Goal: Task Accomplishment & Management: Use online tool/utility

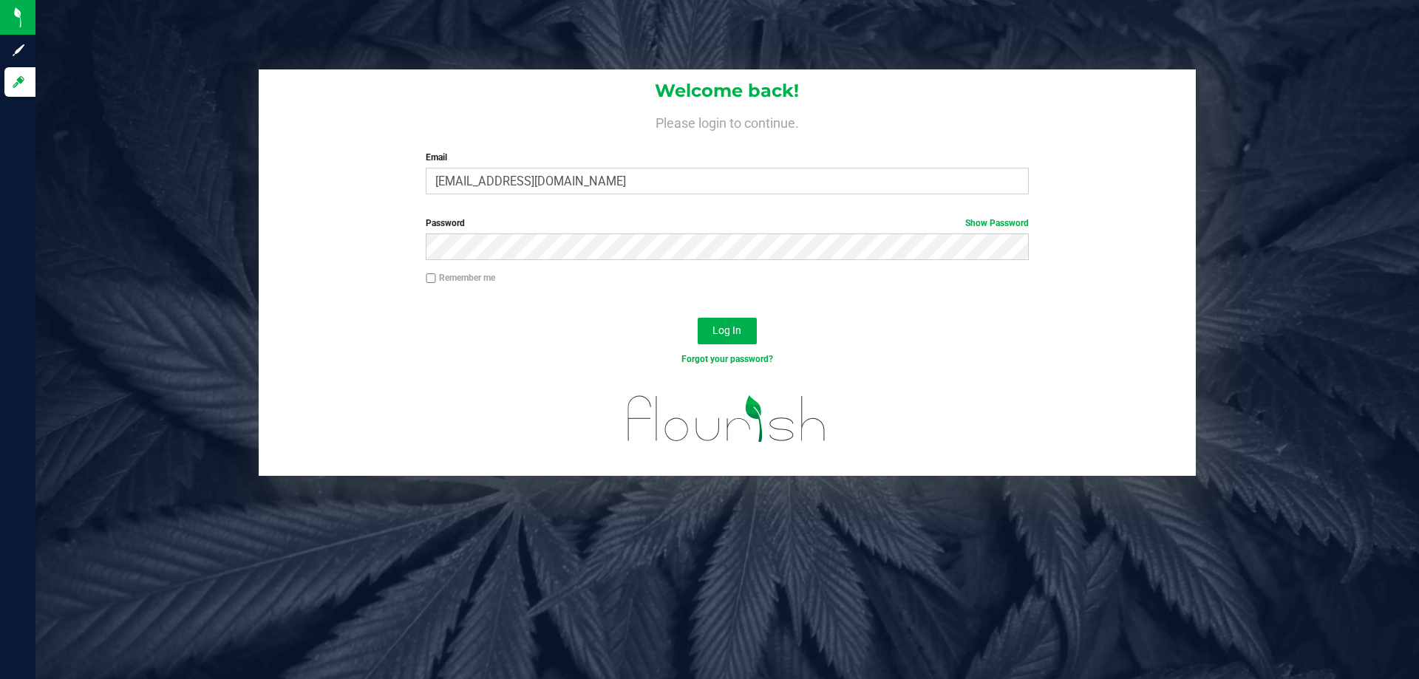
click at [434, 282] on input "Remember me" at bounding box center [431, 278] width 10 height 10
checkbox input "true"
click at [723, 336] on span "Log In" at bounding box center [726, 330] width 29 height 12
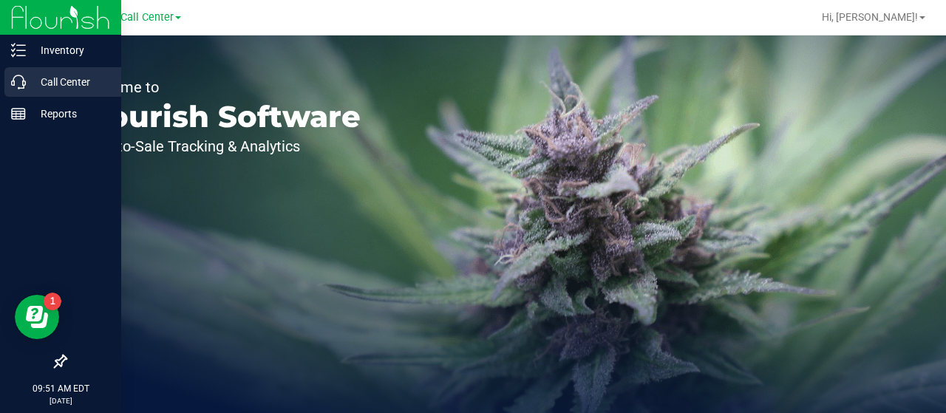
click at [24, 88] on icon at bounding box center [18, 82] width 15 height 15
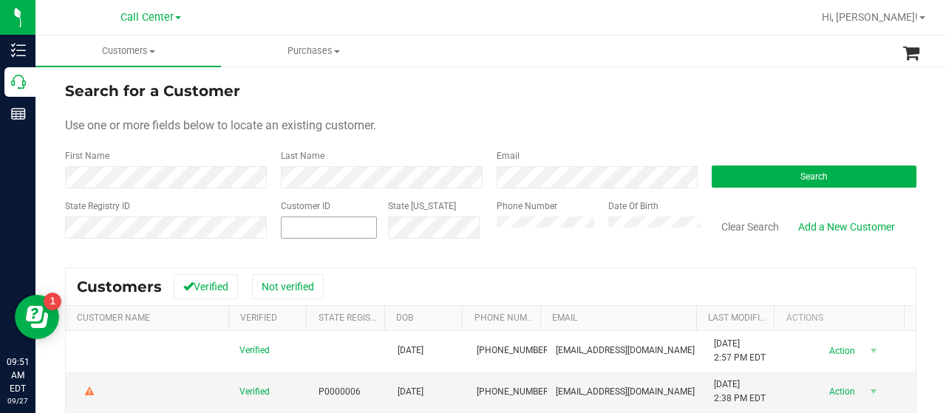
click at [361, 233] on span at bounding box center [329, 227] width 96 height 22
paste input "351789"
type input "351789"
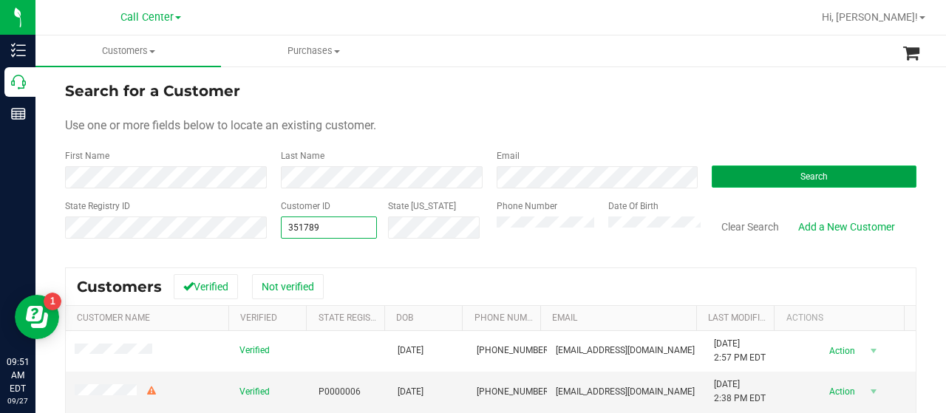
type input "351789"
click at [723, 177] on button "Search" at bounding box center [813, 176] width 205 height 22
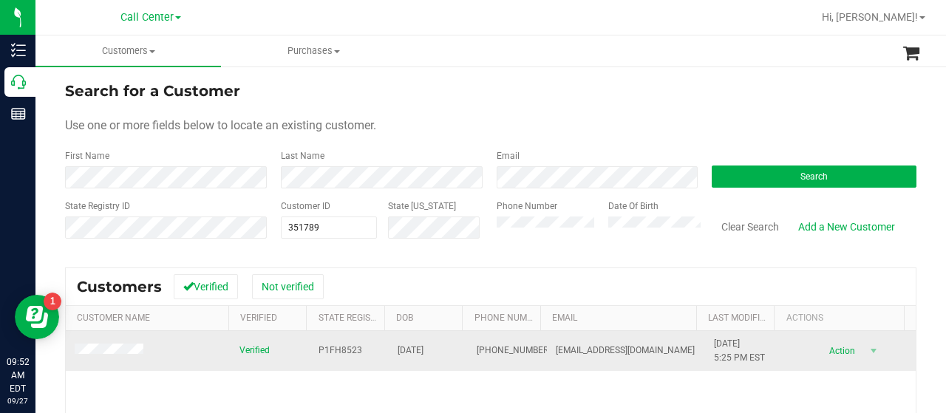
click at [180, 348] on td at bounding box center [148, 351] width 165 height 40
drag, startPoint x: 305, startPoint y: 351, endPoint x: 366, endPoint y: 352, distance: 61.3
click at [366, 352] on td "P1FH8523" at bounding box center [349, 351] width 79 height 40
copy span "P1FH8523"
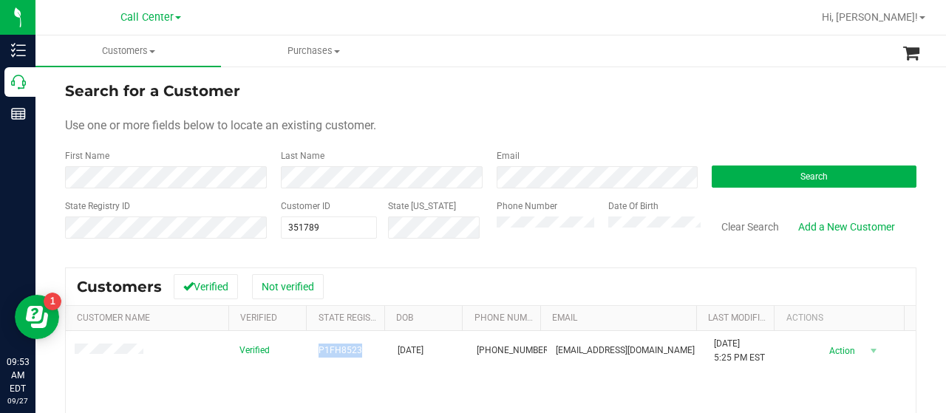
drag, startPoint x: 114, startPoint y: 198, endPoint x: 172, endPoint y: 206, distance: 58.9
click at [114, 198] on form "Search for a Customer Use one or more fields below to locate an existing custom…" at bounding box center [490, 166] width 851 height 172
drag, startPoint x: 287, startPoint y: 229, endPoint x: 273, endPoint y: 230, distance: 14.1
click at [273, 229] on div "Customer ID 351789 351789 State ID" at bounding box center [378, 225] width 216 height 52
click at [293, 228] on input "text" at bounding box center [328, 227] width 95 height 21
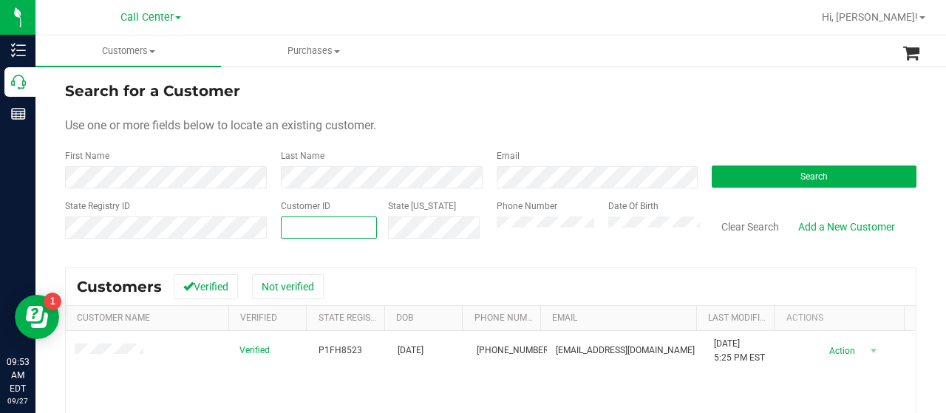
paste input "559829"
type input "559829"
click at [751, 171] on button "Search" at bounding box center [813, 176] width 205 height 22
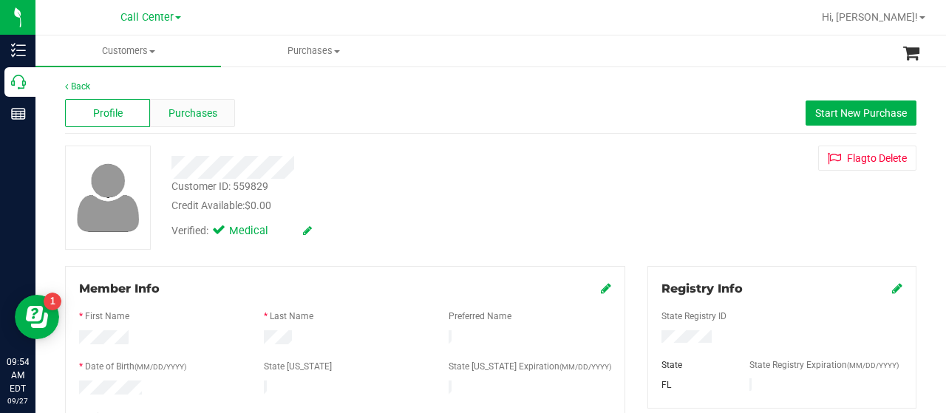
click at [200, 106] on span "Purchases" at bounding box center [192, 114] width 49 height 16
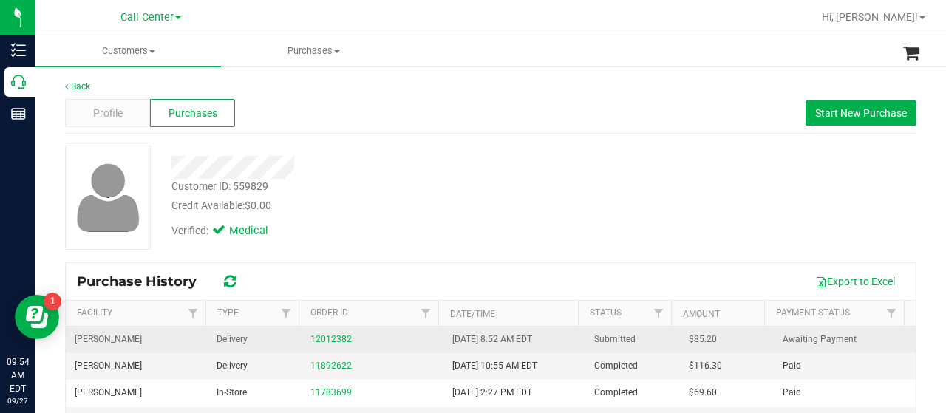
click at [331, 344] on div "12012382" at bounding box center [372, 339] width 124 height 14
click at [312, 344] on div "12012382" at bounding box center [372, 339] width 124 height 14
click at [312, 334] on link "12012382" at bounding box center [330, 339] width 41 height 10
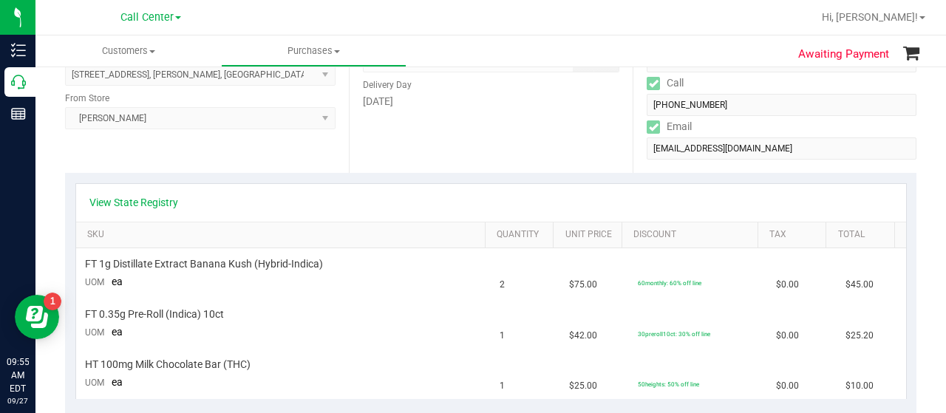
scroll to position [222, 0]
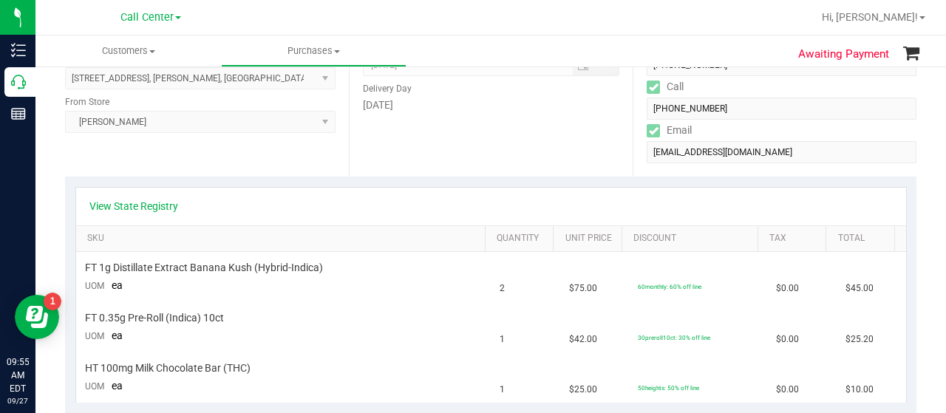
click at [163, 214] on div "View State Registry" at bounding box center [491, 207] width 830 height 38
click at [176, 212] on link "View State Registry" at bounding box center [133, 206] width 89 height 15
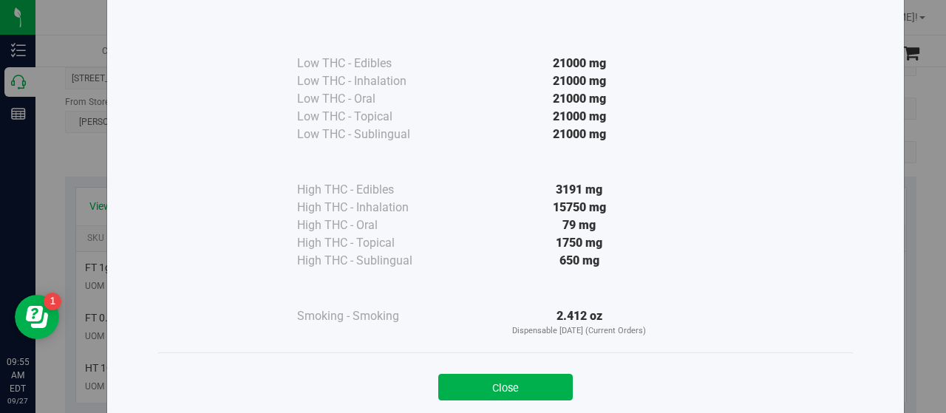
scroll to position [109, 0]
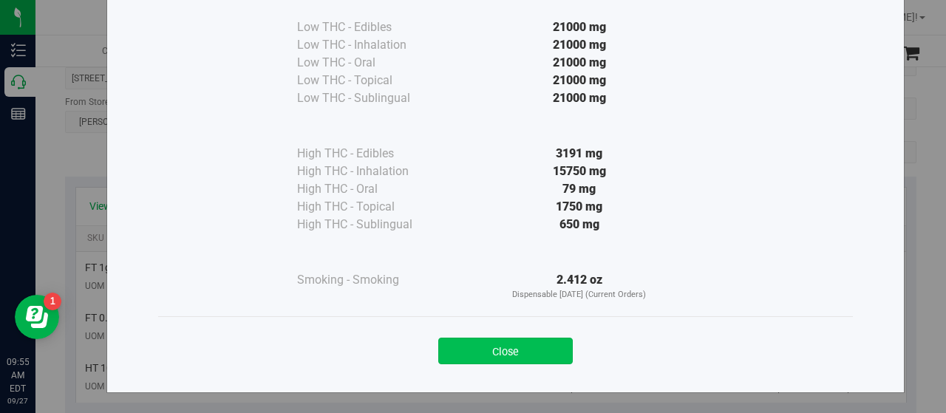
click at [496, 344] on button "Close" at bounding box center [505, 351] width 134 height 27
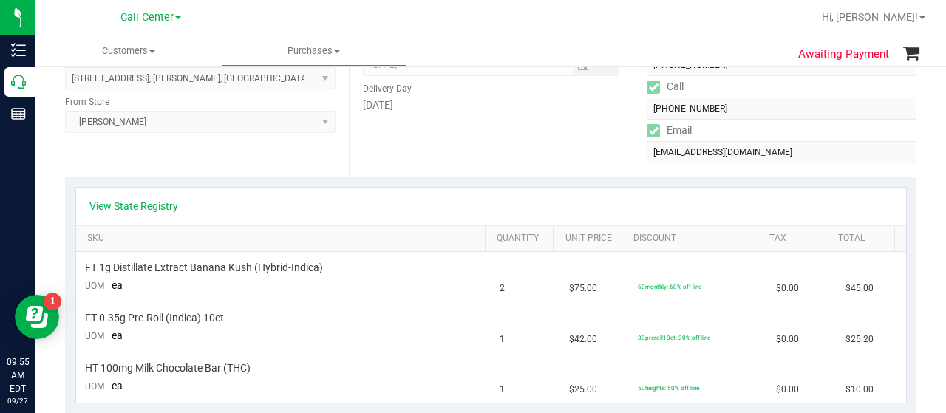
click at [101, 166] on div "Location Delivery Address 510 Oakhurst St , Brandon , FL 33511 Select address 5…" at bounding box center [207, 86] width 284 height 181
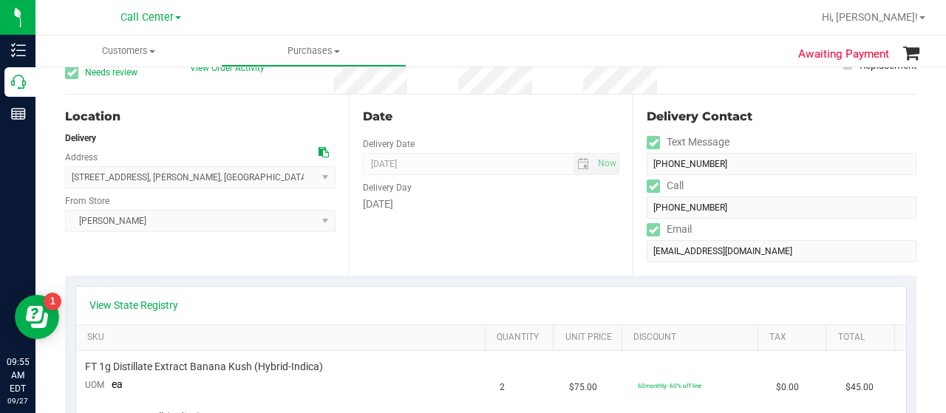
scroll to position [222, 0]
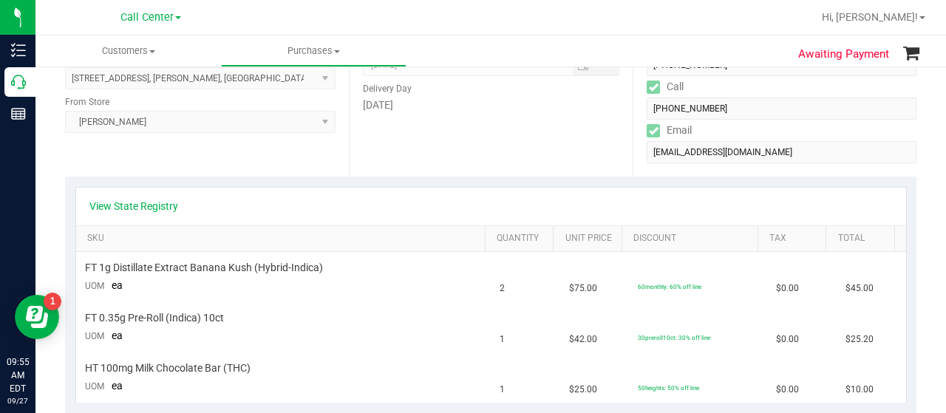
click at [163, 199] on link "View State Registry" at bounding box center [133, 206] width 89 height 15
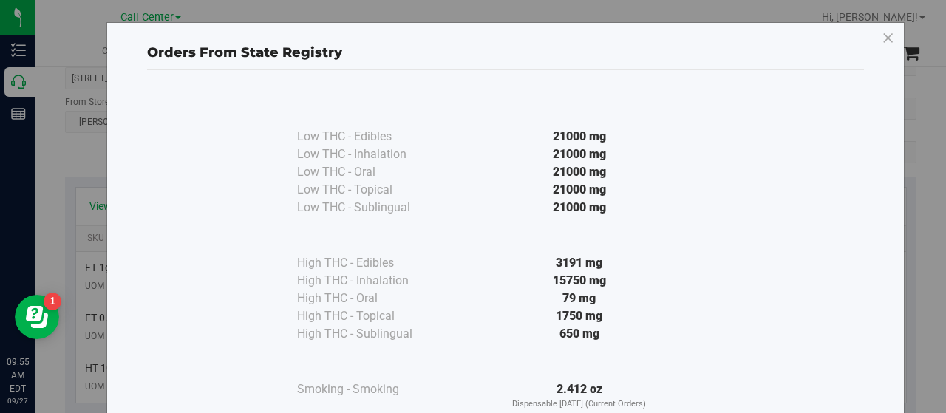
scroll to position [74, 0]
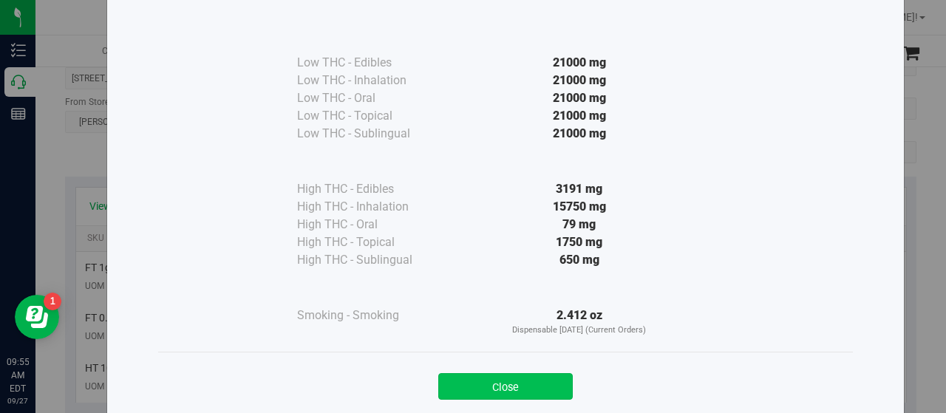
click at [508, 379] on button "Close" at bounding box center [505, 386] width 134 height 27
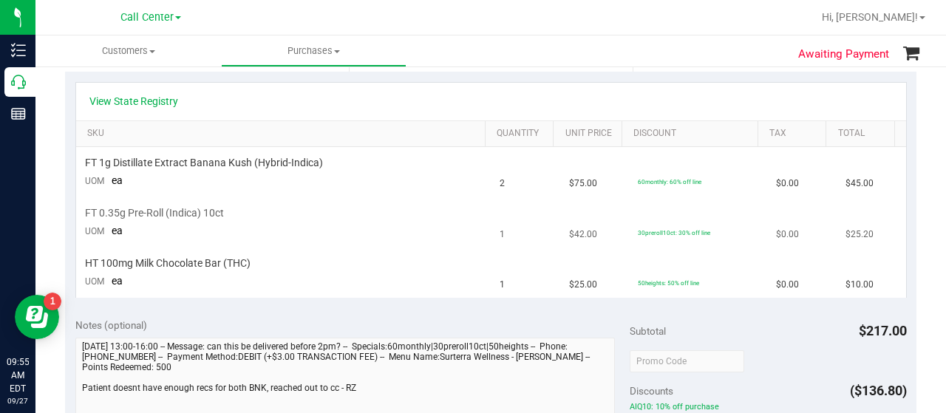
scroll to position [296, 0]
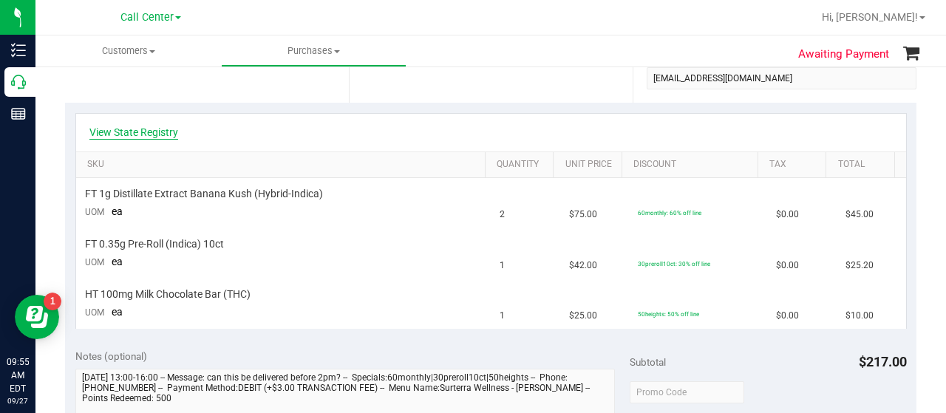
click at [126, 134] on link "View State Registry" at bounding box center [133, 132] width 89 height 15
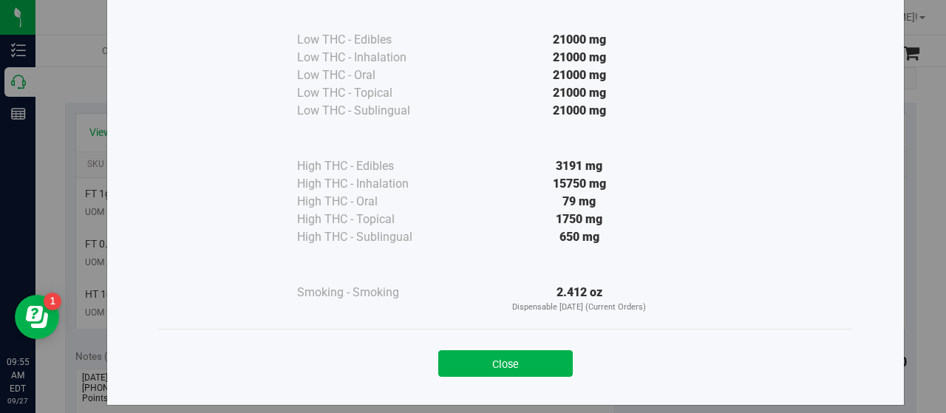
scroll to position [109, 0]
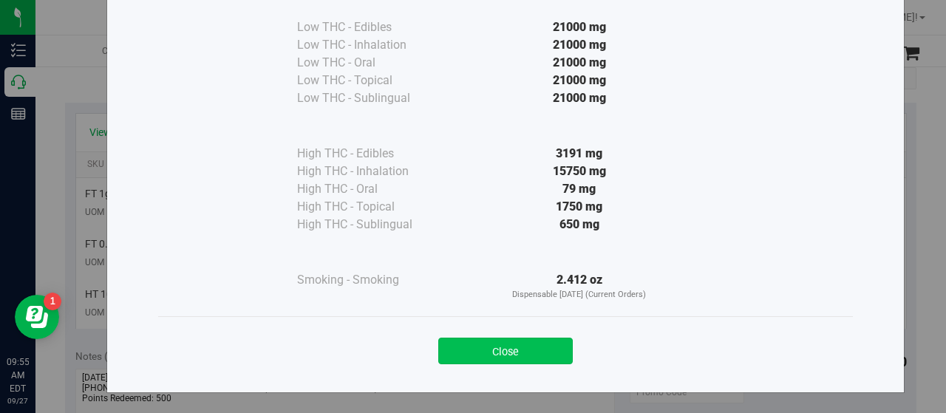
click at [485, 357] on button "Close" at bounding box center [505, 351] width 134 height 27
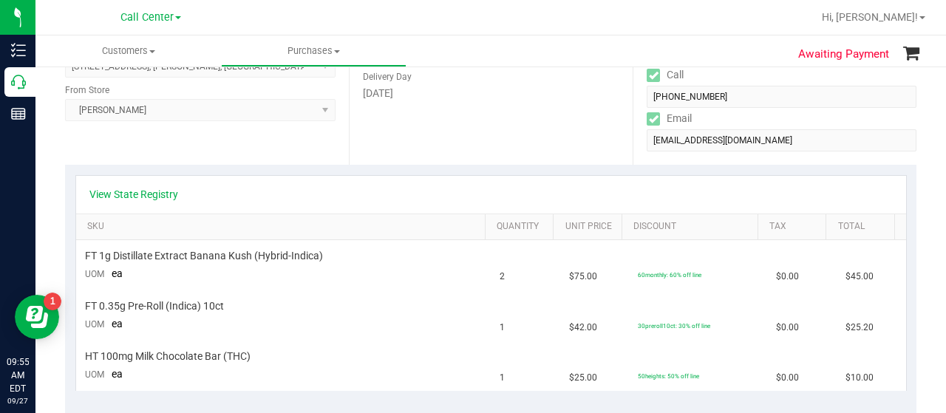
scroll to position [222, 0]
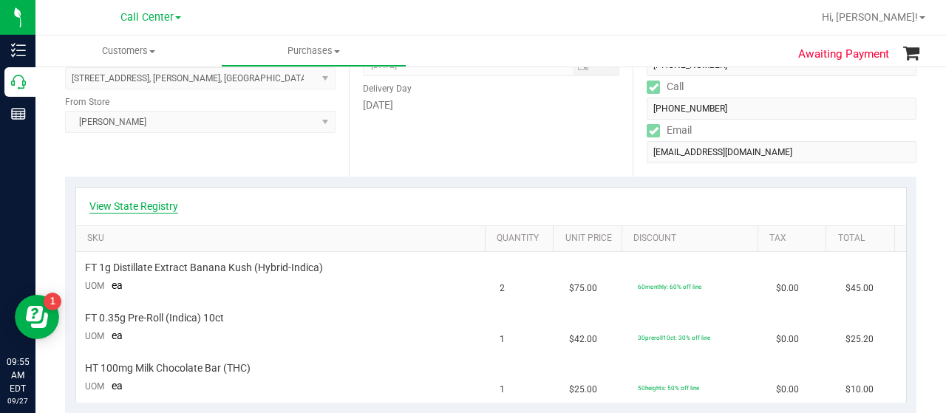
click at [140, 205] on link "View State Registry" at bounding box center [133, 206] width 89 height 15
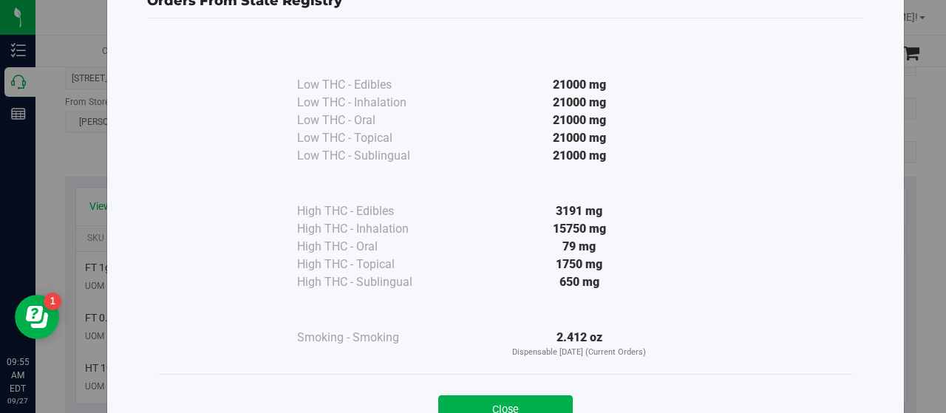
scroll to position [74, 0]
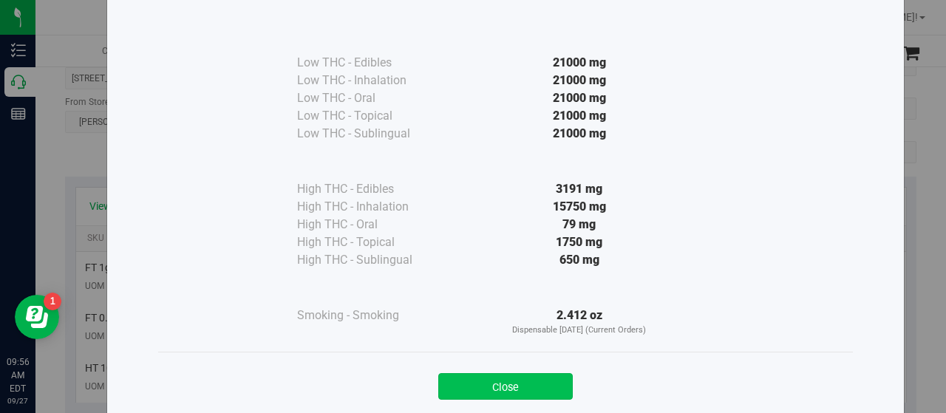
click at [465, 380] on button "Close" at bounding box center [505, 386] width 134 height 27
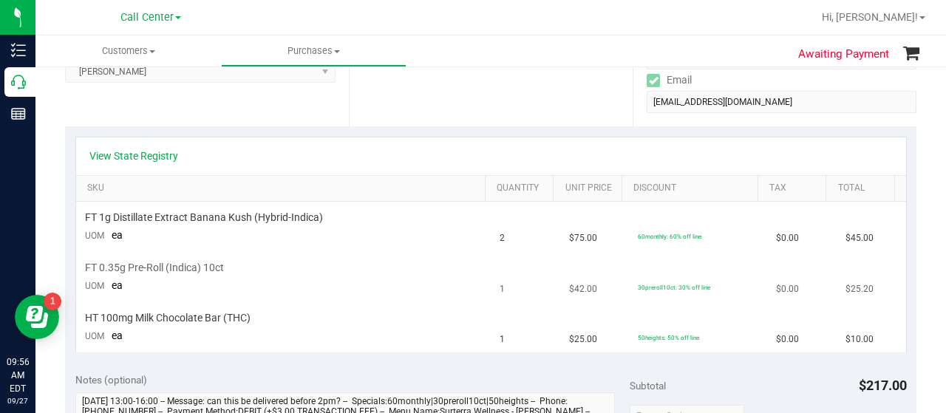
scroll to position [296, 0]
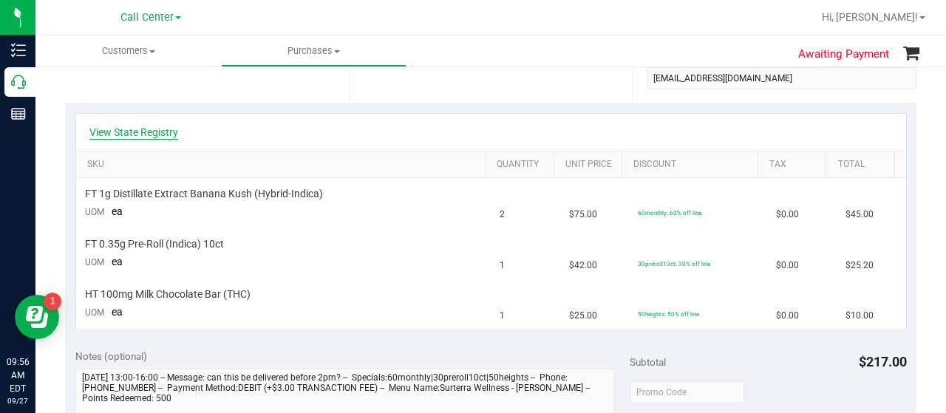
click at [151, 132] on link "View State Registry" at bounding box center [133, 132] width 89 height 15
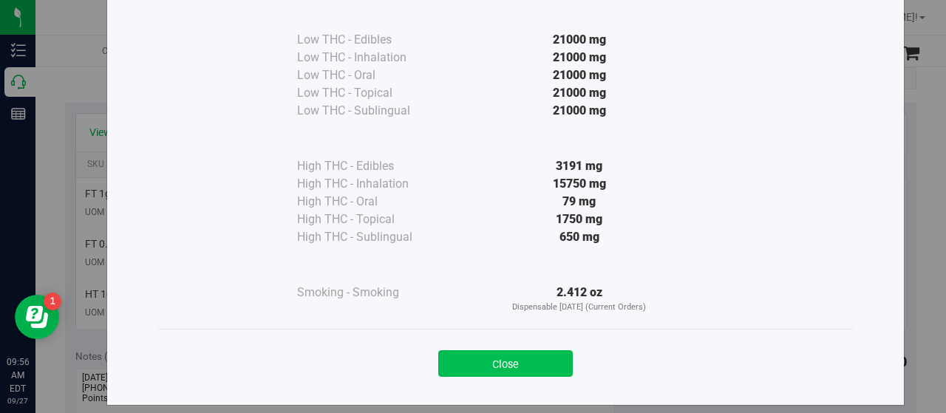
scroll to position [109, 0]
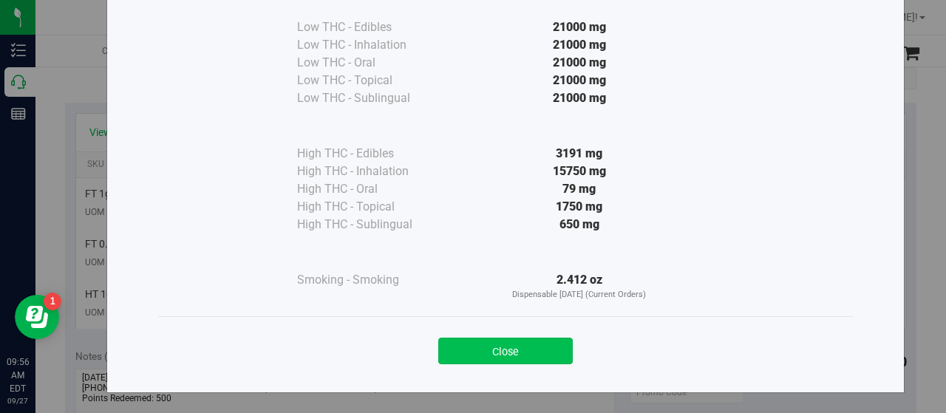
click at [502, 348] on button "Close" at bounding box center [505, 351] width 134 height 27
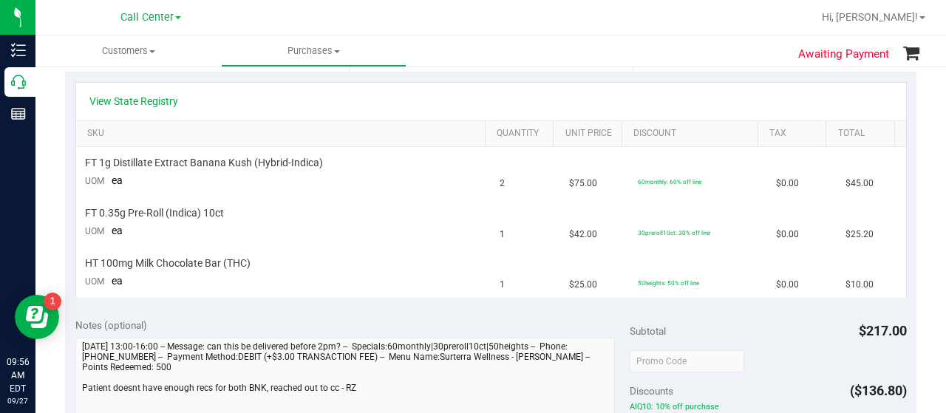
scroll to position [296, 0]
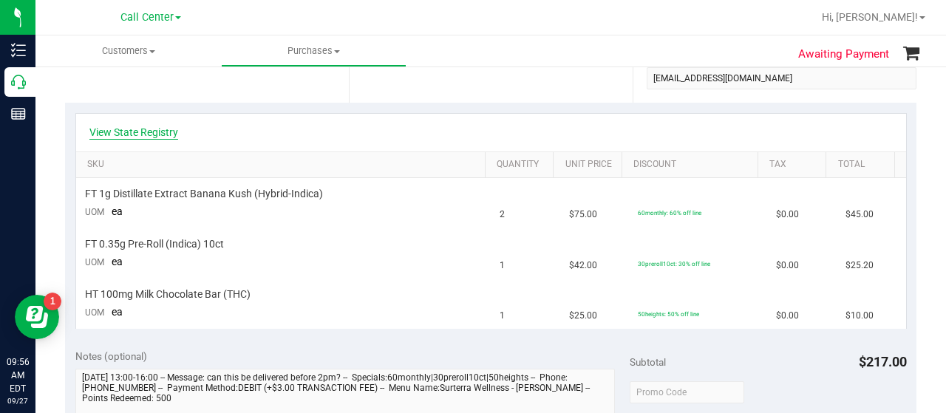
click at [153, 130] on link "View State Registry" at bounding box center [133, 132] width 89 height 15
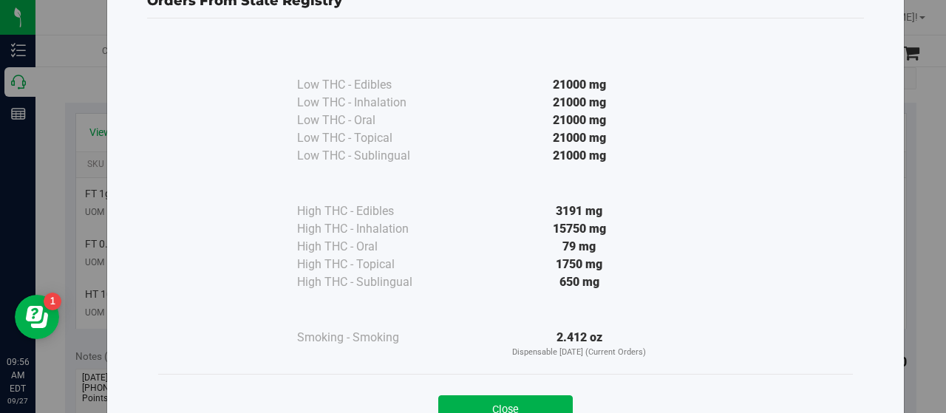
scroll to position [109, 0]
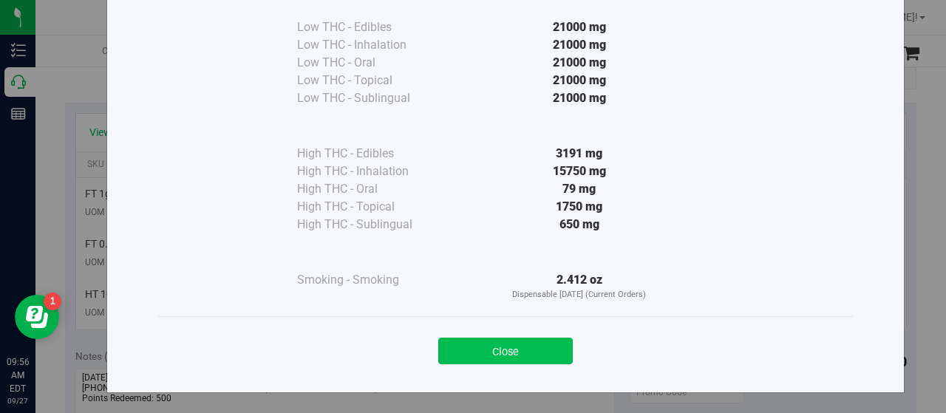
click at [455, 352] on button "Close" at bounding box center [505, 351] width 134 height 27
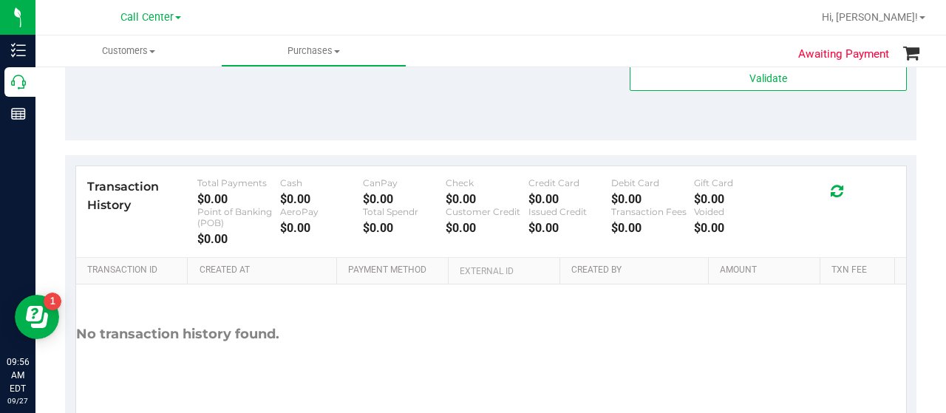
scroll to position [815, 0]
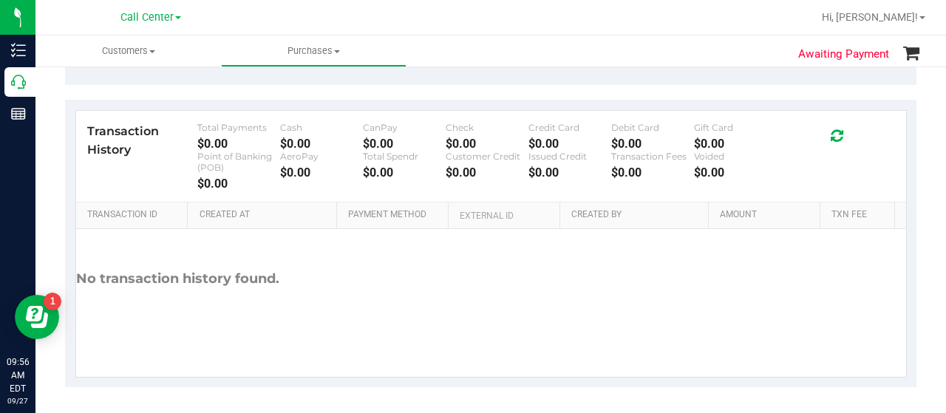
click at [108, 273] on div "No transaction history found." at bounding box center [177, 279] width 203 height 100
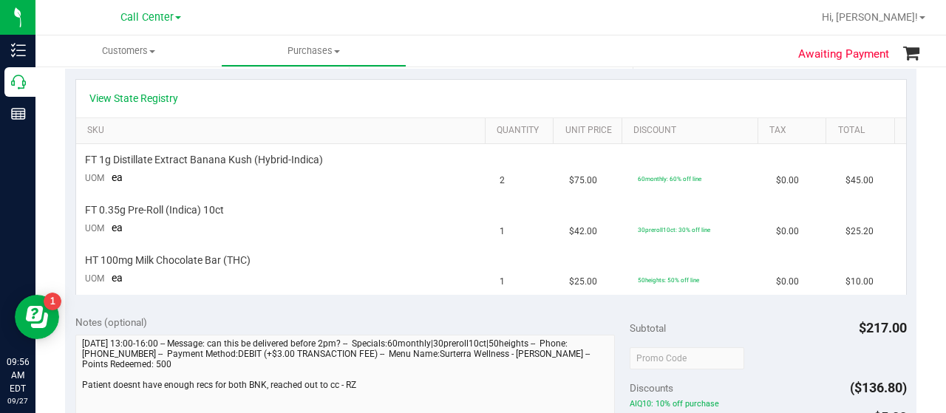
scroll to position [298, 0]
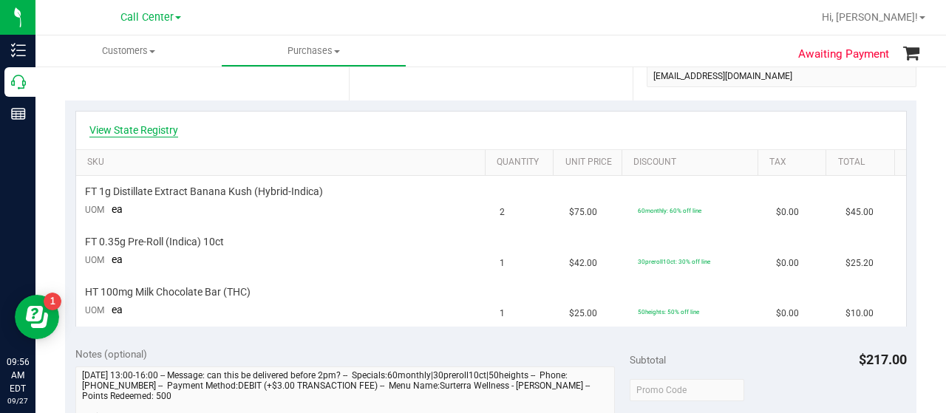
click at [154, 133] on link "View State Registry" at bounding box center [133, 130] width 89 height 15
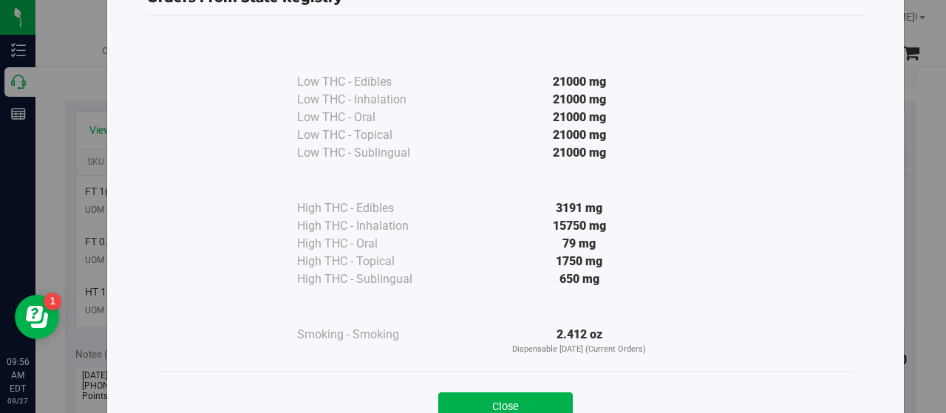
scroll to position [109, 0]
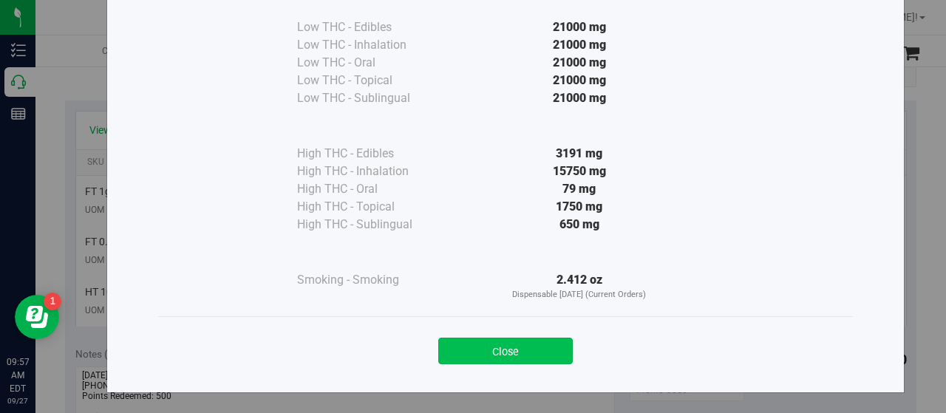
click at [513, 358] on button "Close" at bounding box center [505, 351] width 134 height 27
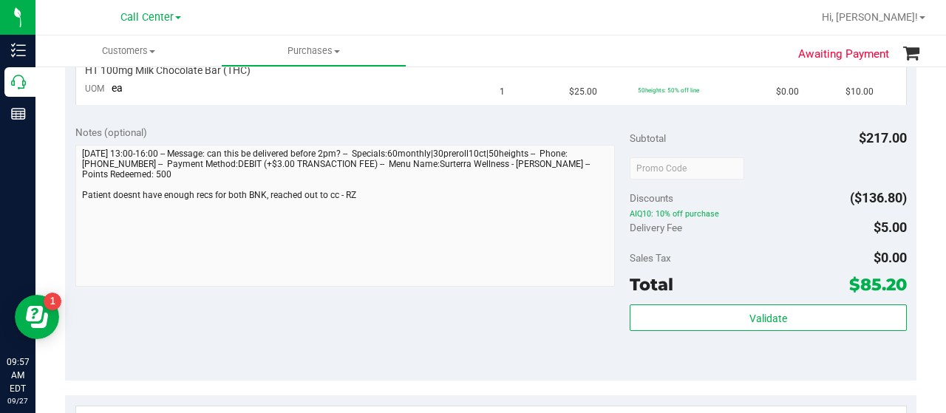
scroll to position [741, 0]
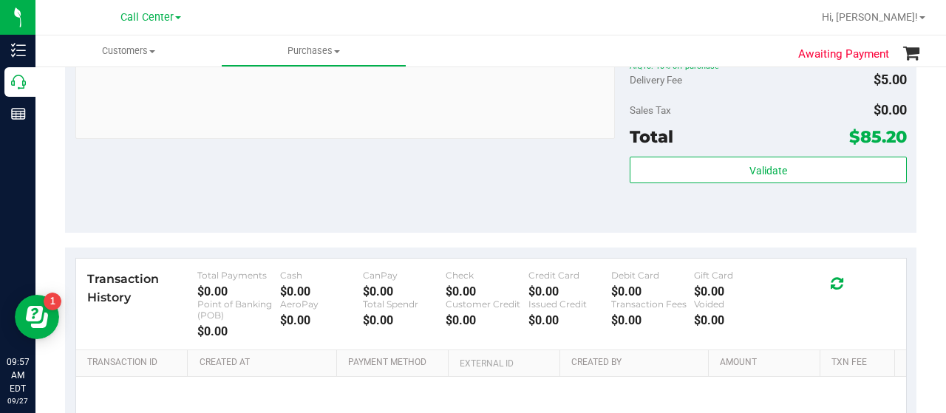
drag, startPoint x: 117, startPoint y: 237, endPoint x: 127, endPoint y: 242, distance: 11.3
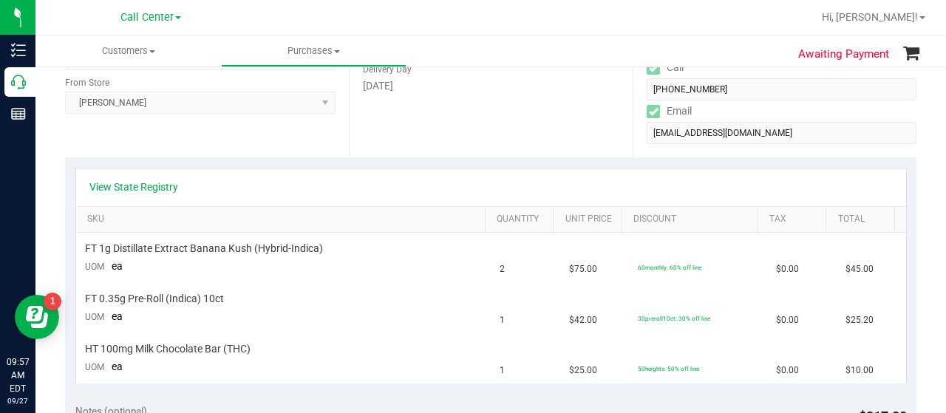
scroll to position [222, 0]
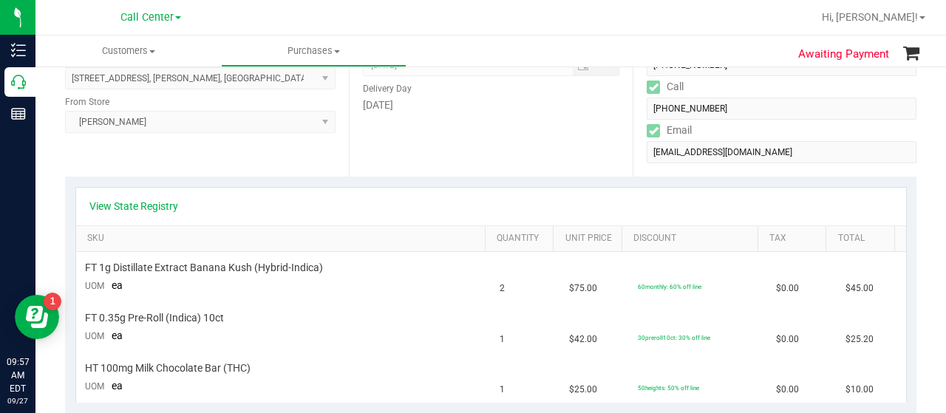
click at [96, 145] on div "Location Delivery Address 510 Oakhurst St , Brandon , FL 33511 Select address 5…" at bounding box center [207, 86] width 284 height 181
click at [69, 193] on div "View State Registry SKU Quantity Unit Price Discount Tax Total FT 1g Distillate…" at bounding box center [490, 295] width 851 height 236
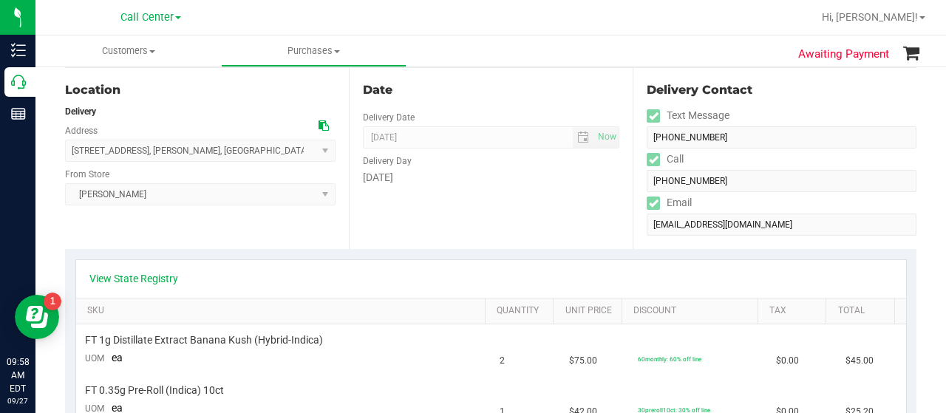
scroll to position [0, 0]
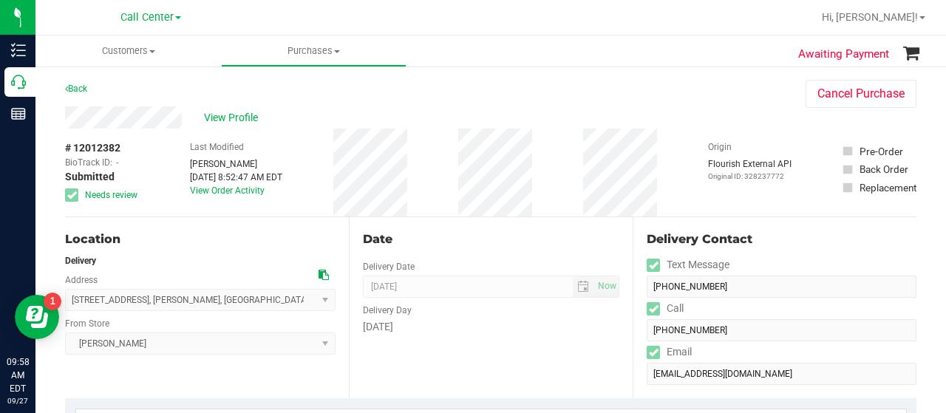
click at [514, 172] on div "# 12012382 BioTrack ID: - Submitted Needs review Last Modified Rosaelena Zuniga…" at bounding box center [490, 173] width 851 height 88
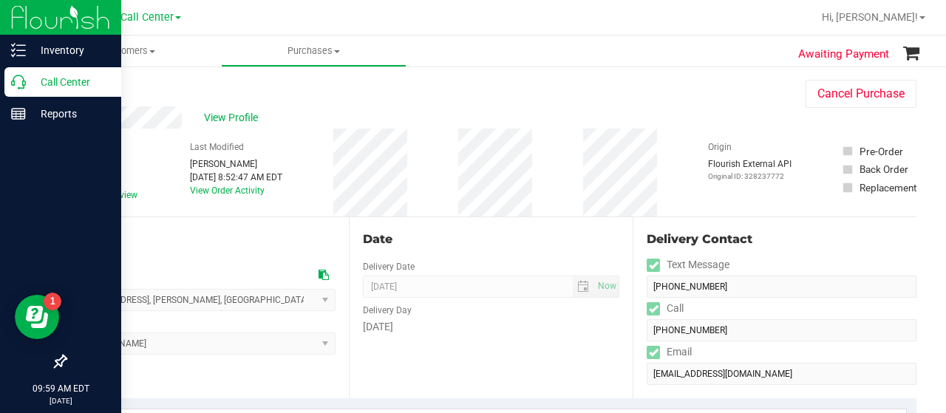
click at [22, 88] on icon at bounding box center [18, 82] width 15 height 15
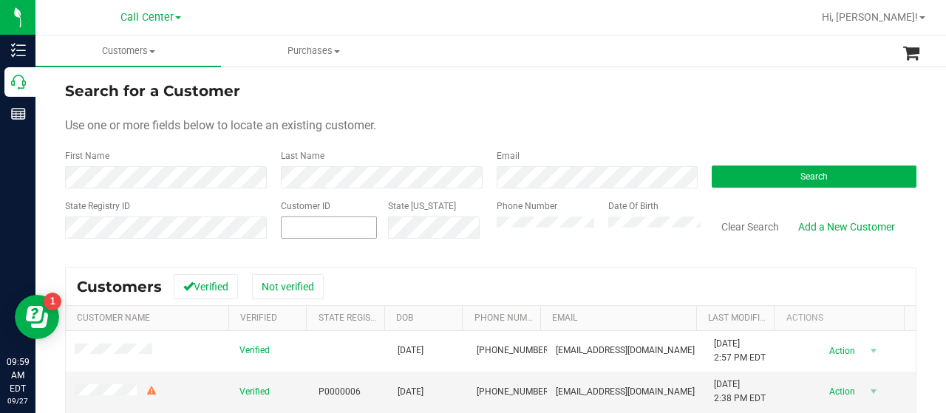
click at [346, 224] on span at bounding box center [329, 227] width 96 height 22
paste input "114940"
type input "114940"
click at [739, 170] on button "Search" at bounding box center [813, 176] width 205 height 22
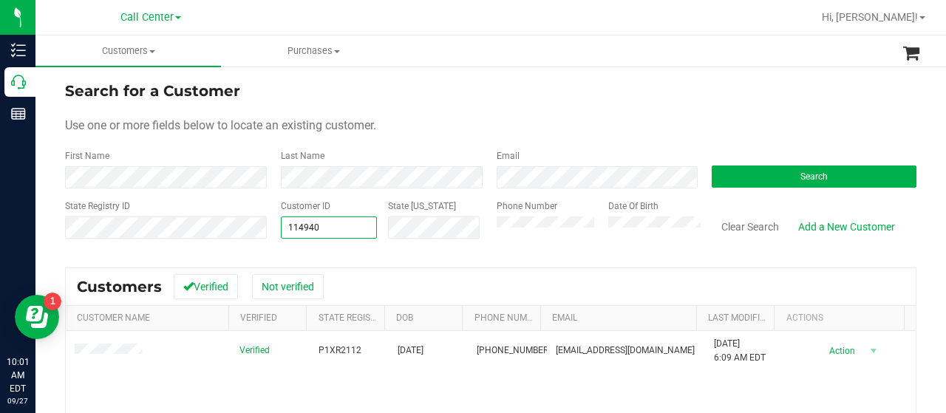
click at [244, 236] on div "State Registry ID Customer ID 114940 114940 State ID Phone Number Date Of Birth…" at bounding box center [490, 225] width 851 height 52
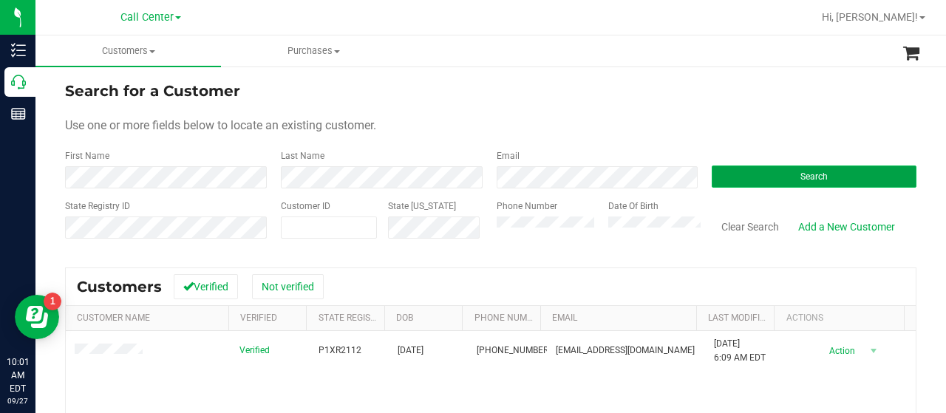
click at [715, 172] on button "Search" at bounding box center [813, 176] width 205 height 22
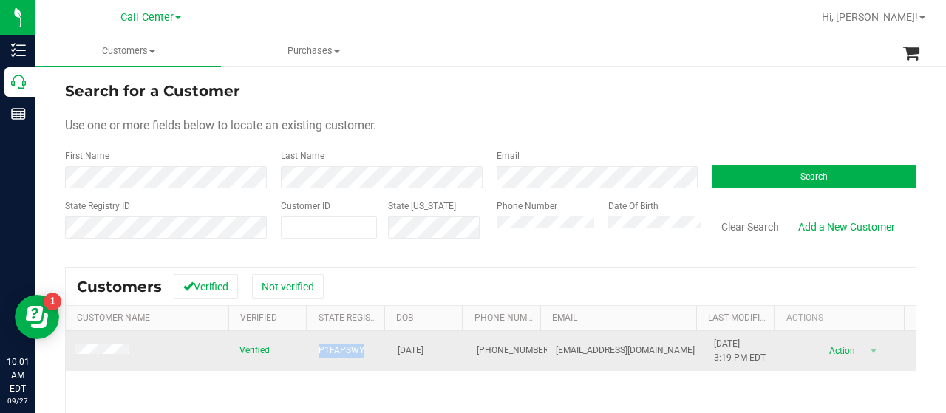
drag, startPoint x: 304, startPoint y: 352, endPoint x: 356, endPoint y: 350, distance: 51.8
click at [356, 350] on td "P1FAPSWY" at bounding box center [349, 351] width 79 height 40
copy span "P1FAPSWY"
click at [108, 358] on td at bounding box center [148, 351] width 165 height 40
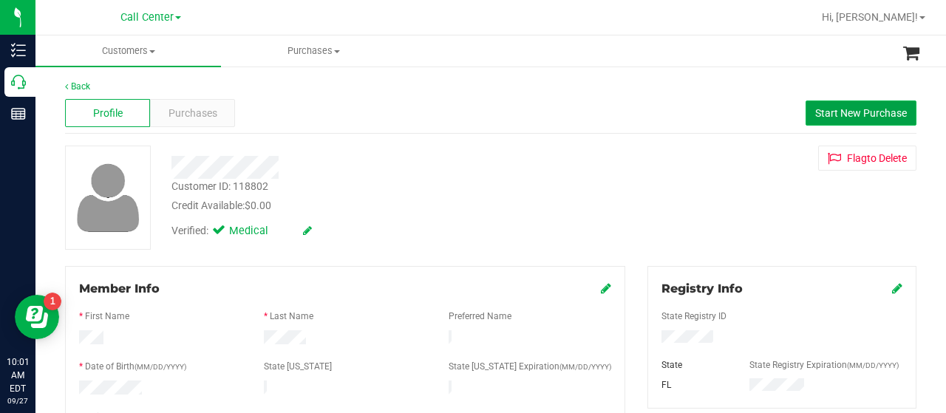
click at [863, 120] on button "Start New Purchase" at bounding box center [860, 112] width 111 height 25
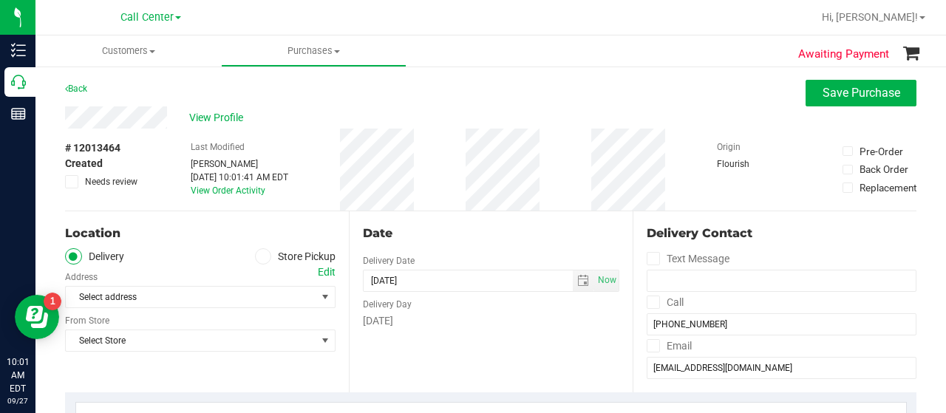
click at [262, 256] on icon at bounding box center [263, 256] width 9 height 0
click at [0, 0] on input "Store Pickup" at bounding box center [0, 0] width 0 height 0
click at [256, 305] on span "Select Store" at bounding box center [191, 297] width 250 height 21
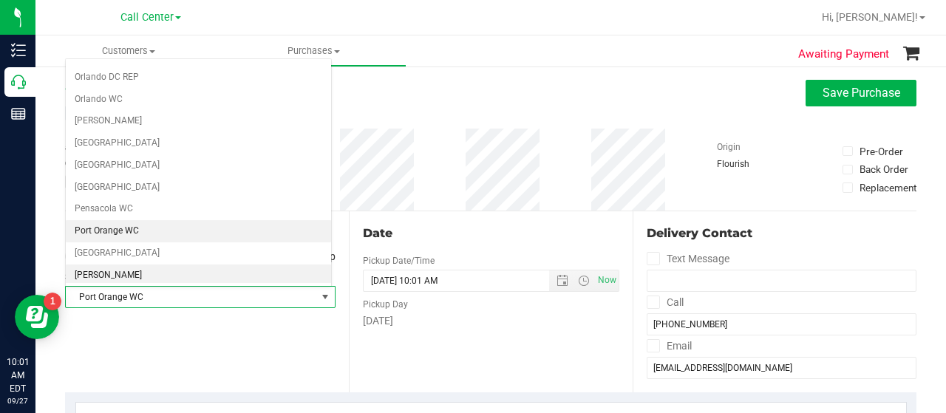
scroll to position [732, 0]
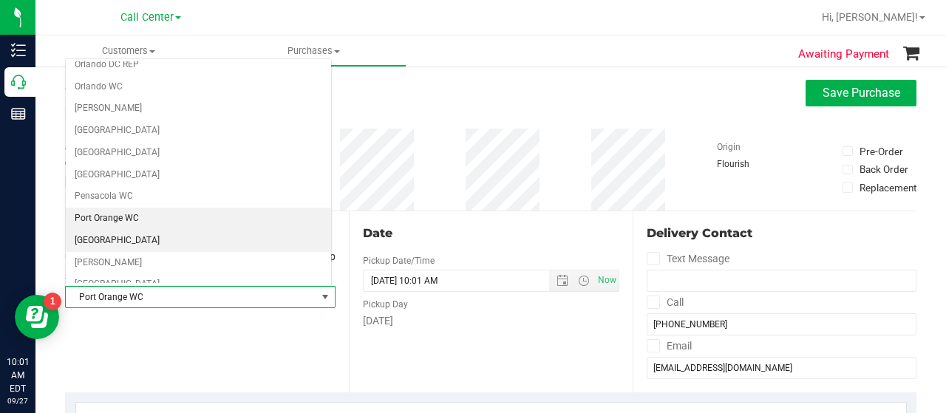
click at [137, 230] on li "[GEOGRAPHIC_DATA]" at bounding box center [198, 241] width 265 height 22
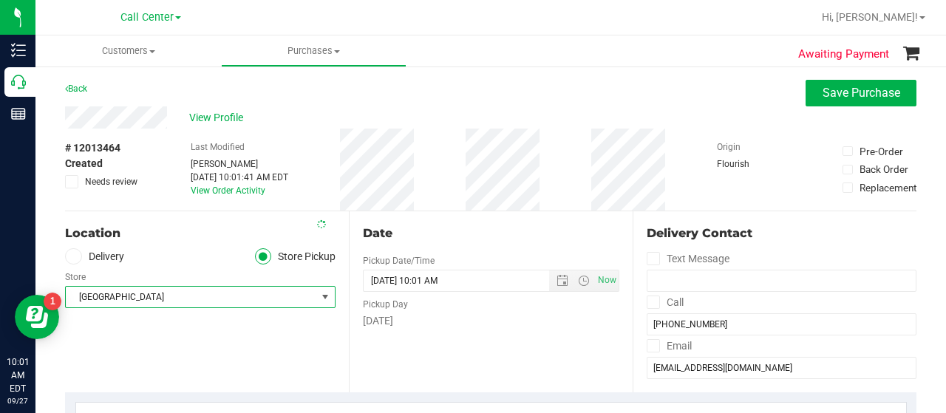
click at [159, 339] on div "Location Delivery Store Pickup Store Port St. Lucie WC Select Store Bonita Spri…" at bounding box center [207, 301] width 284 height 181
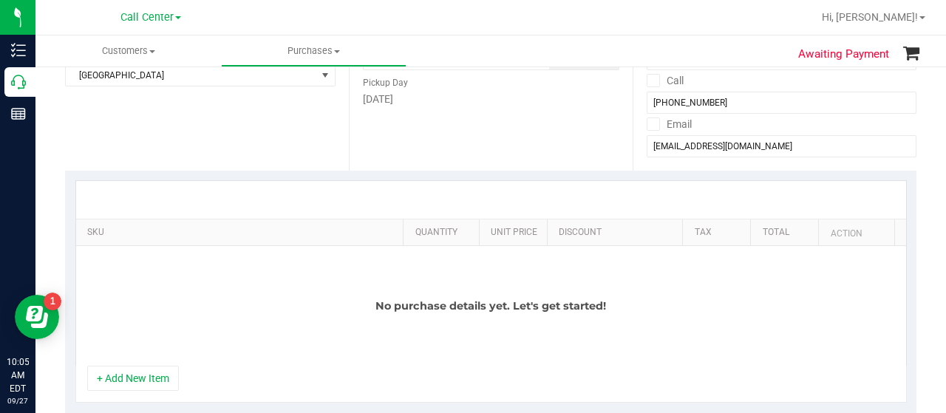
scroll to position [369, 0]
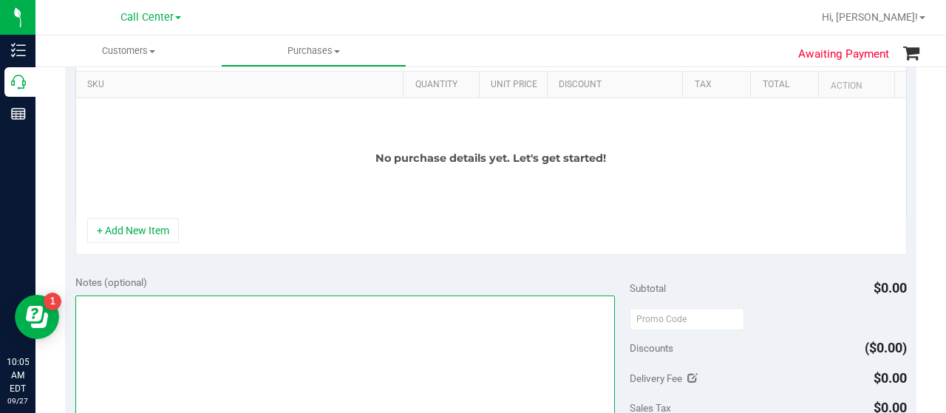
click at [183, 312] on textarea at bounding box center [344, 367] width 539 height 142
type textarea "CC-MM"
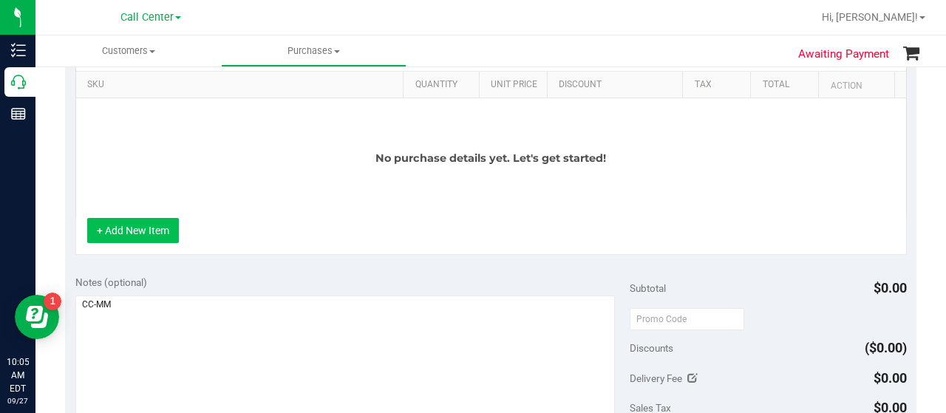
click at [146, 236] on button "+ Add New Item" at bounding box center [133, 230] width 92 height 25
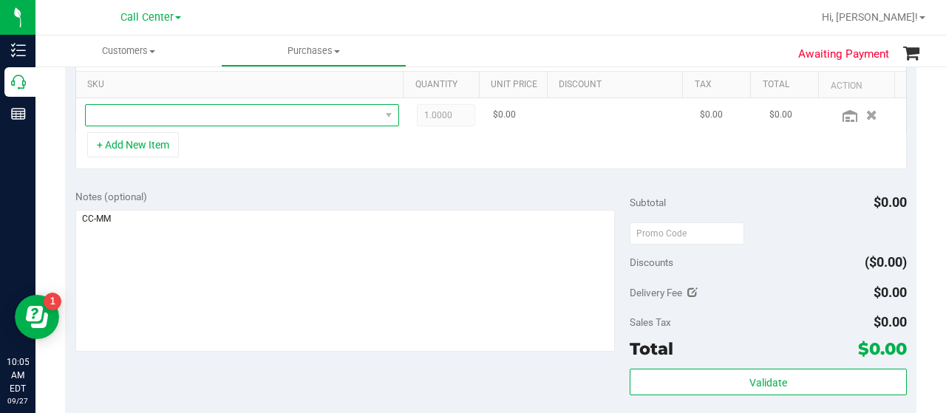
click at [187, 115] on span "NO DATA FOUND" at bounding box center [233, 115] width 294 height 21
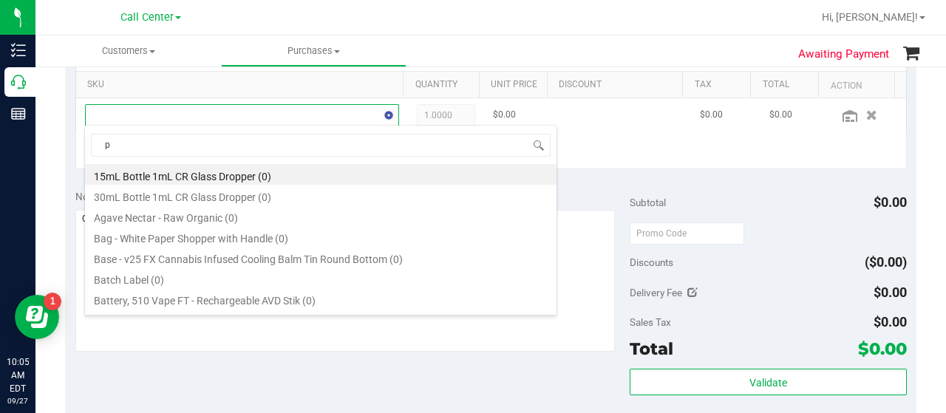
scroll to position [21, 298]
type input "pkt"
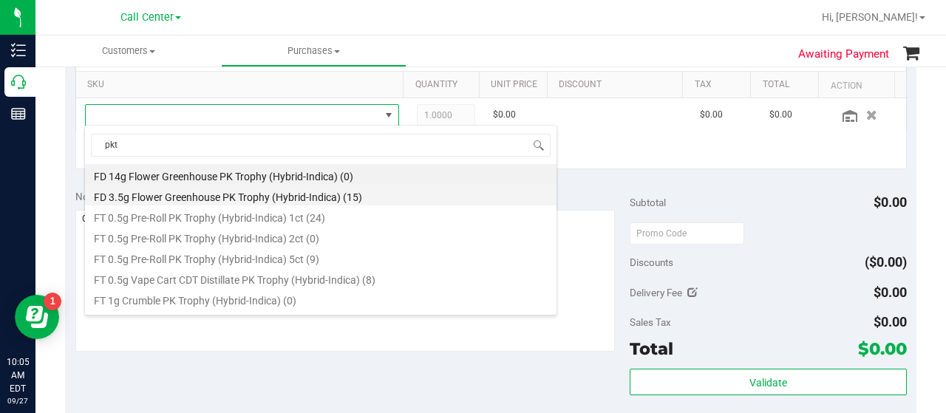
click at [288, 190] on li "FD 3.5g Flower Greenhouse PK Trophy (Hybrid-Indica) (15)" at bounding box center [320, 195] width 471 height 21
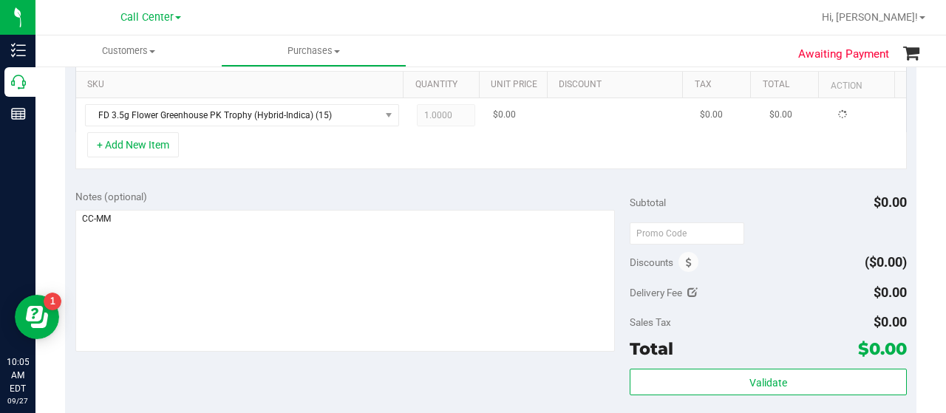
click at [439, 117] on span "1.0000 1" at bounding box center [446, 115] width 59 height 22
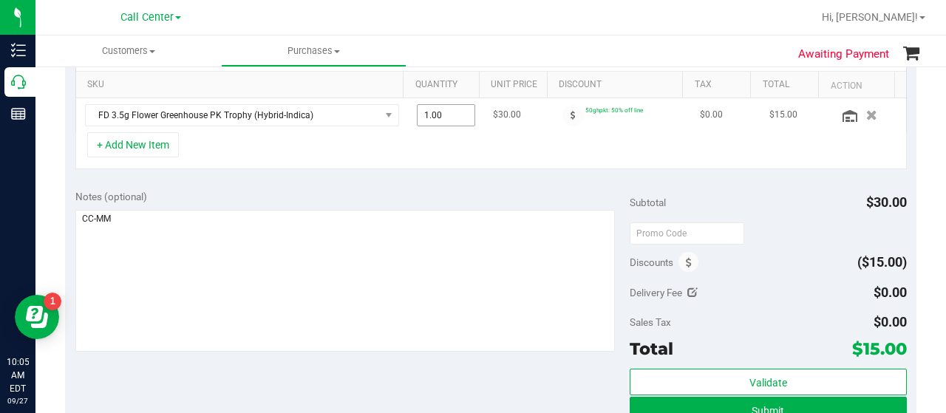
click at [439, 117] on span "1.00 1" at bounding box center [446, 115] width 59 height 22
type input "2"
type input "2.00"
click at [134, 146] on button "+ Add New Item" at bounding box center [133, 144] width 92 height 25
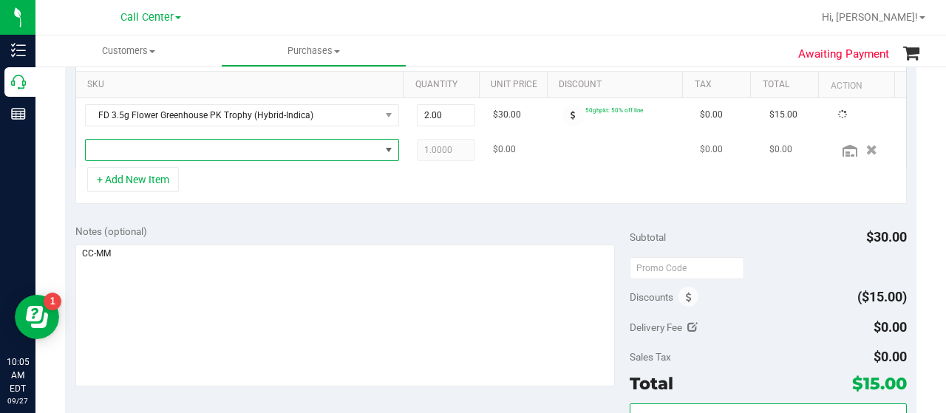
click at [187, 147] on span "NO DATA FOUND" at bounding box center [233, 150] width 294 height 21
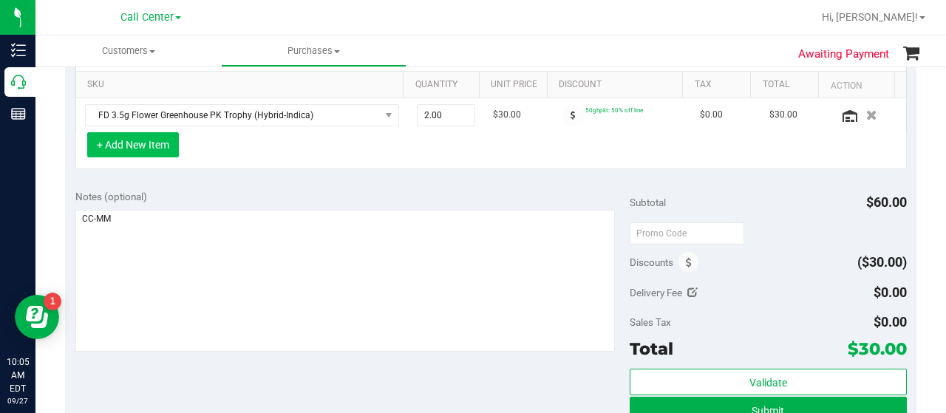
click at [171, 144] on button "+ Add New Item" at bounding box center [133, 144] width 92 height 25
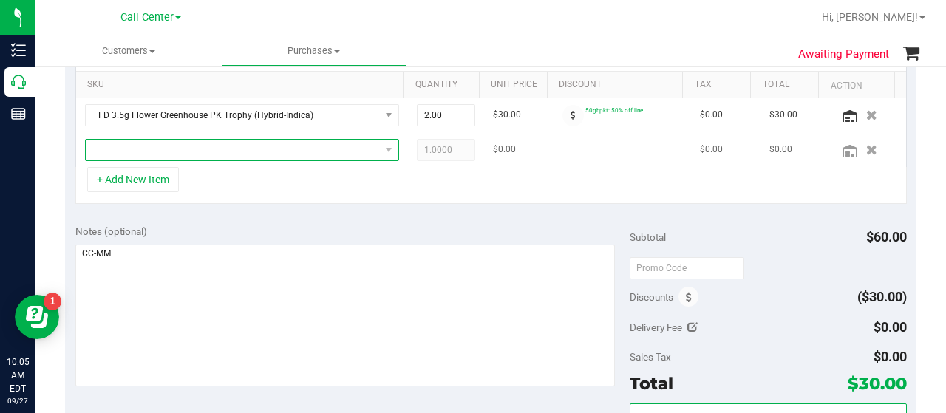
click at [184, 149] on span "NO DATA FOUND" at bounding box center [233, 150] width 294 height 21
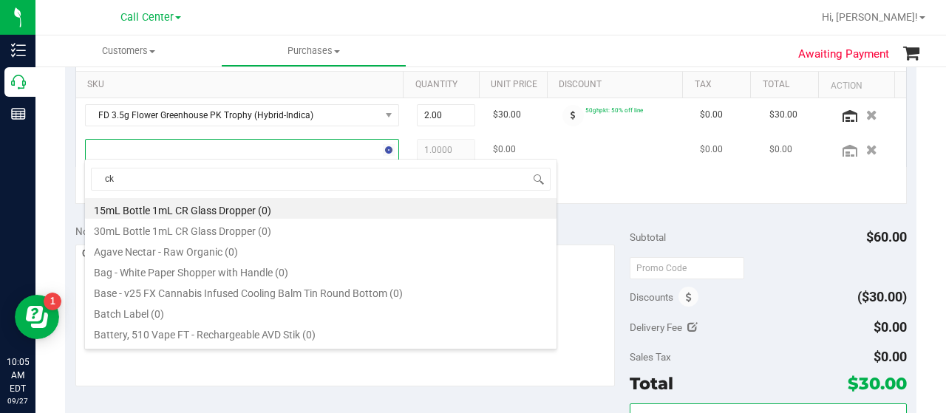
type input "ckz"
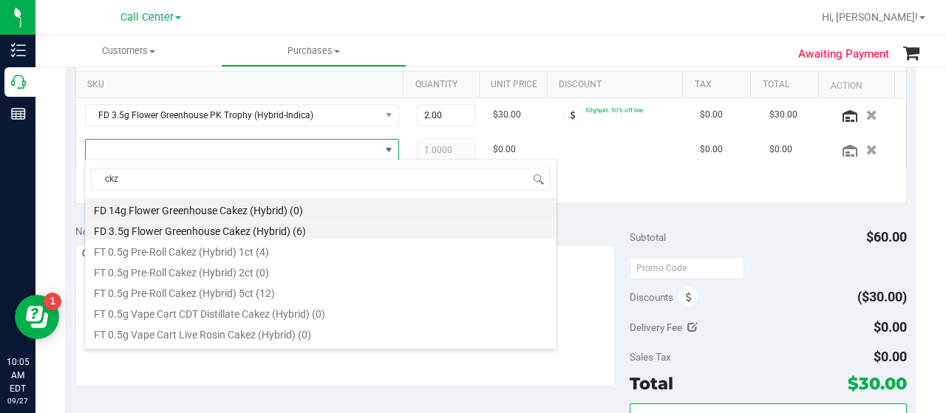
click at [245, 227] on li "FD 3.5g Flower Greenhouse Cakez (Hybrid) (6)" at bounding box center [320, 229] width 471 height 21
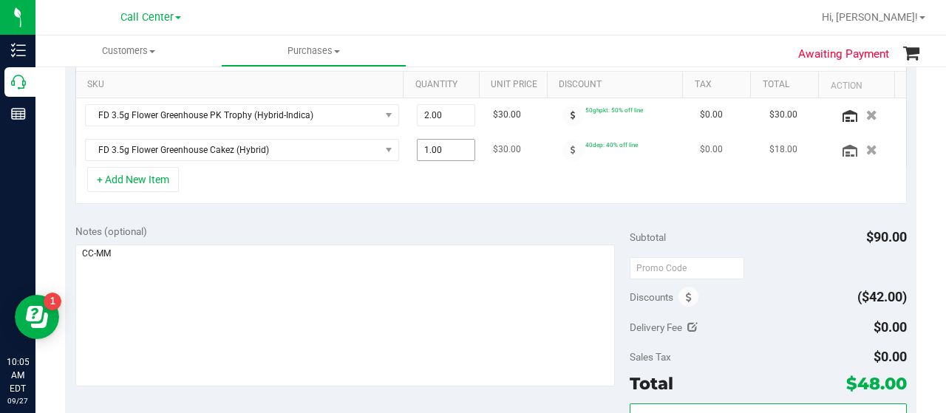
click at [430, 151] on span "1.00 1" at bounding box center [446, 150] width 59 height 22
type input "2"
type input "2.00"
click at [445, 174] on div "+ Add New Item" at bounding box center [490, 185] width 831 height 37
click at [145, 178] on button "+ Add New Item" at bounding box center [133, 179] width 92 height 25
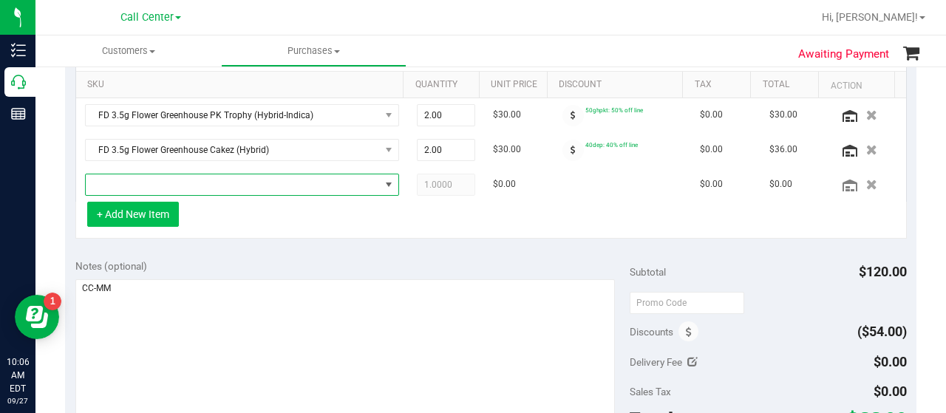
click at [145, 178] on span "NO DATA FOUND" at bounding box center [233, 184] width 294 height 21
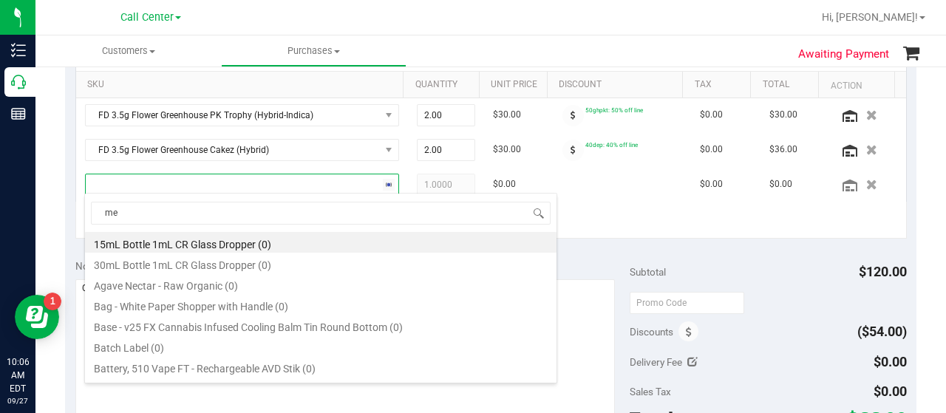
type input "mec"
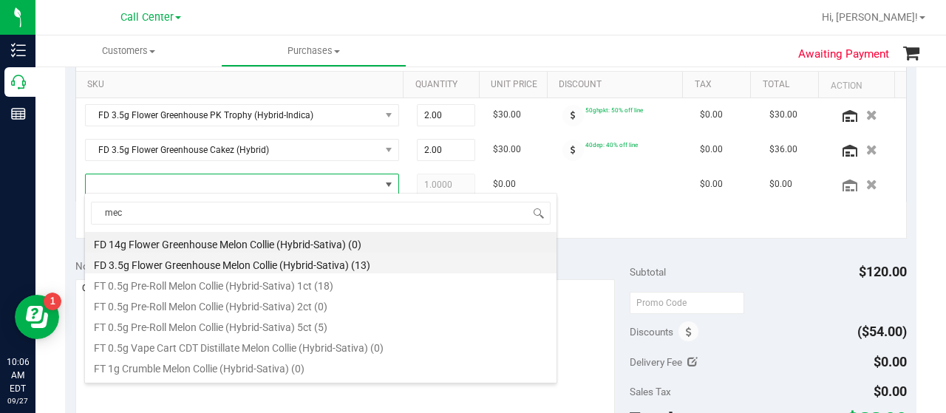
click at [237, 268] on li "FD 3.5g Flower Greenhouse Melon Collie (Hybrid-Sativa) (13)" at bounding box center [320, 263] width 471 height 21
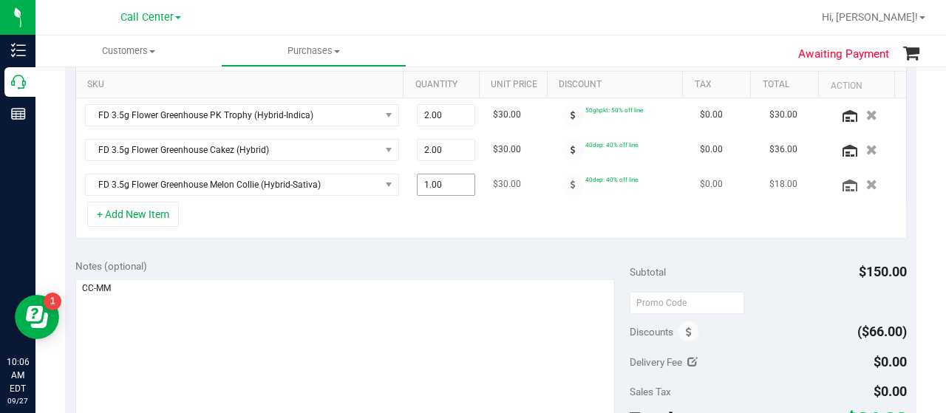
click at [430, 190] on span "1.00 1" at bounding box center [446, 185] width 59 height 22
type input "3"
type input "3.00"
click at [436, 209] on div "+ Add New Item" at bounding box center [490, 220] width 831 height 37
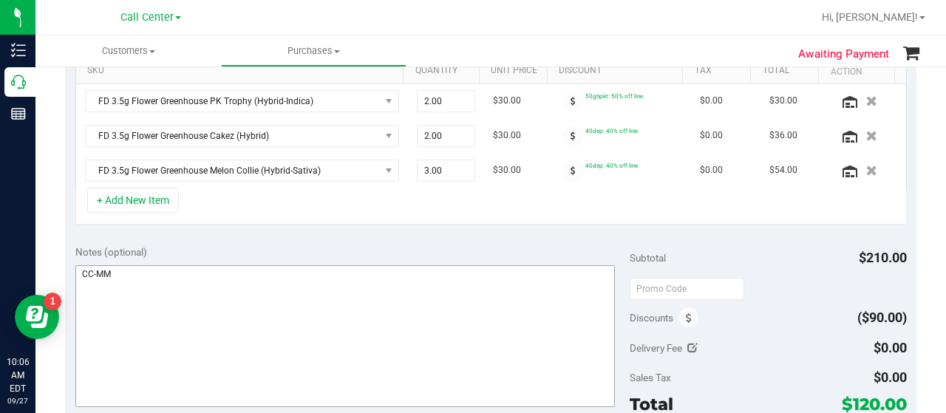
scroll to position [369, 0]
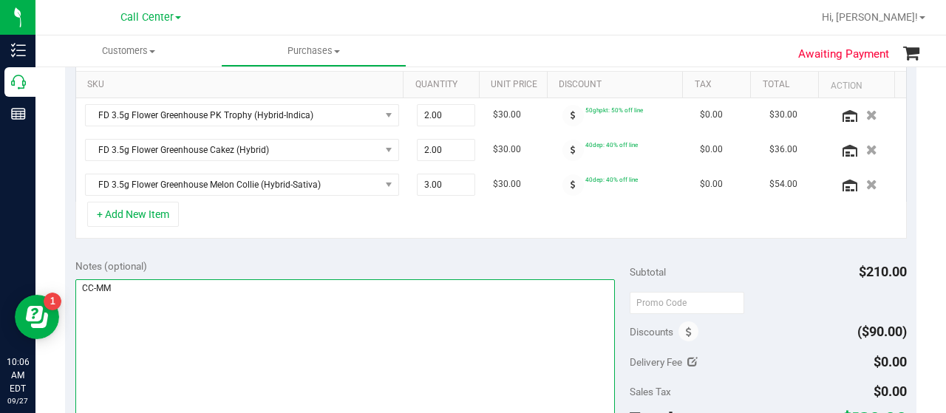
click at [358, 299] on textarea at bounding box center [344, 350] width 539 height 142
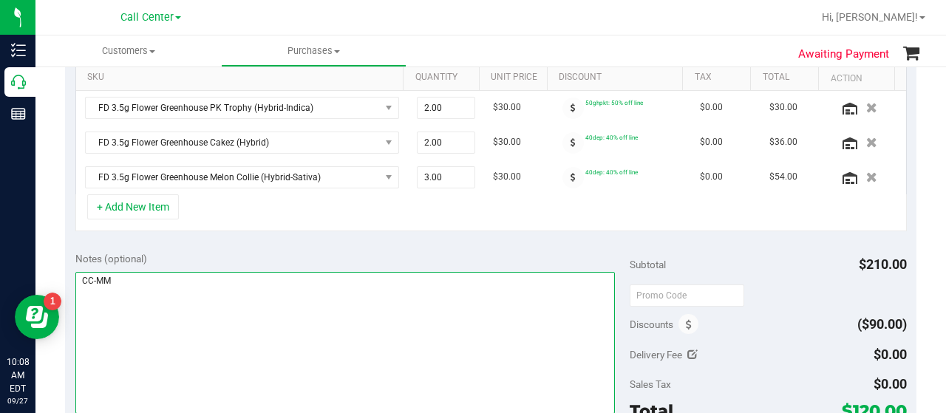
scroll to position [517, 0]
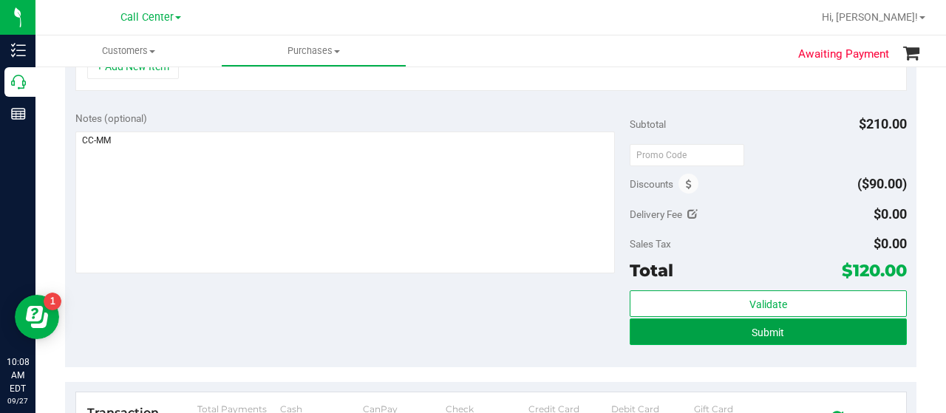
click at [663, 340] on button "Submit" at bounding box center [767, 331] width 277 height 27
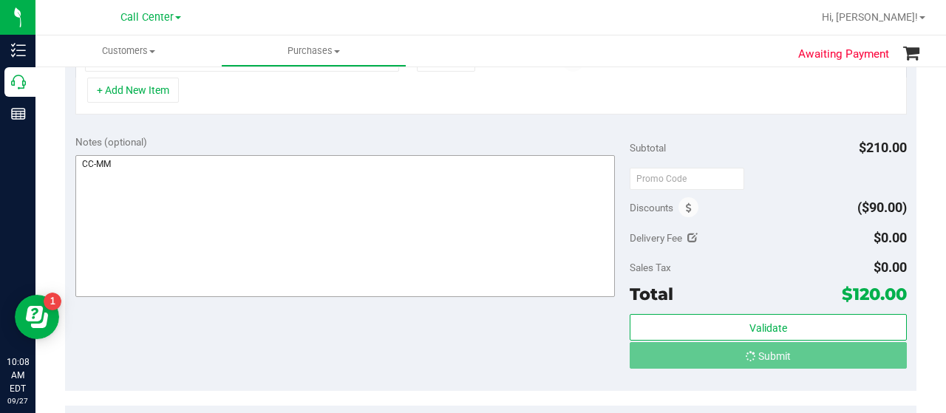
scroll to position [471, 0]
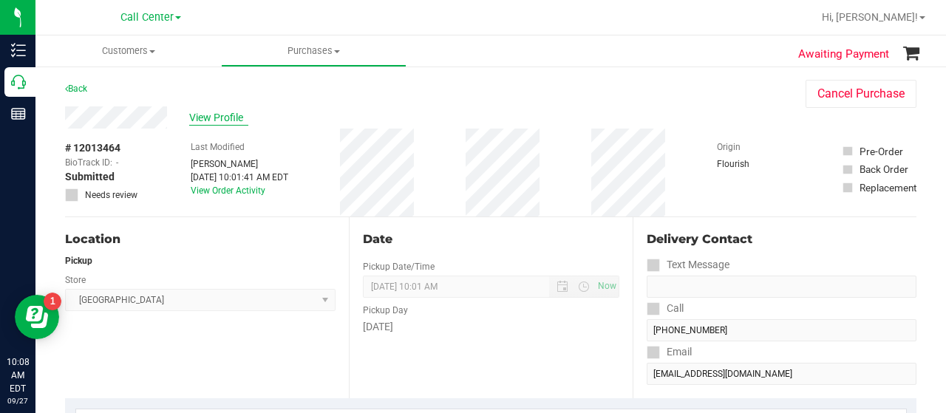
click at [222, 117] on span "View Profile" at bounding box center [218, 118] width 59 height 16
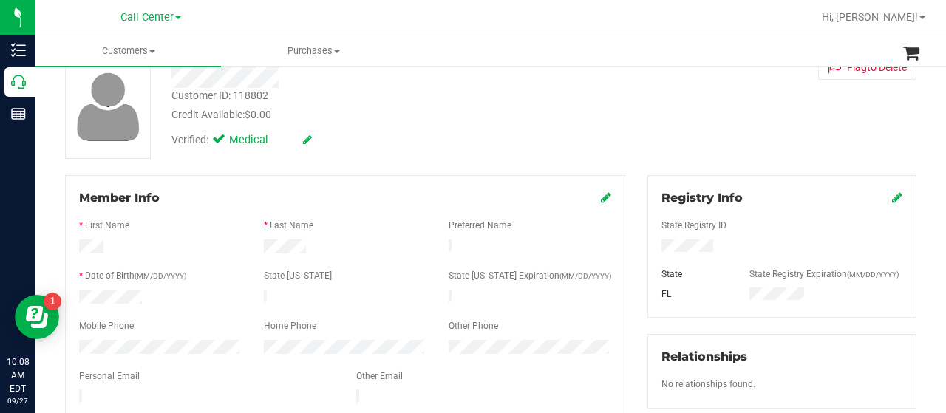
scroll to position [222, 0]
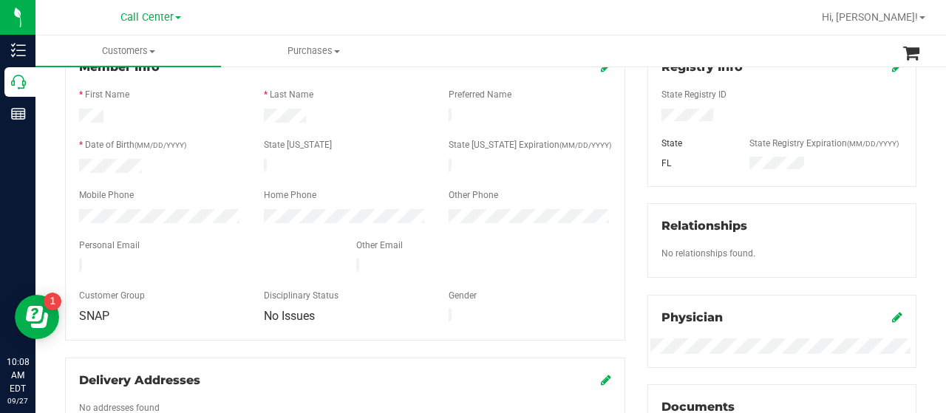
drag, startPoint x: 78, startPoint y: 261, endPoint x: 164, endPoint y: 261, distance: 86.4
click at [164, 261] on div at bounding box center [206, 268] width 277 height 18
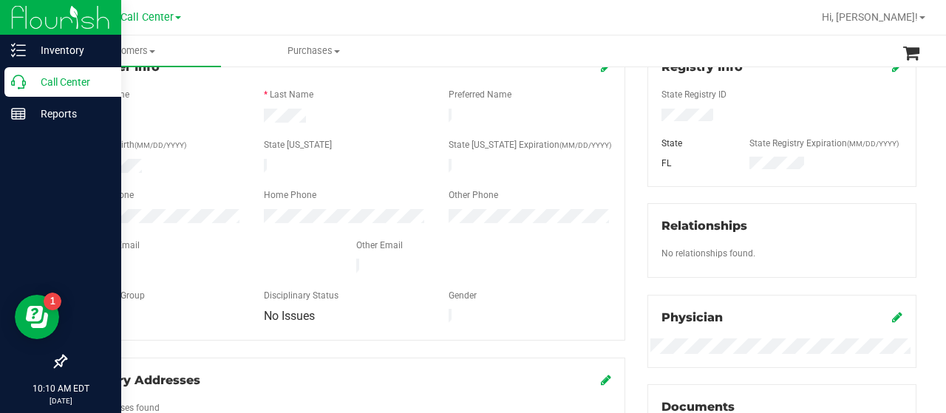
click at [20, 82] on icon at bounding box center [18, 82] width 15 height 15
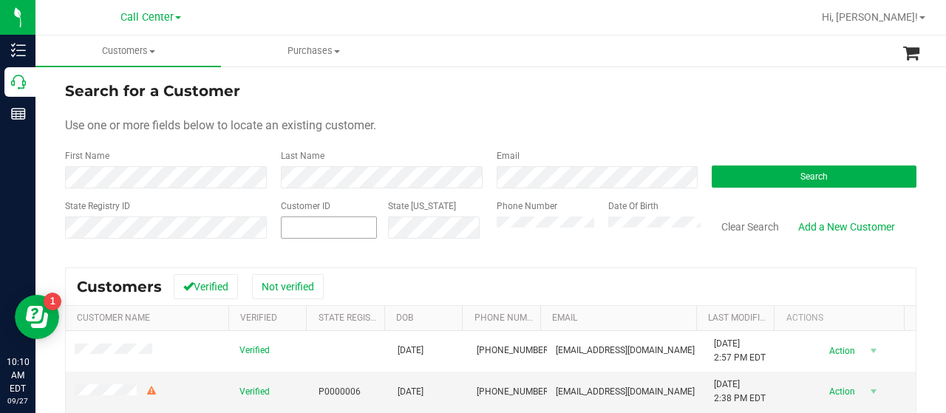
click at [300, 227] on span at bounding box center [329, 227] width 96 height 22
paste input "576927"
type input "576927"
click at [734, 172] on button "Search" at bounding box center [813, 176] width 205 height 22
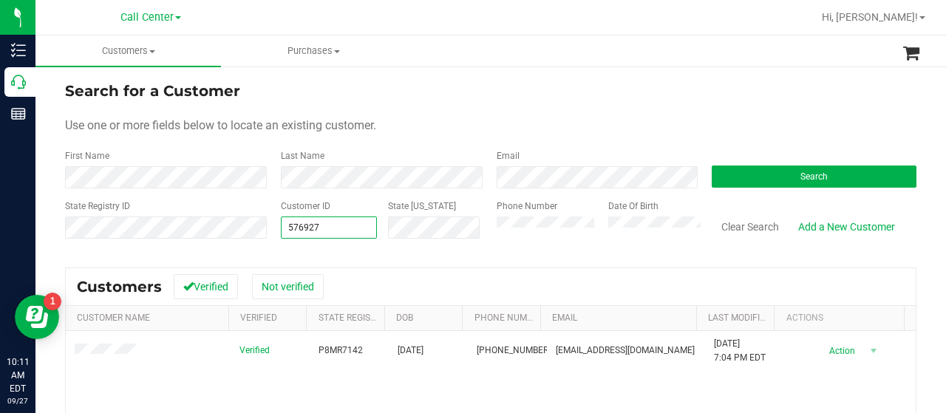
drag, startPoint x: 293, startPoint y: 221, endPoint x: 266, endPoint y: 221, distance: 27.3
click at [270, 221] on div "Customer ID 576927 576927 State ID" at bounding box center [378, 225] width 216 height 52
click at [300, 228] on input "text" at bounding box center [328, 227] width 95 height 21
paste input "567175"
type input "567175"
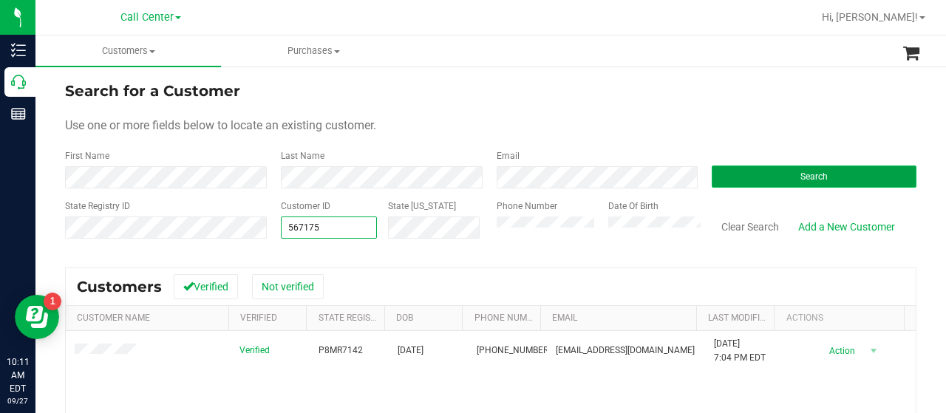
type input "567175"
click at [727, 180] on button "Search" at bounding box center [813, 176] width 205 height 22
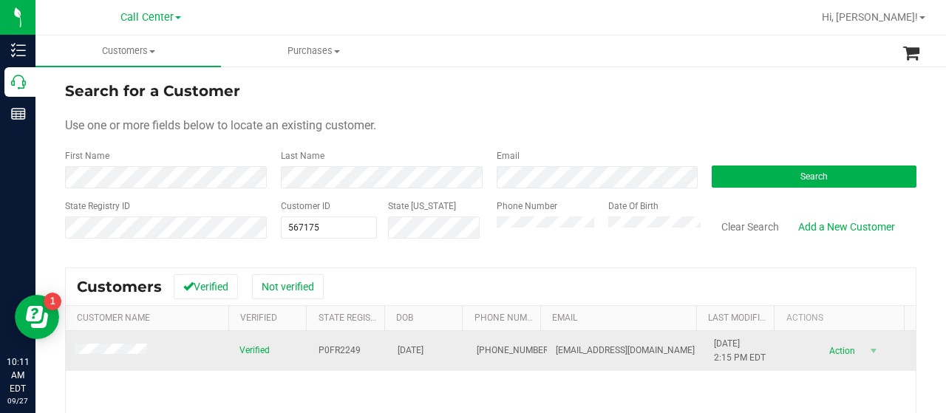
click at [126, 366] on td at bounding box center [148, 351] width 165 height 40
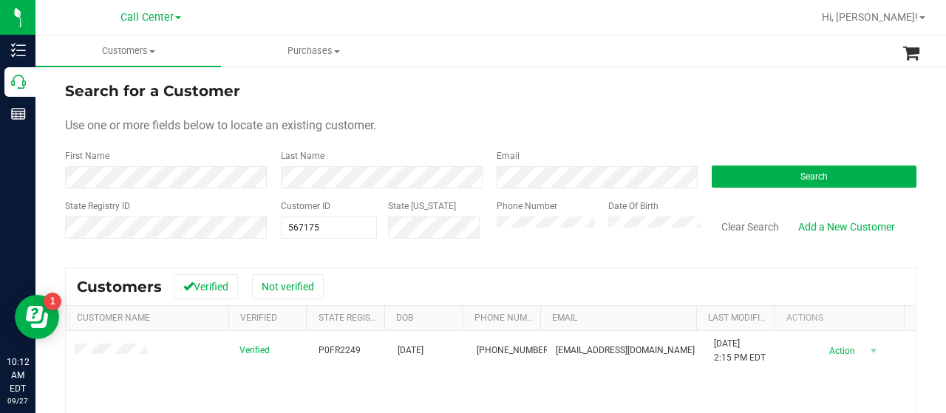
click at [105, 270] on div "Customers Verified Not verified" at bounding box center [491, 286] width 850 height 37
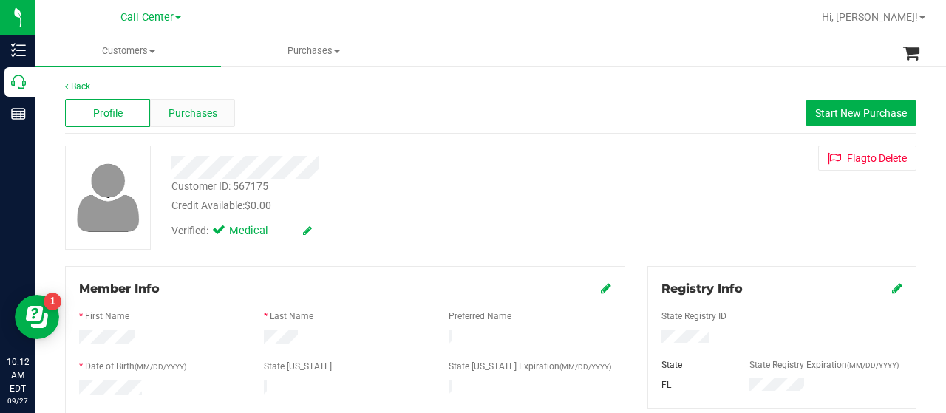
click at [207, 110] on span "Purchases" at bounding box center [192, 114] width 49 height 16
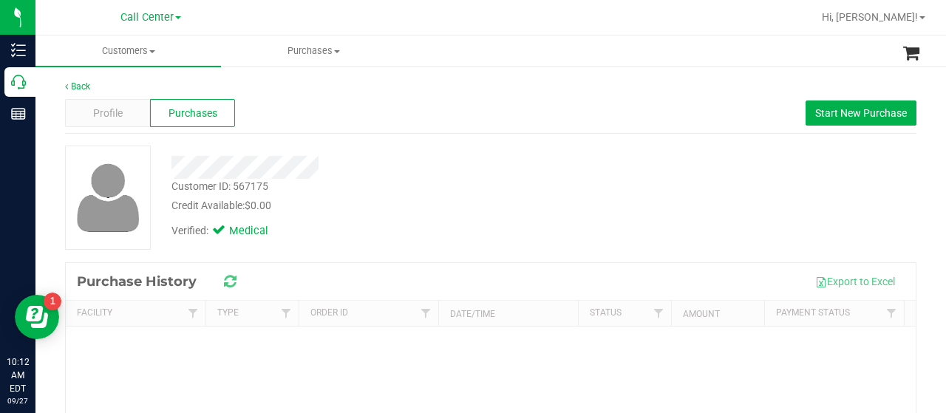
scroll to position [74, 0]
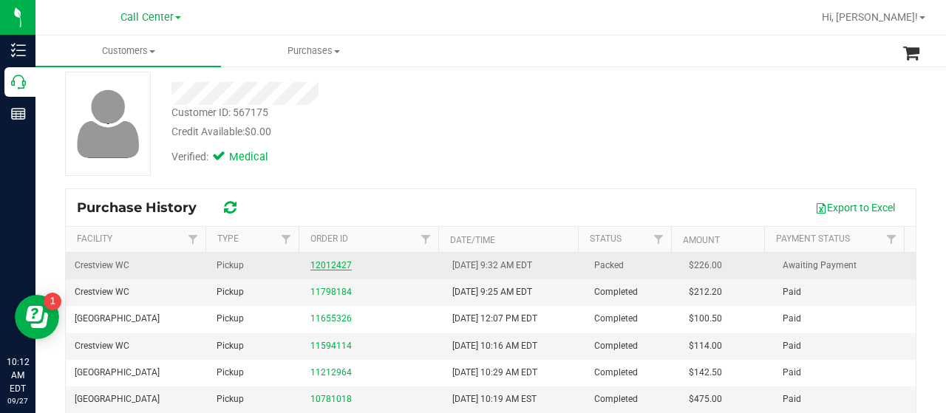
click at [329, 266] on link "12012427" at bounding box center [330, 265] width 41 height 10
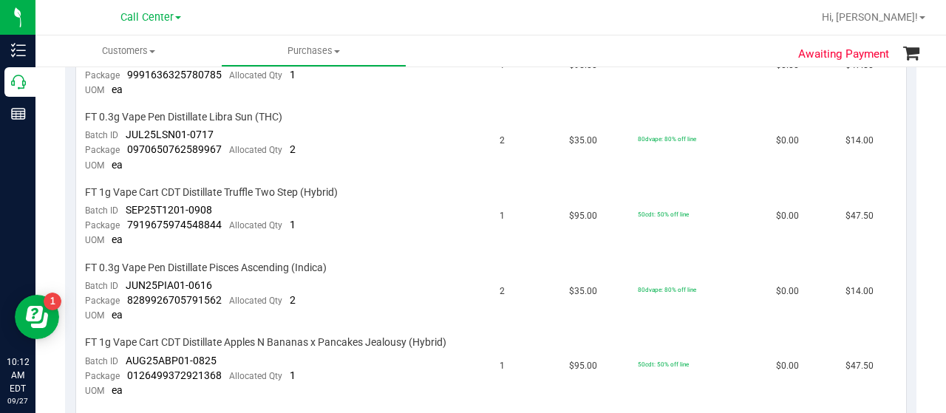
scroll to position [517, 0]
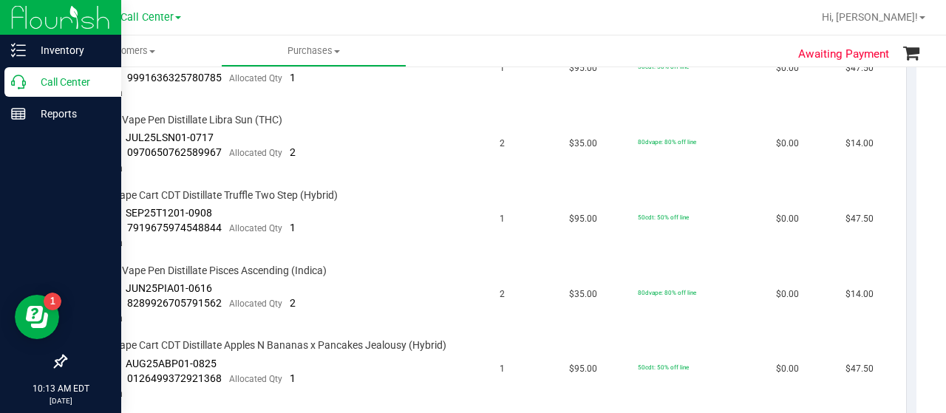
click at [21, 83] on icon at bounding box center [18, 82] width 15 height 15
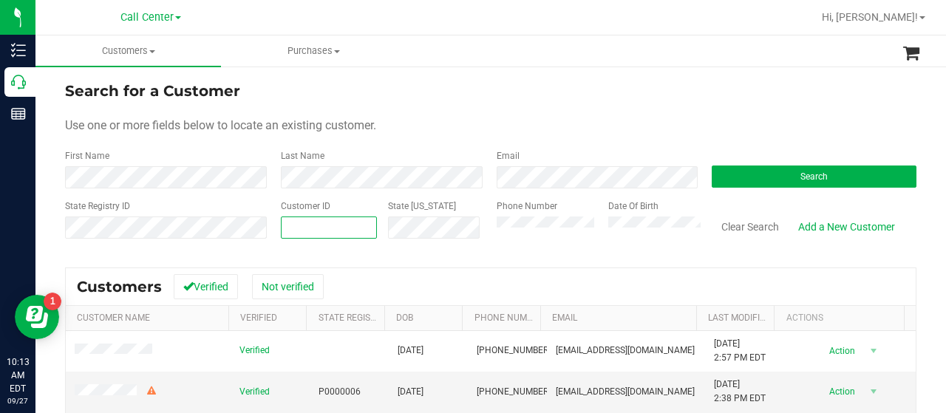
click at [298, 227] on input "text" at bounding box center [328, 227] width 95 height 21
paste input "4412"
type input "4412"
click at [711, 175] on button "Search" at bounding box center [813, 176] width 205 height 22
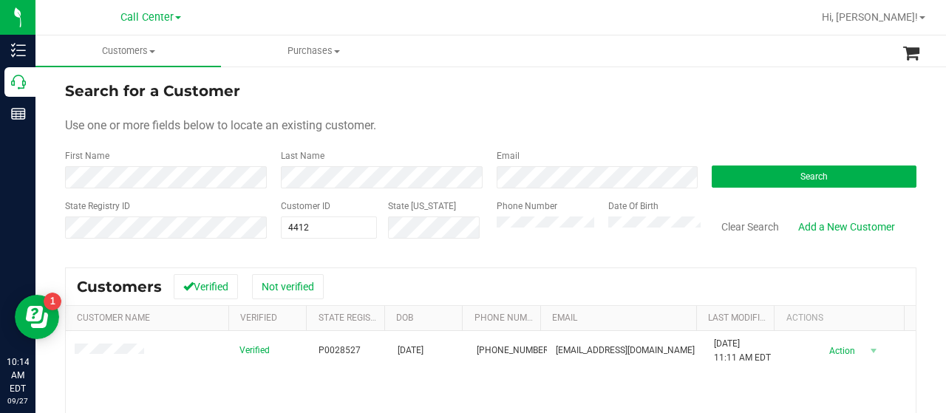
drag, startPoint x: 112, startPoint y: 199, endPoint x: 152, endPoint y: 216, distance: 43.8
click at [114, 200] on label "State Registry ID" at bounding box center [97, 205] width 65 height 13
click at [257, 231] on div "State Registry ID Customer ID 4412 4412 State ID Phone Number Date Of Birth Cle…" at bounding box center [490, 225] width 851 height 52
click at [291, 224] on input "text" at bounding box center [328, 227] width 95 height 21
paste input "122373"
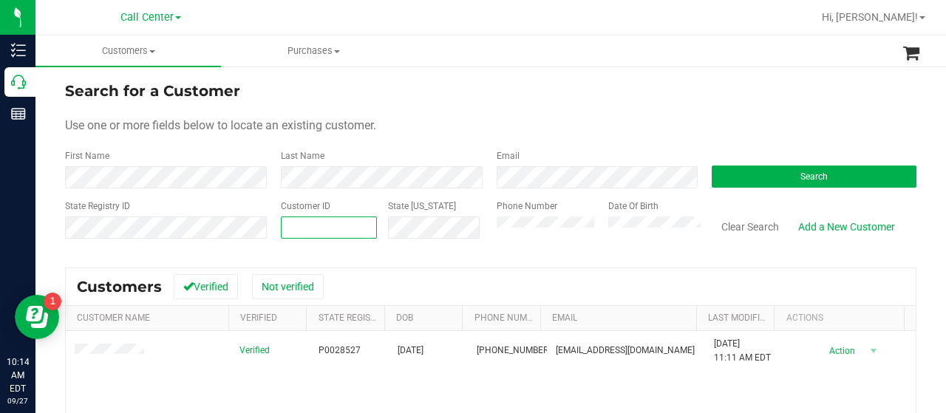
type input "122373"
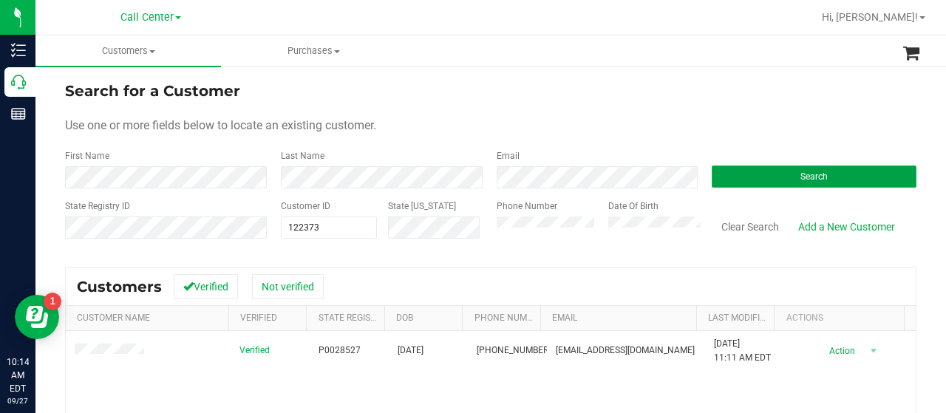
click at [728, 185] on button "Search" at bounding box center [813, 176] width 205 height 22
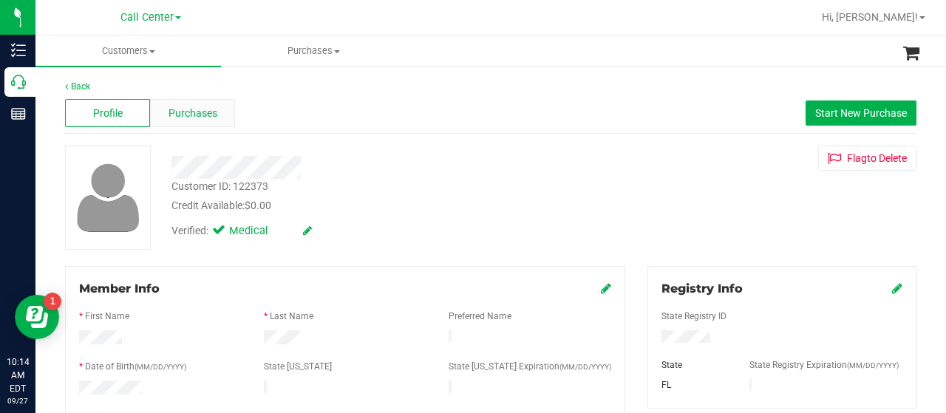
click at [200, 110] on span "Purchases" at bounding box center [192, 114] width 49 height 16
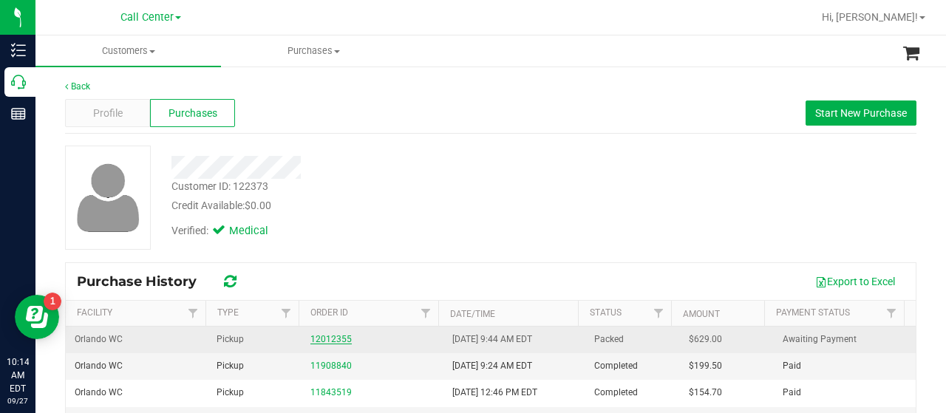
click at [315, 336] on link "12012355" at bounding box center [330, 339] width 41 height 10
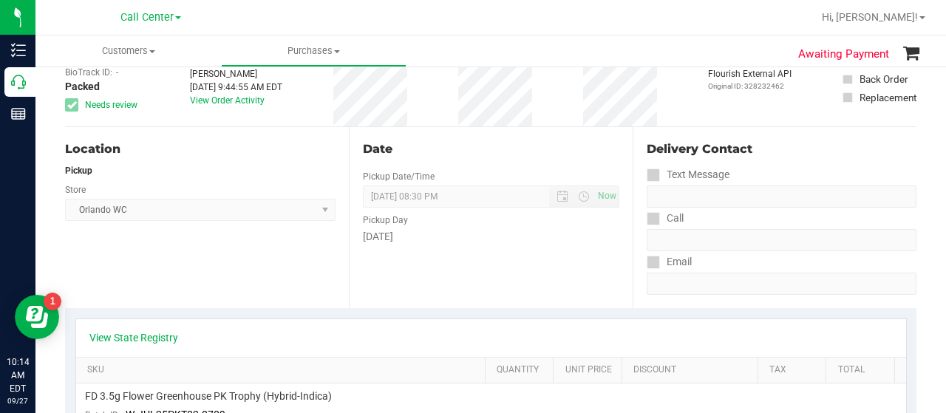
scroll to position [222, 0]
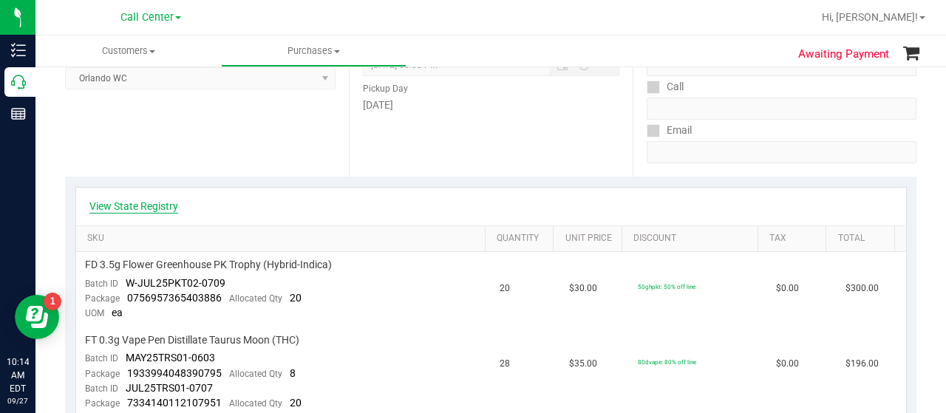
click at [170, 202] on link "View State Registry" at bounding box center [133, 206] width 89 height 15
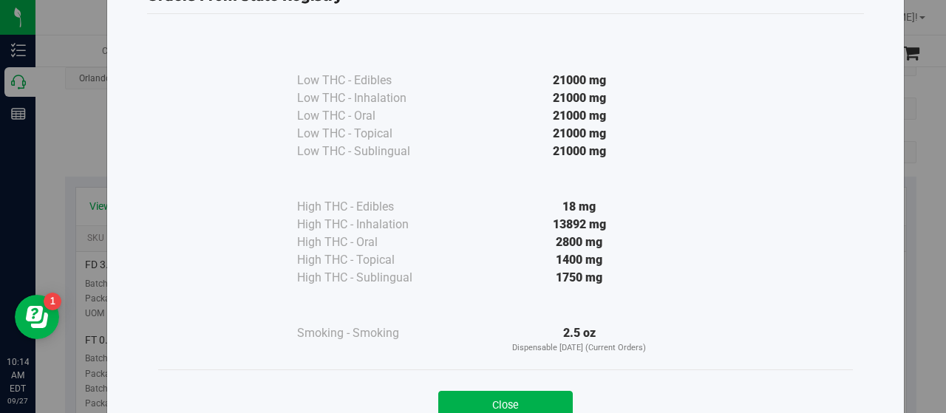
scroll to position [109, 0]
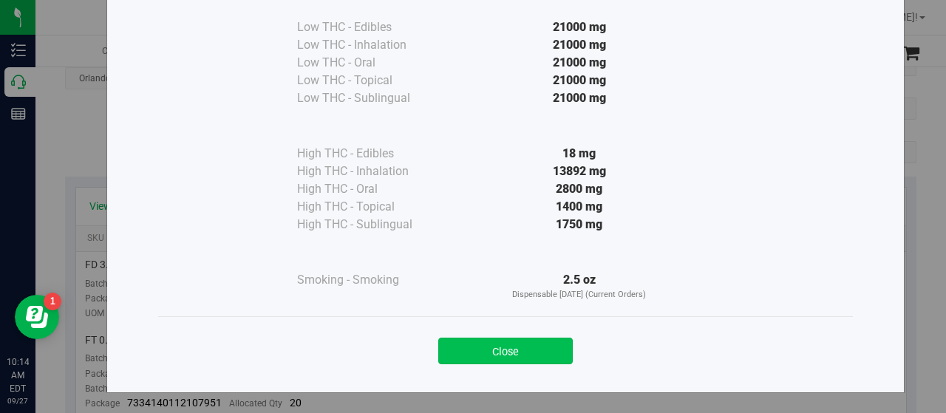
click at [479, 348] on button "Close" at bounding box center [505, 351] width 134 height 27
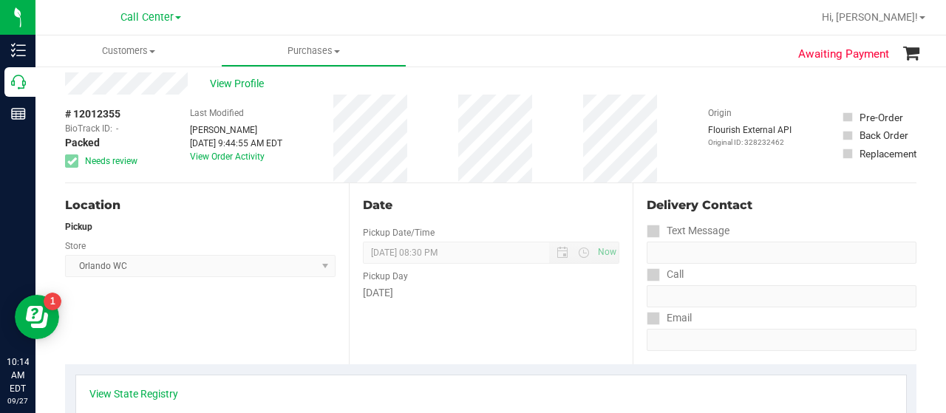
scroll to position [0, 0]
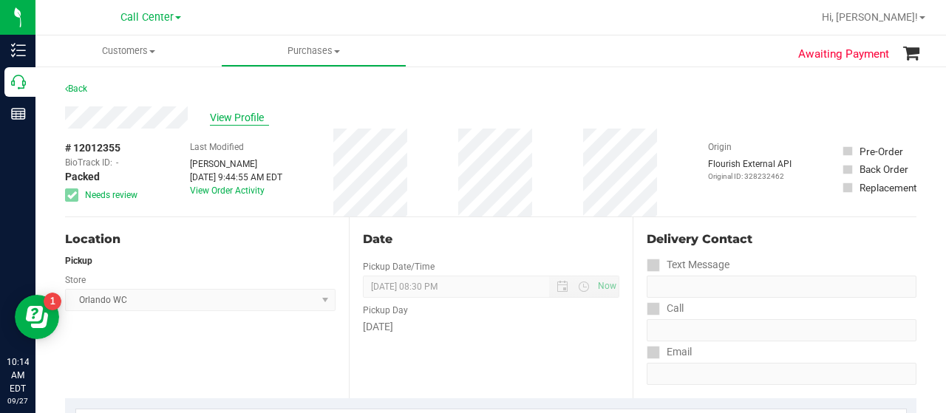
click at [253, 117] on span "View Profile" at bounding box center [239, 118] width 59 height 16
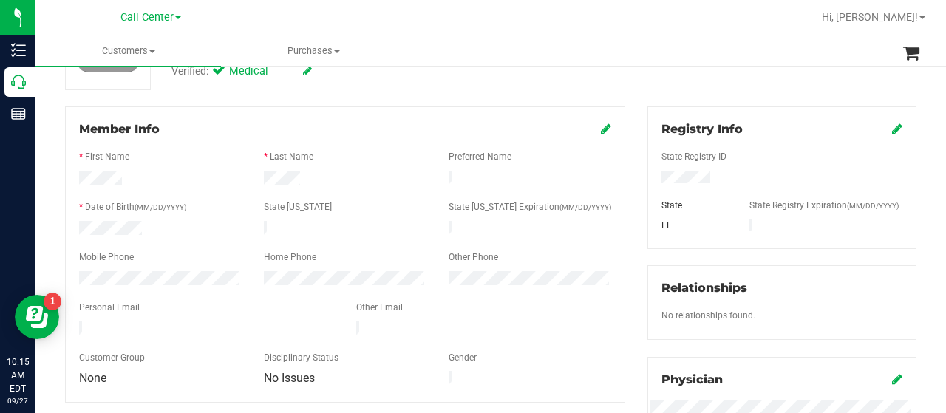
scroll to position [74, 0]
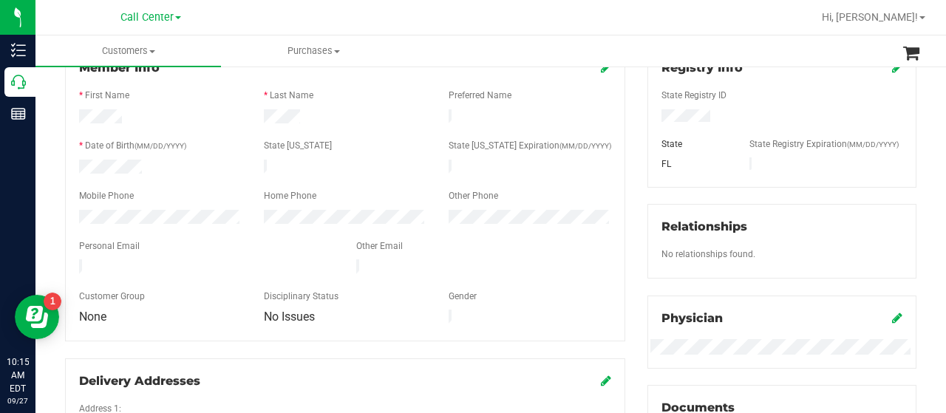
scroll to position [222, 0]
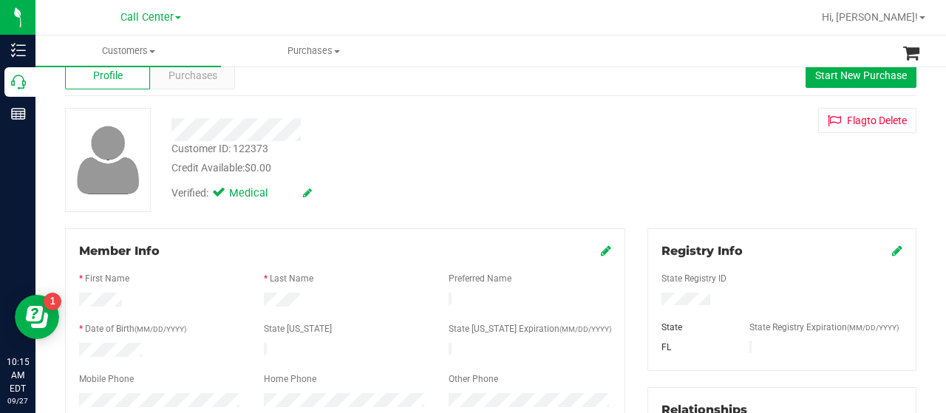
scroll to position [0, 0]
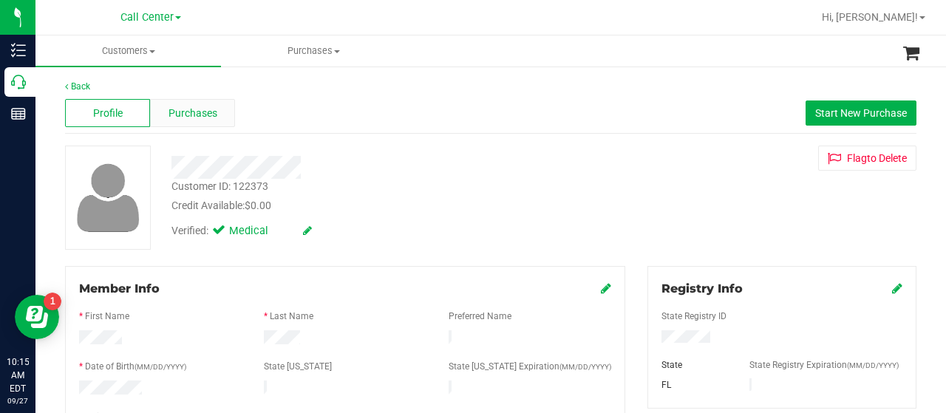
click at [215, 118] on span "Purchases" at bounding box center [192, 114] width 49 height 16
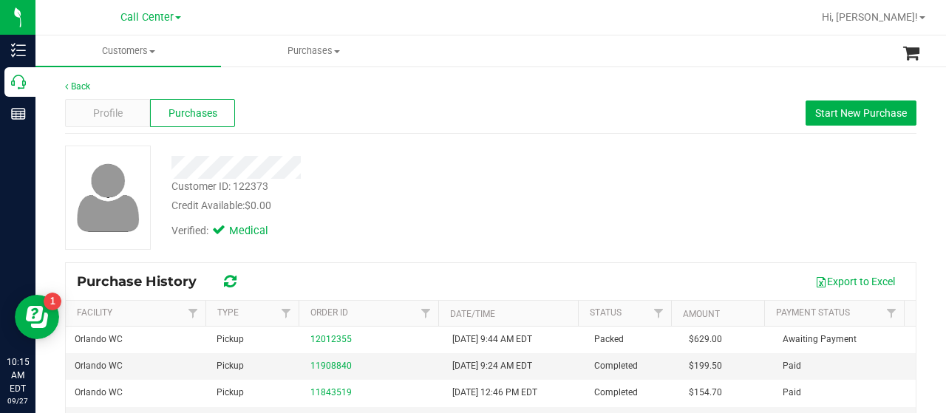
click at [209, 113] on span "Purchases" at bounding box center [192, 114] width 49 height 16
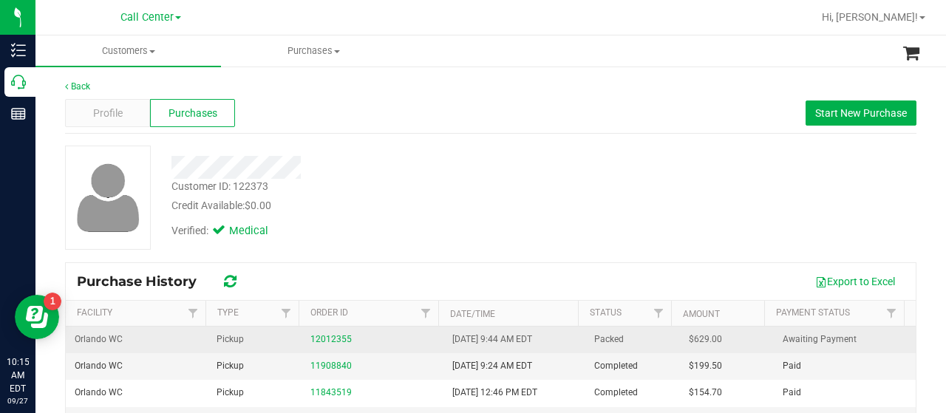
click at [320, 344] on div "12012355" at bounding box center [372, 339] width 124 height 14
click at [317, 341] on link "12012355" at bounding box center [330, 339] width 41 height 10
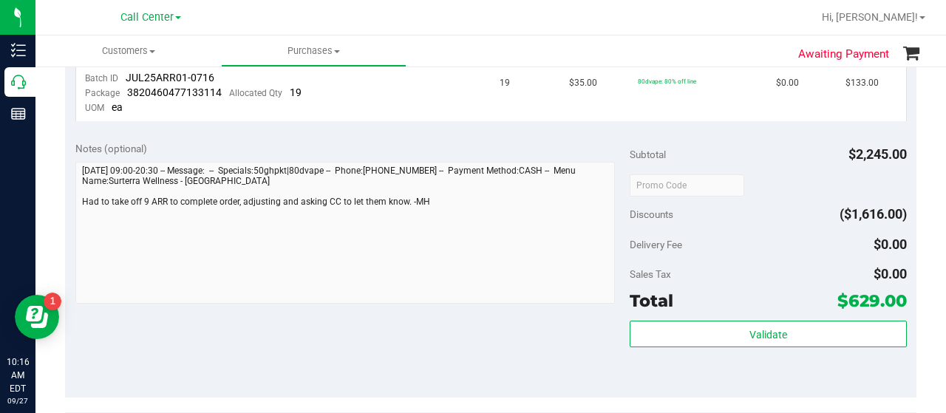
scroll to position [739, 0]
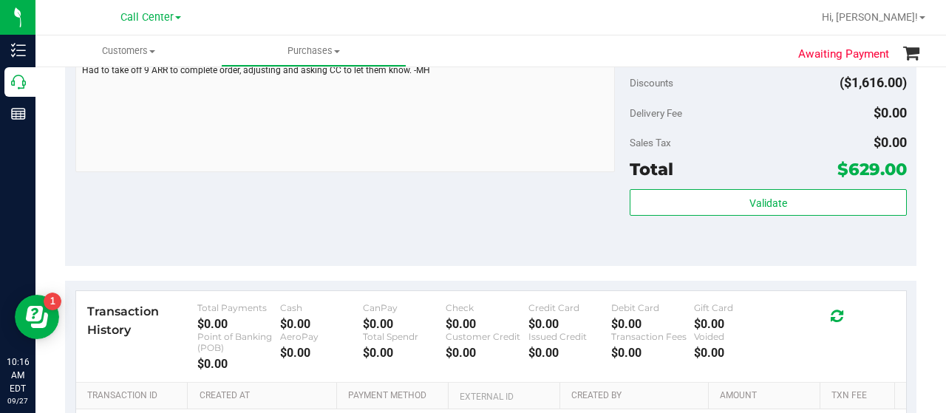
click at [641, 215] on div "Validate" at bounding box center [767, 222] width 277 height 66
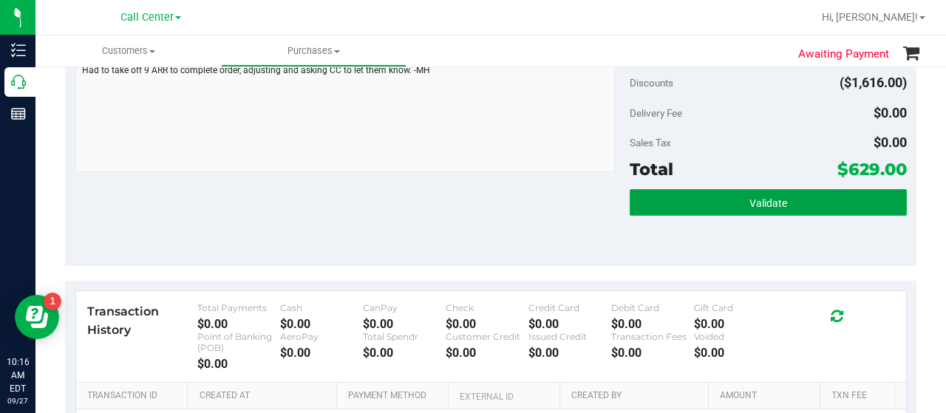
click at [643, 205] on button "Validate" at bounding box center [767, 202] width 277 height 27
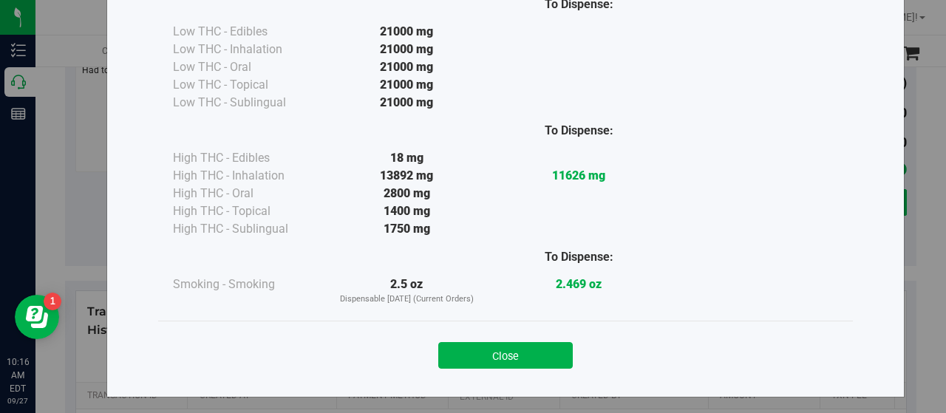
scroll to position [109, 0]
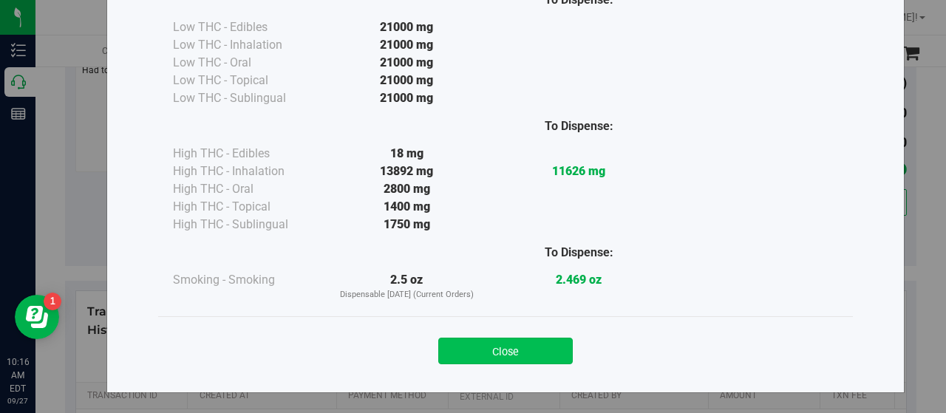
click at [530, 350] on button "Close" at bounding box center [505, 351] width 134 height 27
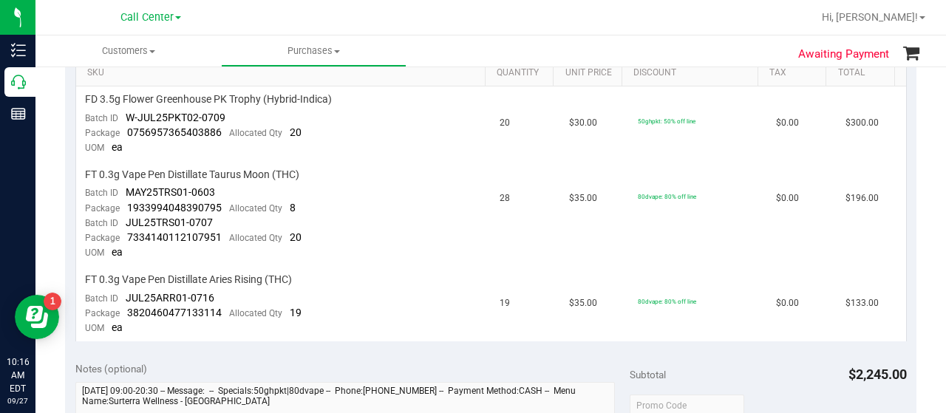
scroll to position [369, 0]
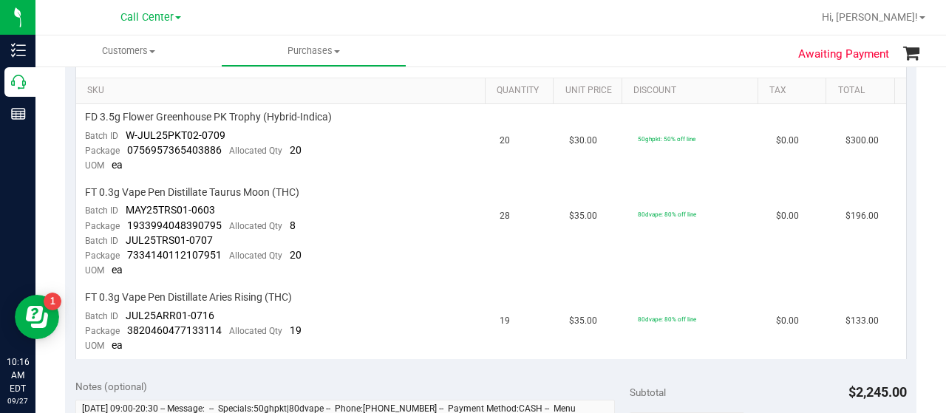
click at [62, 237] on div "Awaiting Payment Back View Profile # 12012355 BioTrack ID: - Packed Needs revie…" at bounding box center [490, 331] width 910 height 1271
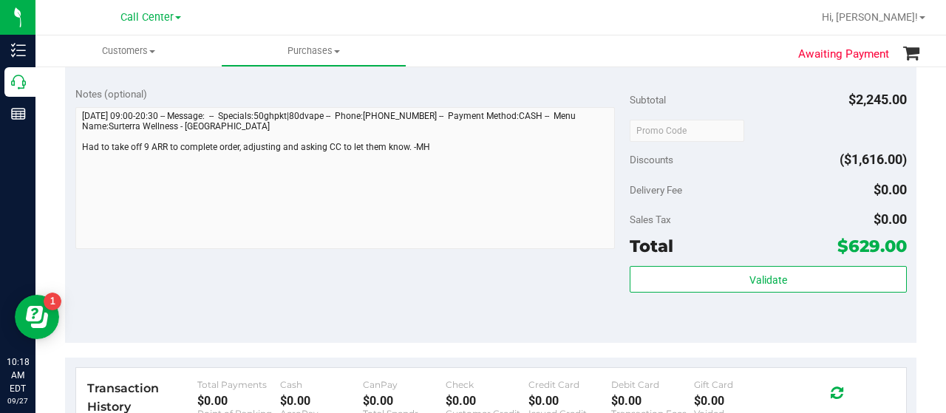
scroll to position [665, 0]
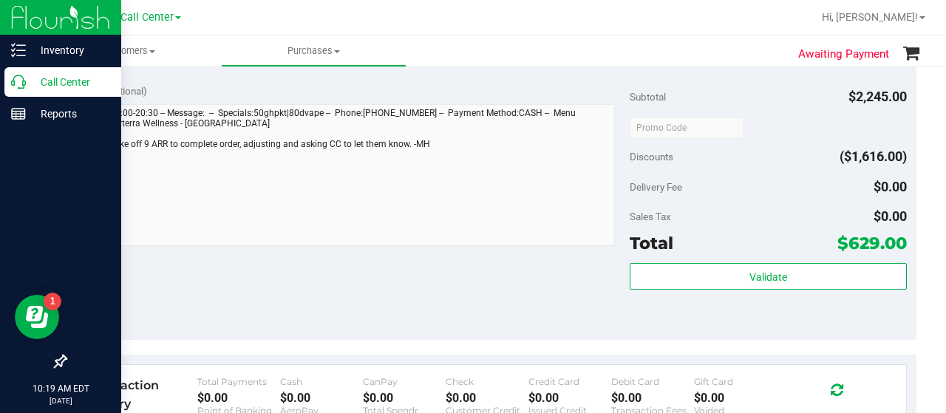
click at [21, 86] on icon at bounding box center [18, 82] width 15 height 15
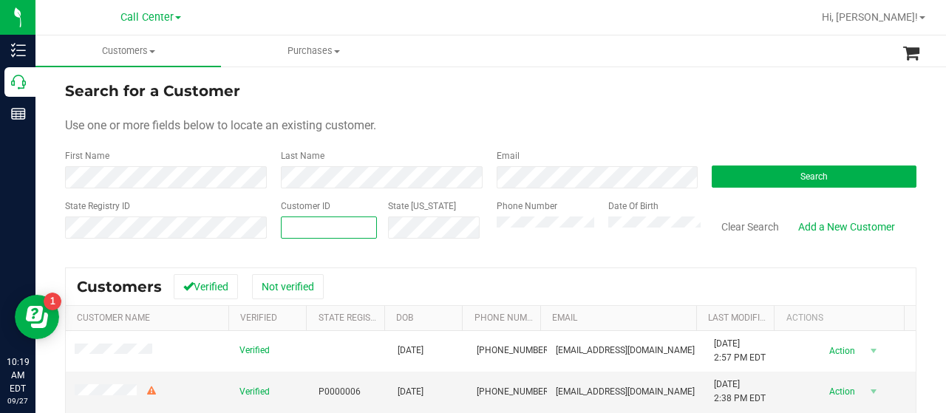
click at [315, 225] on input "text" at bounding box center [328, 227] width 95 height 21
paste input "94901"
type input "94901"
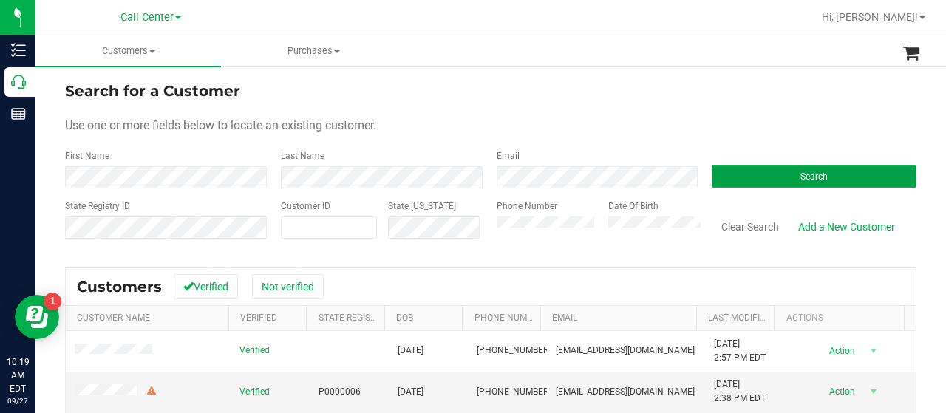
type input "94901"
click at [726, 174] on button "Search" at bounding box center [813, 176] width 205 height 22
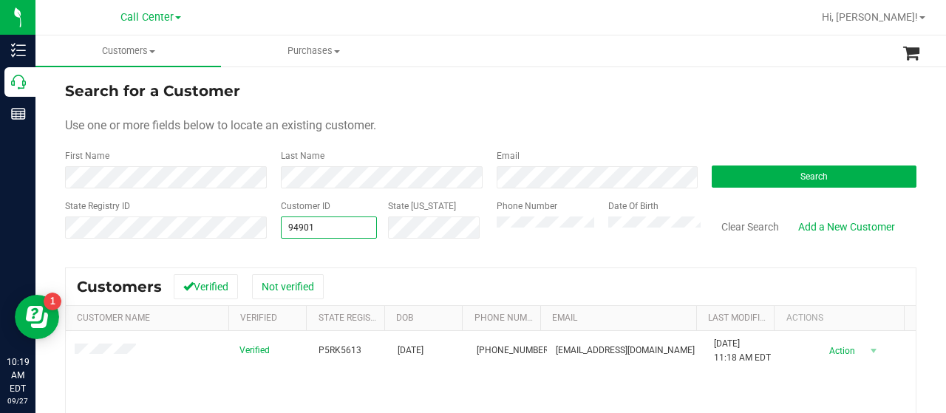
click at [219, 233] on div "State Registry ID Customer ID 94901 94901 State ID Phone Number Date Of Birth C…" at bounding box center [490, 225] width 851 height 52
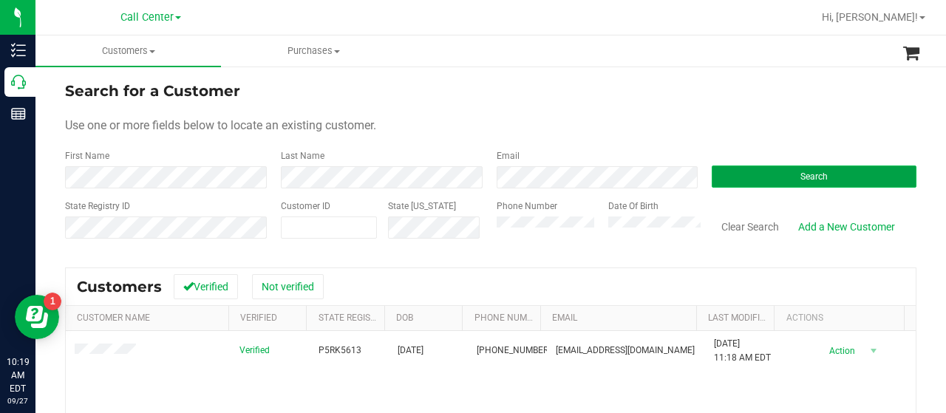
click at [731, 173] on button "Search" at bounding box center [813, 176] width 205 height 22
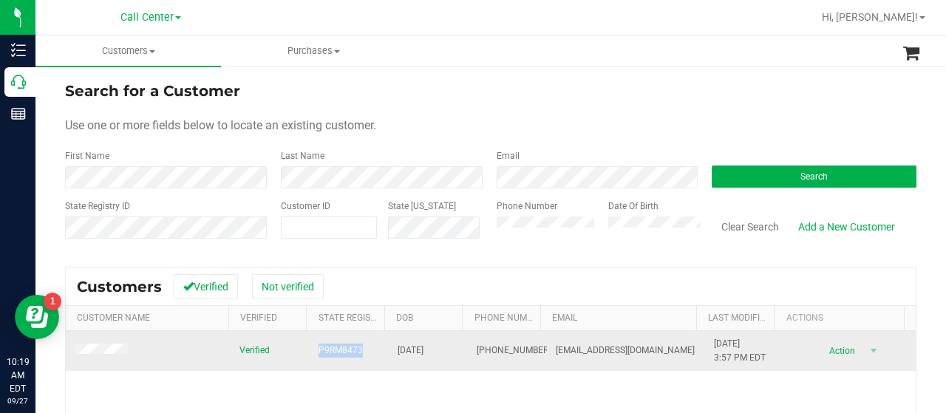
drag, startPoint x: 309, startPoint y: 352, endPoint x: 355, endPoint y: 352, distance: 45.8
click at [355, 352] on td "P9RM8473" at bounding box center [349, 351] width 79 height 40
copy span "P9RM8473"
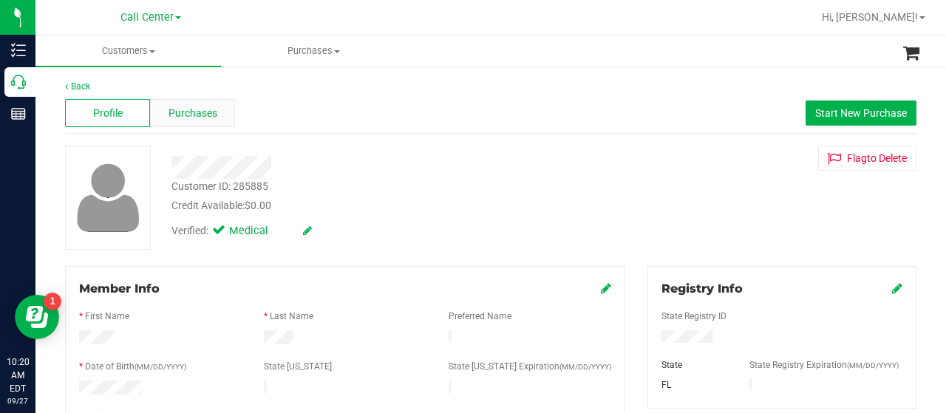
click at [191, 107] on span "Purchases" at bounding box center [192, 114] width 49 height 16
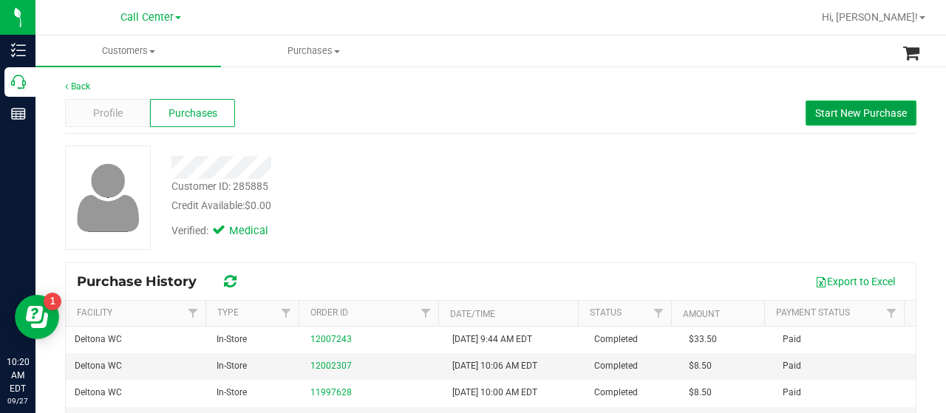
click at [837, 115] on span "Start New Purchase" at bounding box center [861, 113] width 92 height 12
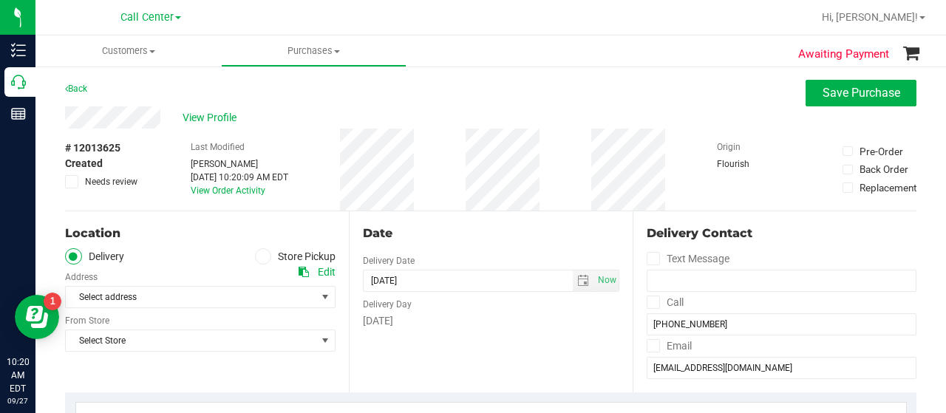
drag, startPoint x: 266, startPoint y: 253, endPoint x: 260, endPoint y: 261, distance: 9.5
click at [266, 253] on span at bounding box center [263, 256] width 17 height 17
click at [0, 0] on input "Store Pickup" at bounding box center [0, 0] width 0 height 0
click at [250, 301] on span "Select Store" at bounding box center [191, 297] width 250 height 21
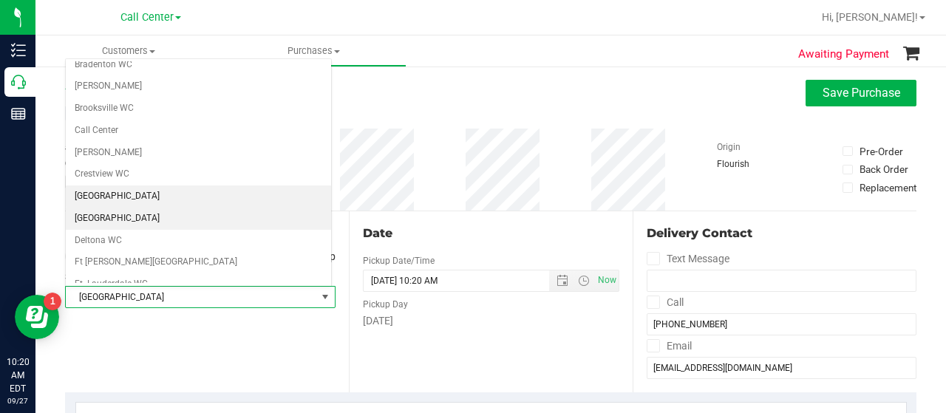
scroll to position [74, 0]
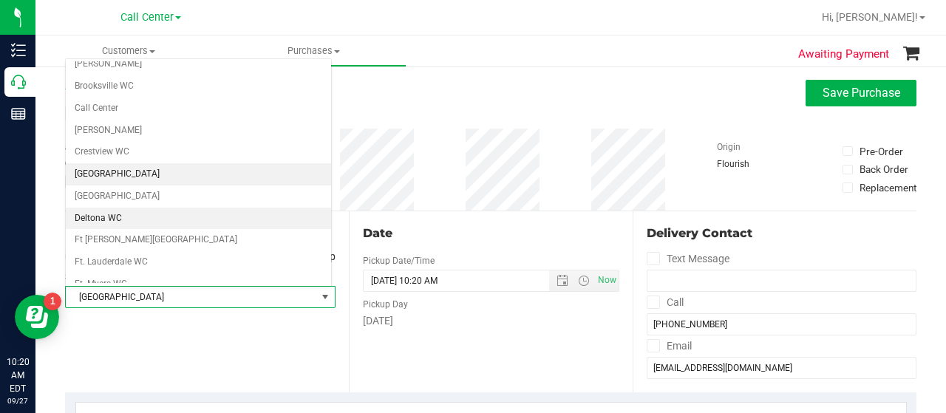
click at [132, 210] on li "Deltona WC" at bounding box center [198, 219] width 265 height 22
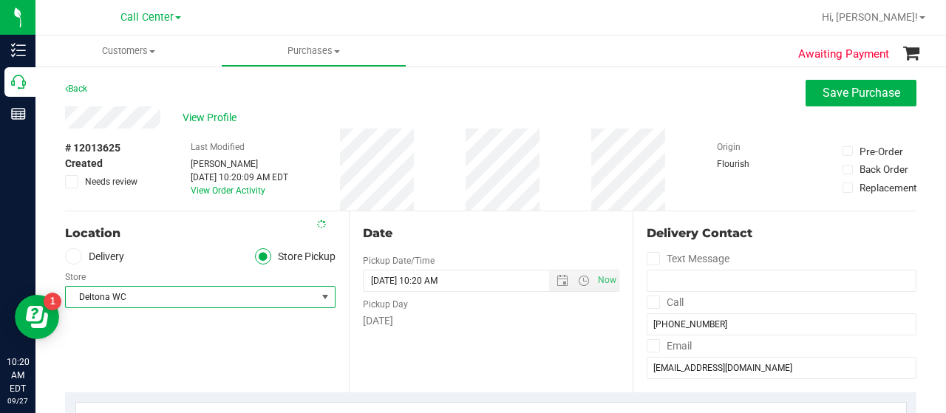
click at [123, 352] on div "Location Delivery Store Pickup Store Deltona WC Select Store Bonita Springs WC …" at bounding box center [207, 301] width 284 height 181
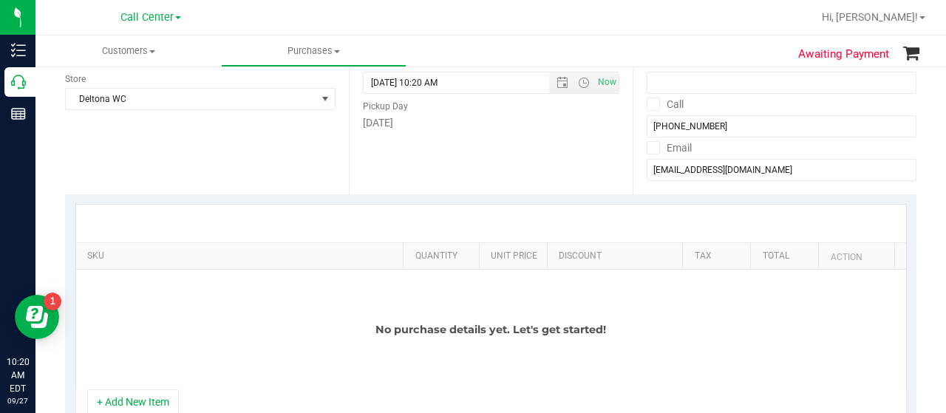
scroll to position [222, 0]
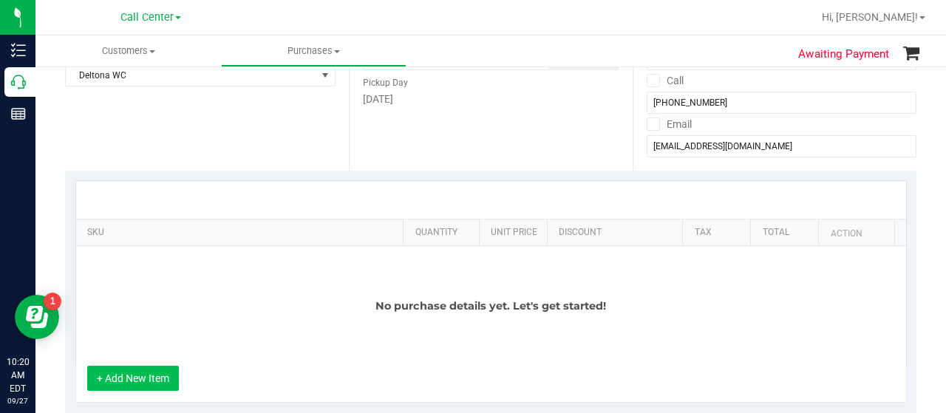
click at [166, 371] on button "+ Add New Item" at bounding box center [133, 378] width 92 height 25
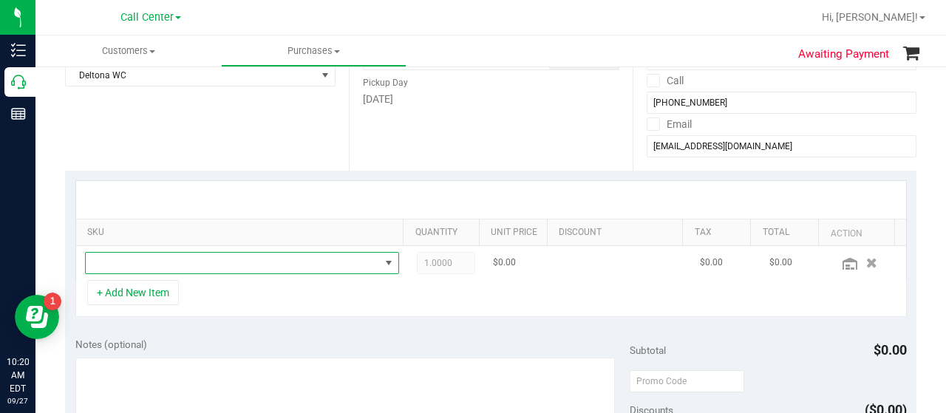
click at [225, 253] on span "NO DATA FOUND" at bounding box center [233, 263] width 294 height 21
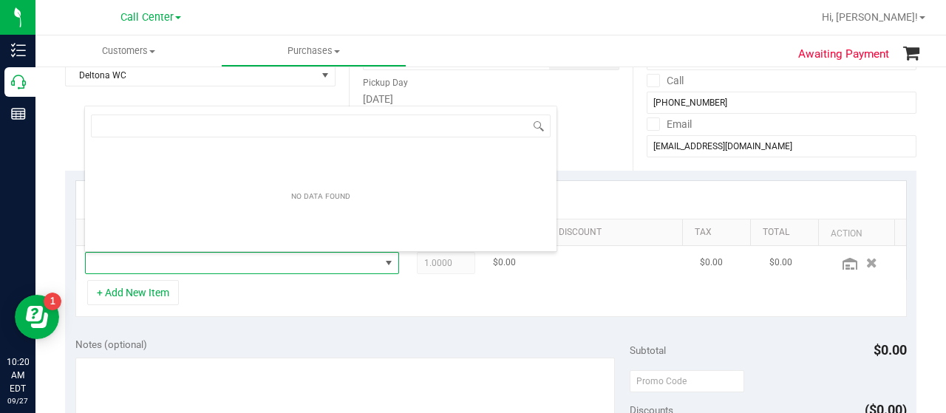
scroll to position [21, 298]
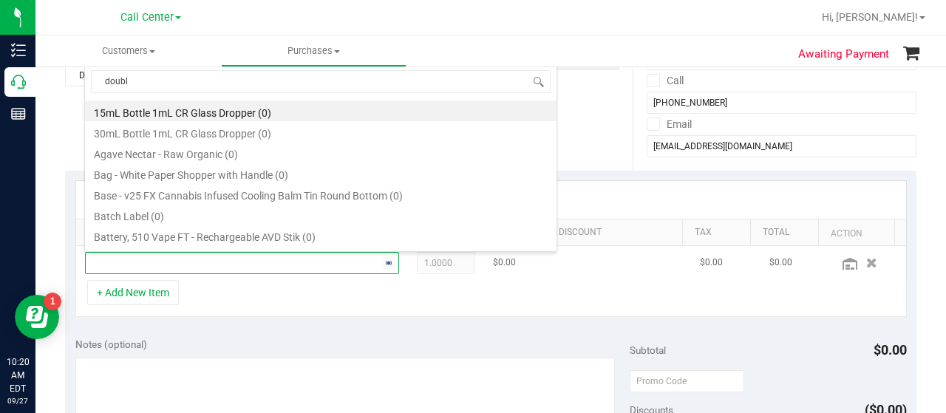
type input "double"
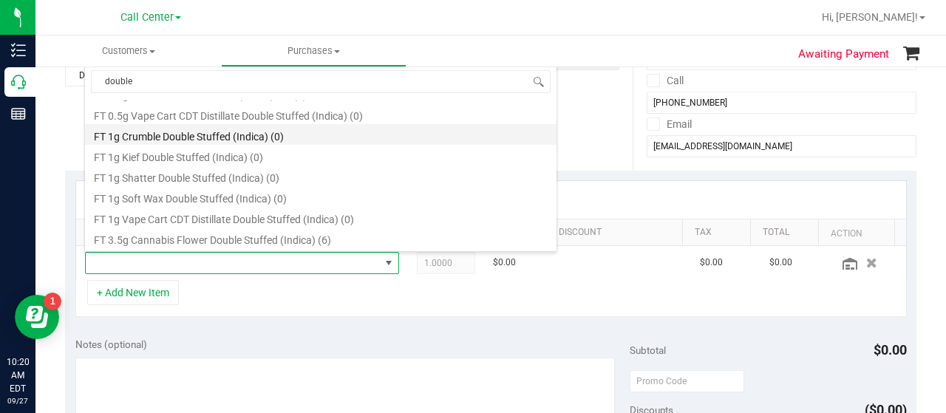
scroll to position [59, 0]
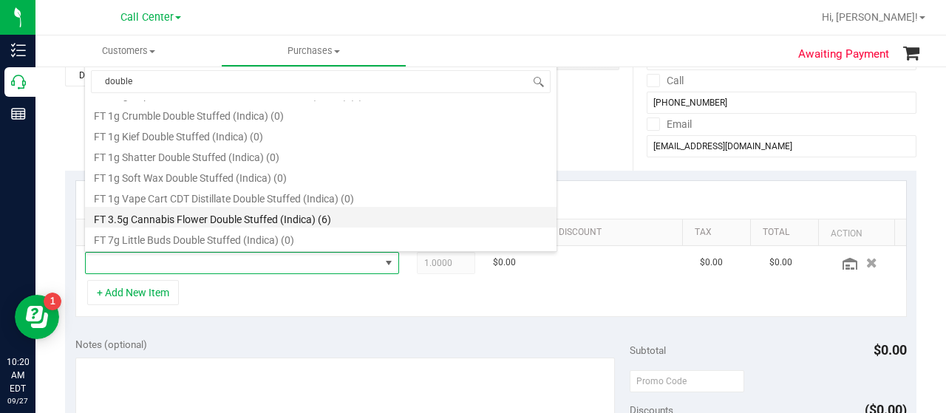
click at [261, 213] on li "FT 3.5g Cannabis Flower Double Stuffed (Indica) (6)" at bounding box center [320, 217] width 471 height 21
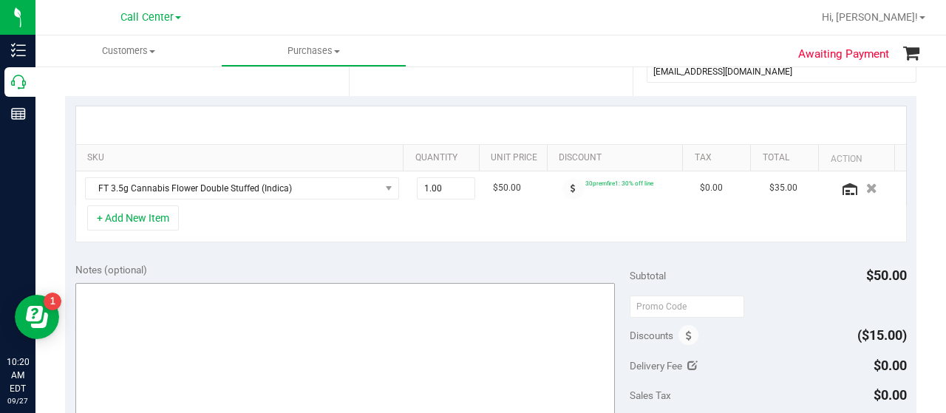
scroll to position [369, 0]
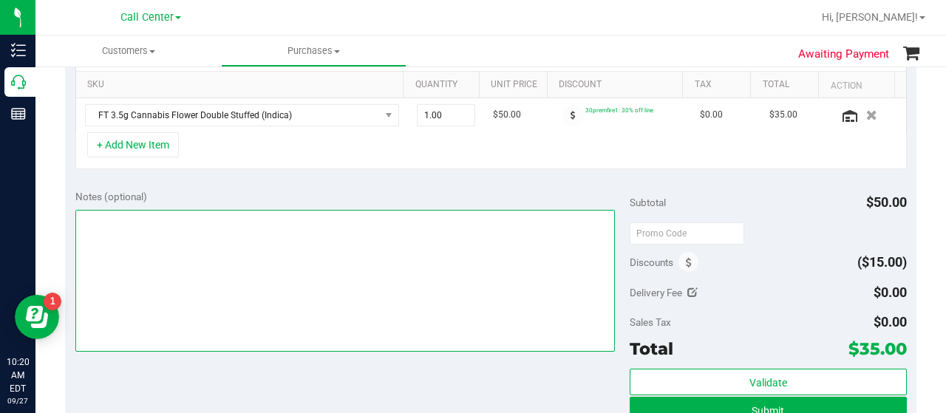
click at [285, 274] on textarea at bounding box center [344, 281] width 539 height 142
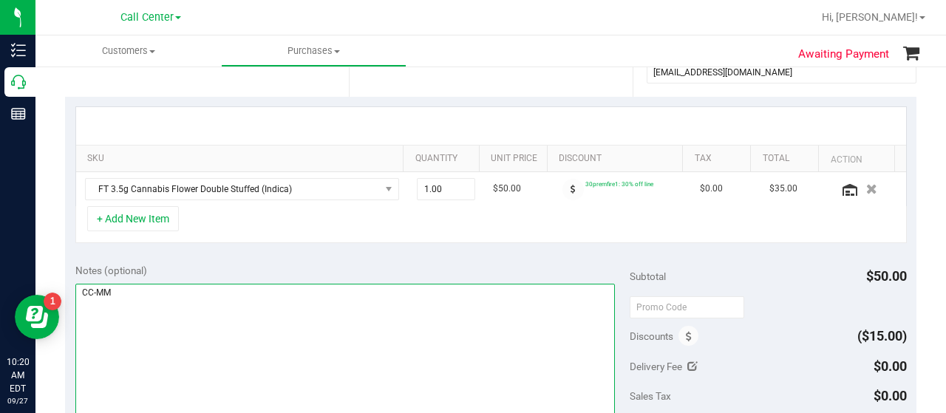
type textarea "CC-MM"
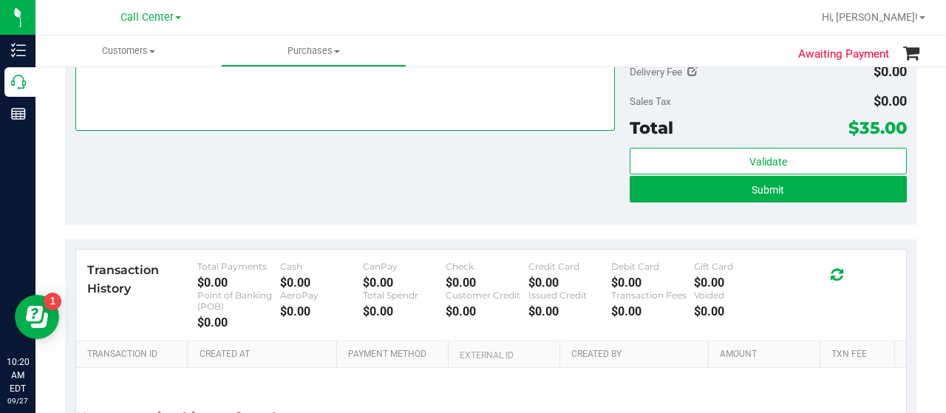
scroll to position [591, 0]
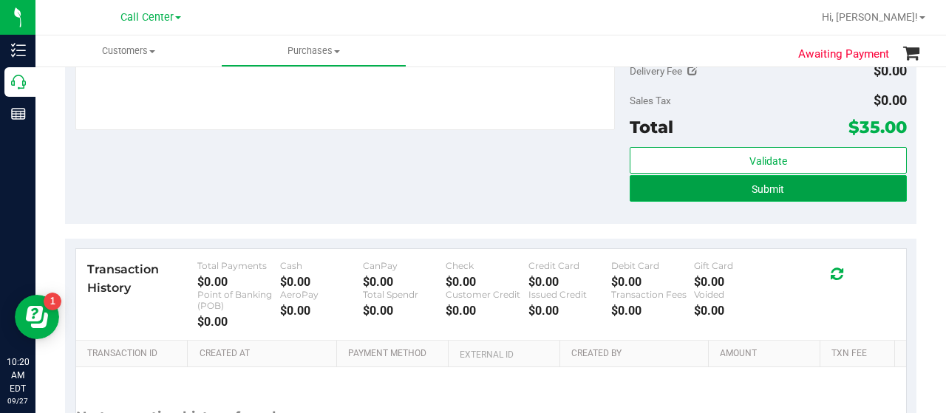
click at [641, 190] on button "Submit" at bounding box center [767, 188] width 277 height 27
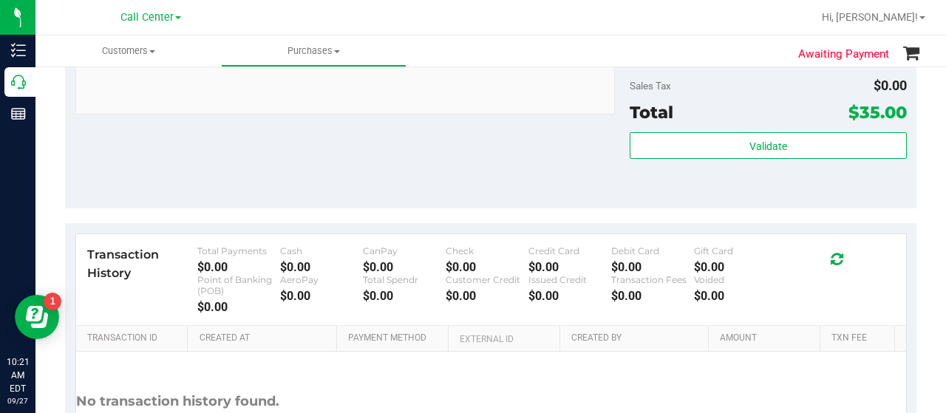
click at [121, 192] on div "Notes (optional) Subtotal $50.00 Discounts ($15.00) Delivery Fee $0.00 Sales Ta…" at bounding box center [490, 75] width 851 height 266
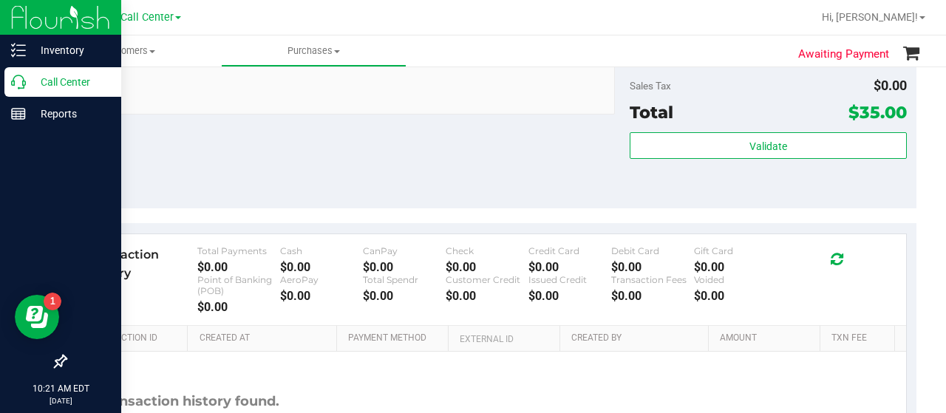
click at [27, 83] on p "Call Center" at bounding box center [70, 82] width 89 height 18
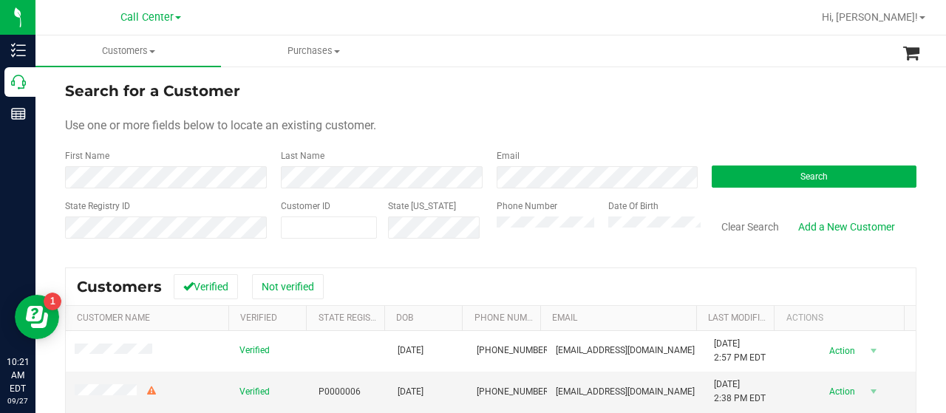
click at [137, 197] on form "Search for a Customer Use one or more fields below to locate an existing custom…" at bounding box center [490, 166] width 851 height 172
click at [0, 0] on input "text" at bounding box center [0, 0] width 0 height 0
paste input "text"
click at [349, 231] on input "text" at bounding box center [328, 227] width 95 height 21
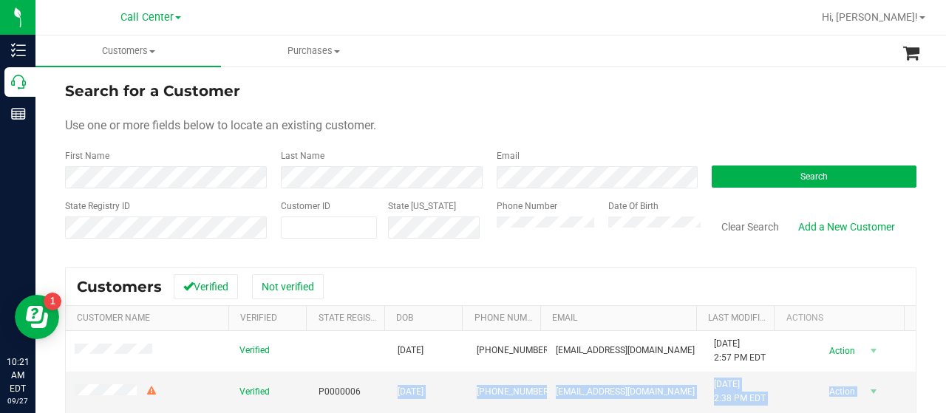
click at [409, 412] on html "Inventory Call Center Reports 10:21 AM EDT 09/27/2025 09/27 Call Center Hi, Mel…" at bounding box center [473, 206] width 946 height 413
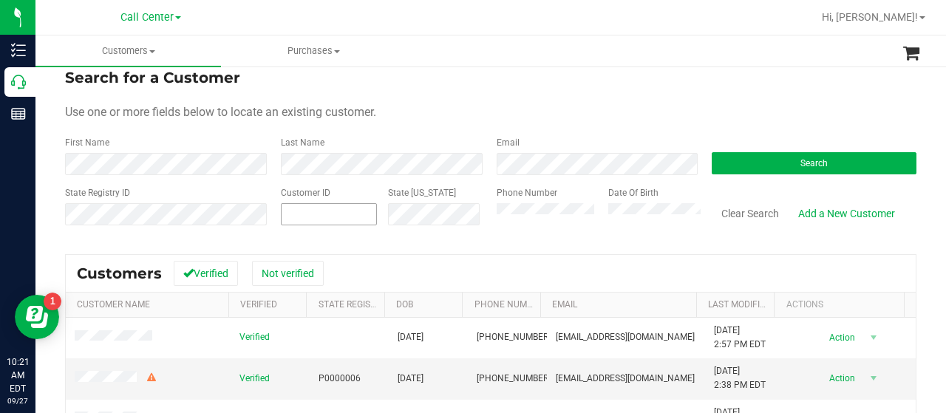
click at [0, 0] on input "text" at bounding box center [0, 0] width 0 height 0
paste input "94901"
type input "94901"
click at [730, 163] on button "Search" at bounding box center [813, 163] width 205 height 22
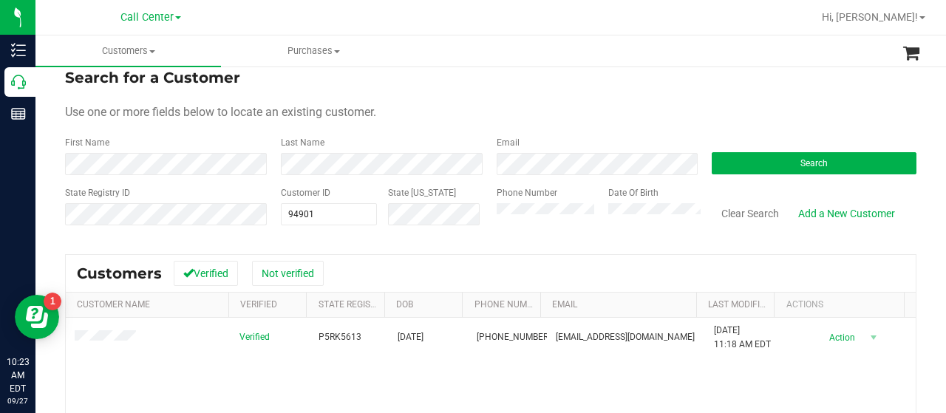
click at [135, 141] on div "First Name" at bounding box center [167, 155] width 205 height 39
click at [241, 214] on div "State Registry ID Customer ID 94901 94901 State ID Phone Number Date Of Birth C…" at bounding box center [490, 212] width 851 height 52
click at [305, 221] on input "text" at bounding box center [328, 214] width 95 height 21
paste input "122373"
type input "122373"
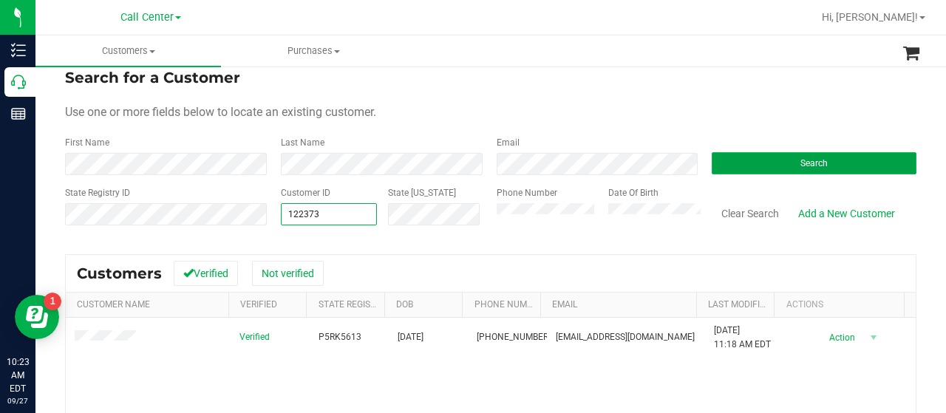
type input "122373"
click at [731, 161] on button "Search" at bounding box center [813, 163] width 205 height 22
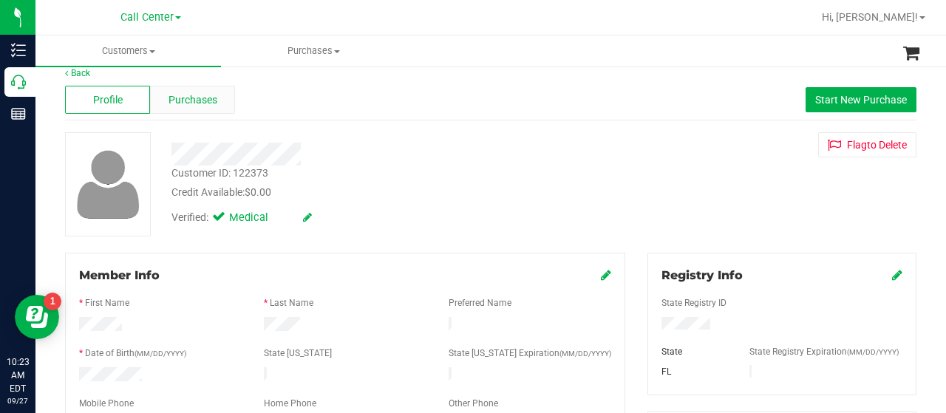
click at [179, 103] on span "Purchases" at bounding box center [192, 100] width 49 height 16
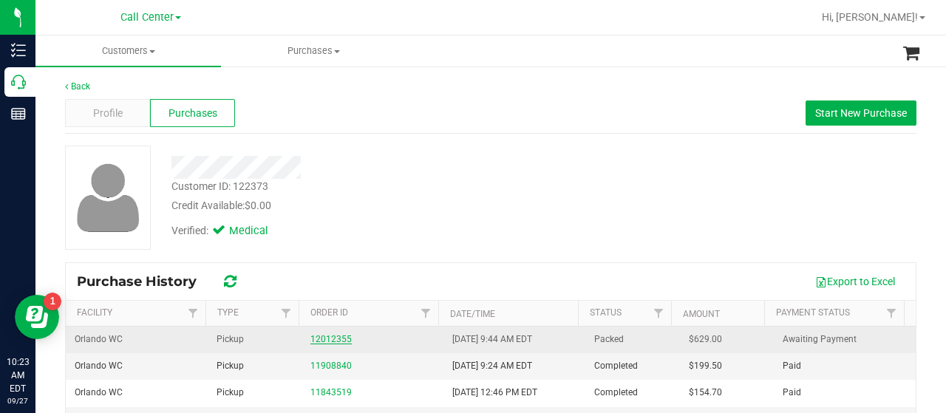
click at [340, 336] on link "12012355" at bounding box center [330, 339] width 41 height 10
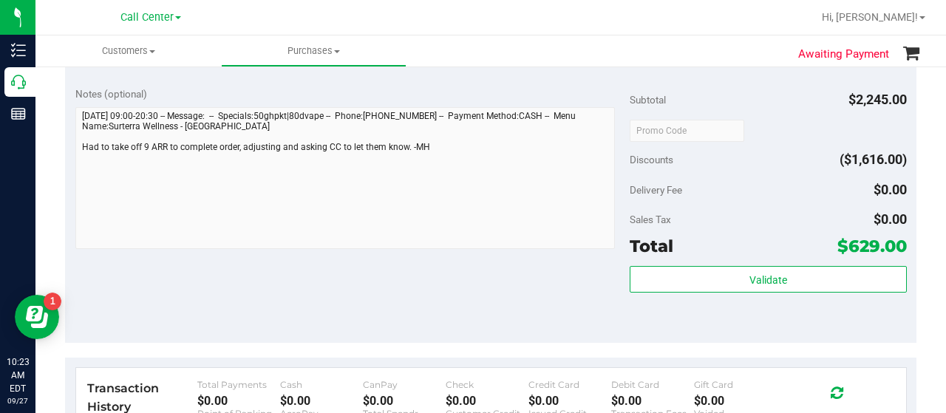
scroll to position [665, 0]
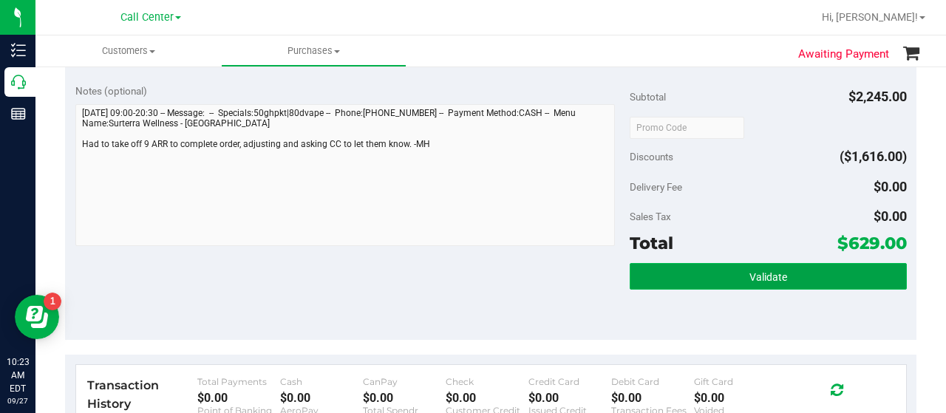
click at [702, 277] on button "Validate" at bounding box center [767, 276] width 277 height 27
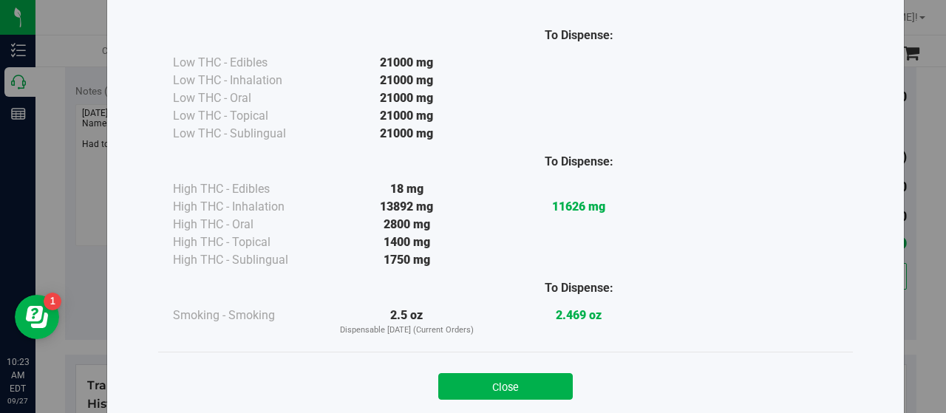
scroll to position [0, 0]
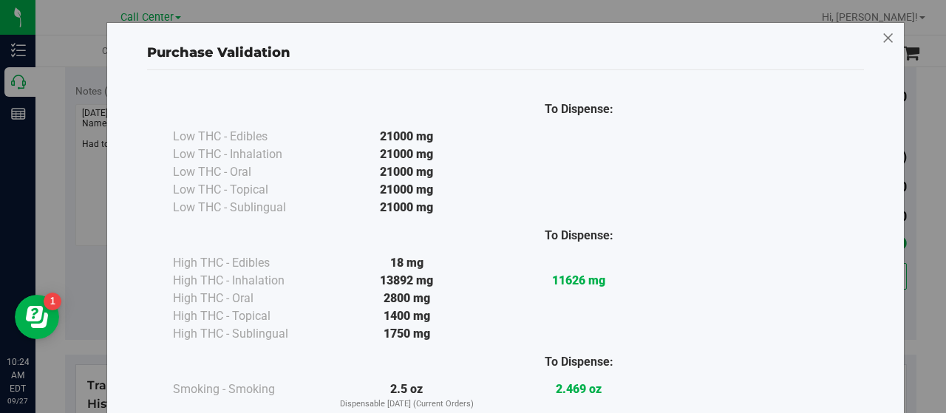
click at [884, 35] on icon at bounding box center [887, 39] width 13 height 24
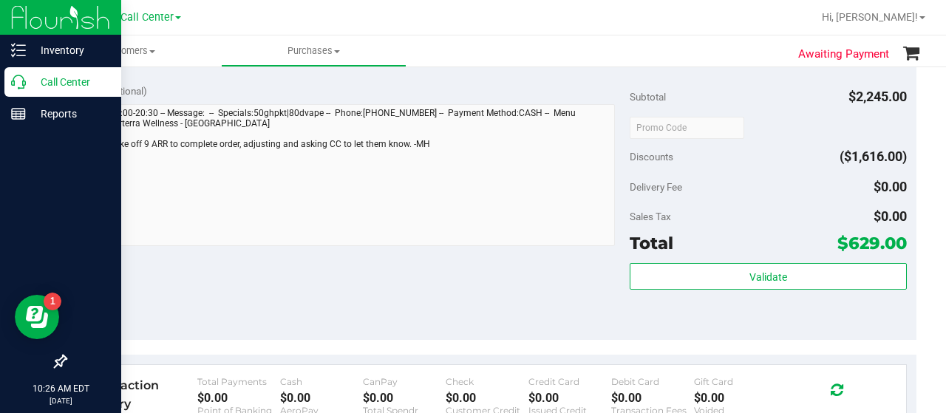
click at [34, 89] on p "Call Center" at bounding box center [70, 82] width 89 height 18
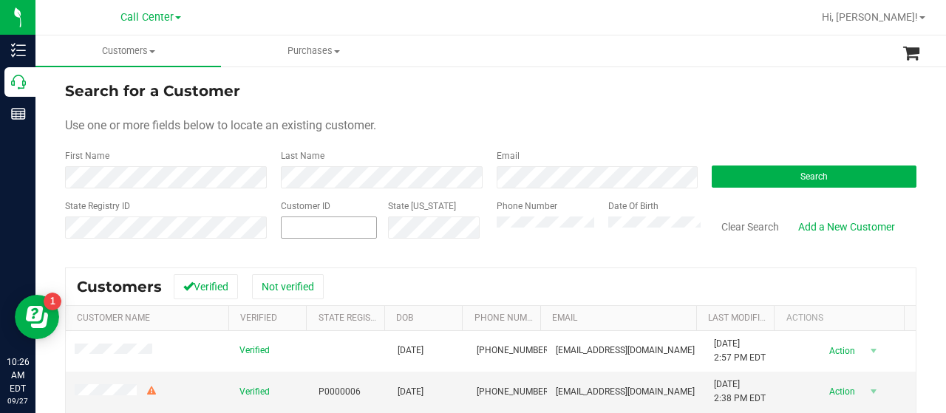
click at [313, 230] on span at bounding box center [329, 227] width 96 height 22
paste input "text"
click at [712, 181] on button "Search" at bounding box center [813, 176] width 205 height 22
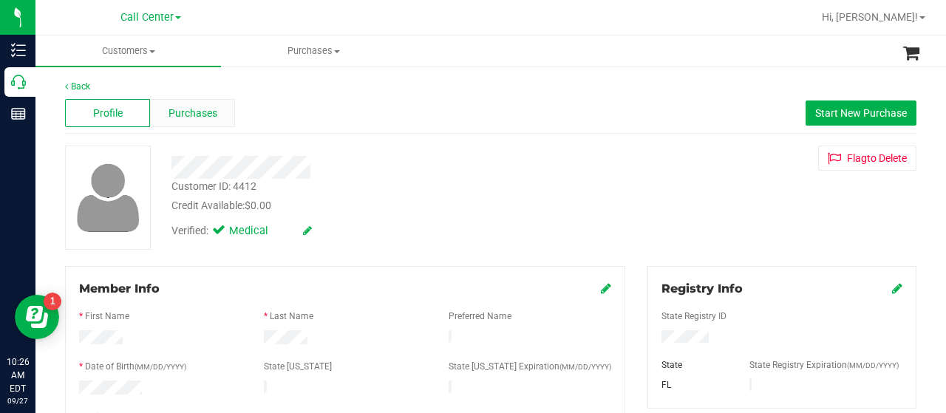
click at [192, 120] on span "Purchases" at bounding box center [192, 114] width 49 height 16
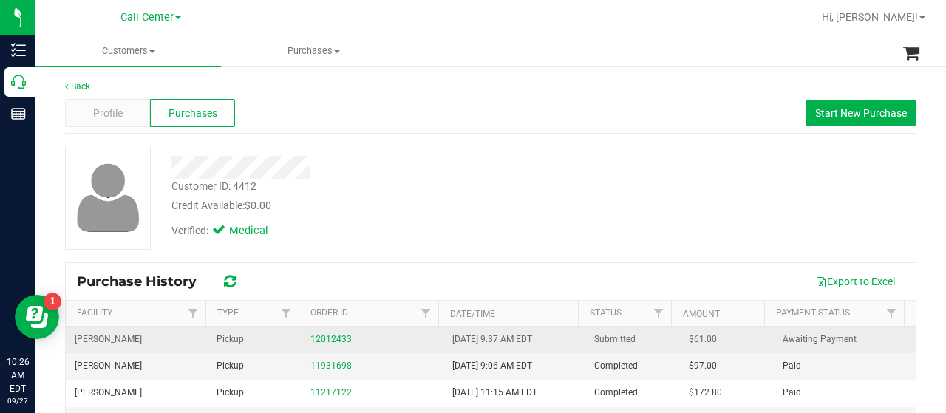
click at [324, 335] on link "12012433" at bounding box center [330, 339] width 41 height 10
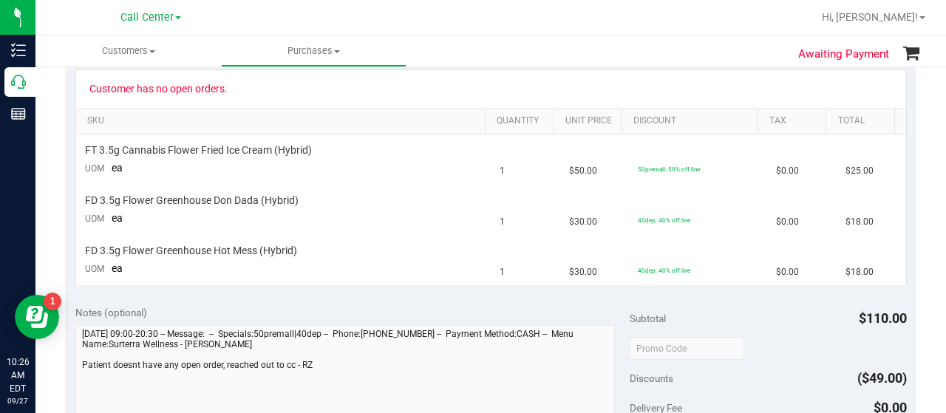
scroll to position [369, 0]
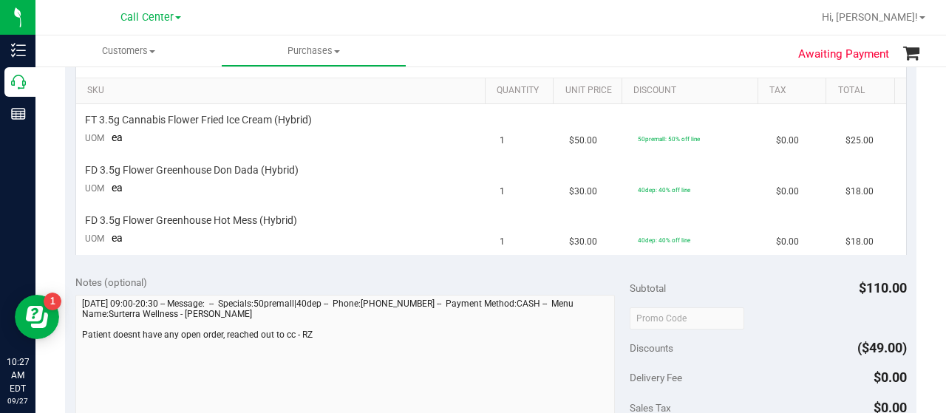
click at [92, 255] on div "Customer has no open orders. SKU Quantity Unit Price Discount Tax Total FT 3.5g…" at bounding box center [490, 147] width 851 height 236
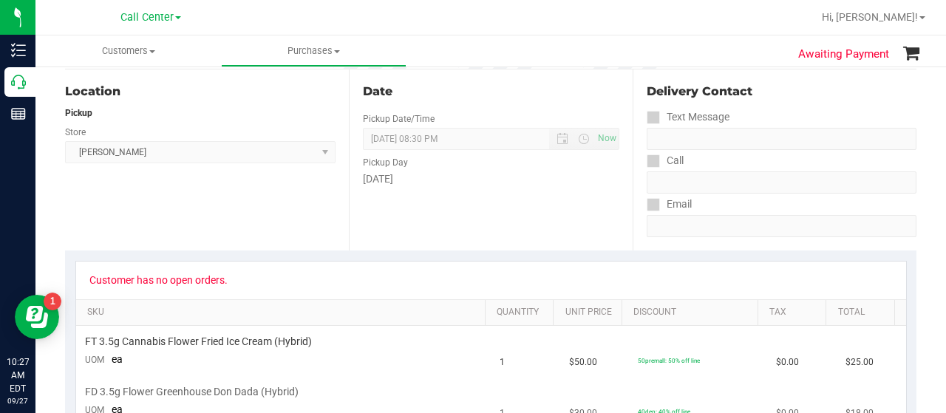
scroll to position [0, 0]
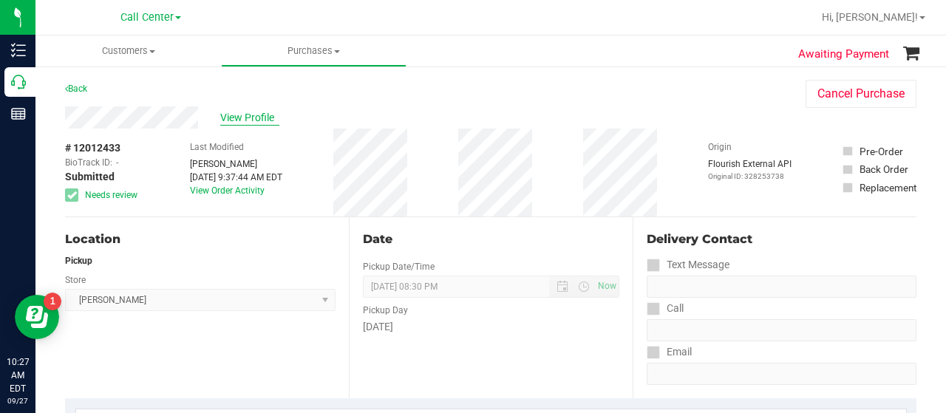
click at [229, 112] on span "View Profile" at bounding box center [249, 118] width 59 height 16
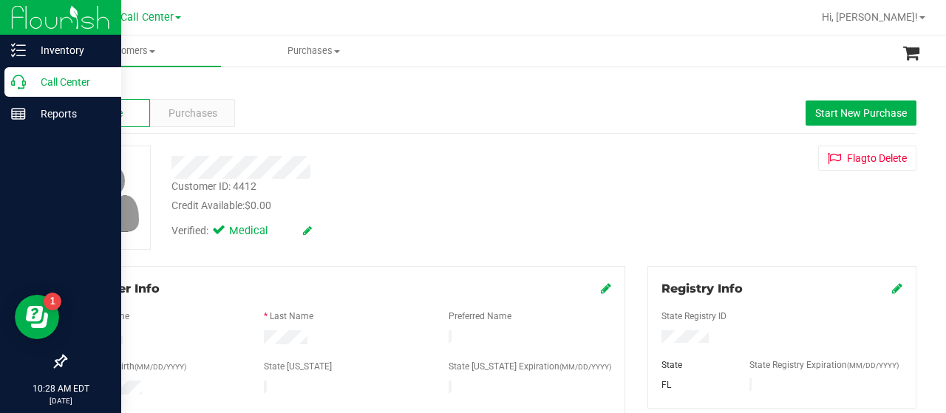
click at [24, 79] on icon at bounding box center [18, 82] width 15 height 15
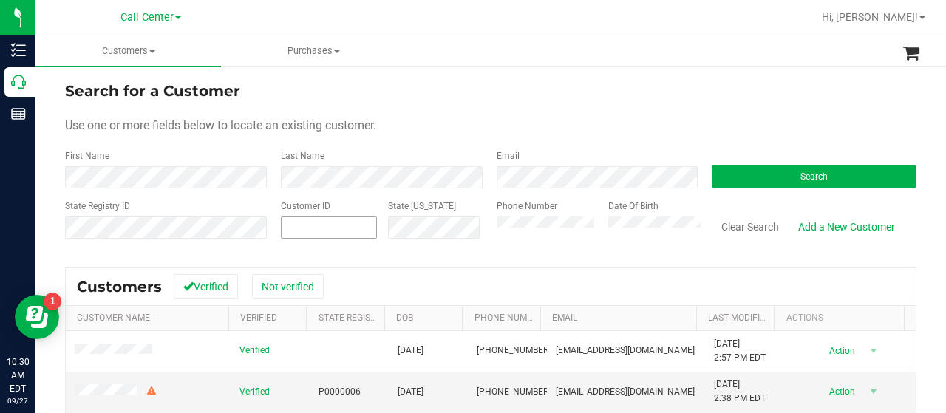
click at [0, 0] on input "text" at bounding box center [0, 0] width 0 height 0
paste input "1399180"
type input "1399180"
drag, startPoint x: 738, startPoint y: 174, endPoint x: 698, endPoint y: 144, distance: 50.1
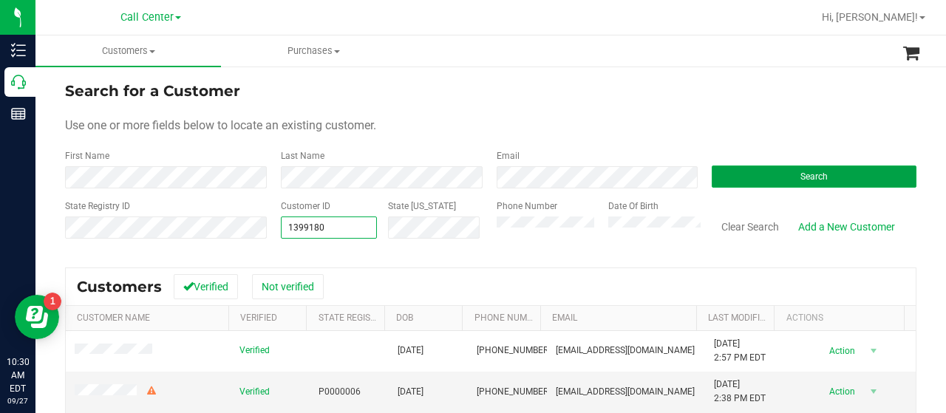
click at [737, 174] on button "Search" at bounding box center [813, 176] width 205 height 22
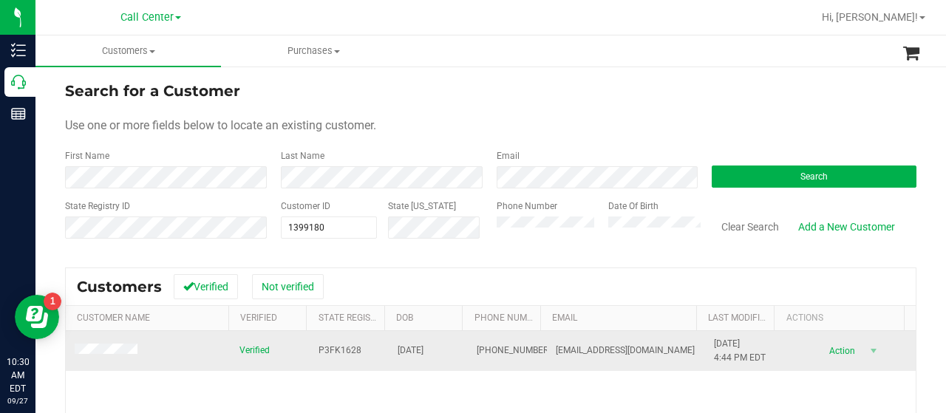
click at [115, 364] on td at bounding box center [148, 351] width 165 height 40
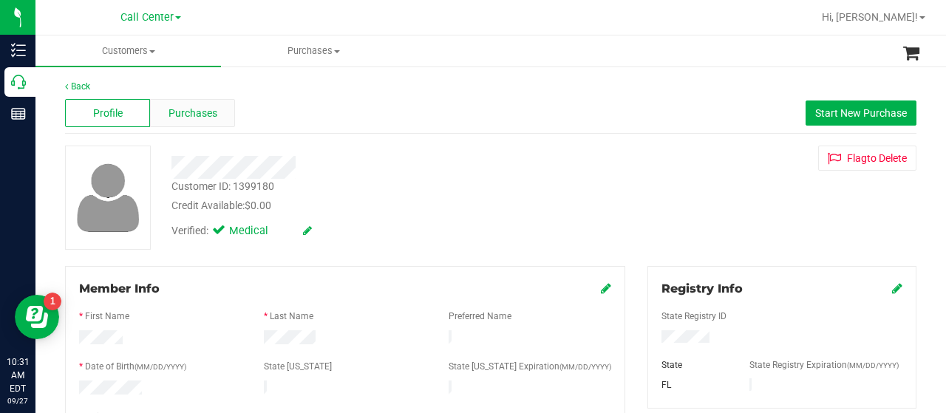
click at [214, 116] on span "Purchases" at bounding box center [192, 114] width 49 height 16
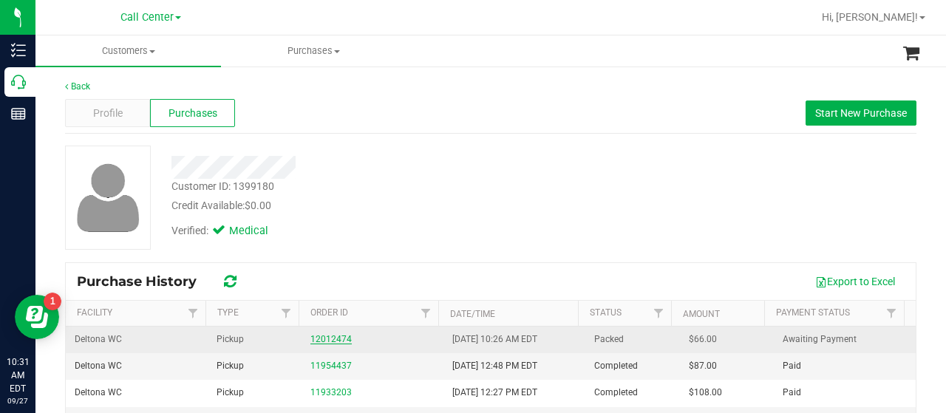
click at [319, 338] on link "12012474" at bounding box center [330, 339] width 41 height 10
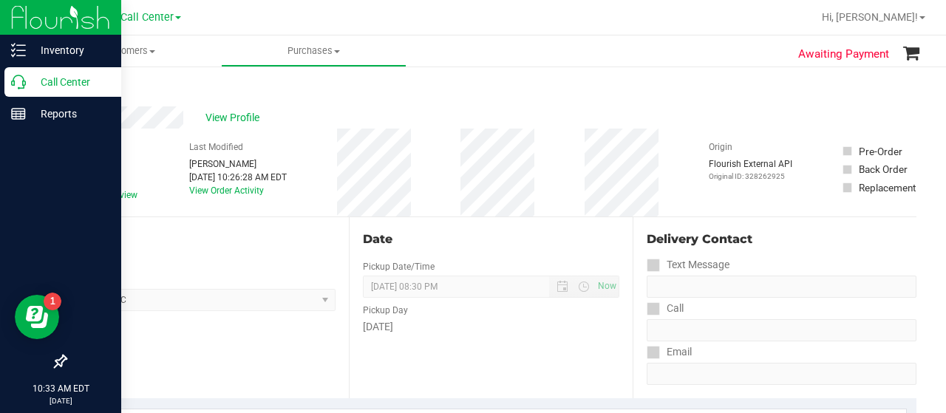
click at [33, 84] on p "Call Center" at bounding box center [70, 82] width 89 height 18
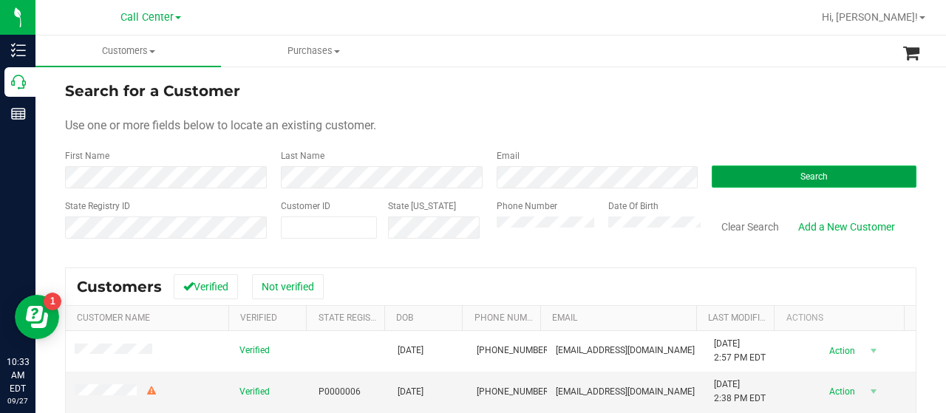
click at [717, 174] on button "Search" at bounding box center [813, 176] width 205 height 22
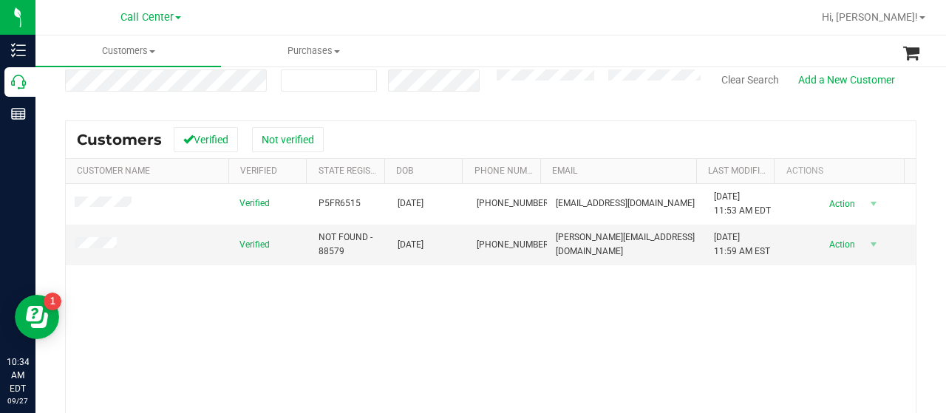
scroll to position [148, 0]
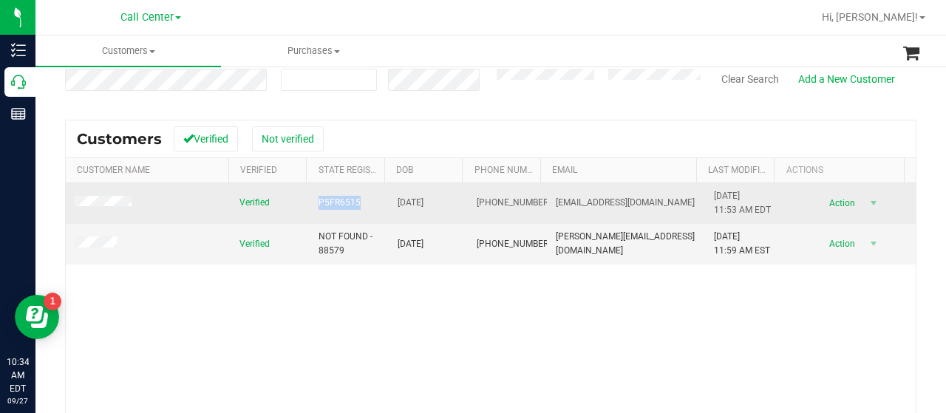
drag, startPoint x: 306, startPoint y: 201, endPoint x: 358, endPoint y: 205, distance: 51.8
click at [358, 205] on td "P5FR6515" at bounding box center [349, 203] width 79 height 41
copy span "P5FR6515"
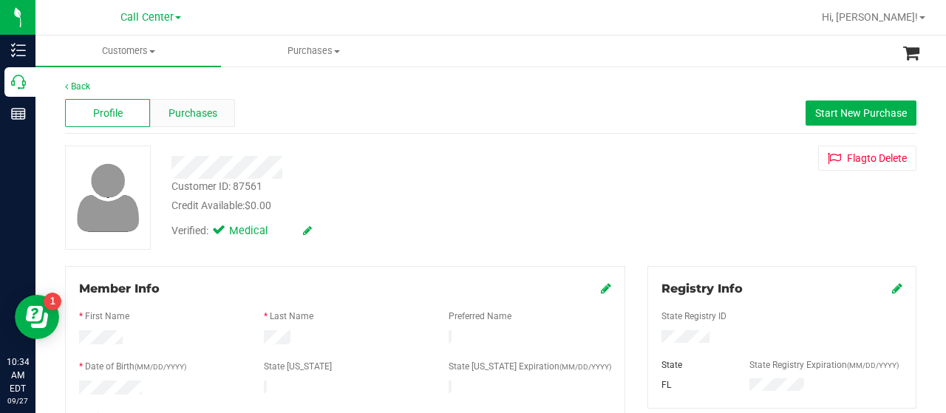
click at [206, 116] on span "Purchases" at bounding box center [192, 114] width 49 height 16
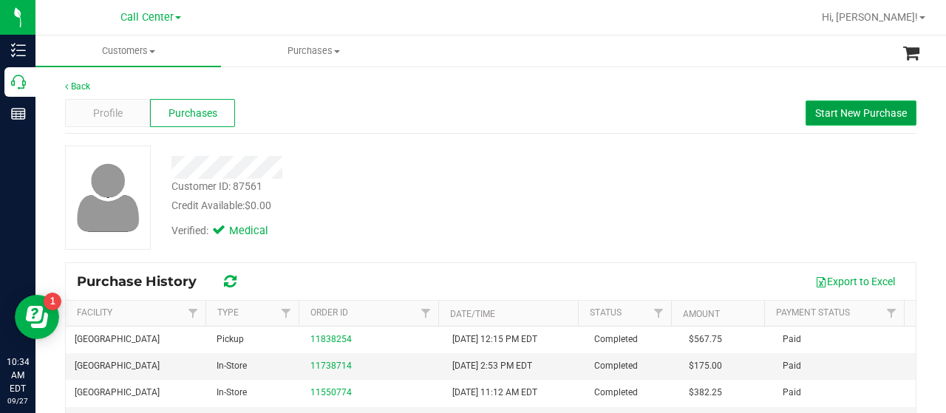
click at [815, 110] on span "Start New Purchase" at bounding box center [861, 113] width 92 height 12
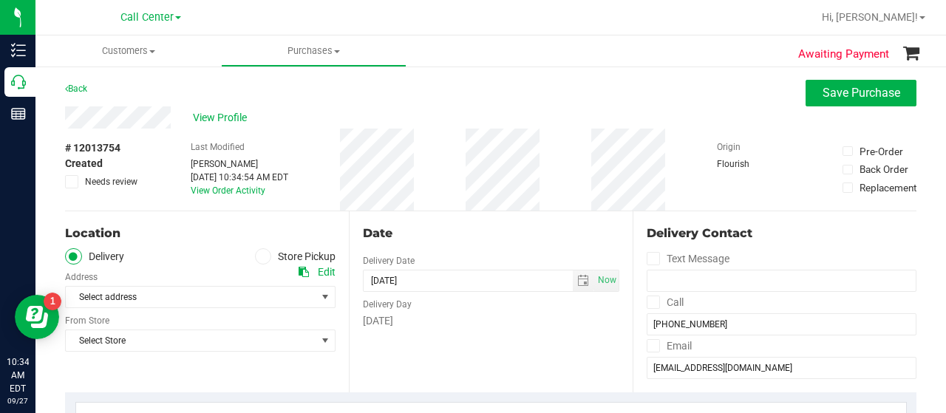
click at [259, 256] on icon at bounding box center [263, 256] width 9 height 0
click at [0, 0] on input "Store Pickup" at bounding box center [0, 0] width 0 height 0
click at [225, 296] on span "Select Store" at bounding box center [191, 297] width 250 height 21
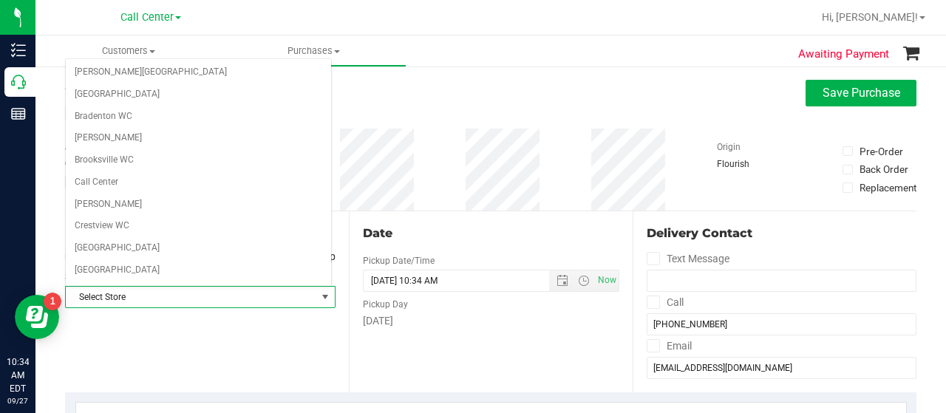
scroll to position [573, 0]
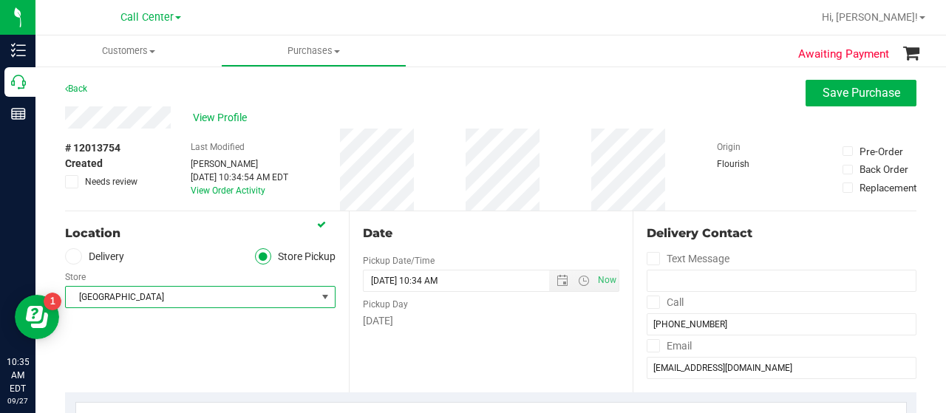
click at [225, 296] on span "[GEOGRAPHIC_DATA]" at bounding box center [191, 297] width 250 height 21
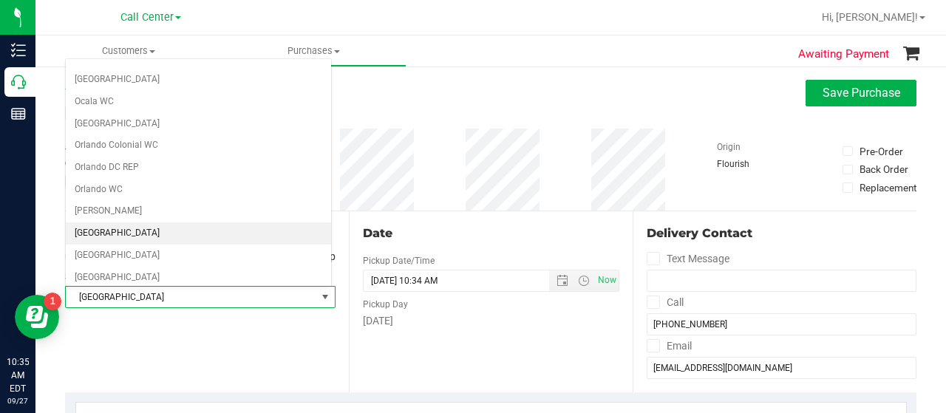
scroll to position [646, 0]
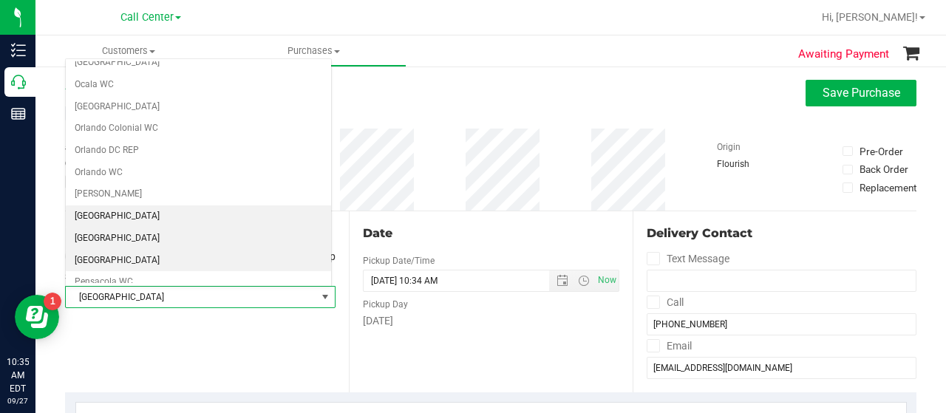
click at [130, 228] on li "[GEOGRAPHIC_DATA]" at bounding box center [198, 239] width 265 height 22
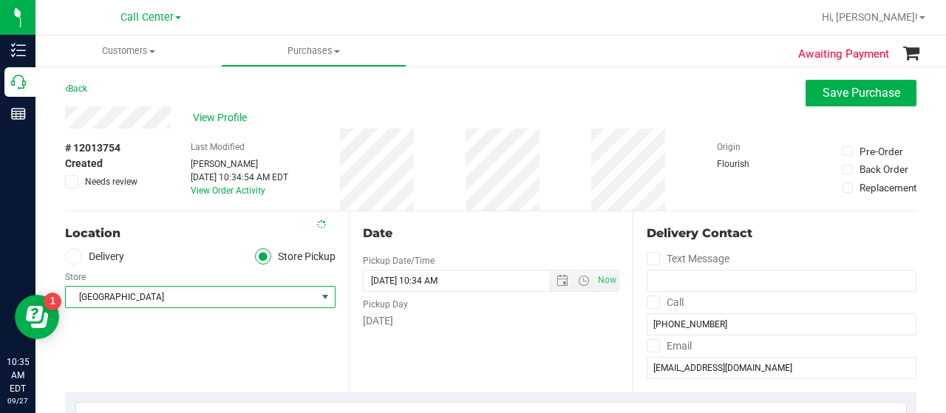
click at [137, 355] on div "Location Delivery Store Pickup Store Palm Coast WC Select Store Bonita Springs …" at bounding box center [207, 301] width 284 height 181
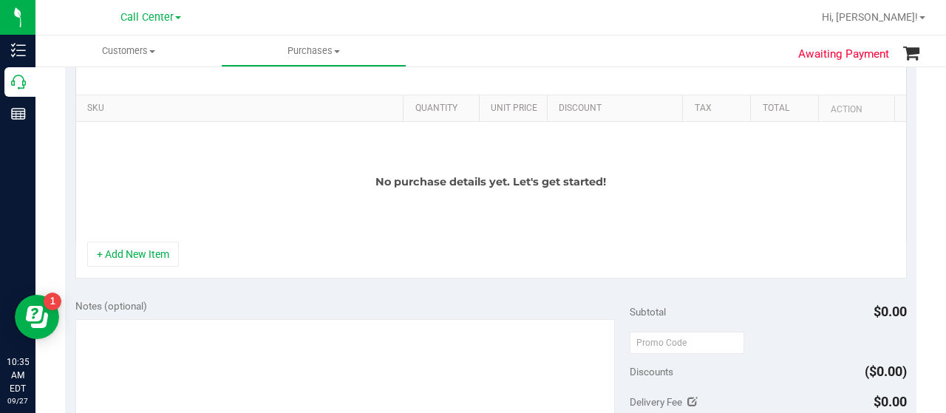
scroll to position [369, 0]
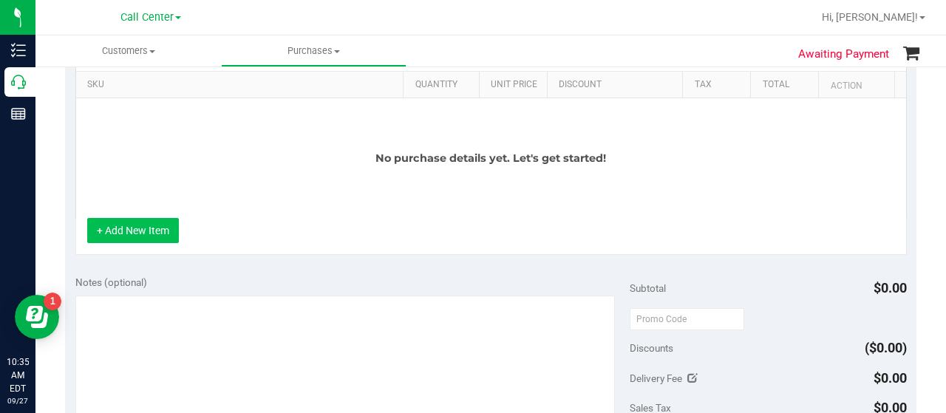
click at [160, 235] on button "+ Add New Item" at bounding box center [133, 230] width 92 height 25
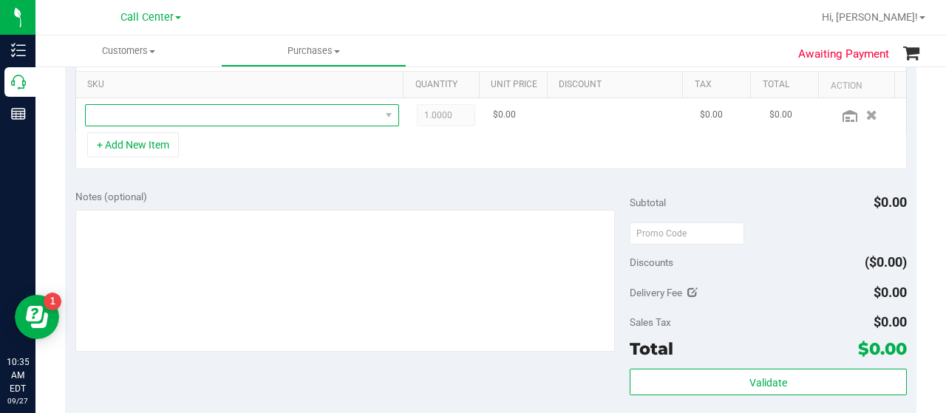
click at [211, 119] on span "NO DATA FOUND" at bounding box center [233, 115] width 294 height 21
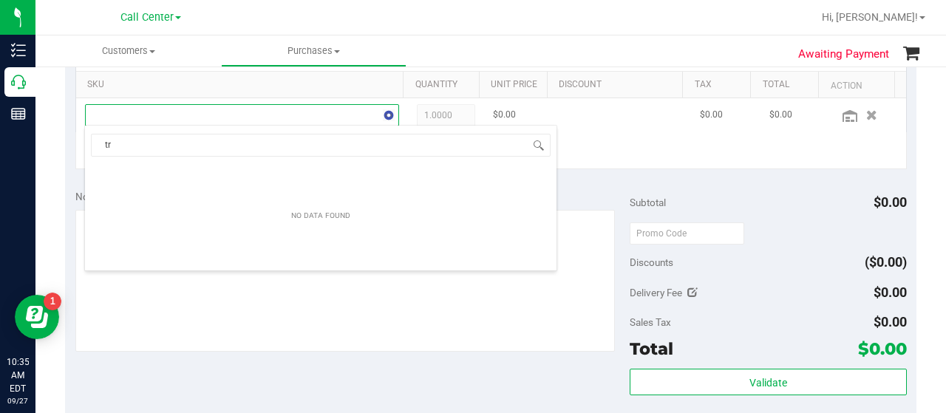
scroll to position [21, 298]
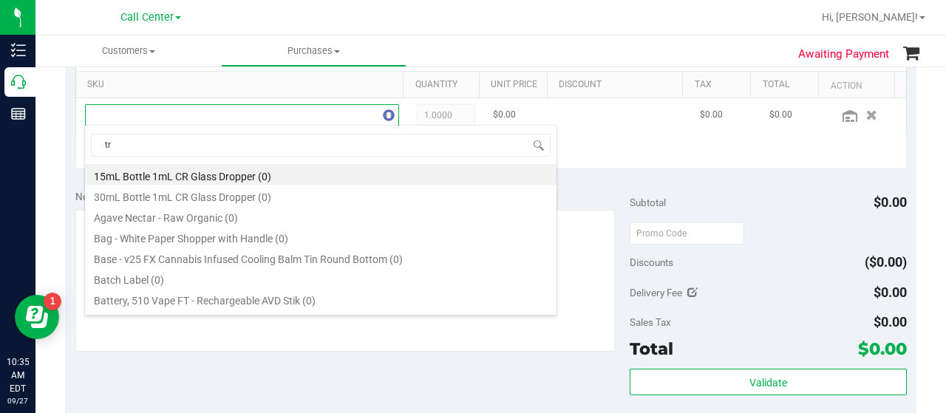
type input "trs"
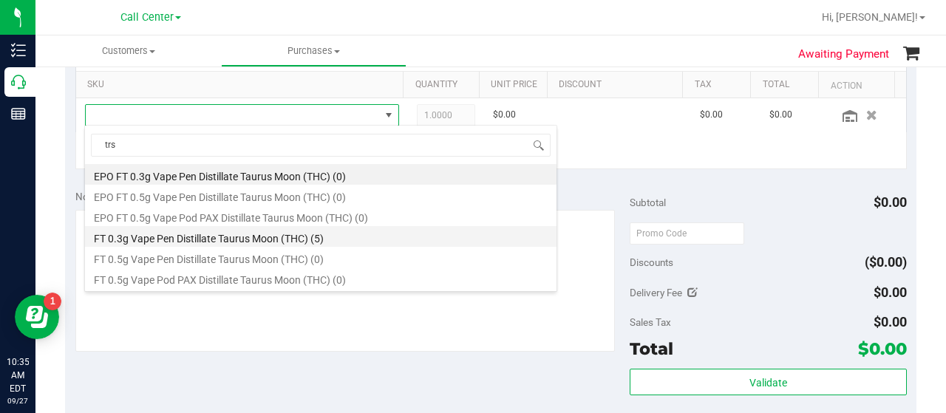
click at [291, 236] on li "FT 0.3g Vape Pen Distillate Taurus Moon (THC) (5)" at bounding box center [320, 236] width 471 height 21
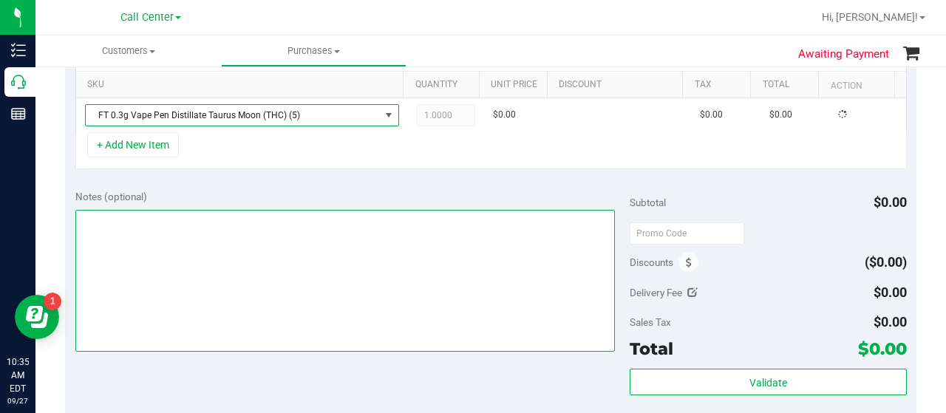
click at [279, 244] on textarea at bounding box center [344, 281] width 539 height 142
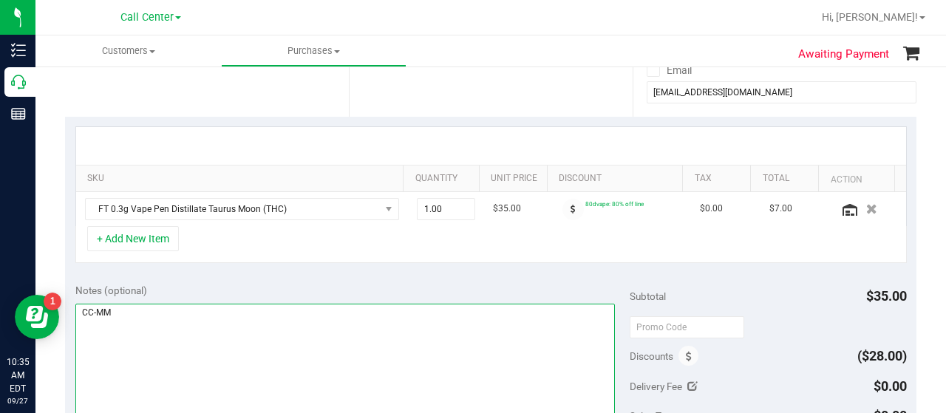
scroll to position [222, 0]
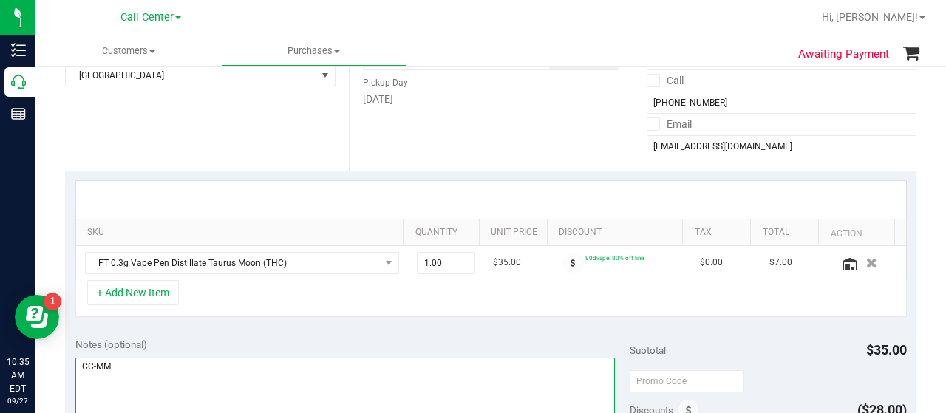
type textarea "CC-MM"
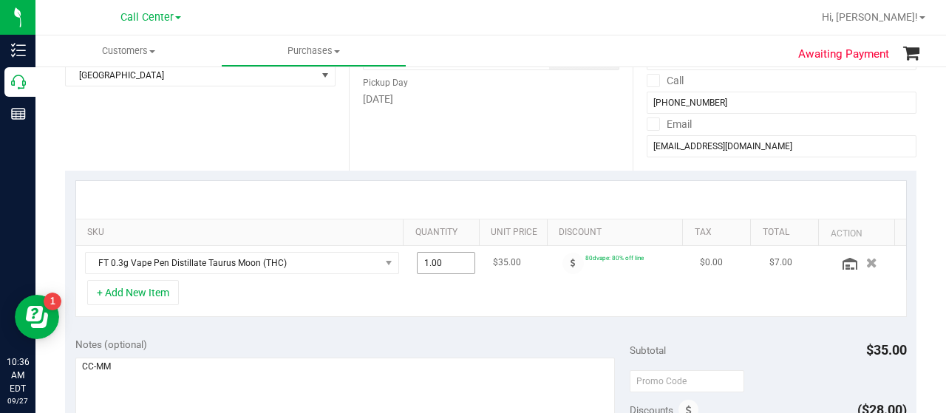
click at [436, 263] on span "1.00 1" at bounding box center [446, 263] width 59 height 22
type input "32"
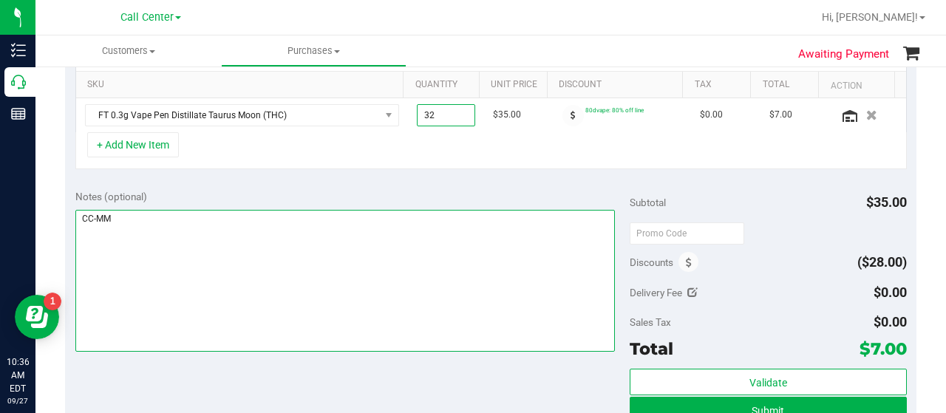
type input "32.00"
click at [389, 299] on textarea at bounding box center [344, 281] width 539 height 142
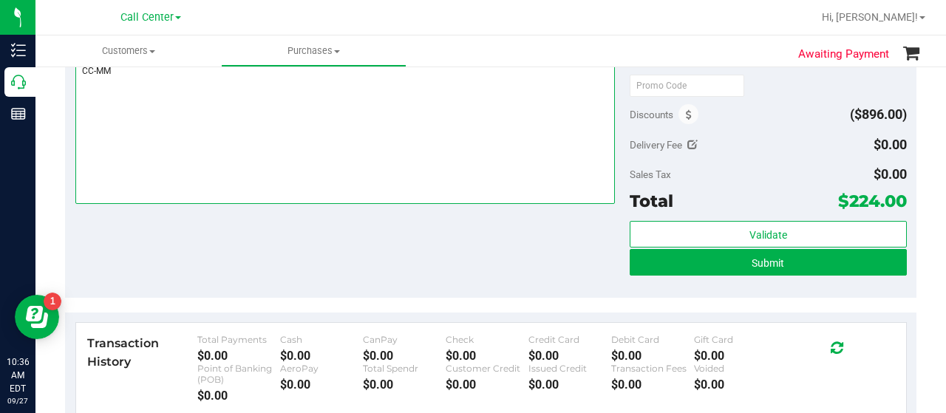
scroll to position [591, 0]
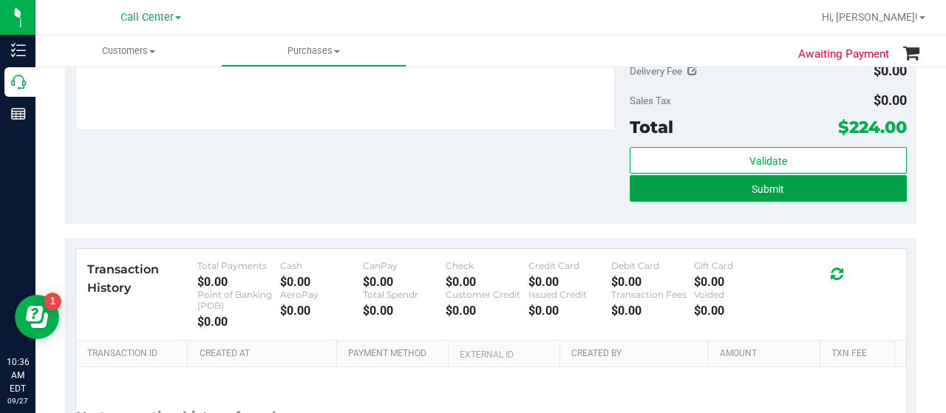
click at [686, 185] on button "Submit" at bounding box center [767, 188] width 277 height 27
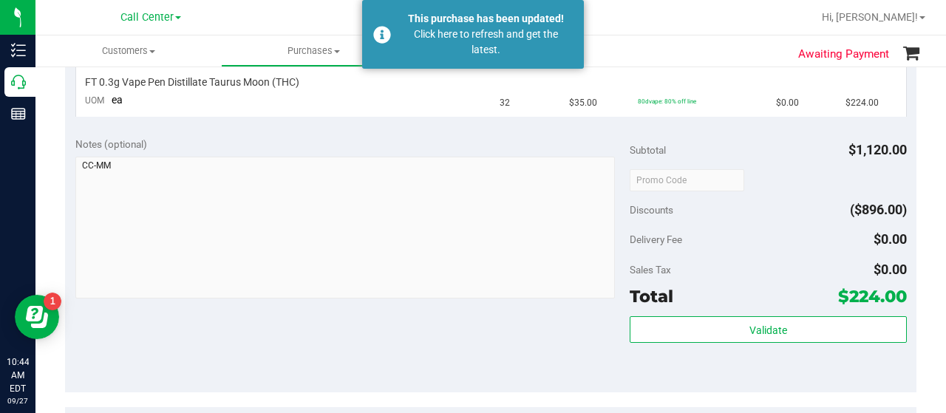
scroll to position [296, 0]
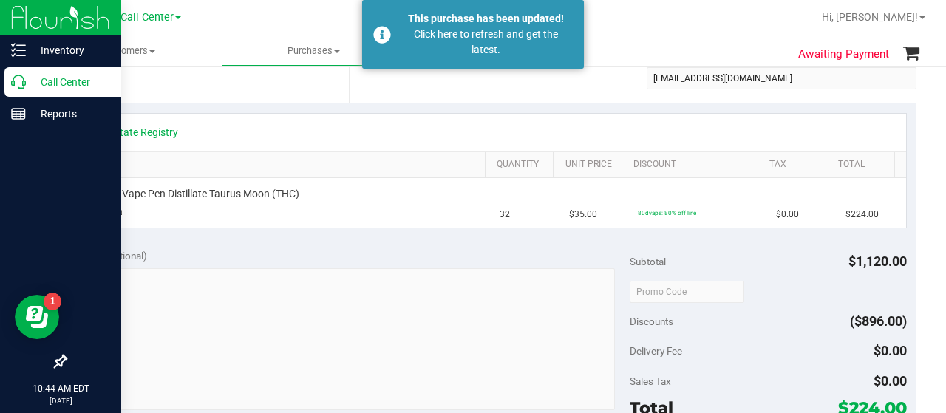
click at [21, 79] on icon at bounding box center [18, 82] width 15 height 15
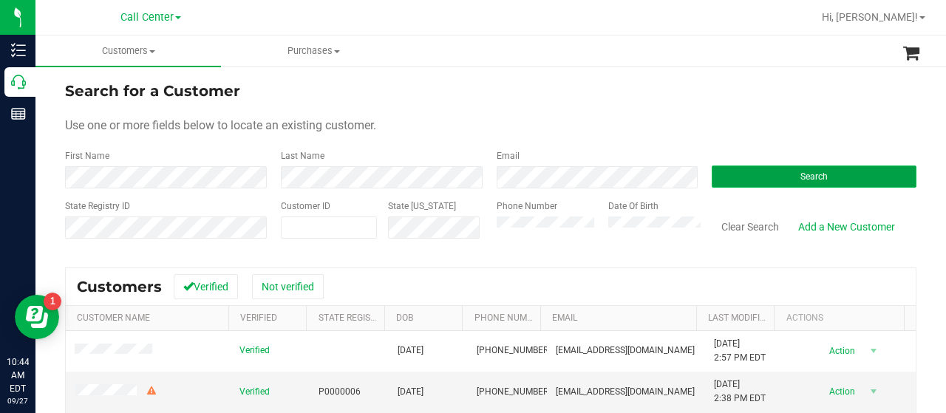
click at [727, 177] on button "Search" at bounding box center [813, 176] width 205 height 22
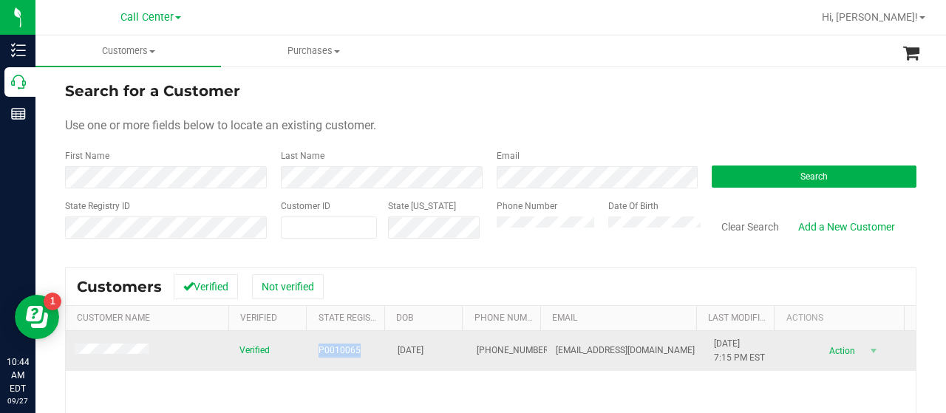
drag, startPoint x: 309, startPoint y: 351, endPoint x: 354, endPoint y: 351, distance: 45.1
click at [354, 351] on td "P0010065" at bounding box center [349, 351] width 79 height 40
copy span "P0010065"
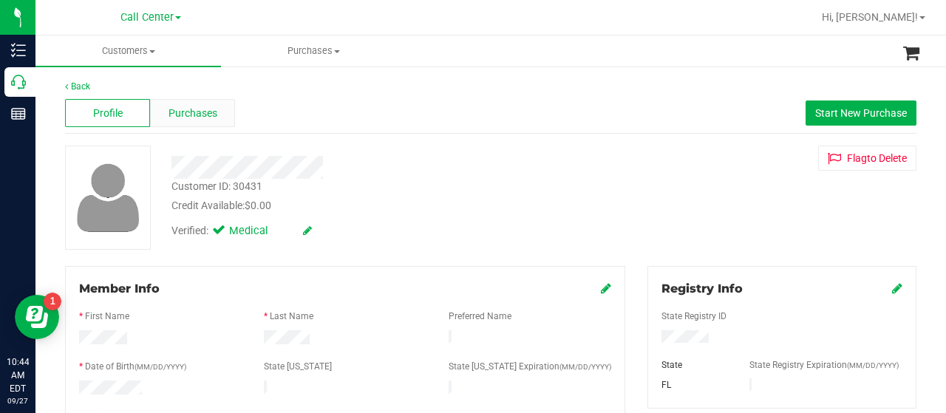
click at [202, 115] on span "Purchases" at bounding box center [192, 114] width 49 height 16
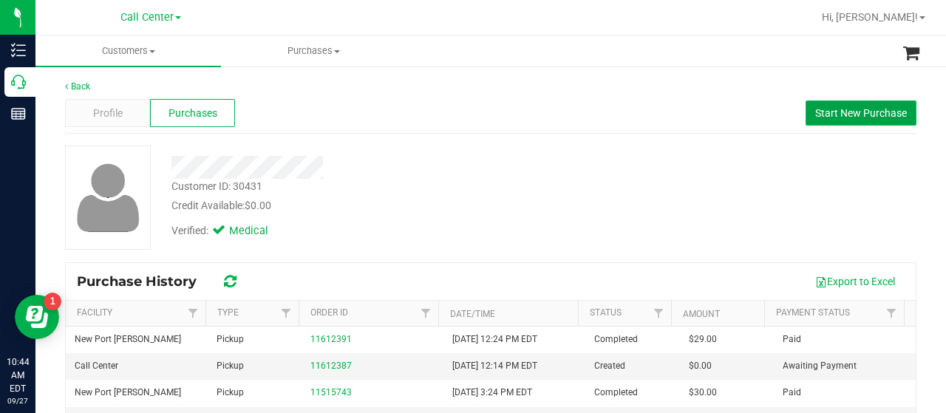
click at [815, 113] on span "Start New Purchase" at bounding box center [861, 113] width 92 height 12
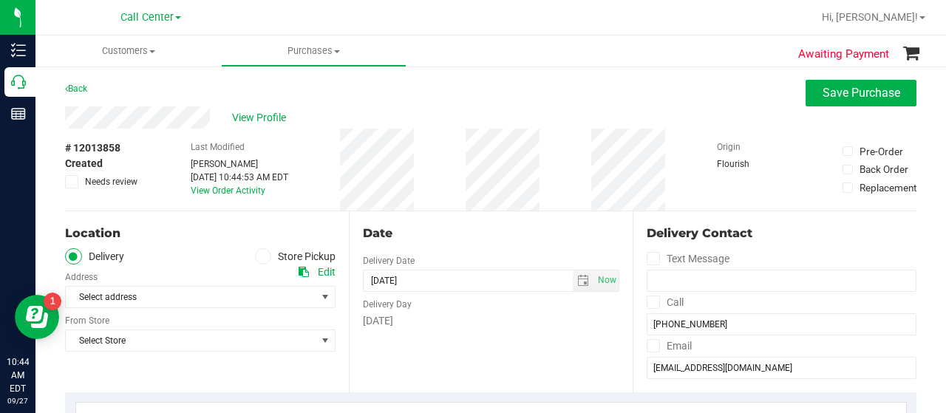
click at [262, 258] on span at bounding box center [263, 256] width 17 height 17
click at [0, 0] on input "Store Pickup" at bounding box center [0, 0] width 0 height 0
click at [233, 297] on span "Select Store" at bounding box center [191, 297] width 250 height 21
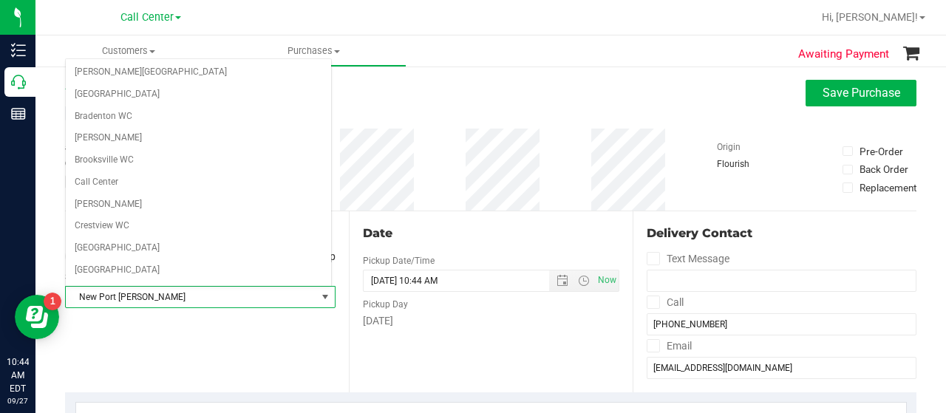
scroll to position [379, 0]
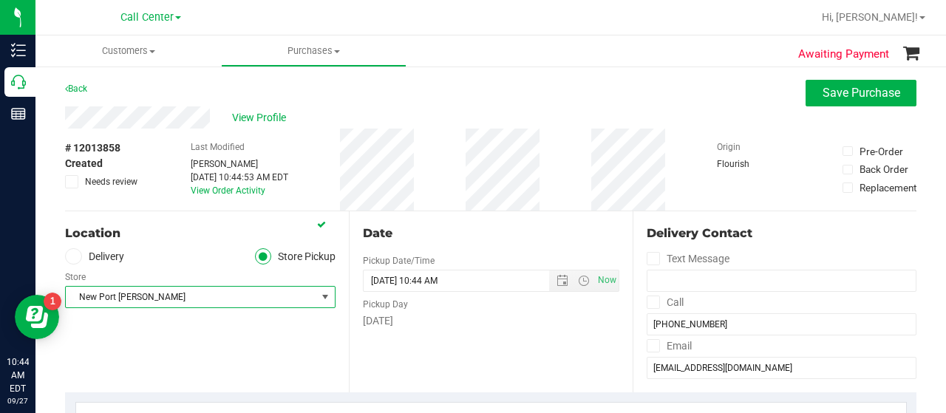
click at [238, 320] on div "Location Delivery Store Pickup Store New Port Richey WC Select Store Bonita Spr…" at bounding box center [207, 301] width 284 height 181
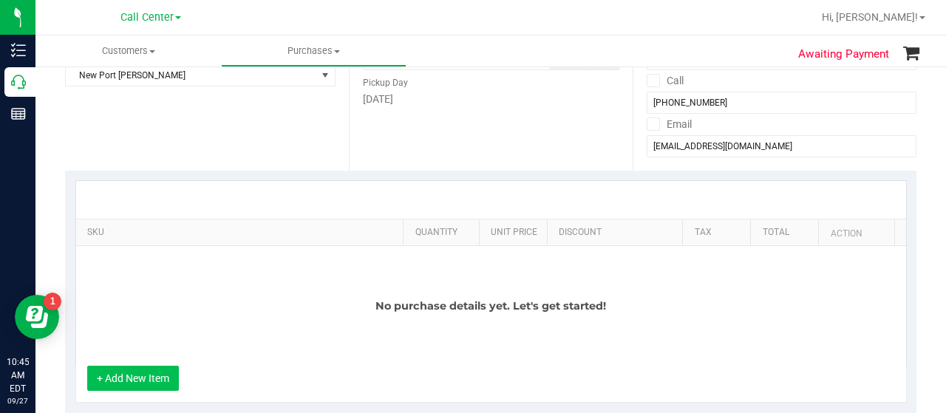
scroll to position [296, 0]
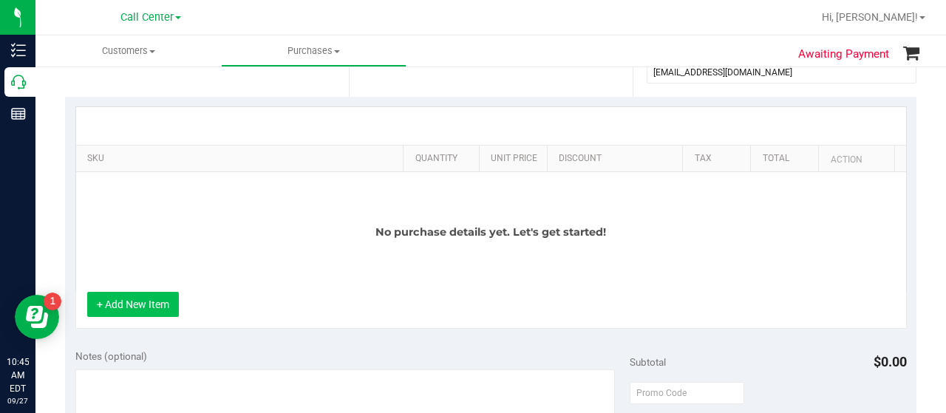
click at [140, 292] on button "+ Add New Item" at bounding box center [133, 304] width 92 height 25
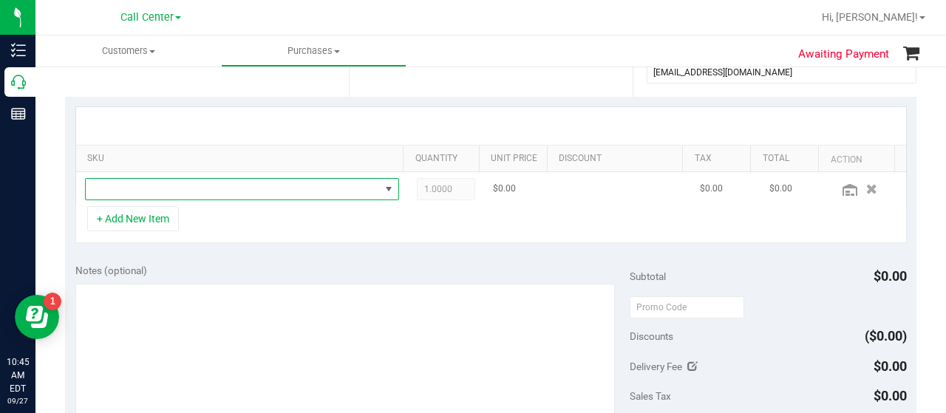
click at [206, 188] on span "NO DATA FOUND" at bounding box center [233, 189] width 294 height 21
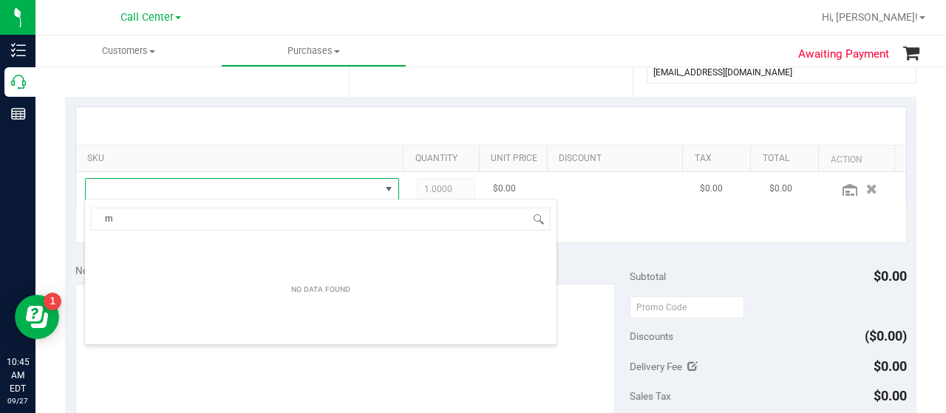
scroll to position [21, 298]
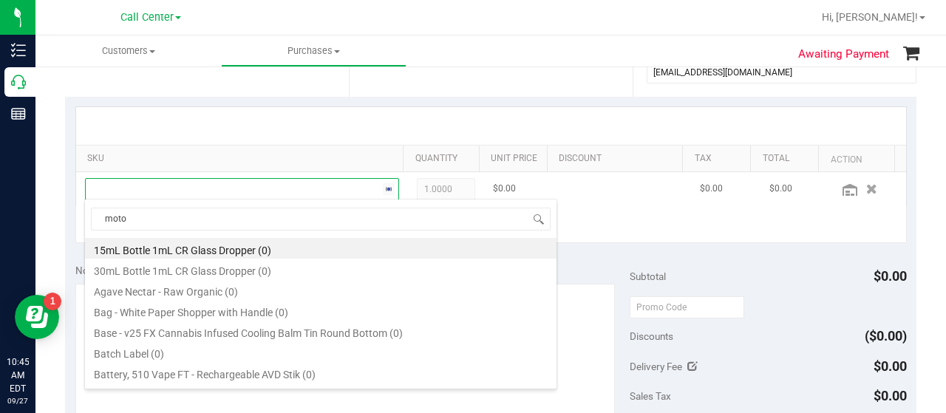
type input "motor"
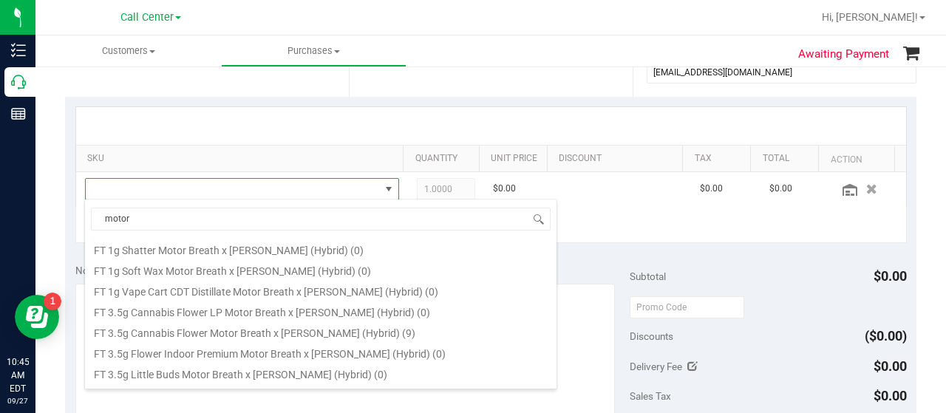
scroll to position [148, 0]
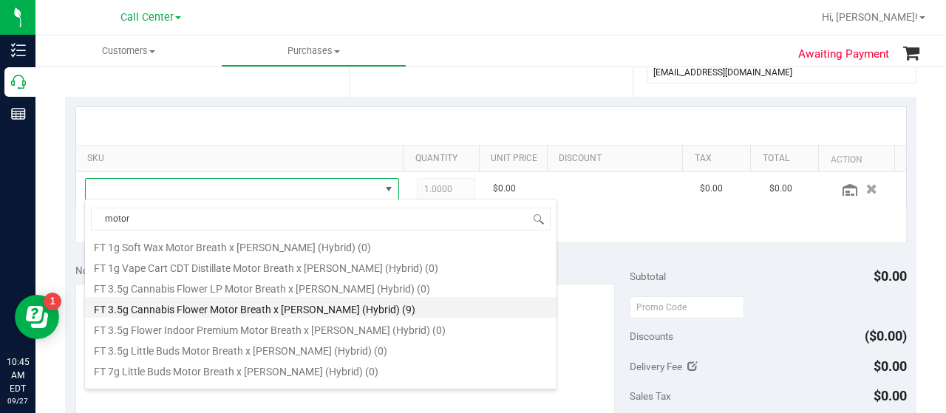
click at [250, 305] on li "FT 3.5g Cannabis Flower Motor Breath x Mike Larry (Hybrid) (9)" at bounding box center [320, 307] width 471 height 21
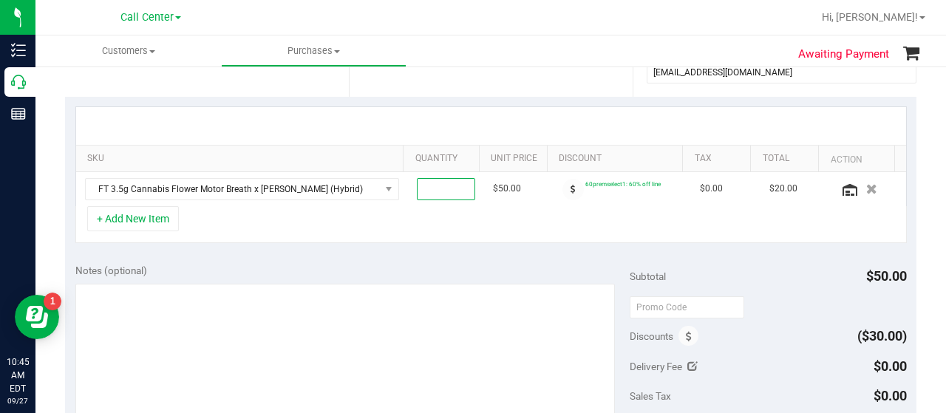
type input "2"
type input "2.00"
click at [434, 219] on div "+ Add New Item" at bounding box center [490, 224] width 831 height 37
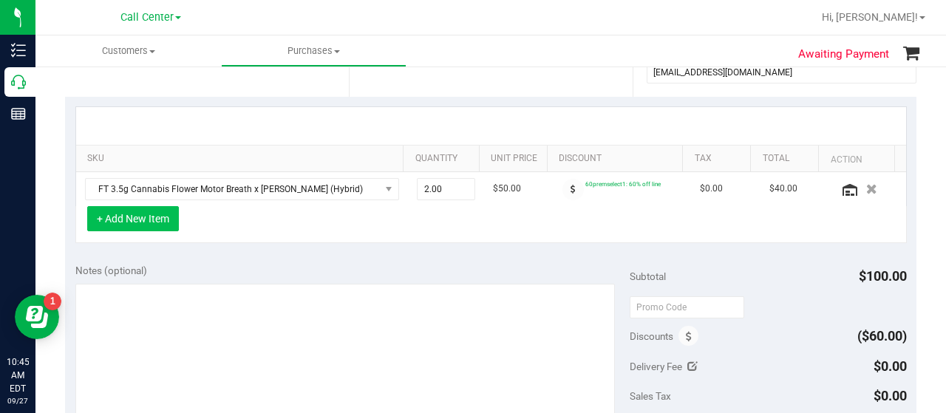
click at [161, 221] on button "+ Add New Item" at bounding box center [133, 218] width 92 height 25
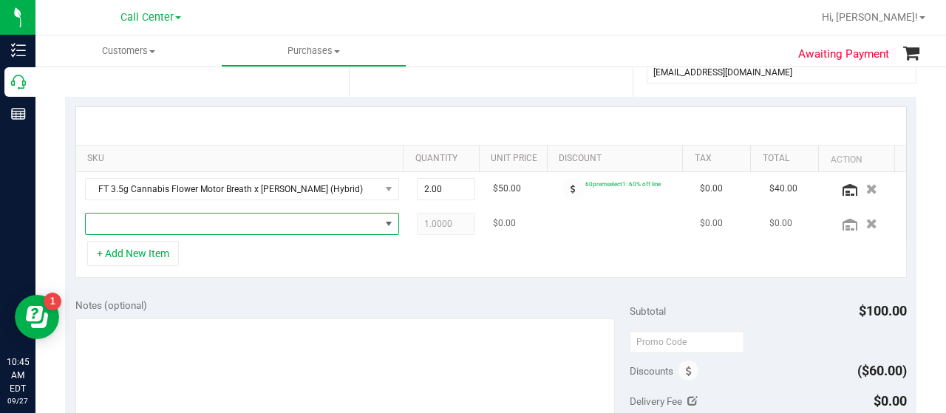
click at [176, 219] on span "NO DATA FOUND" at bounding box center [233, 224] width 294 height 21
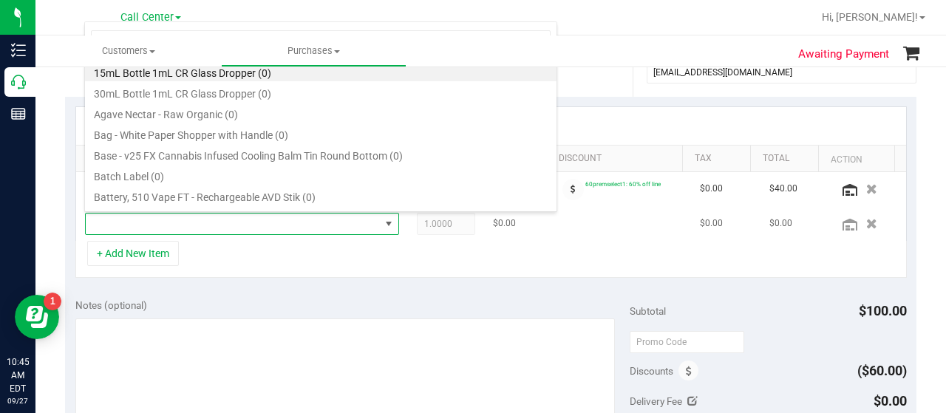
scroll to position [21, 298]
type input "top"
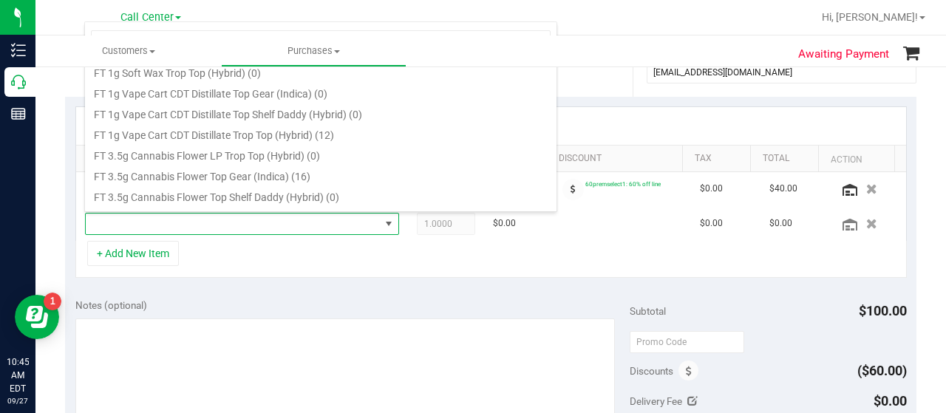
scroll to position [591, 0]
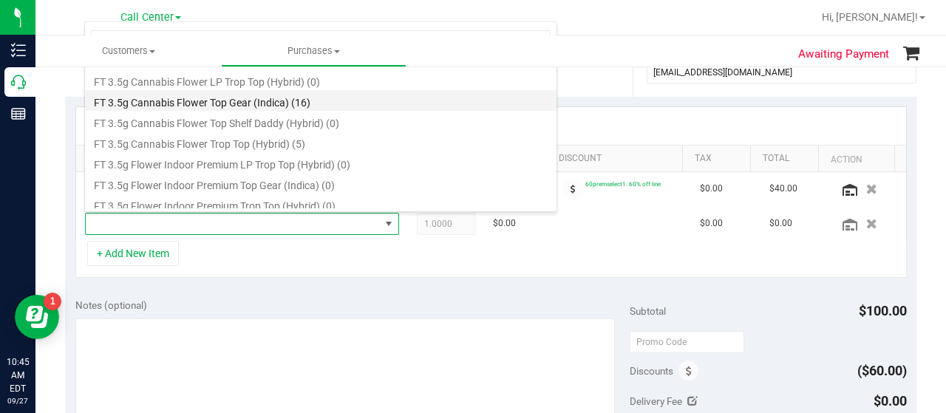
click at [257, 104] on li "FT 3.5g Cannabis Flower Top Gear (Indica) (16)" at bounding box center [320, 100] width 471 height 21
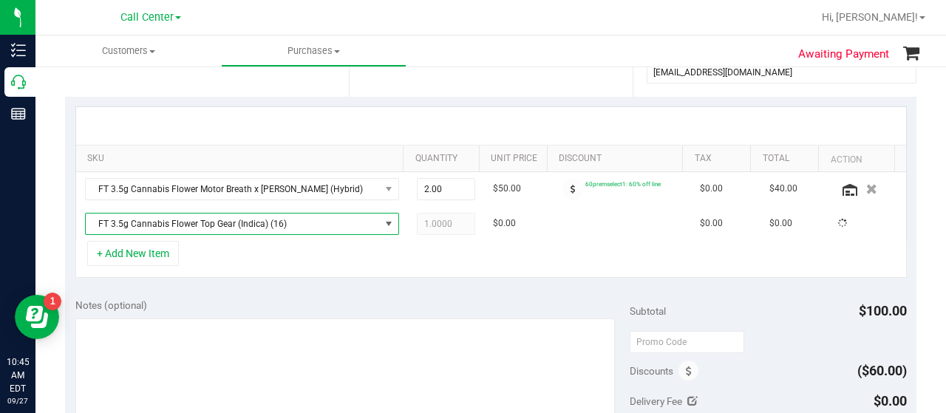
click at [237, 250] on div "+ Add New Item" at bounding box center [490, 259] width 831 height 37
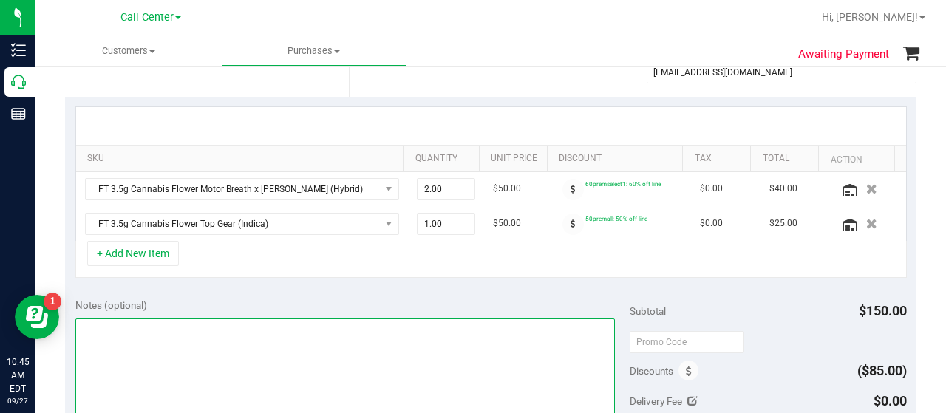
click at [224, 360] on textarea at bounding box center [344, 389] width 539 height 142
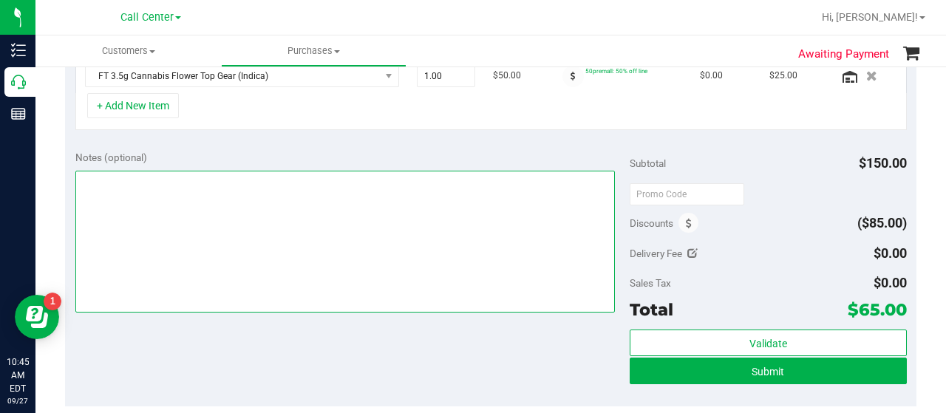
click at [397, 222] on textarea at bounding box center [344, 242] width 539 height 142
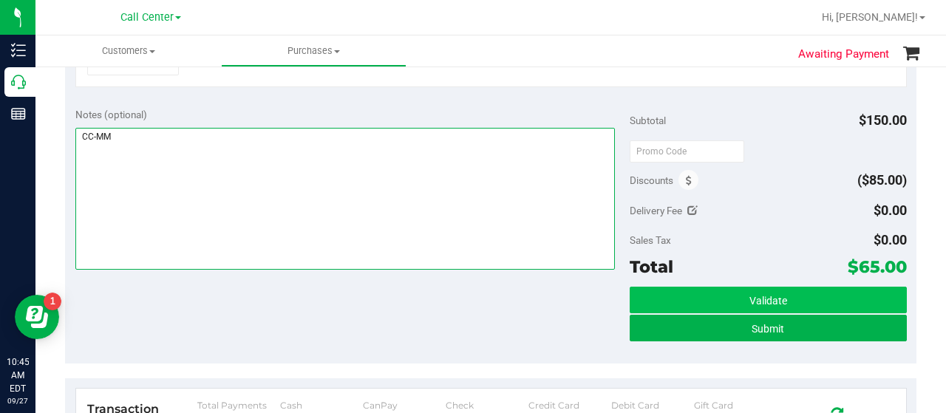
scroll to position [517, 0]
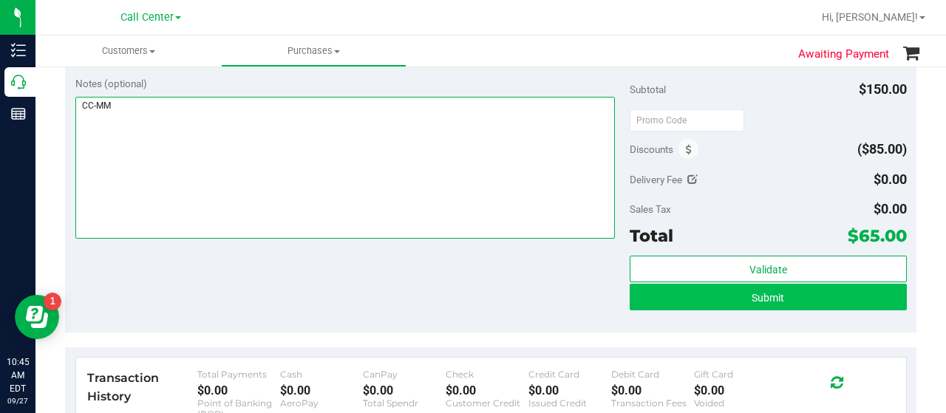
type textarea "CC-MM"
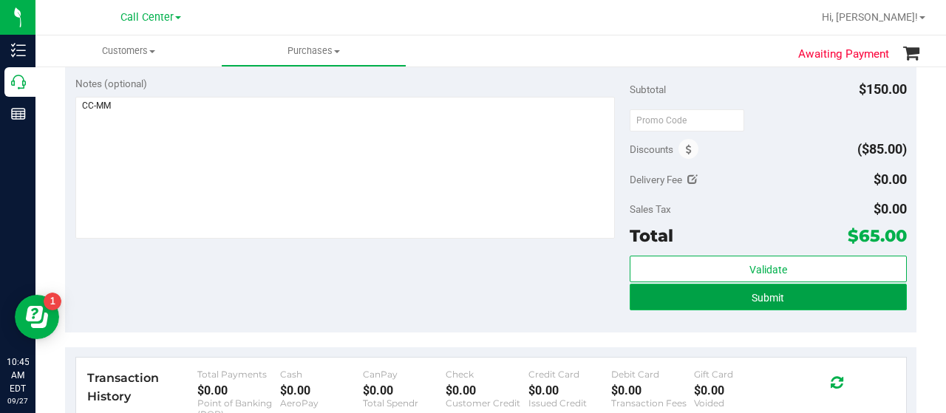
click at [680, 295] on button "Submit" at bounding box center [767, 297] width 277 height 27
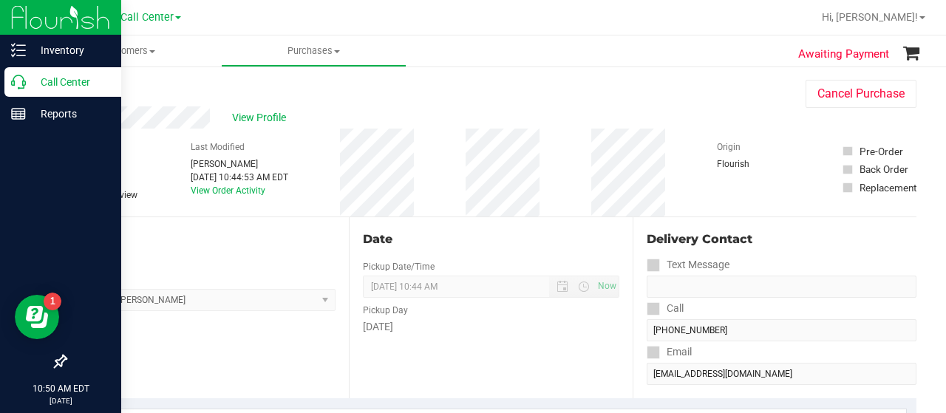
click at [13, 84] on icon at bounding box center [18, 82] width 15 height 15
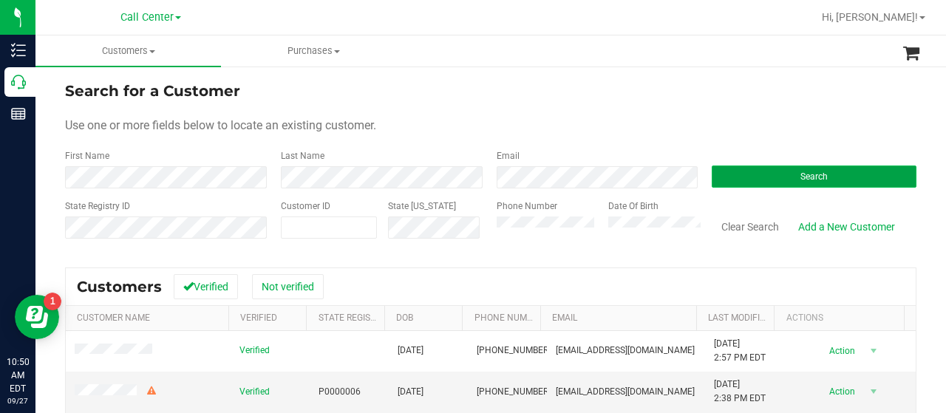
click at [736, 177] on button "Search" at bounding box center [813, 176] width 205 height 22
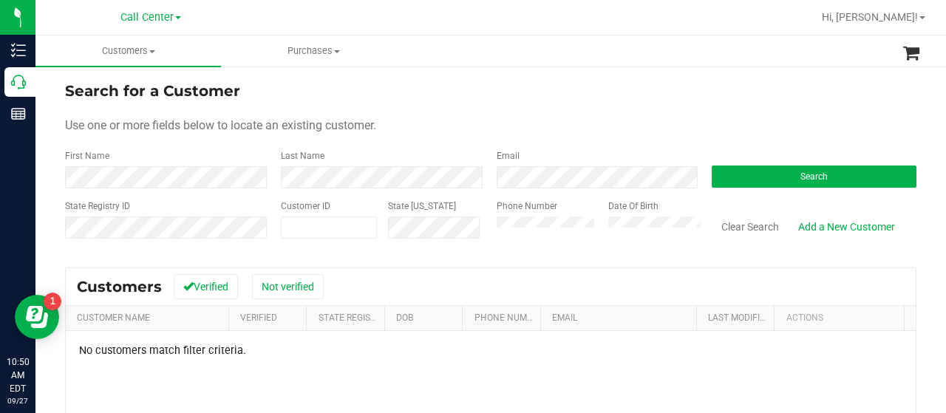
click at [462, 228] on div "State Registry ID Customer ID State ID Phone Number Date Of Birth Clear Search …" at bounding box center [490, 225] width 851 height 52
click at [730, 169] on button "Search" at bounding box center [813, 176] width 205 height 22
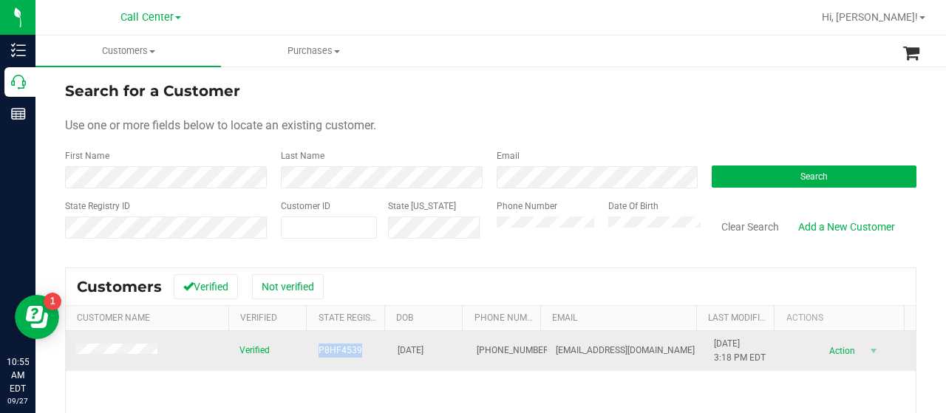
drag, startPoint x: 307, startPoint y: 348, endPoint x: 353, endPoint y: 349, distance: 46.6
click at [353, 349] on td "P8HF4539" at bounding box center [349, 351] width 79 height 40
copy span "P8HF4539"
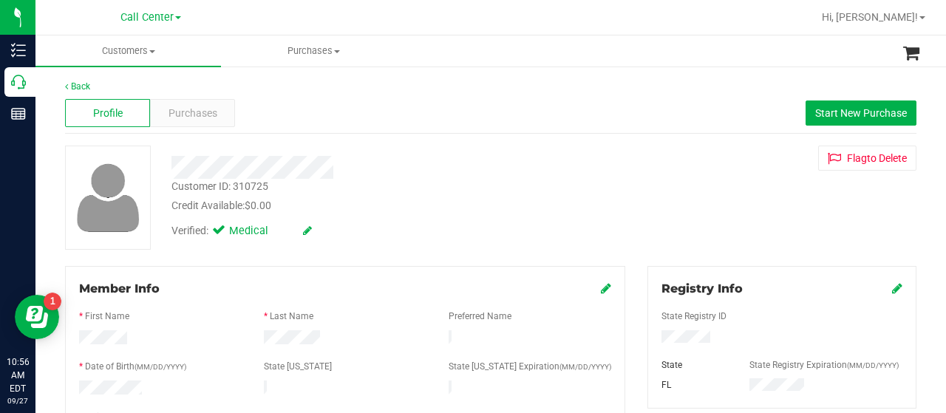
click at [366, 83] on div "Back" at bounding box center [490, 86] width 851 height 13
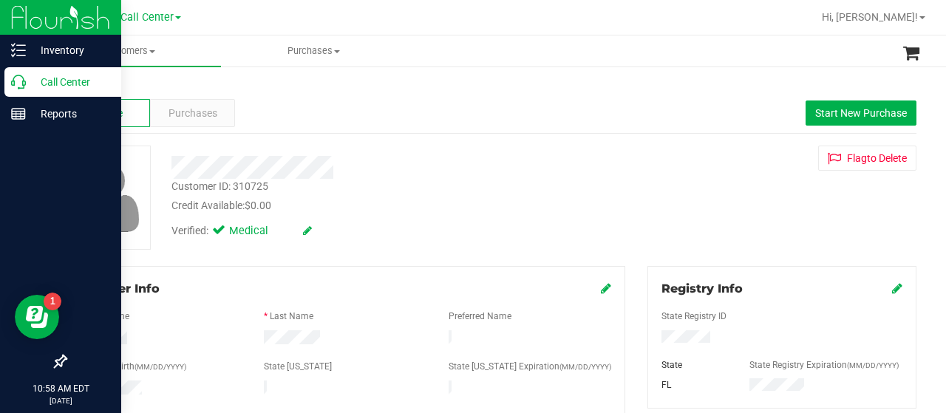
click at [21, 89] on div "Call Center" at bounding box center [62, 82] width 117 height 30
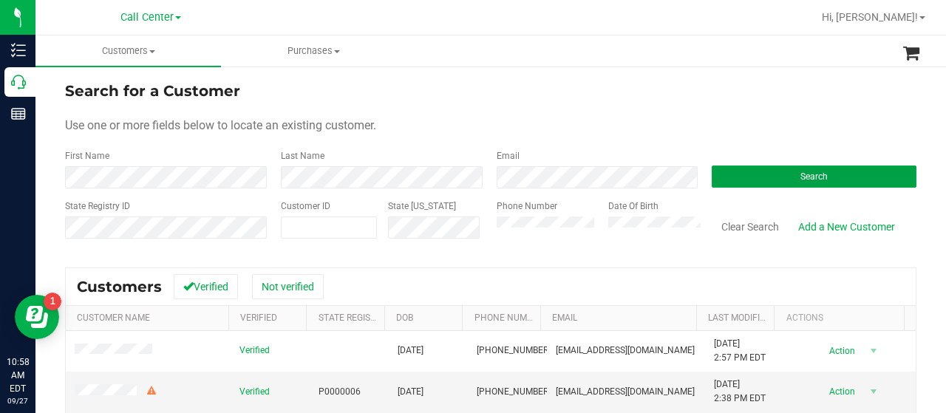
drag, startPoint x: 731, startPoint y: 173, endPoint x: 540, endPoint y: 70, distance: 217.2
click at [731, 173] on button "Search" at bounding box center [813, 176] width 205 height 22
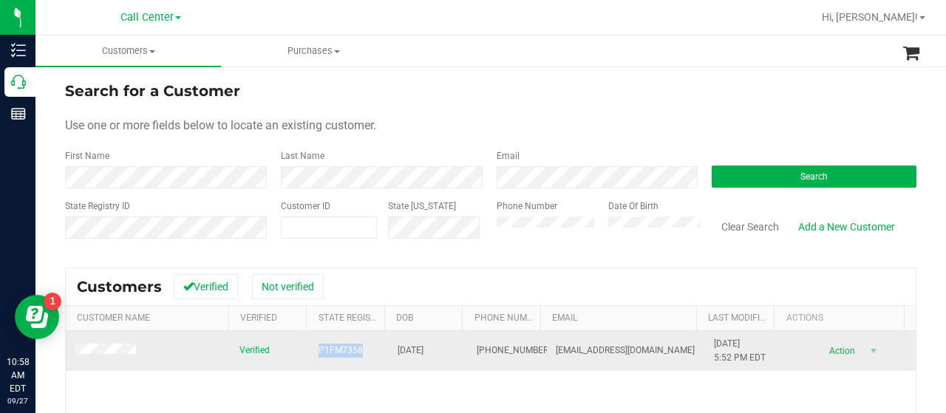
drag, startPoint x: 310, startPoint y: 352, endPoint x: 359, endPoint y: 352, distance: 48.8
click at [359, 352] on td "P1FM7358" at bounding box center [349, 351] width 79 height 40
copy span "P1FM7358"
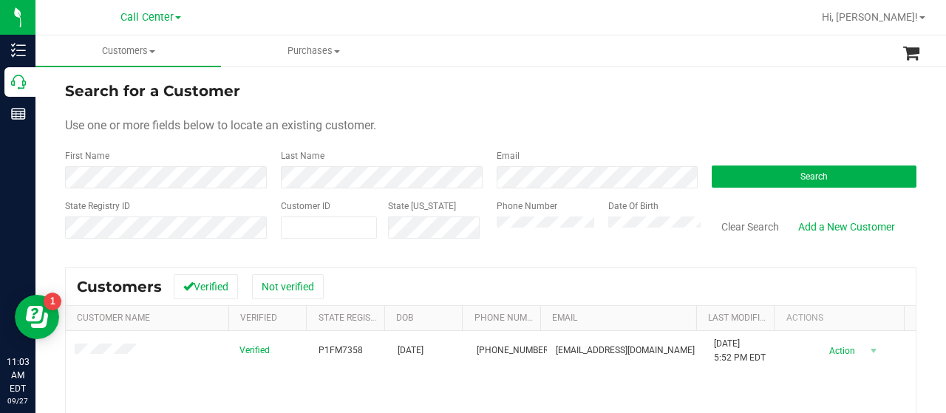
click at [477, 231] on div "State Registry ID Customer ID State ID Phone Number Date Of Birth Clear Search …" at bounding box center [490, 225] width 851 height 52
click at [728, 175] on button "Search" at bounding box center [813, 176] width 205 height 22
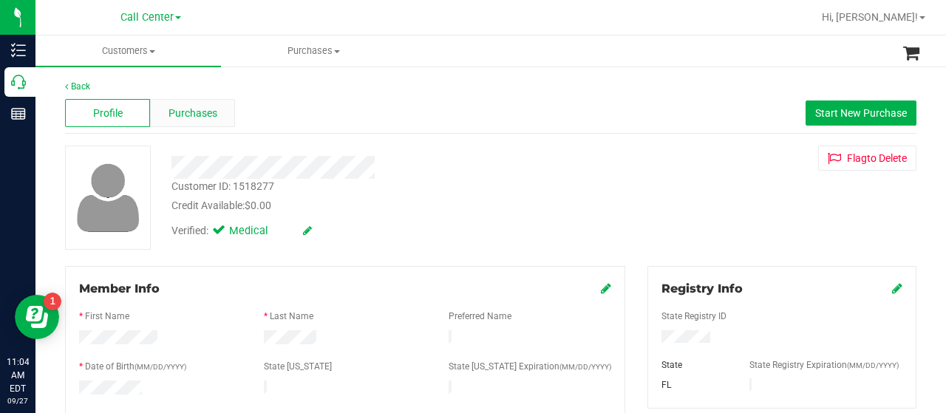
click at [197, 117] on span "Purchases" at bounding box center [192, 114] width 49 height 16
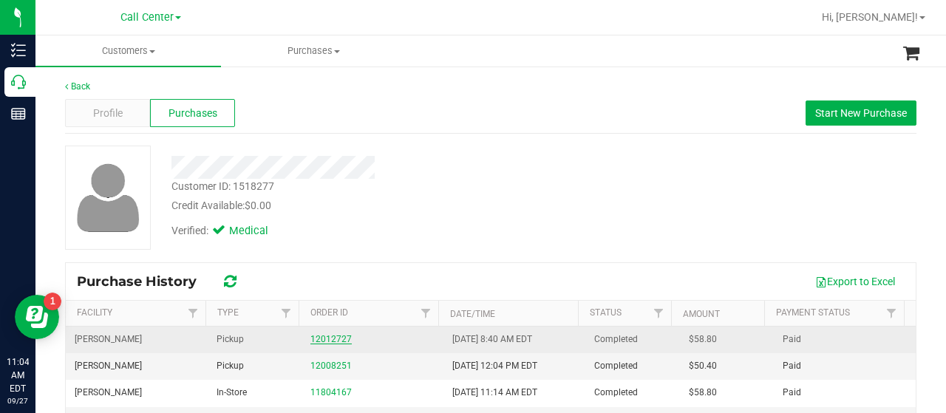
click at [323, 339] on link "12012727" at bounding box center [330, 339] width 41 height 10
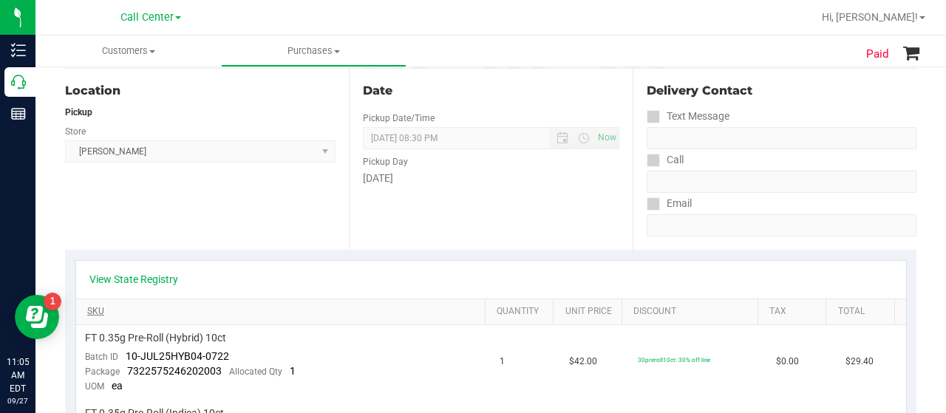
scroll to position [222, 0]
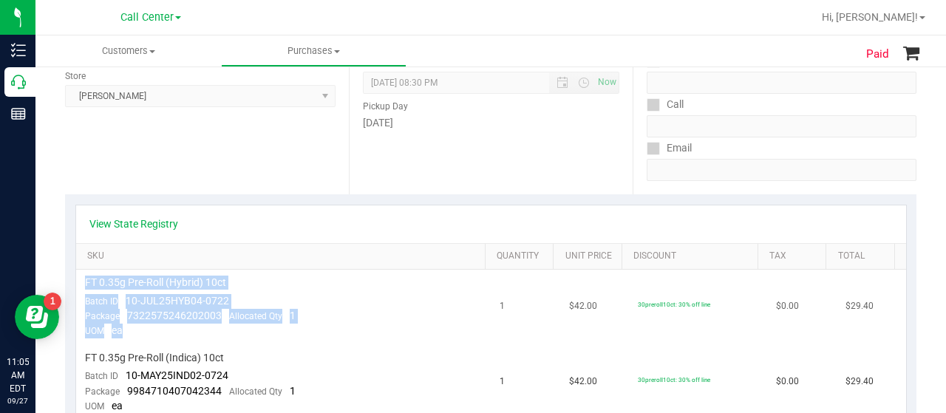
drag, startPoint x: 86, startPoint y: 282, endPoint x: 302, endPoint y: 326, distance: 220.1
click at [302, 326] on td "FT 0.35g Pre-Roll (Hybrid) 10ct Batch ID 10-JUL25HYB04-0722 Package 73225752462…" at bounding box center [283, 307] width 415 height 75
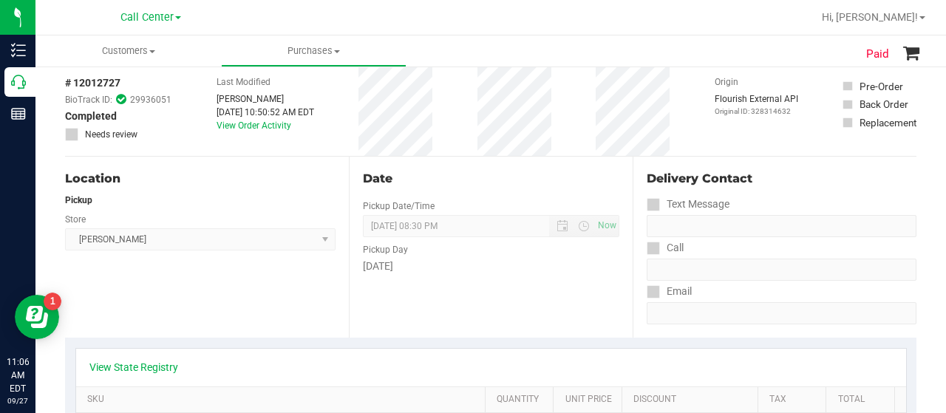
scroll to position [74, 0]
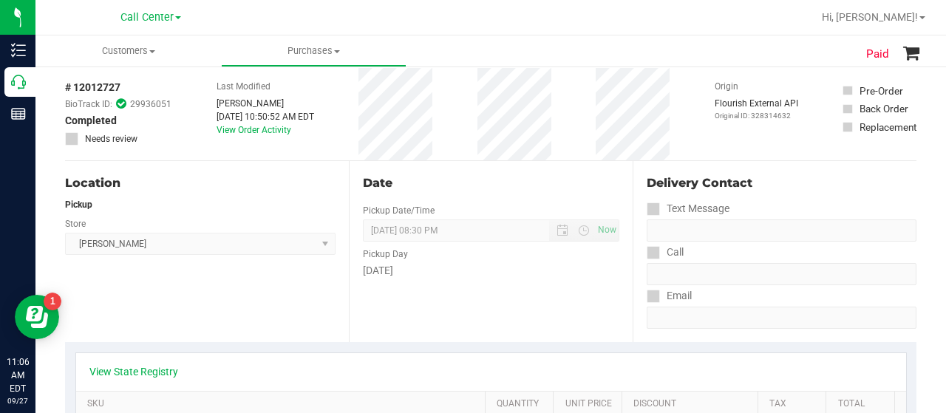
drag, startPoint x: 74, startPoint y: 89, endPoint x: 127, endPoint y: 88, distance: 53.2
click at [127, 88] on div "# 12012727 BioTrack ID: 29936051 Completed Needs review" at bounding box center [118, 113] width 106 height 66
copy div "12012727"
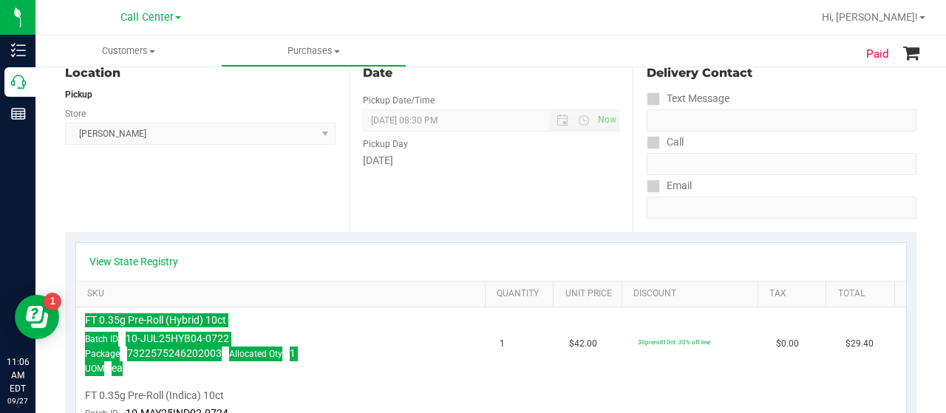
scroll to position [296, 0]
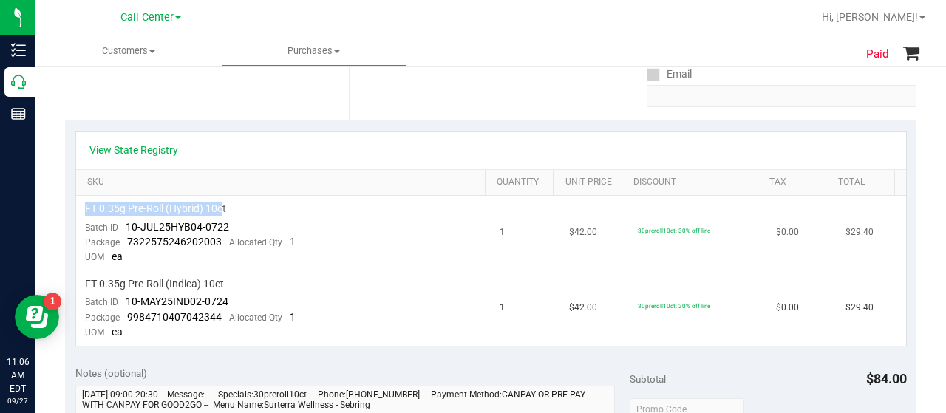
drag, startPoint x: 86, startPoint y: 208, endPoint x: 223, endPoint y: 209, distance: 137.4
click at [223, 209] on td "FT 0.35g Pre-Roll (Hybrid) 10ct Batch ID 10-JUL25HYB04-0722 Package 73225752462…" at bounding box center [283, 233] width 415 height 75
click at [223, 209] on span "FT 0.35g Pre-Roll (Hybrid) 10ct" at bounding box center [155, 209] width 141 height 14
drag, startPoint x: 226, startPoint y: 209, endPoint x: 81, endPoint y: 209, distance: 144.8
click at [81, 209] on td "FT 0.35g Pre-Roll (Hybrid) 10ct Batch ID 10-JUL25HYB04-0722 Package 73225752462…" at bounding box center [283, 233] width 415 height 75
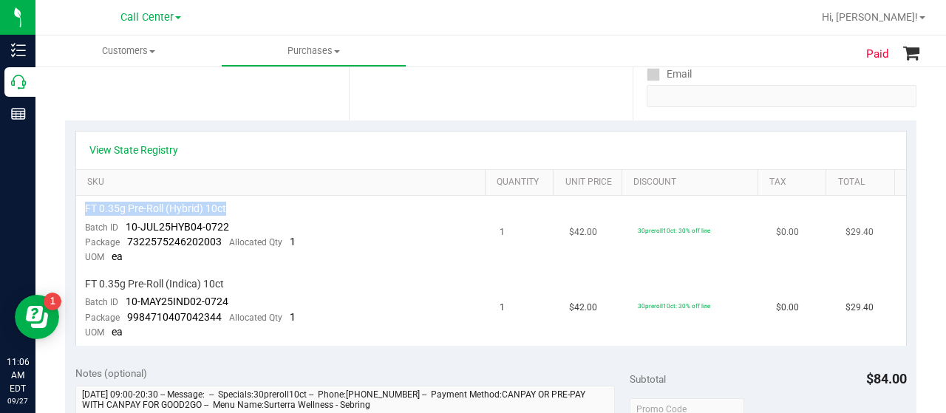
copy span "FT 0.35g Pre-Roll (Hybrid) 10ct"
drag, startPoint x: 126, startPoint y: 230, endPoint x: 225, endPoint y: 228, distance: 99.0
click at [225, 228] on span "10-JUL25HYB04-0722" at bounding box center [177, 227] width 103 height 12
copy span "10-JUL25HYB04-0722"
drag, startPoint x: 126, startPoint y: 242, endPoint x: 217, endPoint y: 248, distance: 91.8
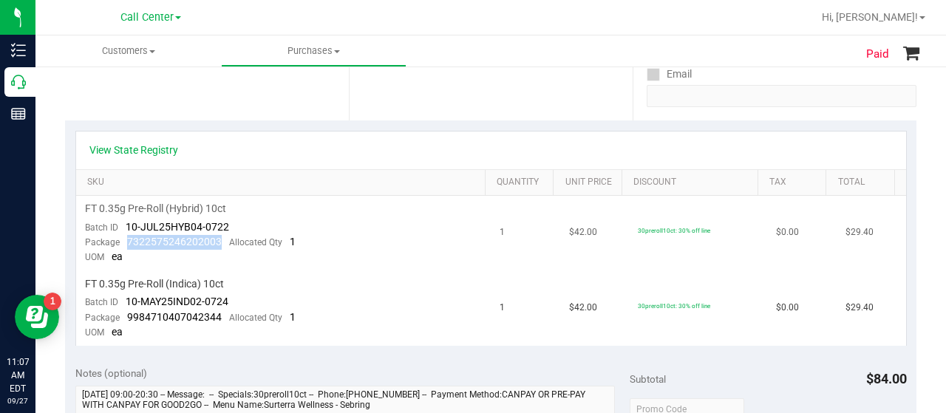
click at [217, 248] on td "FT 0.35g Pre-Roll (Hybrid) 10ct Batch ID 10-JUL25HYB04-0722 Package 73225752462…" at bounding box center [283, 233] width 415 height 75
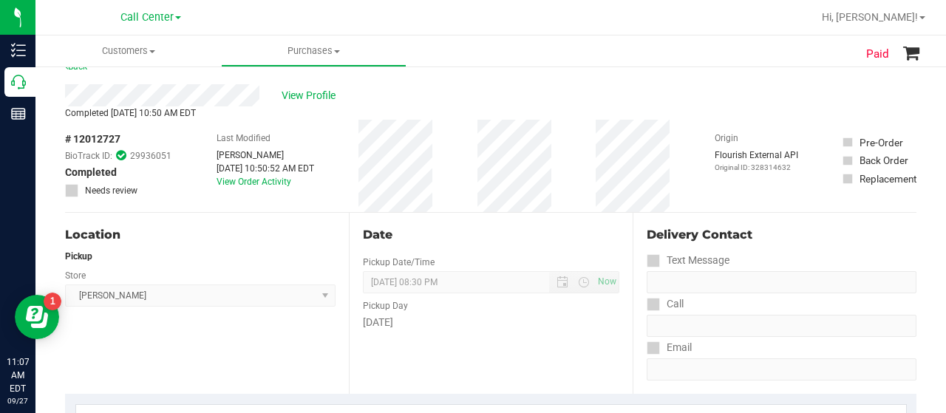
scroll to position [0, 0]
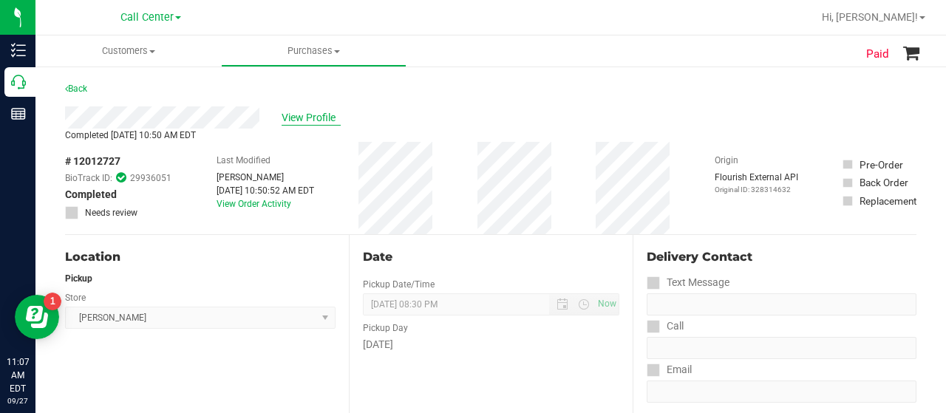
click at [318, 112] on span "View Profile" at bounding box center [310, 118] width 59 height 16
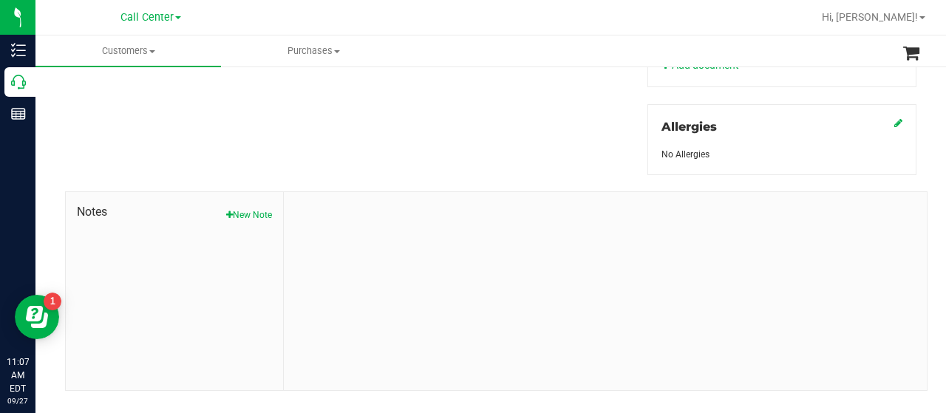
scroll to position [652, 0]
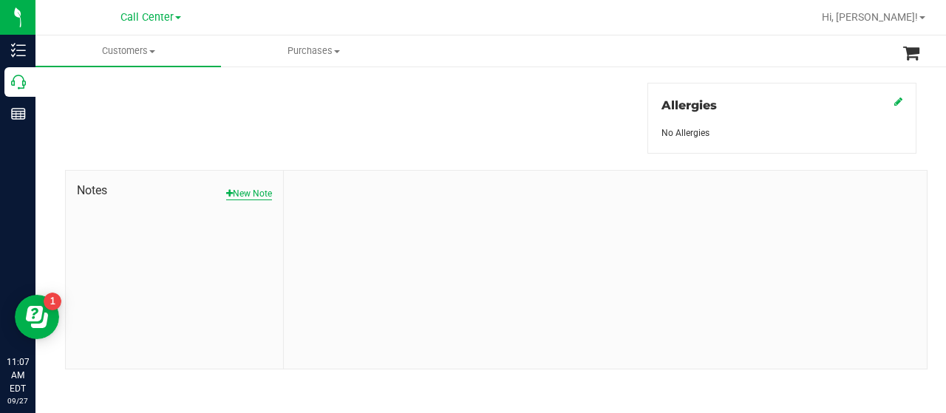
click at [254, 190] on button "New Note" at bounding box center [249, 193] width 46 height 13
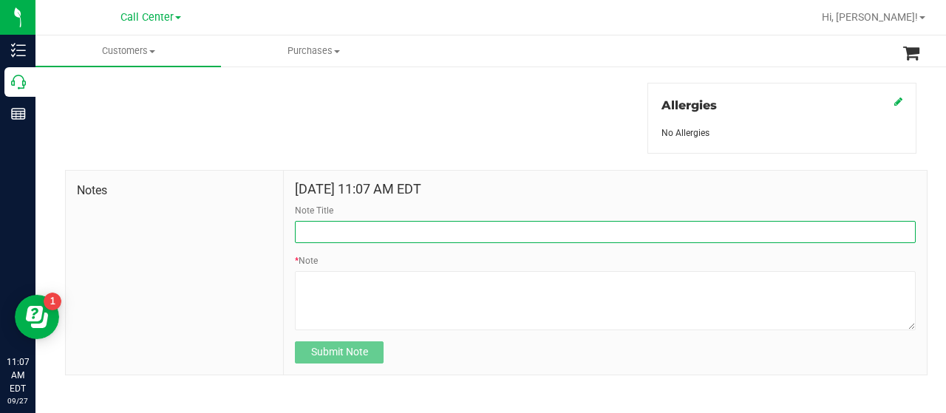
click at [357, 221] on input "Note Title" at bounding box center [605, 232] width 621 height 22
type input "product complaint"
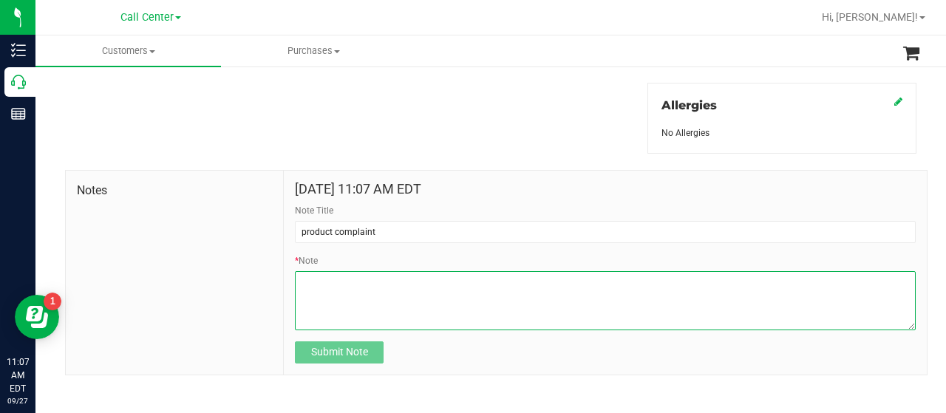
click at [349, 296] on textarea "* Note" at bounding box center [605, 300] width 621 height 59
paste textarea "Completed By: Melissa Moser Contact Reasons: feedback.complaint.product1 Order …"
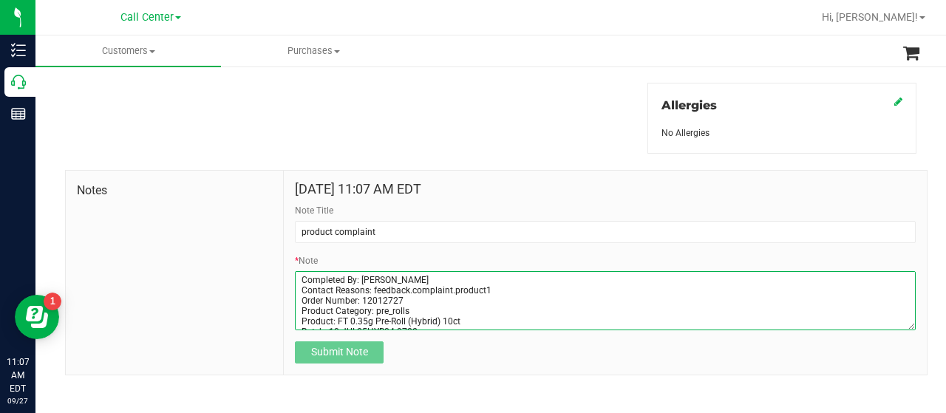
scroll to position [72, 0]
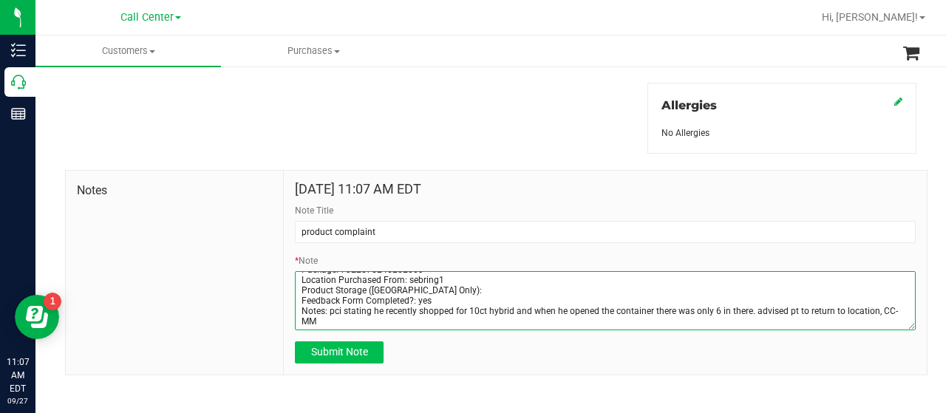
type textarea "Completed By: Melissa Moser Contact Reasons: feedback.complaint.product1 Order …"
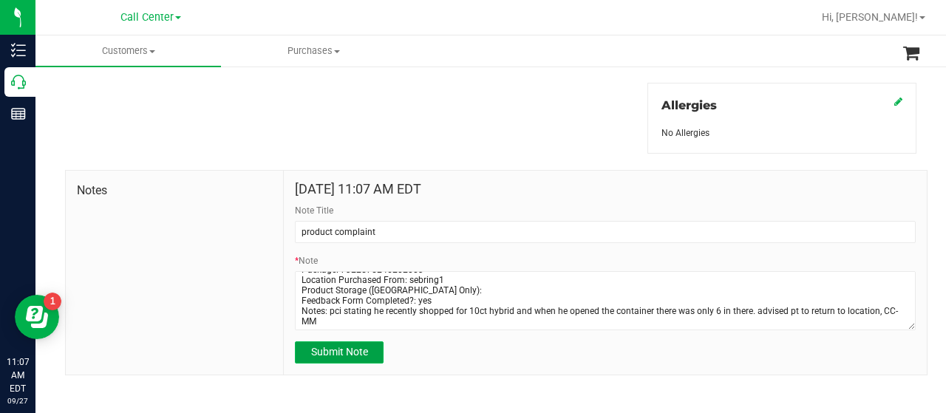
click at [354, 350] on span "Submit Note" at bounding box center [339, 352] width 57 height 12
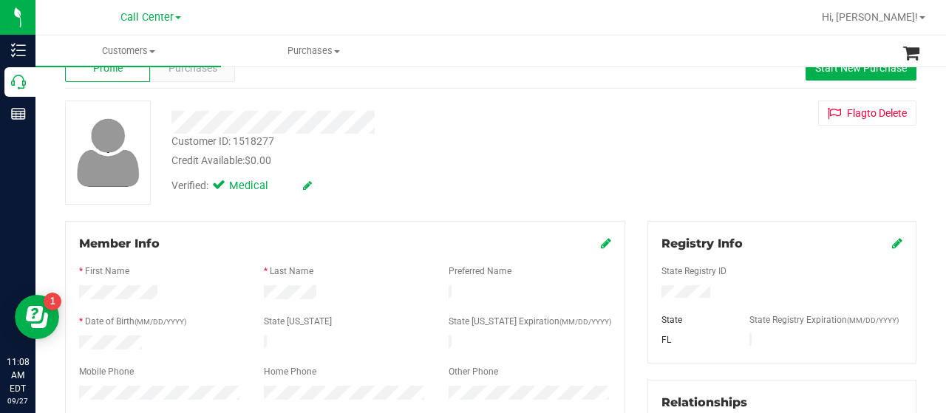
scroll to position [41, 0]
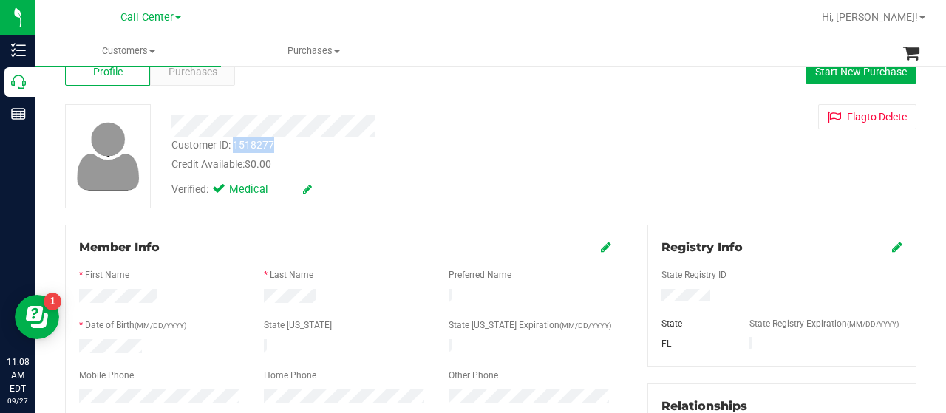
drag, startPoint x: 234, startPoint y: 145, endPoint x: 275, endPoint y: 143, distance: 40.7
click at [275, 143] on div "Customer ID: 1518277 Credit Available: $0.00" at bounding box center [378, 154] width 437 height 35
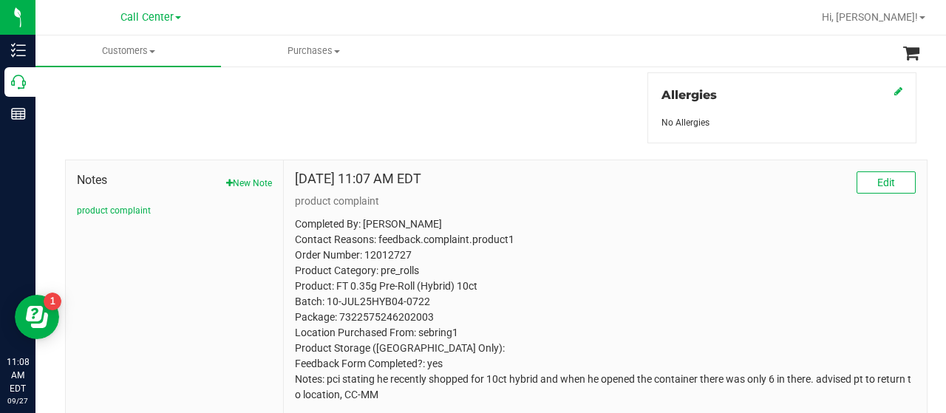
scroll to position [706, 0]
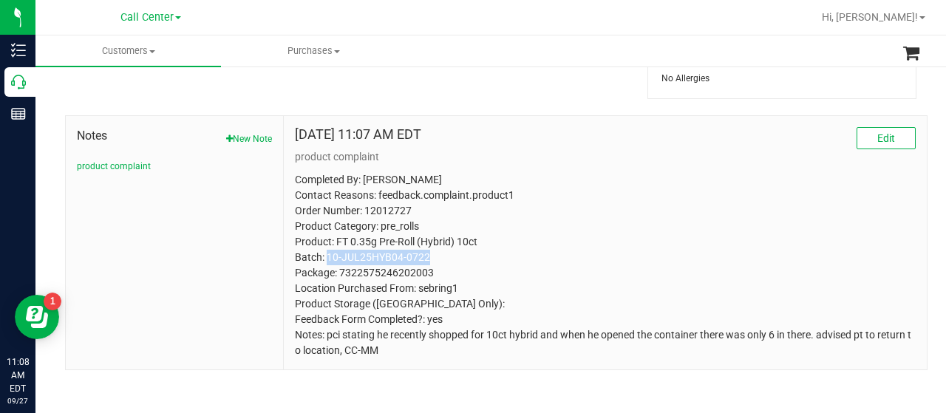
drag, startPoint x: 331, startPoint y: 253, endPoint x: 426, endPoint y: 250, distance: 94.6
click at [426, 250] on p "Completed By: Melissa Moser Contact Reasons: feedback.complaint.product1 Order …" at bounding box center [605, 265] width 621 height 186
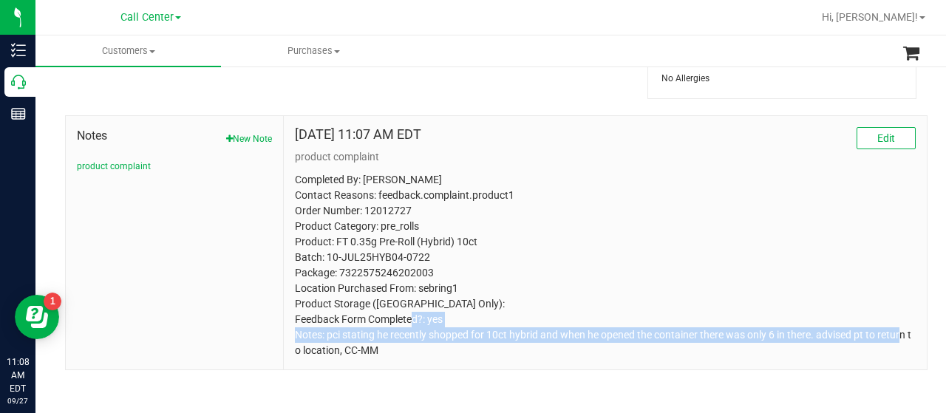
drag, startPoint x: 334, startPoint y: 335, endPoint x: 355, endPoint y: 353, distance: 27.7
click at [355, 353] on p "Completed By: Melissa Moser Contact Reasons: feedback.complaint.product1 Order …" at bounding box center [605, 265] width 621 height 186
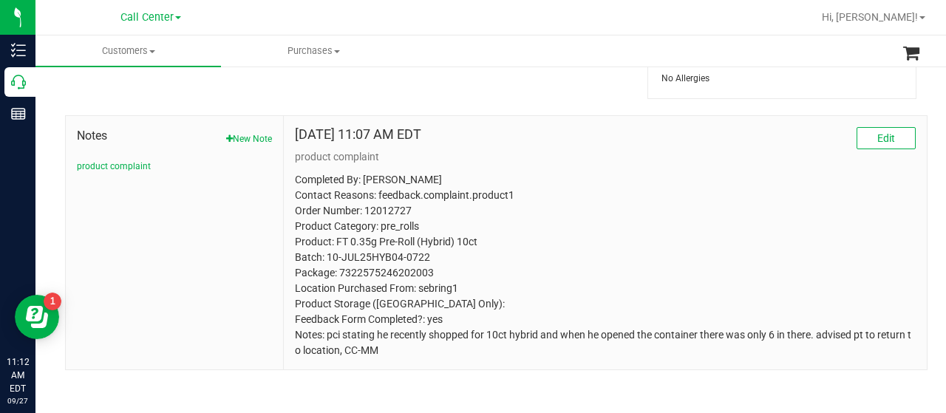
click at [601, 246] on p "Completed By: Melissa Moser Contact Reasons: feedback.complaint.product1 Order …" at bounding box center [605, 265] width 621 height 186
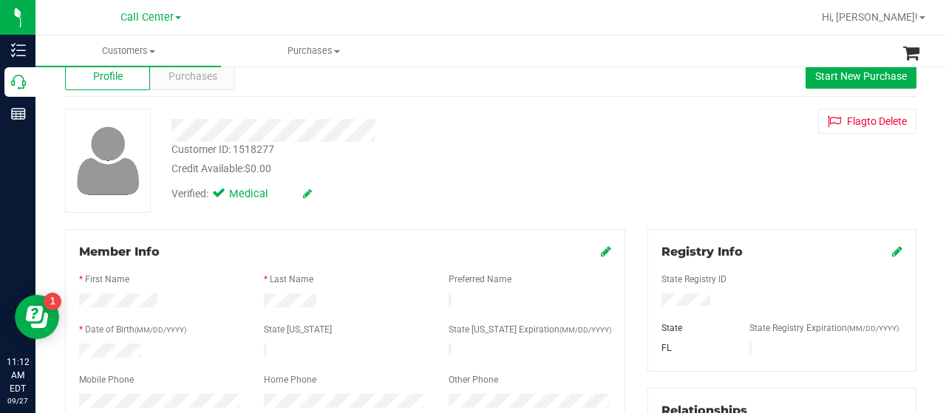
scroll to position [0, 0]
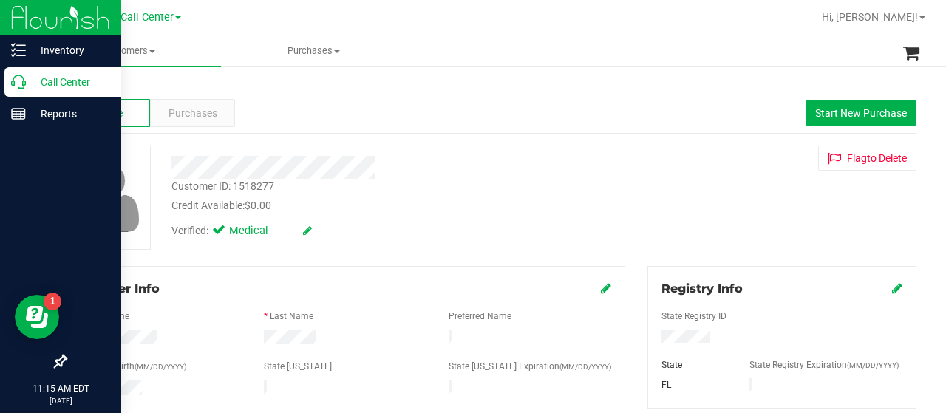
click at [19, 79] on icon at bounding box center [18, 82] width 15 height 15
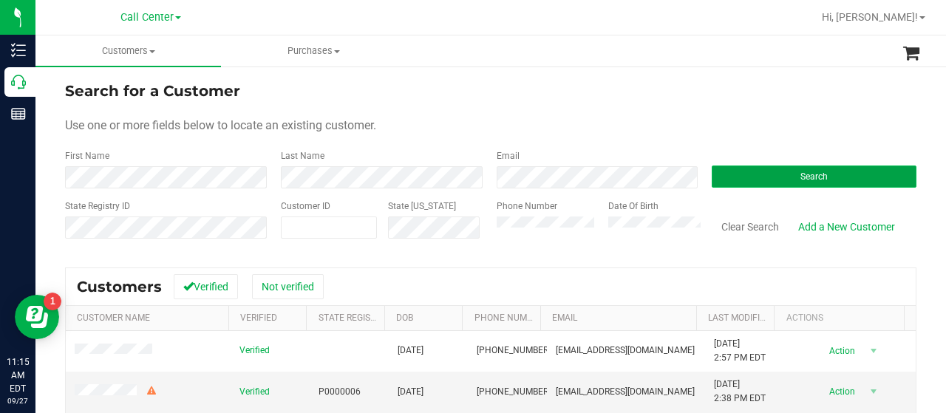
click at [712, 175] on button "Search" at bounding box center [813, 176] width 205 height 22
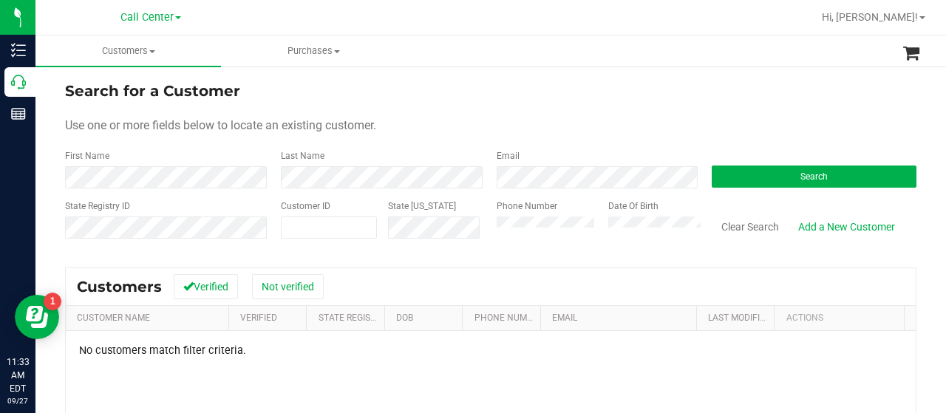
click at [507, 239] on div "Phone Number" at bounding box center [546, 225] width 100 height 52
click at [789, 179] on button "Search" at bounding box center [813, 176] width 205 height 22
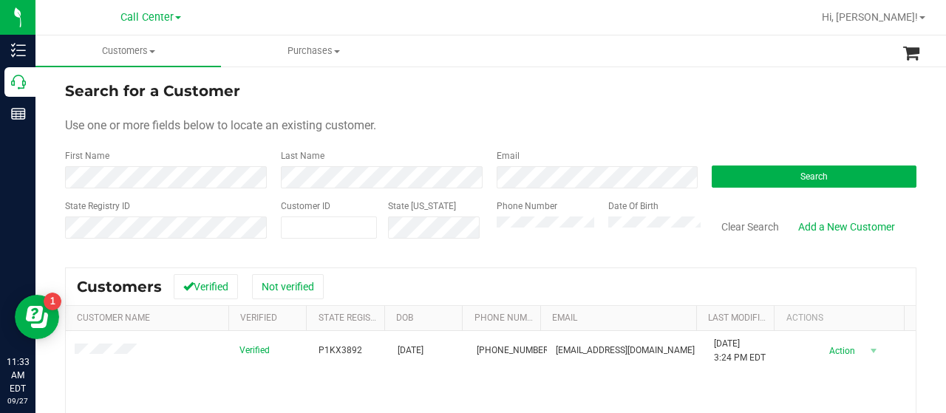
scroll to position [74, 0]
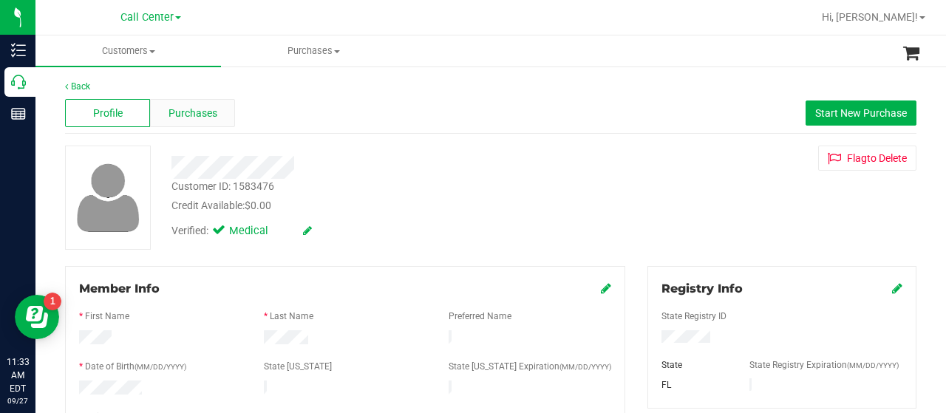
click at [187, 109] on span "Purchases" at bounding box center [192, 114] width 49 height 16
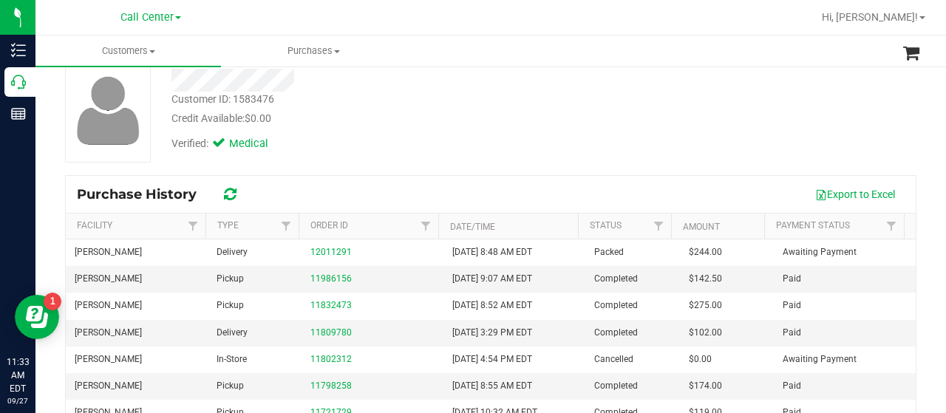
scroll to position [148, 0]
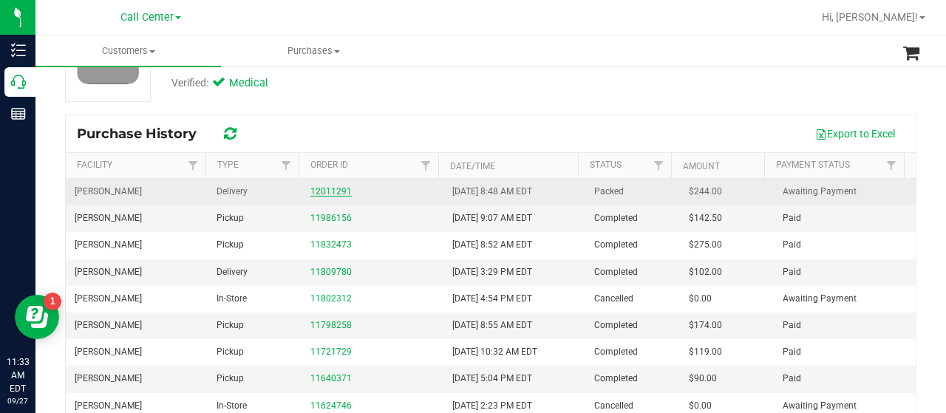
click at [332, 187] on link "12011291" at bounding box center [330, 191] width 41 height 10
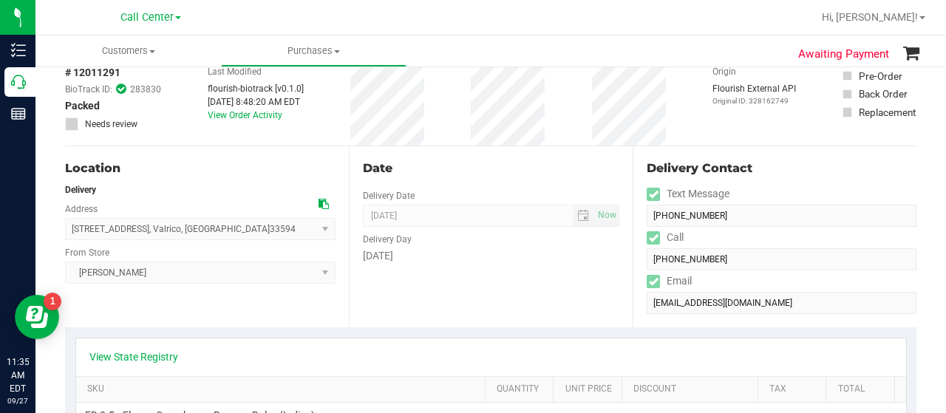
scroll to position [74, 0]
click at [218, 117] on link "View Order Activity" at bounding box center [245, 117] width 75 height 10
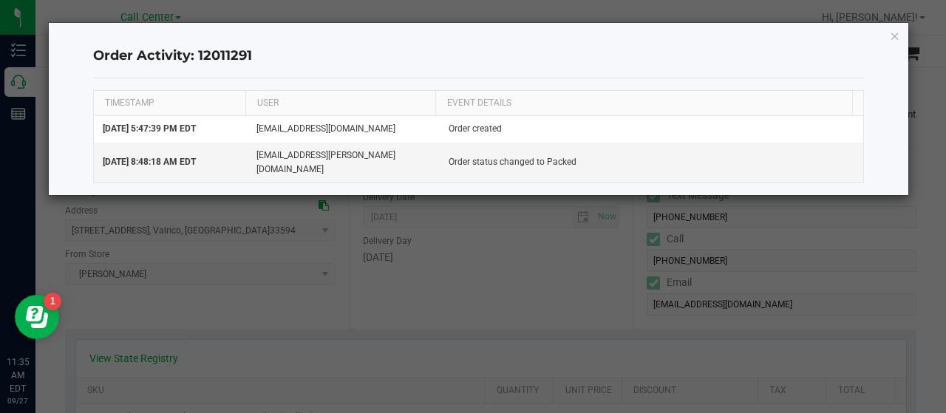
drag, startPoint x: 898, startPoint y: 35, endPoint x: 862, endPoint y: 59, distance: 43.6
click at [898, 35] on icon "button" at bounding box center [895, 36] width 10 height 18
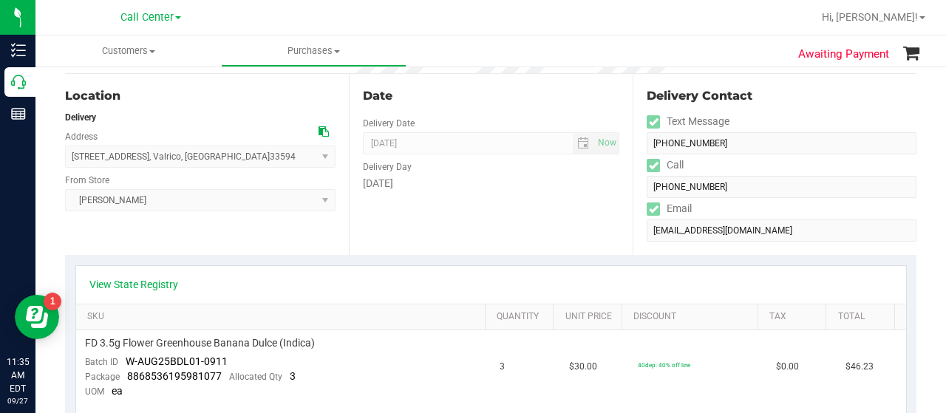
scroll to position [0, 0]
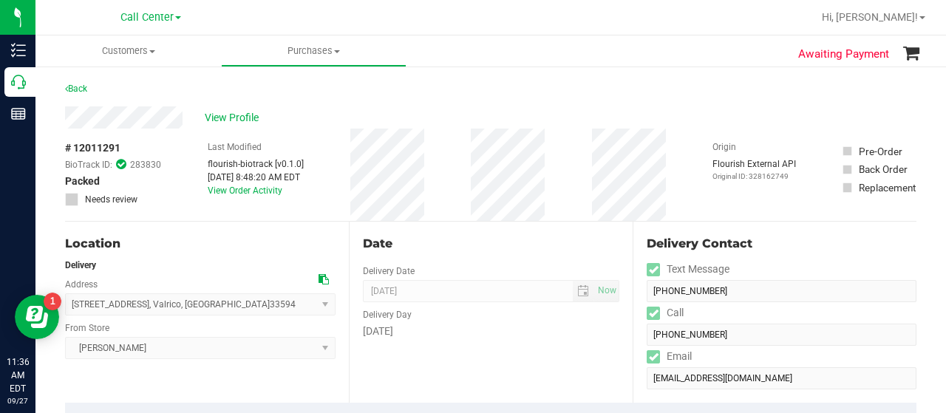
click at [106, 370] on div "Location Delivery Address 3513 Pine Top Dr , Valrico , FL 33594 Select address …" at bounding box center [207, 312] width 284 height 181
click at [134, 361] on div "Location Delivery Address 3513 Pine Top Dr , Valrico , FL 33594 Select address …" at bounding box center [207, 312] width 284 height 181
click at [245, 110] on span "View Profile" at bounding box center [234, 118] width 59 height 16
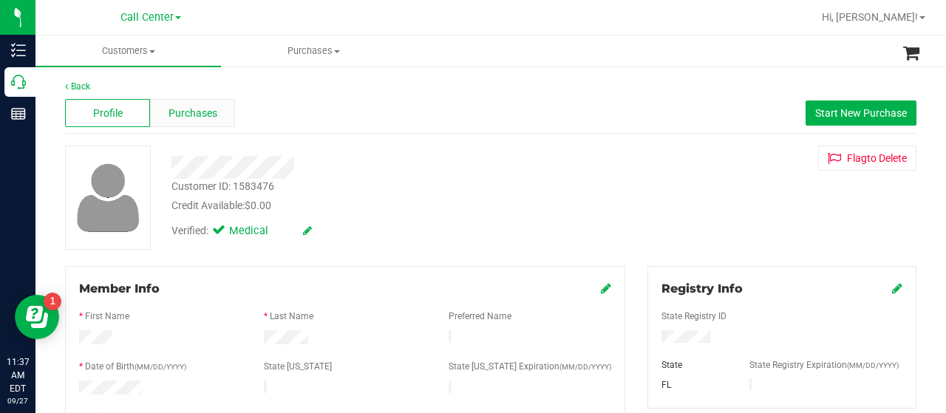
click at [202, 125] on div "Purchases" at bounding box center [192, 113] width 85 height 28
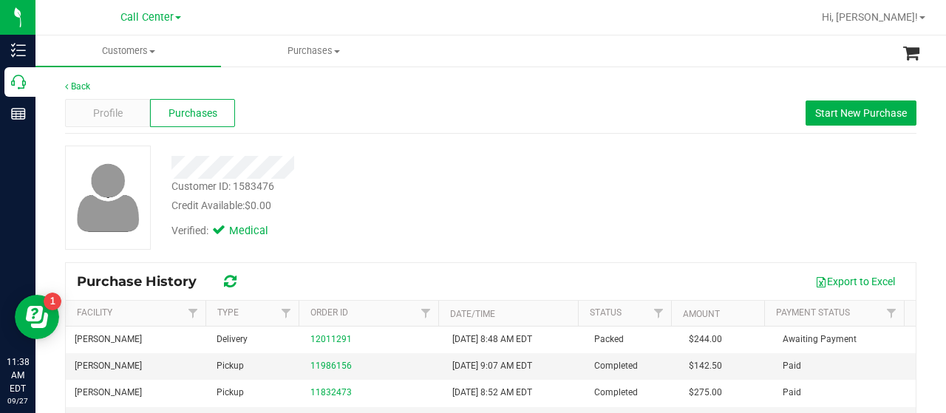
drag, startPoint x: 58, startPoint y: 193, endPoint x: 80, endPoint y: 193, distance: 21.4
click at [59, 193] on div at bounding box center [107, 198] width 106 height 104
click at [44, 208] on div "Back Profile Purchases Start New Purchase Customer ID: 1583476 Credit Available…" at bounding box center [490, 351] width 910 height 573
drag, startPoint x: 245, startPoint y: 188, endPoint x: 274, endPoint y: 190, distance: 28.9
click at [274, 190] on div "Customer ID: 1583476" at bounding box center [222, 187] width 103 height 16
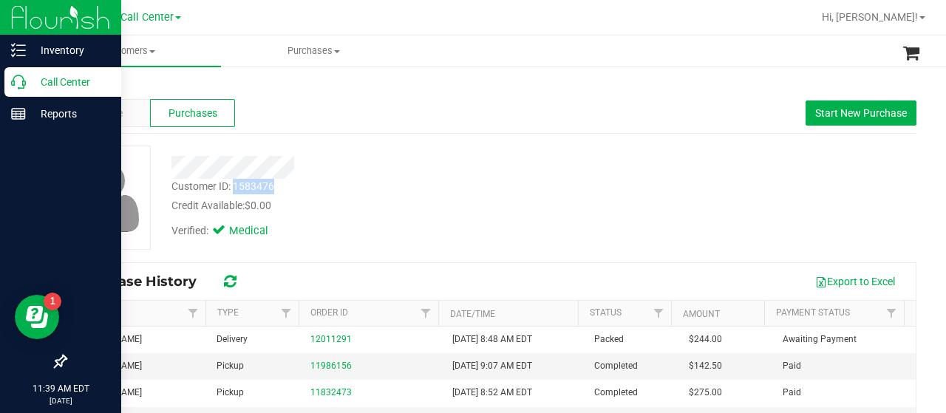
click at [44, 75] on p "Call Center" at bounding box center [70, 82] width 89 height 18
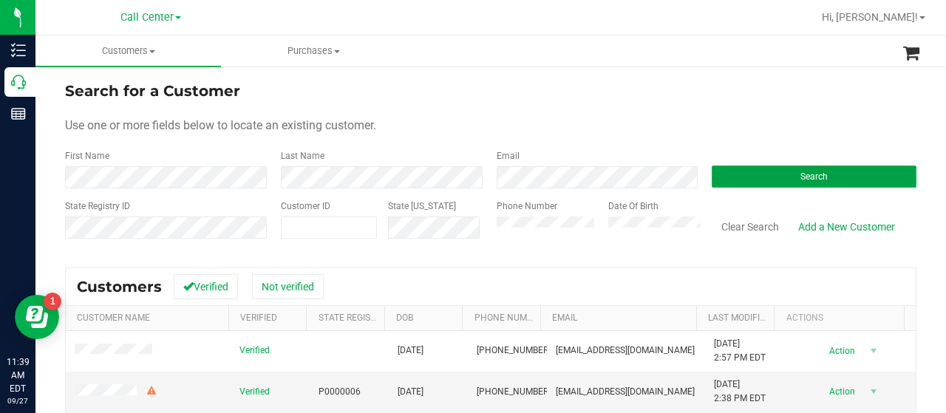
click at [735, 173] on button "Search" at bounding box center [813, 176] width 205 height 22
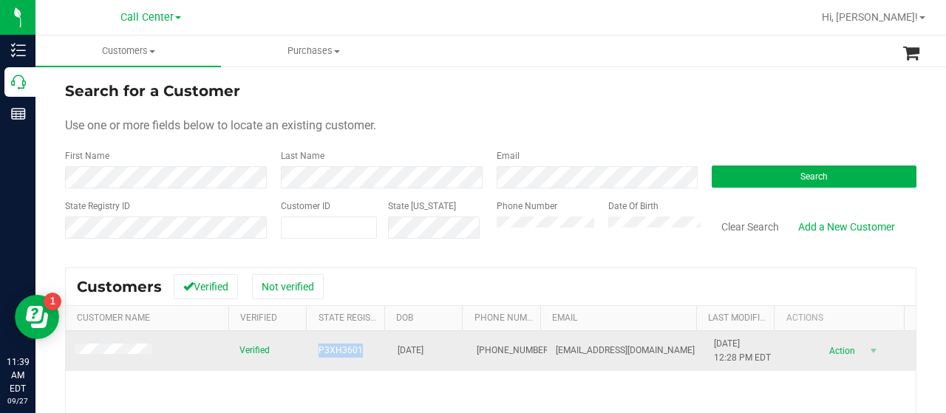
drag, startPoint x: 312, startPoint y: 354, endPoint x: 361, endPoint y: 360, distance: 49.1
click at [361, 360] on td "P3XH3601" at bounding box center [349, 351] width 79 height 40
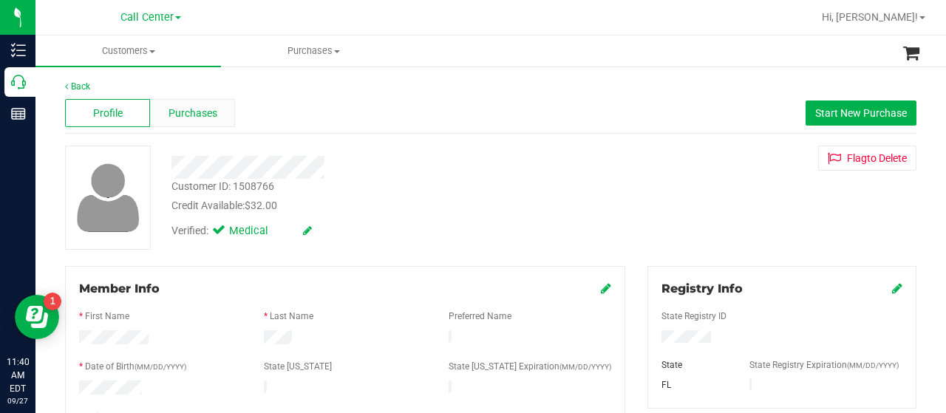
click at [180, 108] on span "Purchases" at bounding box center [192, 114] width 49 height 16
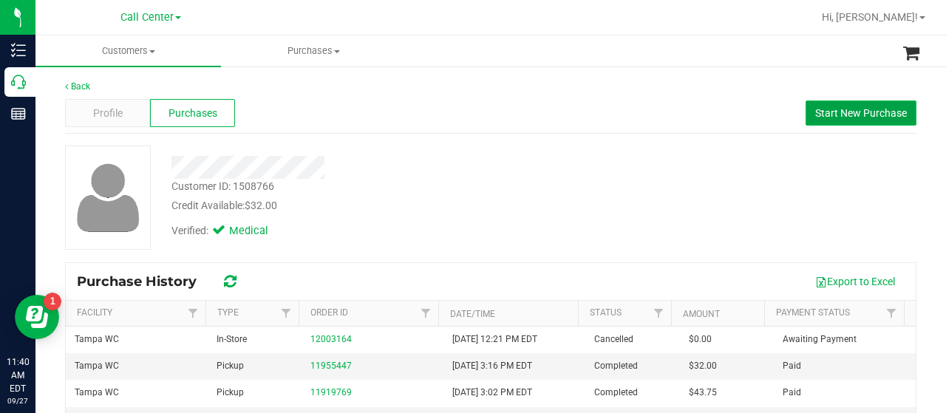
click at [823, 115] on span "Start New Purchase" at bounding box center [861, 113] width 92 height 12
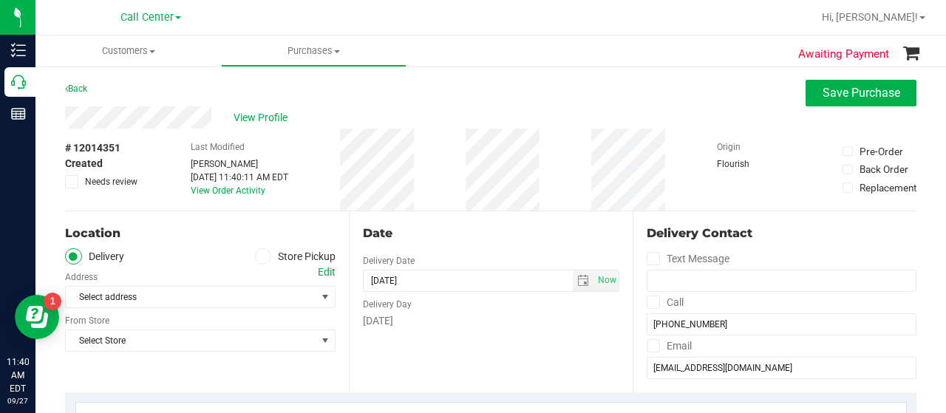
click at [263, 258] on label "Store Pickup" at bounding box center [295, 256] width 81 height 17
click at [0, 0] on input "Store Pickup" at bounding box center [0, 0] width 0 height 0
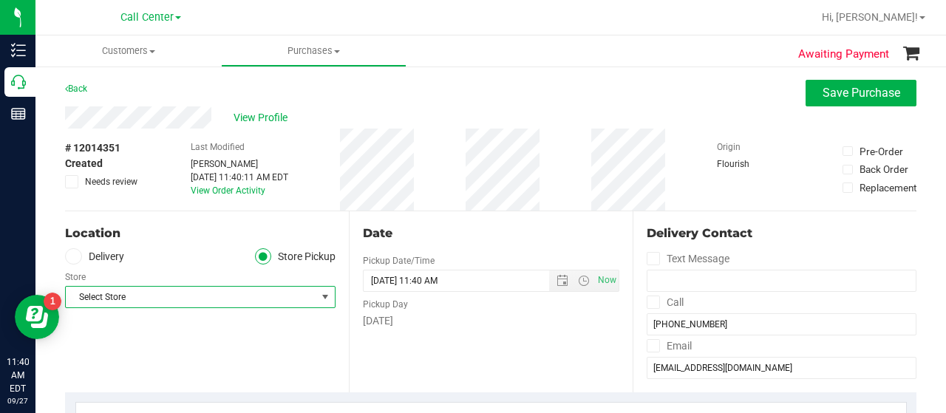
click at [238, 294] on span "Select Store" at bounding box center [191, 297] width 250 height 21
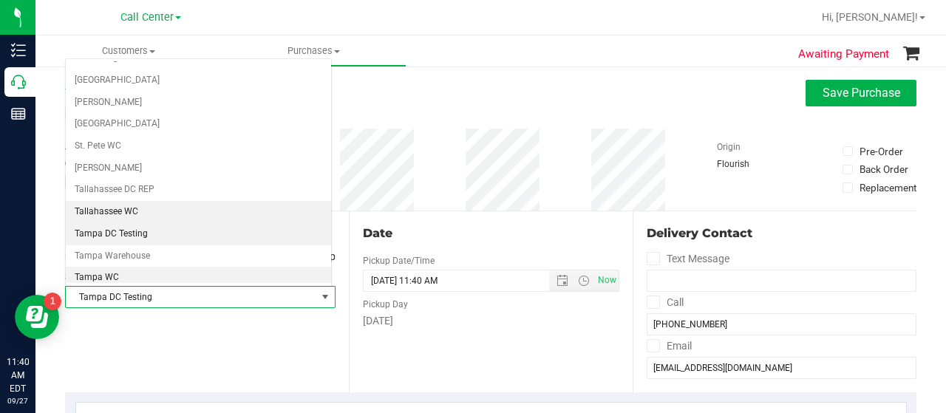
scroll to position [904, 0]
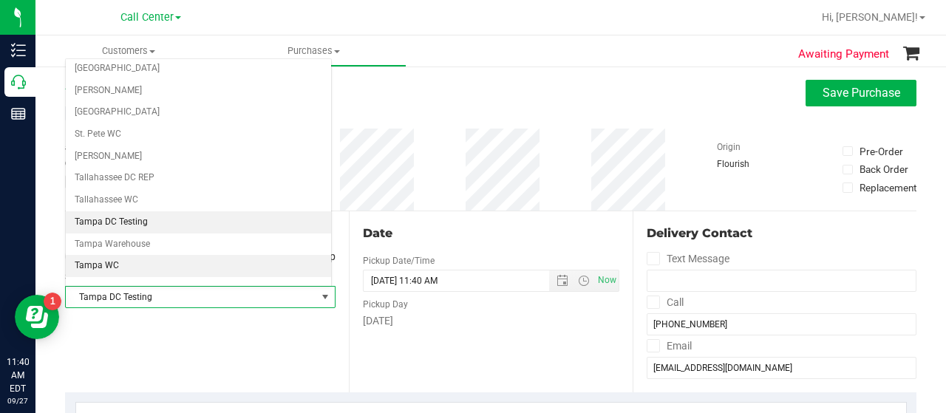
click at [116, 255] on li "Tampa WC" at bounding box center [198, 266] width 265 height 22
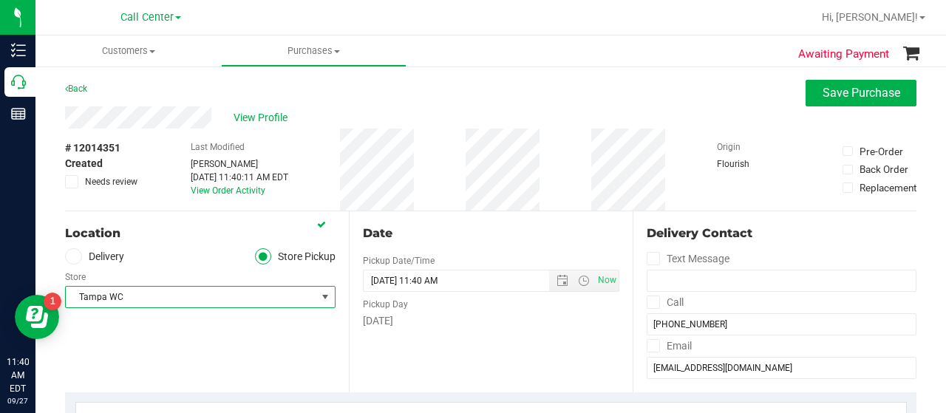
click at [184, 335] on div "Location Delivery Store Pickup Store Tampa WC Select Store Bonita Springs WC Bo…" at bounding box center [207, 301] width 284 height 181
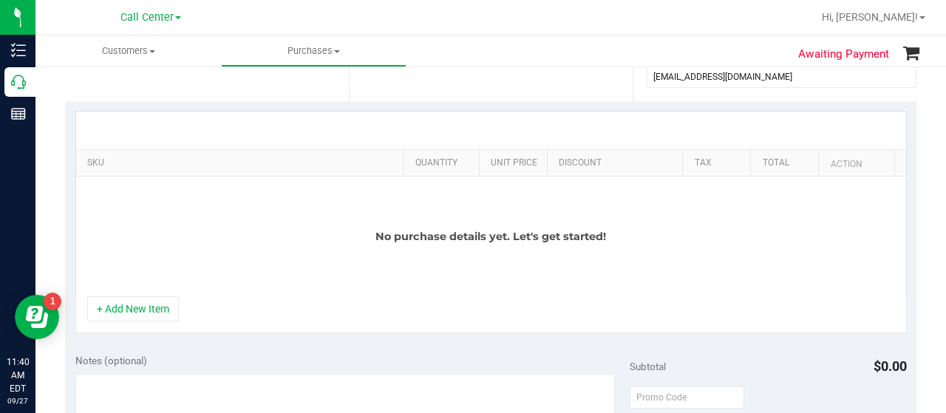
scroll to position [296, 0]
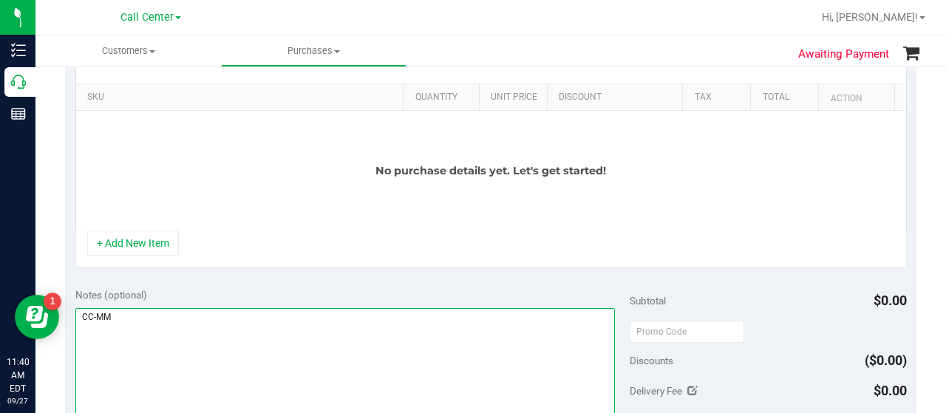
scroll to position [369, 0]
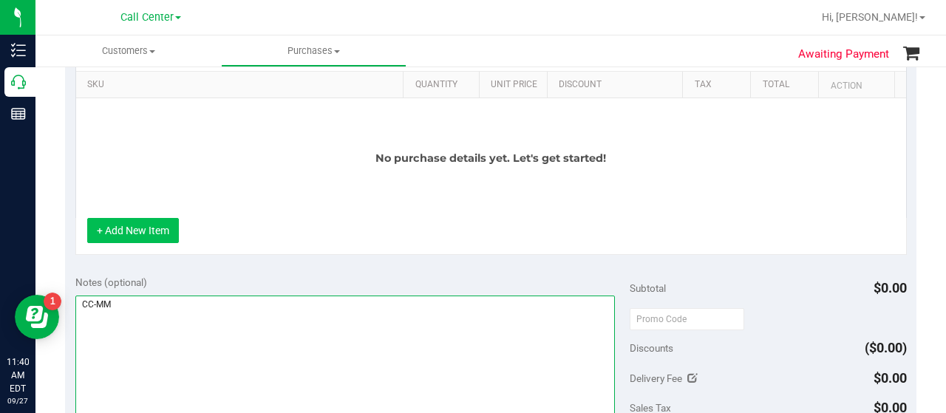
type textarea "CC-MM"
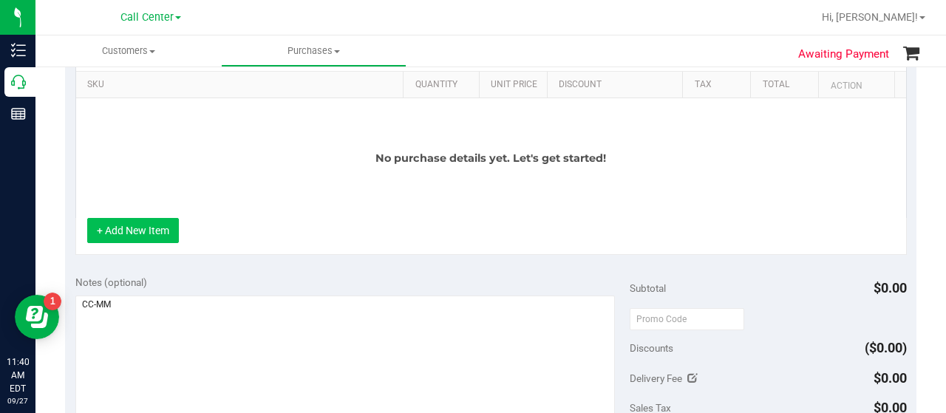
click at [123, 240] on button "+ Add New Item" at bounding box center [133, 230] width 92 height 25
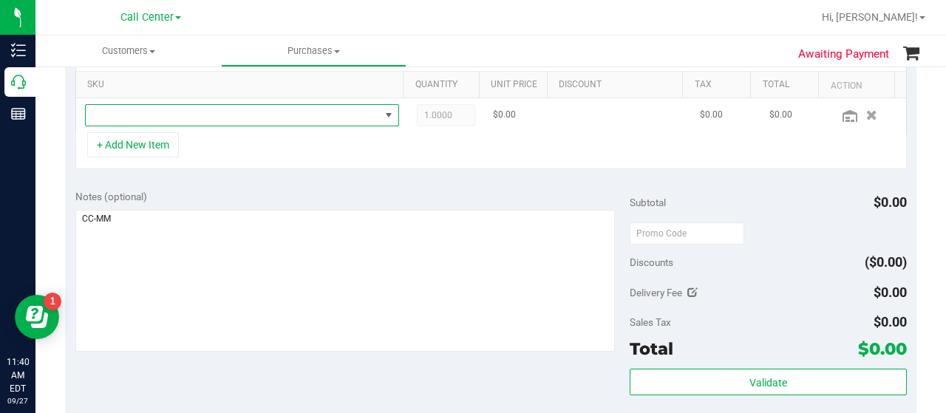
click at [211, 122] on span "NO DATA FOUND" at bounding box center [233, 115] width 294 height 21
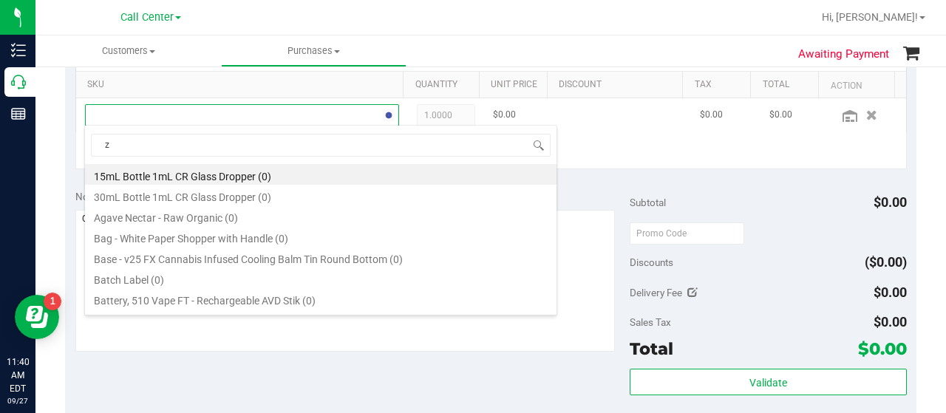
scroll to position [21, 298]
type input "zen"
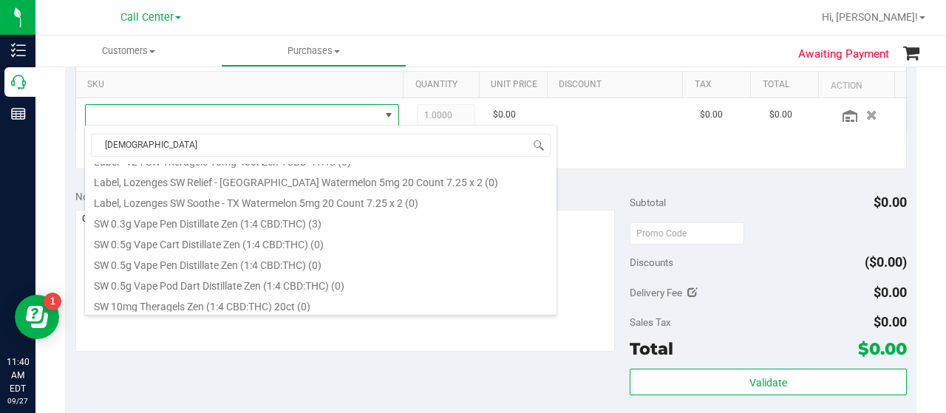
scroll to position [369, 0]
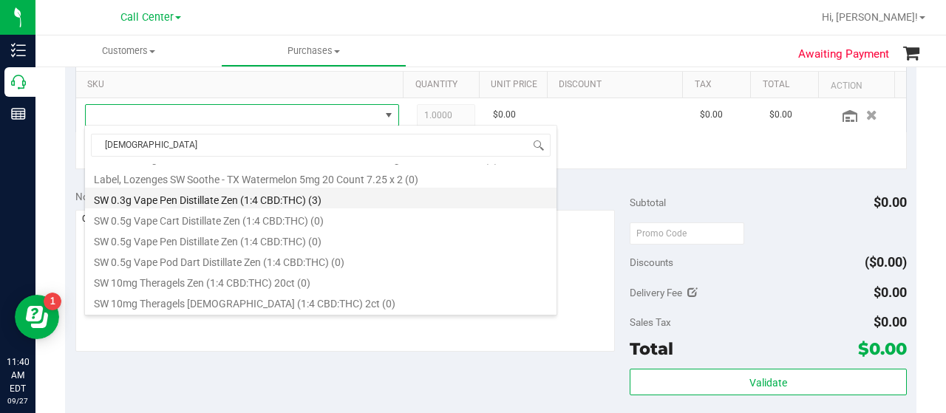
click at [245, 197] on li "SW 0.3g Vape Pen Distillate Zen (1:4 CBD:THC) (3)" at bounding box center [320, 198] width 471 height 21
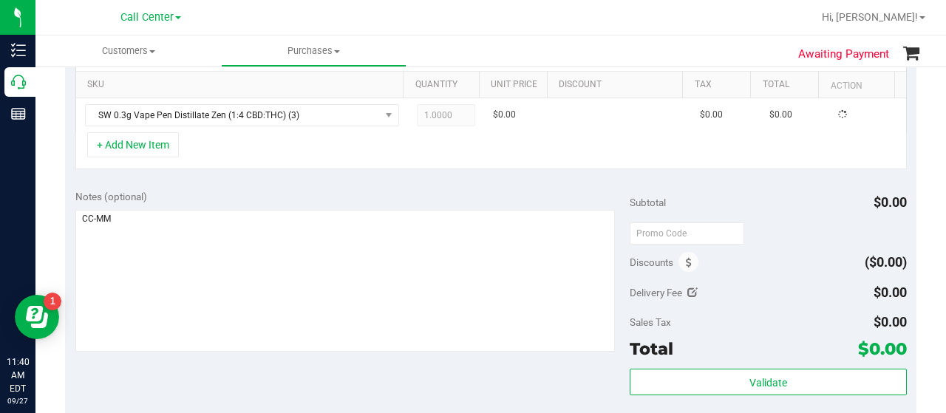
click at [315, 136] on div "+ Add New Item" at bounding box center [490, 150] width 831 height 37
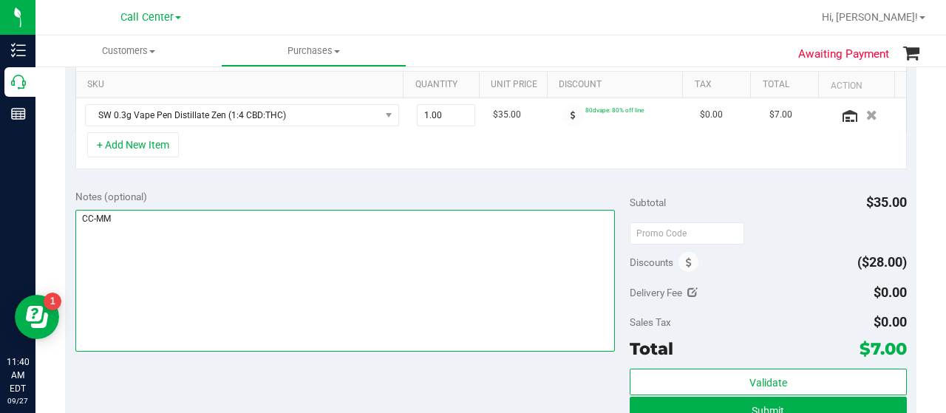
click at [356, 222] on textarea at bounding box center [344, 281] width 539 height 142
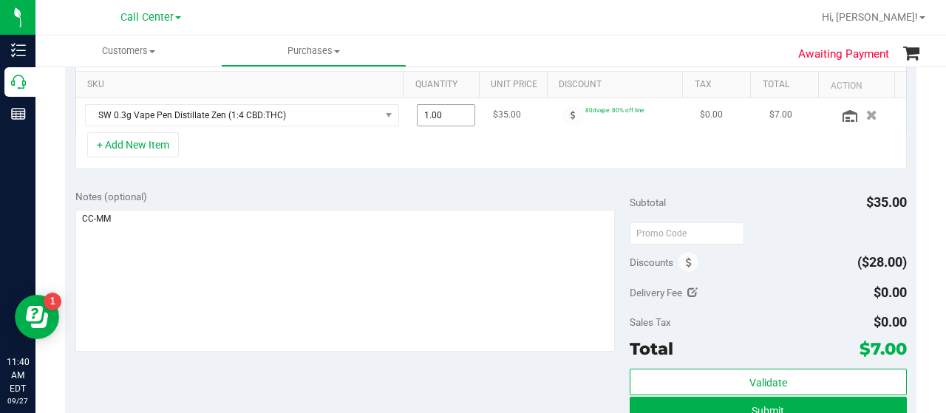
click at [436, 112] on span "1.00 1" at bounding box center [446, 115] width 59 height 22
type input "3"
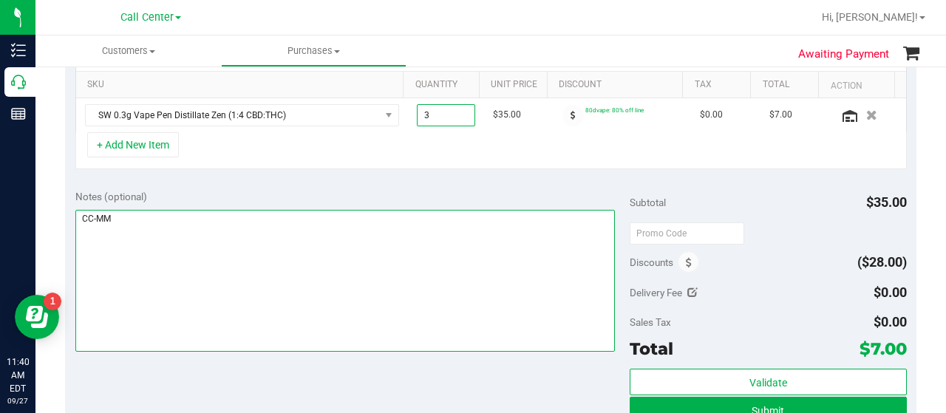
type input "3.00"
click at [439, 274] on textarea at bounding box center [344, 281] width 539 height 142
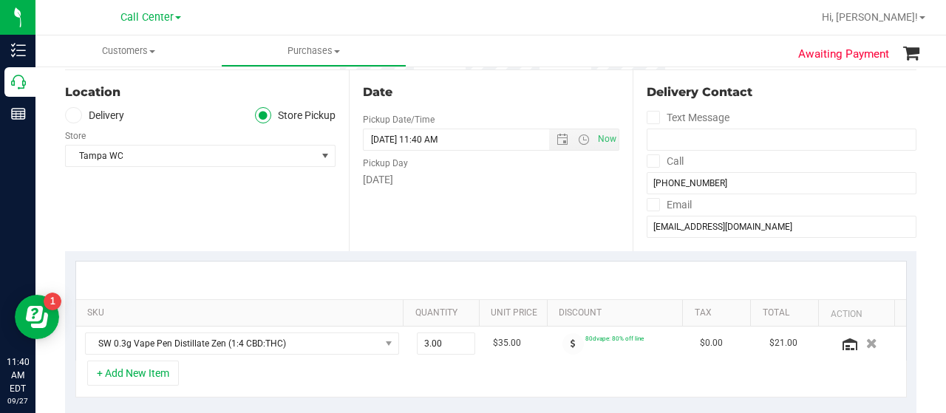
scroll to position [0, 0]
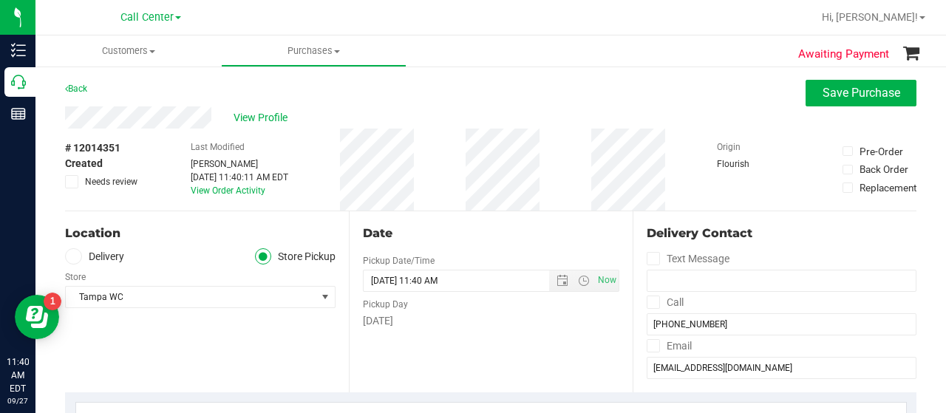
click at [521, 166] on div "# 12014351 Created Needs review Last Modified Melissa Moser Sep 27, 2025 11:40:…" at bounding box center [490, 170] width 851 height 82
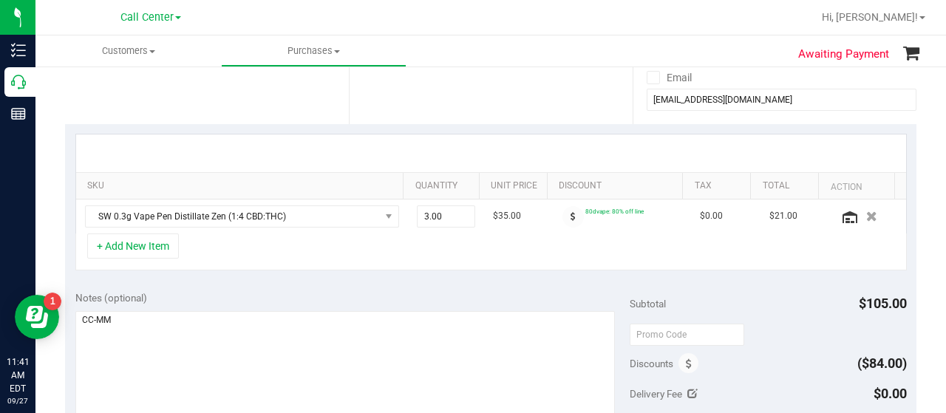
scroll to position [369, 0]
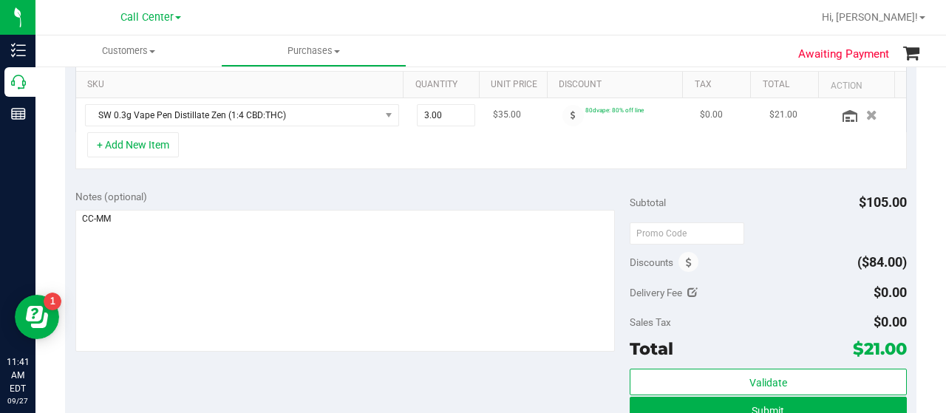
click at [267, 101] on td "SW 0.3g Vape Pen Distillate Zen (1:4 CBD:THC)" at bounding box center [242, 115] width 332 height 34
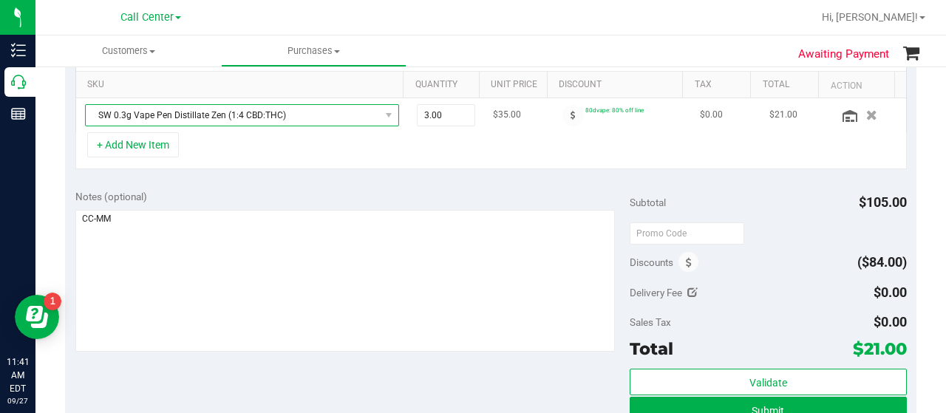
click at [247, 113] on span "SW 0.3g Vape Pen Distillate Zen (1:4 CBD:THC)" at bounding box center [233, 115] width 294 height 21
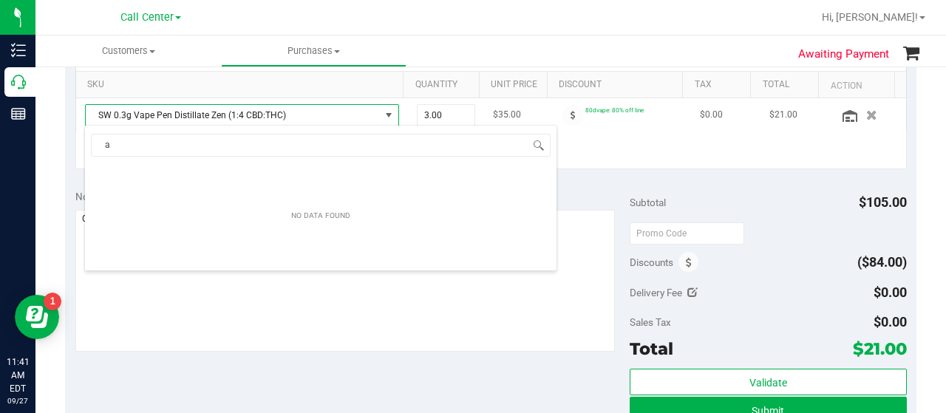
scroll to position [21, 298]
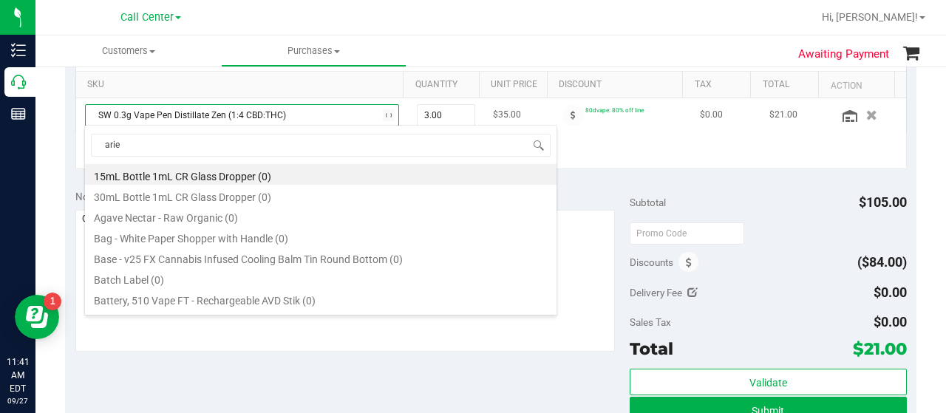
type input "aries"
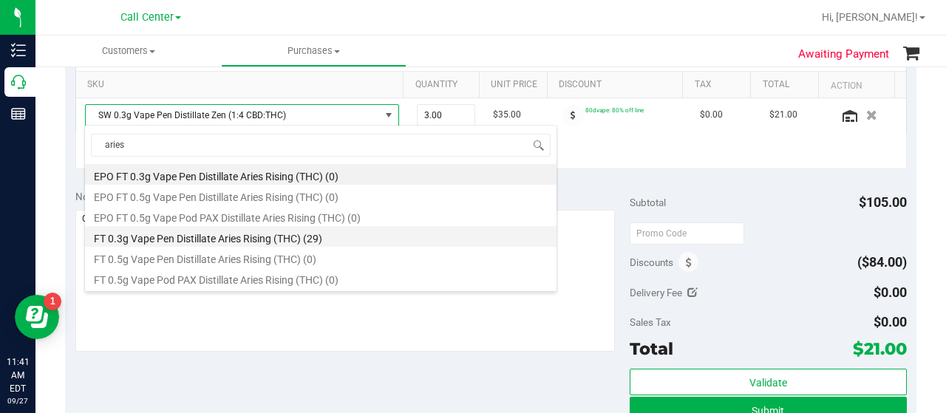
click at [254, 240] on li "FT 0.3g Vape Pen Distillate Aries Rising (THC) (29)" at bounding box center [320, 236] width 471 height 21
type input "1.00"
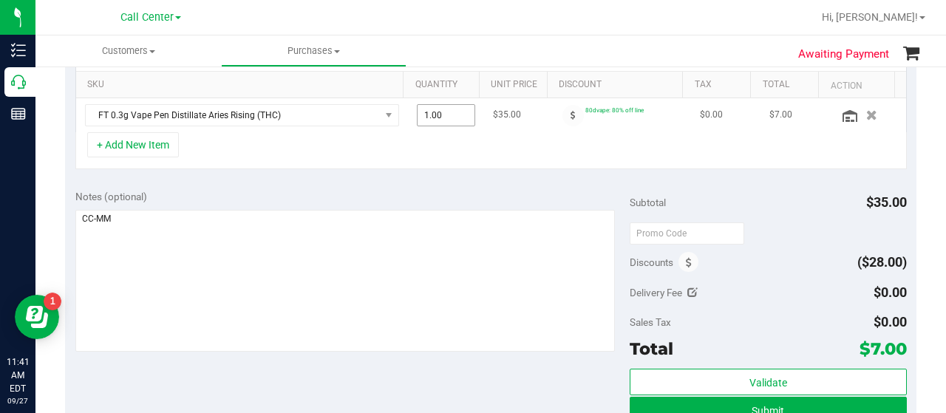
click at [435, 115] on span "1.00 1" at bounding box center [446, 115] width 59 height 22
type input "3"
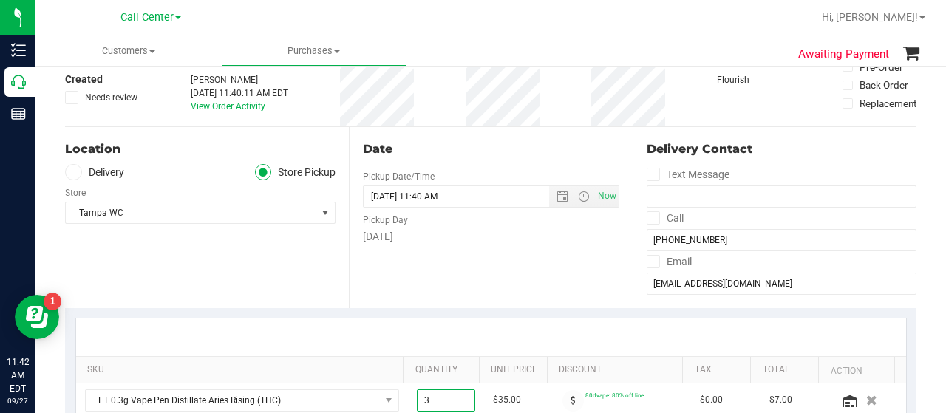
scroll to position [0, 0]
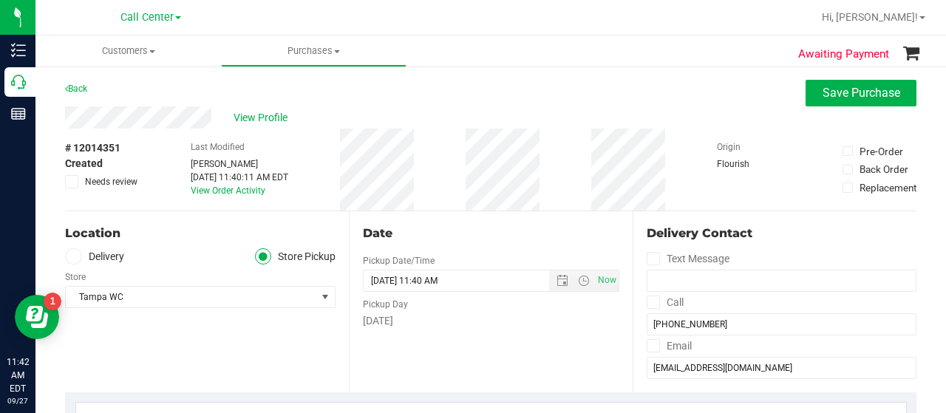
type input "3.00"
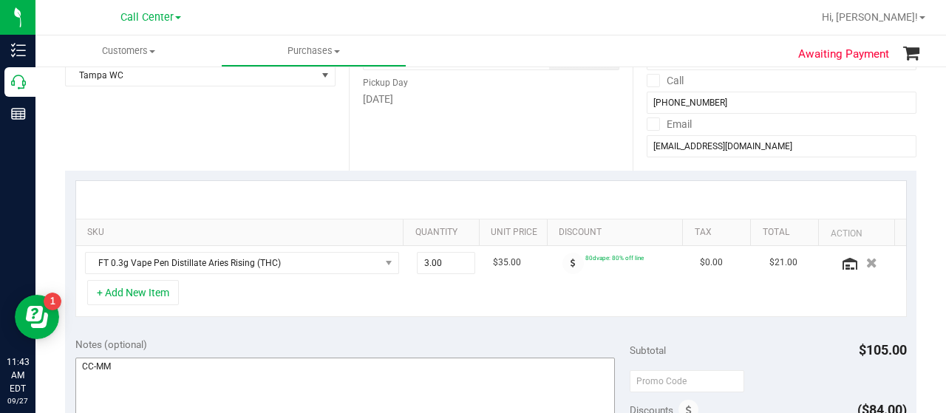
scroll to position [369, 0]
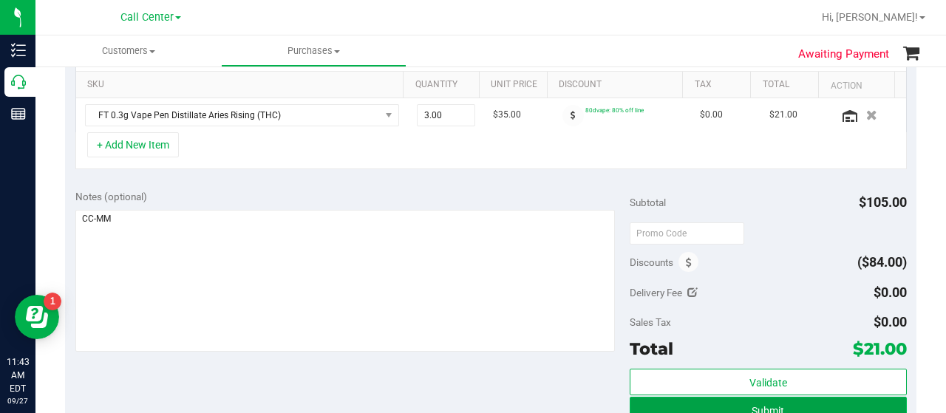
click at [711, 402] on button "Submit" at bounding box center [767, 410] width 277 height 27
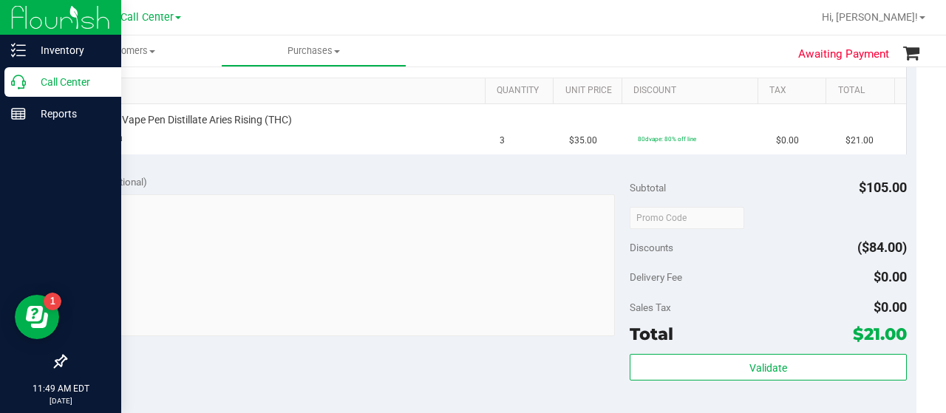
click at [56, 87] on p "Call Center" at bounding box center [70, 82] width 89 height 18
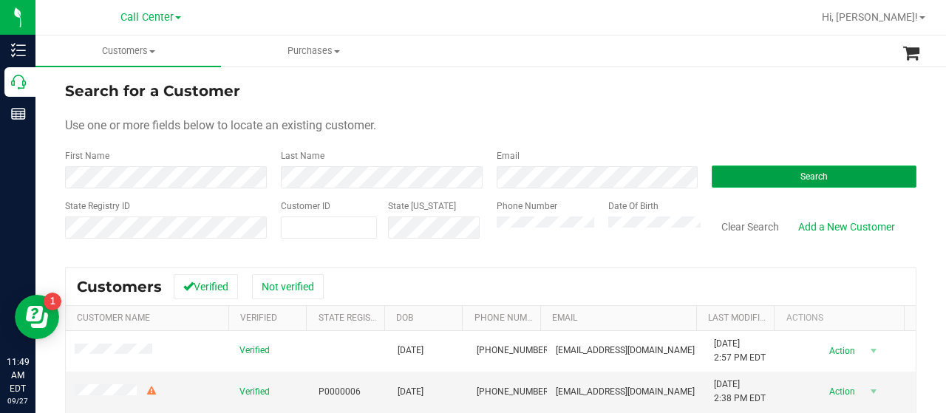
click at [733, 181] on button "Search" at bounding box center [813, 176] width 205 height 22
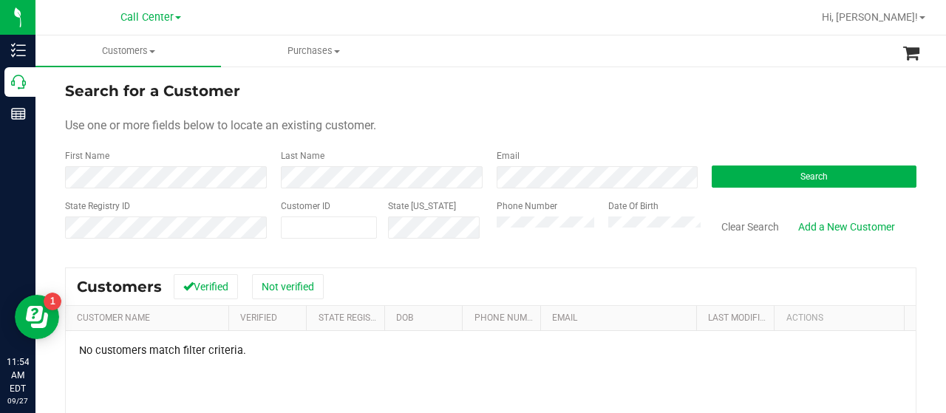
click at [487, 233] on div "Phone Number Date Of Birth" at bounding box center [593, 225] width 216 height 52
click at [714, 174] on button "Search" at bounding box center [813, 176] width 205 height 22
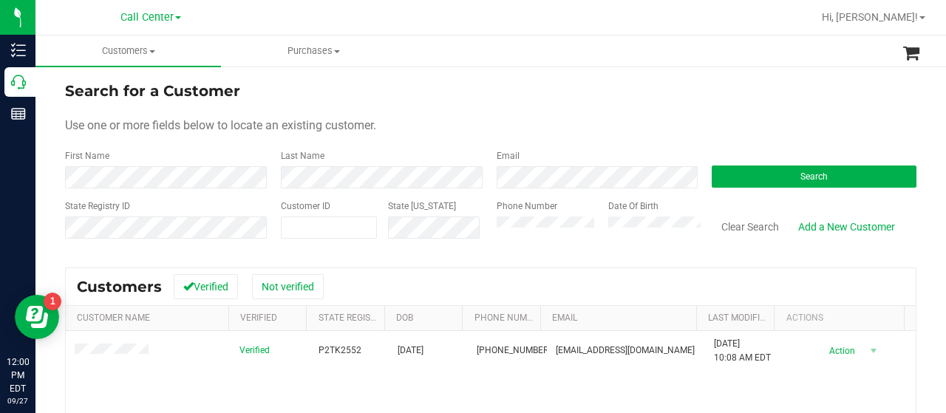
scroll to position [74, 0]
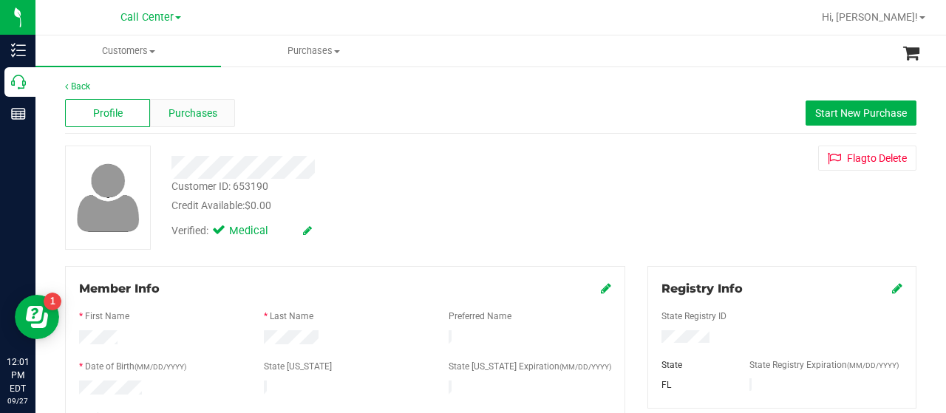
click at [217, 122] on div "Purchases" at bounding box center [192, 113] width 85 height 28
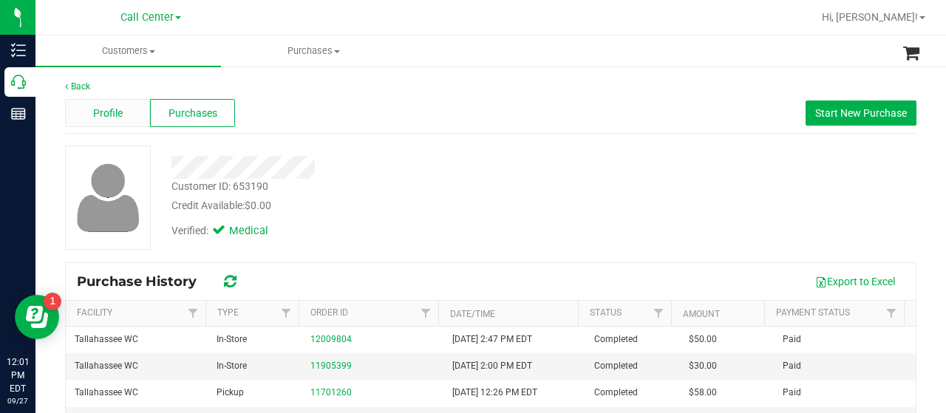
click at [118, 106] on span "Profile" at bounding box center [108, 114] width 30 height 16
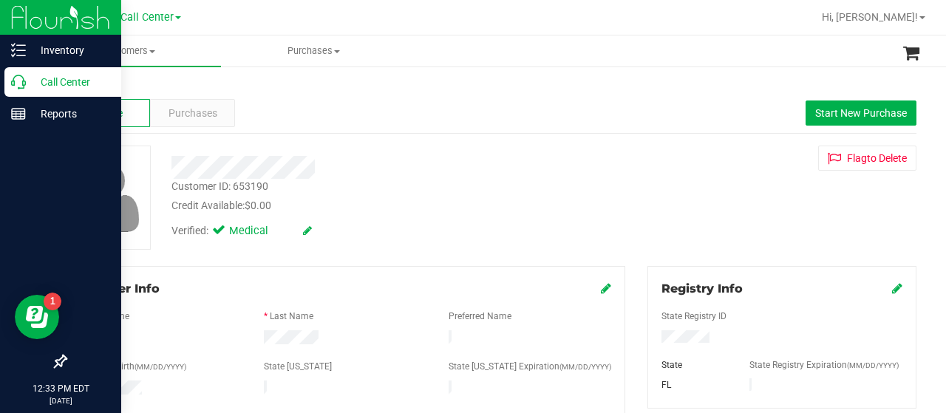
drag, startPoint x: 22, startPoint y: 86, endPoint x: 55, endPoint y: 88, distance: 32.5
click at [23, 86] on icon at bounding box center [18, 82] width 15 height 15
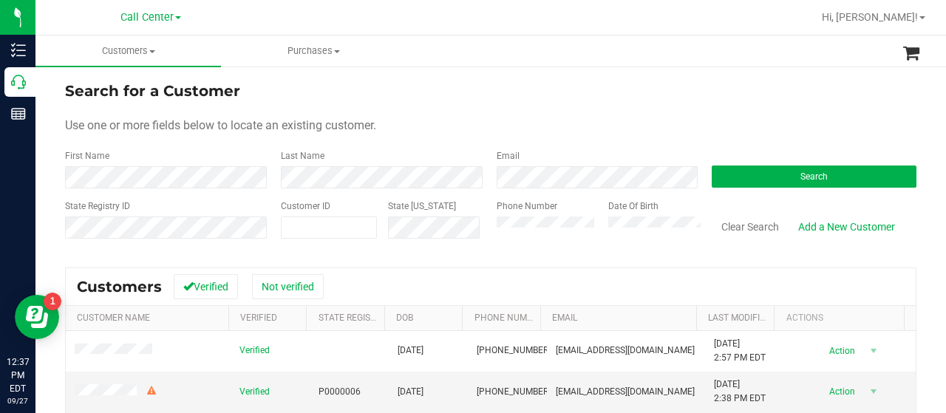
click at [128, 130] on span "Use one or more fields below to locate an existing customer." at bounding box center [220, 125] width 311 height 14
click at [290, 224] on span at bounding box center [329, 227] width 96 height 22
paste input "461641"
type input "461641"
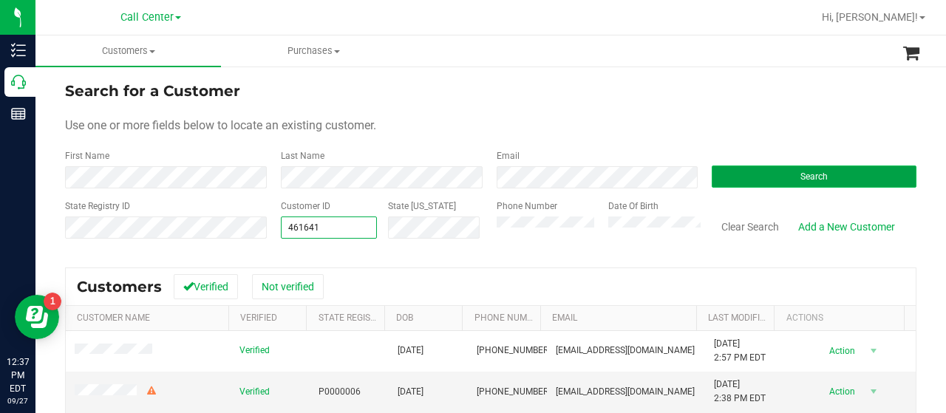
type input "461641"
click at [721, 174] on button "Search" at bounding box center [813, 176] width 205 height 22
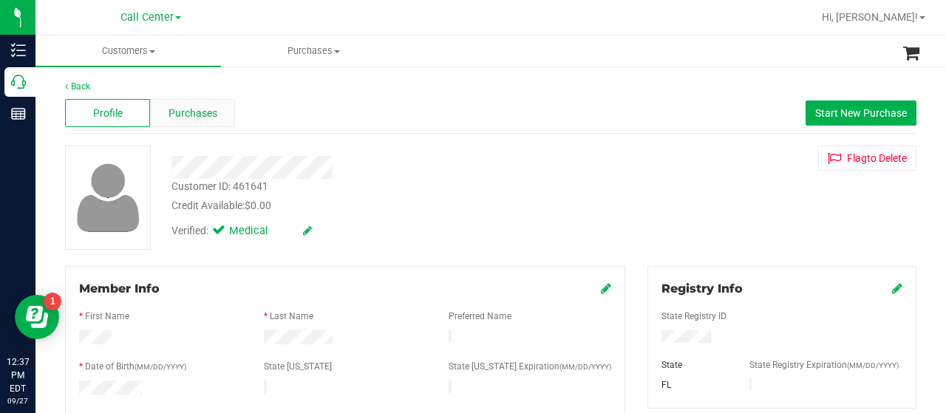
click at [191, 126] on div "Purchases" at bounding box center [192, 113] width 85 height 28
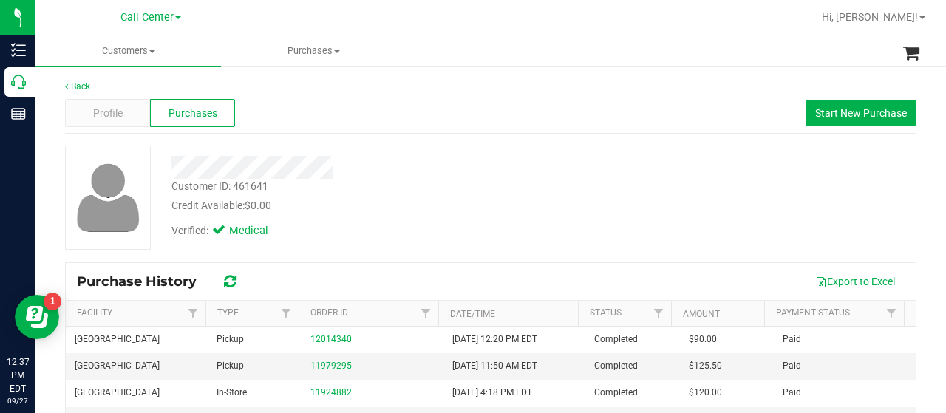
click at [56, 250] on div "Back Profile Purchases Start New Purchase Customer ID: 461641 Credit Available:…" at bounding box center [490, 351] width 910 height 573
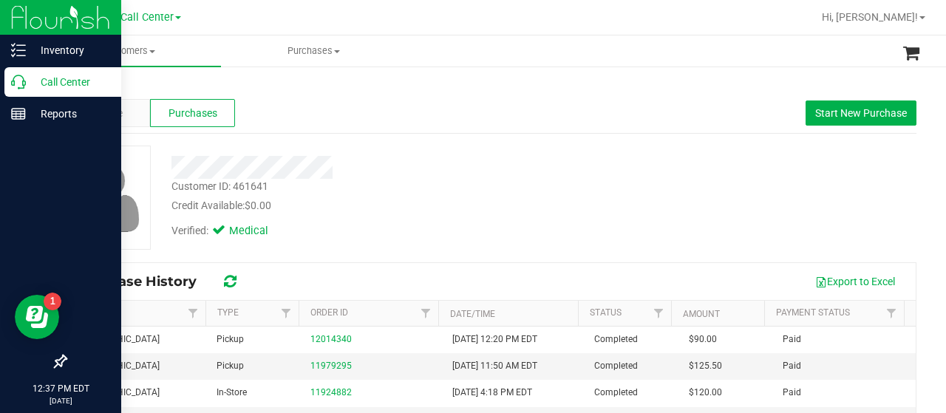
click at [33, 81] on p "Call Center" at bounding box center [70, 82] width 89 height 18
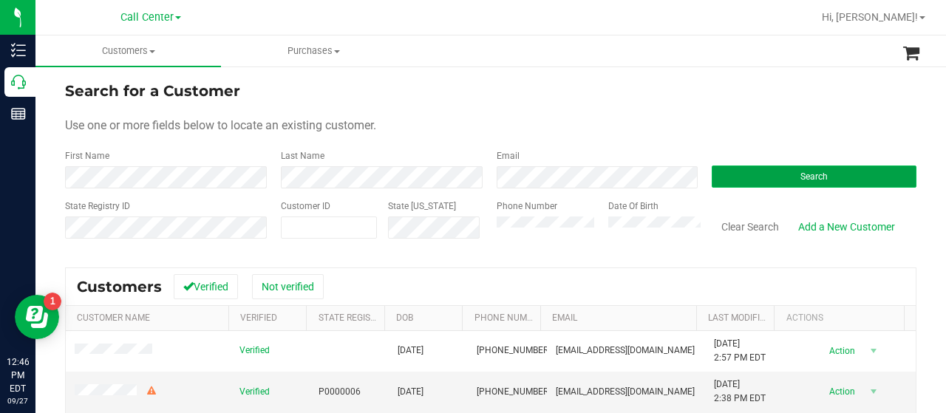
click at [714, 177] on button "Search" at bounding box center [813, 176] width 205 height 22
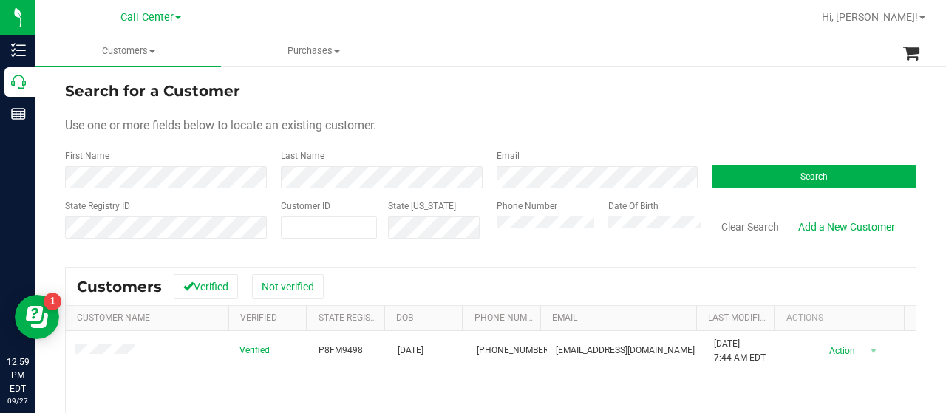
click at [454, 229] on div "State Registry ID Customer ID State ID Phone Number Date Of Birth Clear Search …" at bounding box center [490, 225] width 851 height 52
click at [711, 171] on button "Search" at bounding box center [813, 176] width 205 height 22
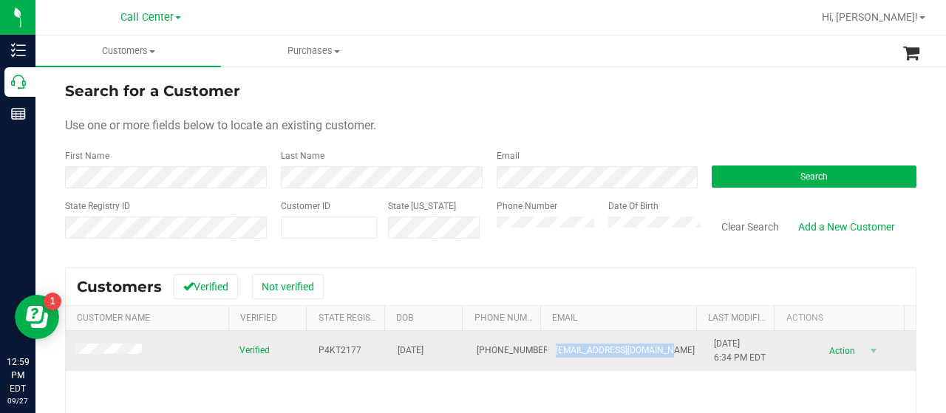
drag, startPoint x: 542, startPoint y: 346, endPoint x: 653, endPoint y: 352, distance: 111.0
click at [655, 352] on td "amandasilvia23@gmail.com" at bounding box center [626, 351] width 158 height 40
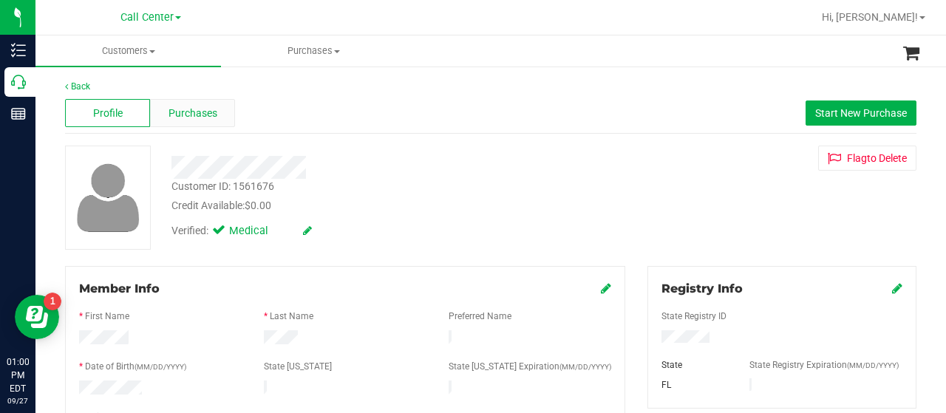
click at [214, 104] on div "Purchases" at bounding box center [192, 113] width 85 height 28
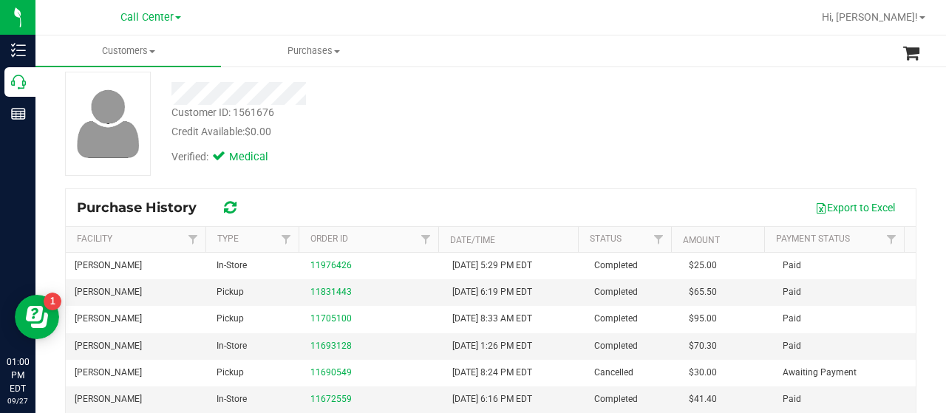
scroll to position [148, 0]
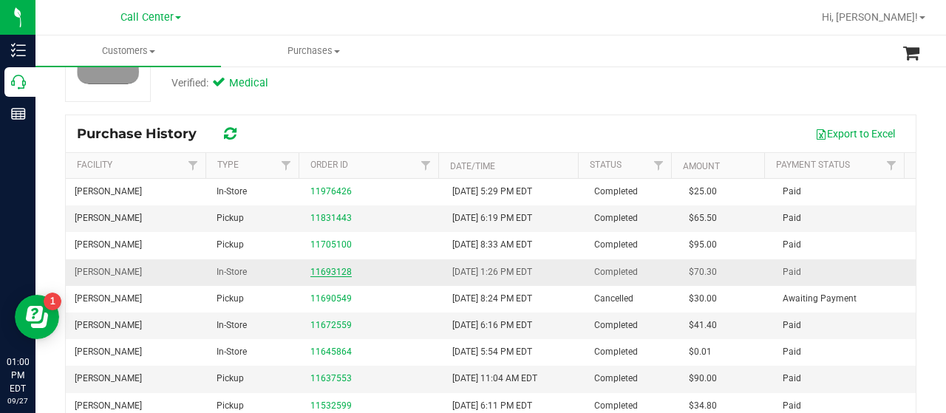
click at [334, 273] on link "11693128" at bounding box center [330, 272] width 41 height 10
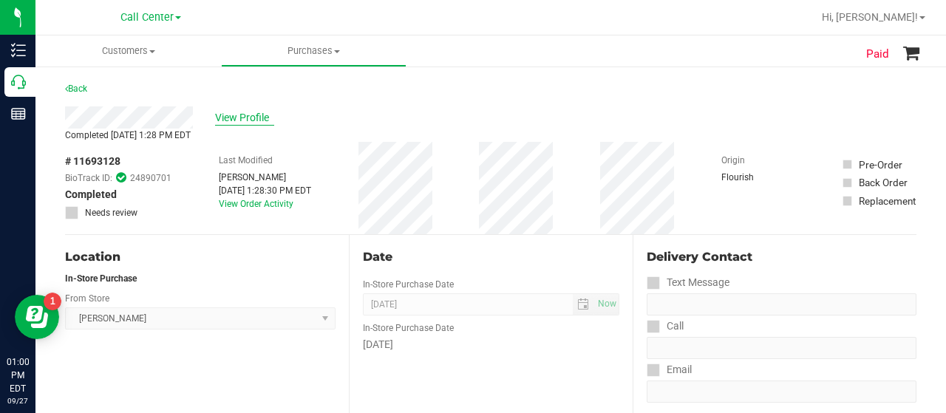
click at [252, 113] on span "View Profile" at bounding box center [244, 118] width 59 height 16
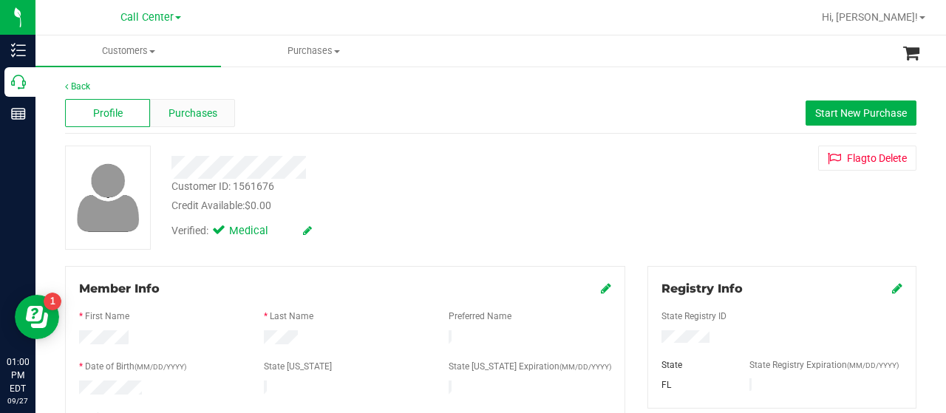
click at [172, 115] on span "Purchases" at bounding box center [192, 114] width 49 height 16
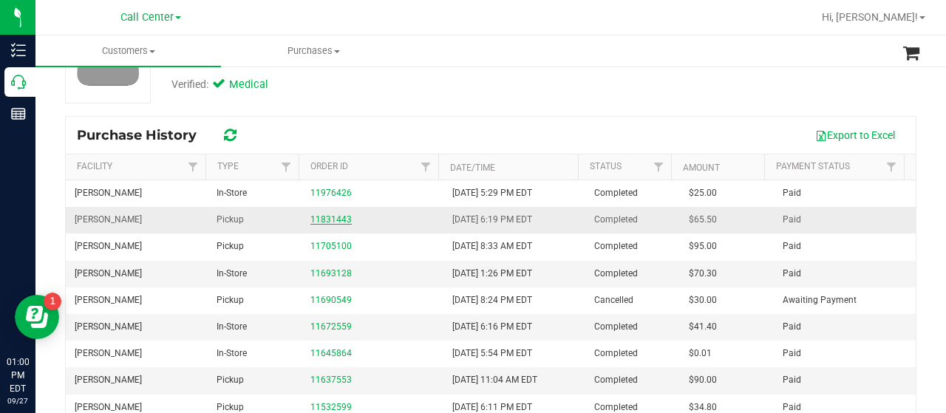
scroll to position [148, 0]
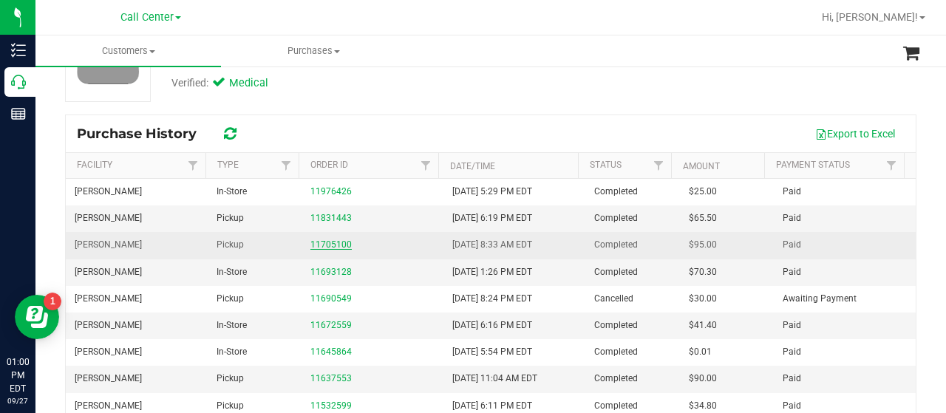
click at [340, 248] on link "11705100" at bounding box center [330, 244] width 41 height 10
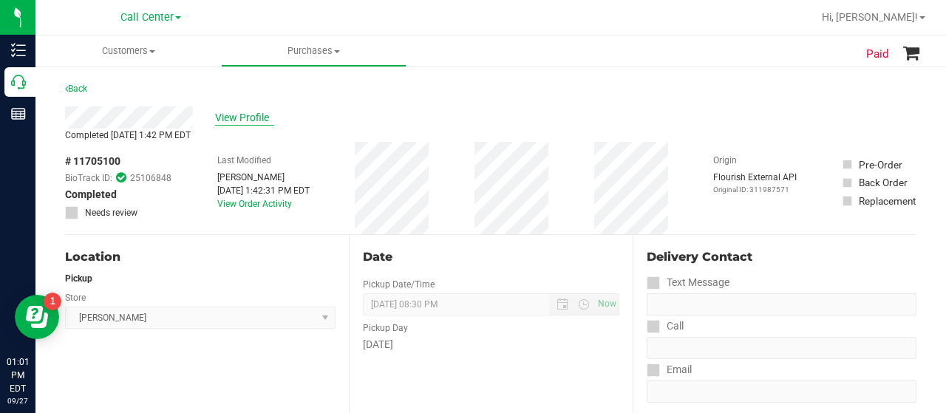
click at [215, 116] on span "View Profile" at bounding box center [244, 118] width 59 height 16
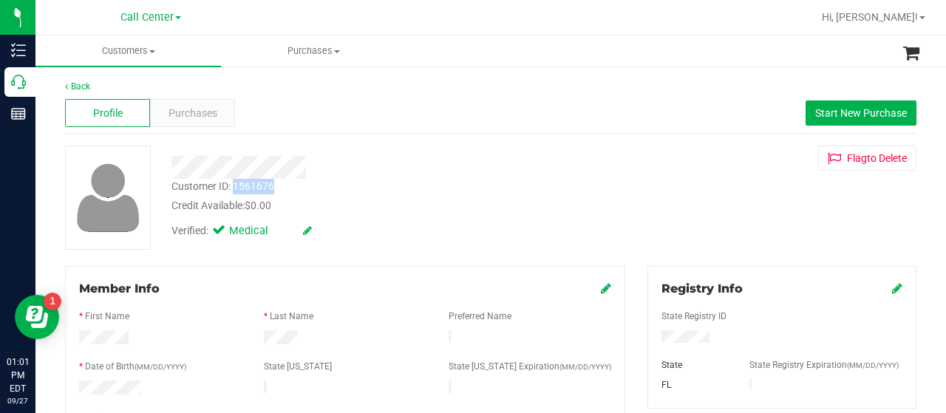
drag, startPoint x: 235, startPoint y: 188, endPoint x: 275, endPoint y: 190, distance: 40.0
click at [275, 190] on div "Customer ID: 1561676 Credit Available: $0.00" at bounding box center [378, 196] width 437 height 35
click at [58, 247] on div at bounding box center [107, 198] width 106 height 104
drag, startPoint x: 236, startPoint y: 187, endPoint x: 278, endPoint y: 187, distance: 42.1
click at [278, 187] on div "Customer ID: 1561676 Credit Available: $0.00" at bounding box center [378, 196] width 437 height 35
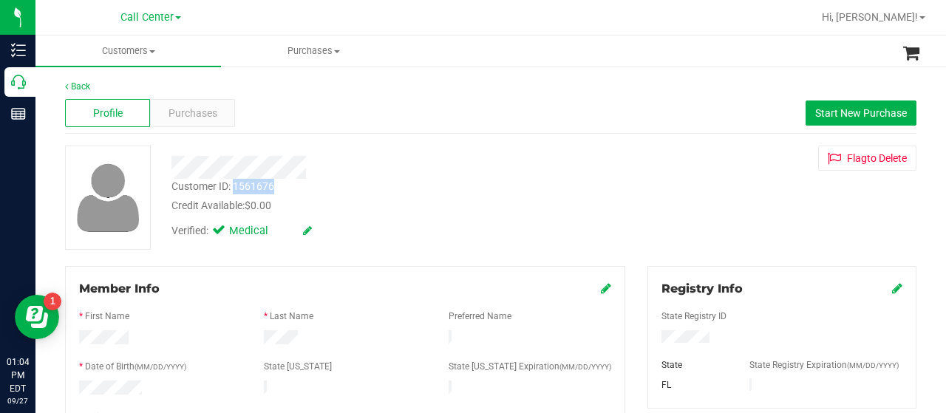
drag, startPoint x: 47, startPoint y: 227, endPoint x: 152, endPoint y: 171, distance: 118.6
click at [216, 123] on div "Purchases" at bounding box center [192, 113] width 85 height 28
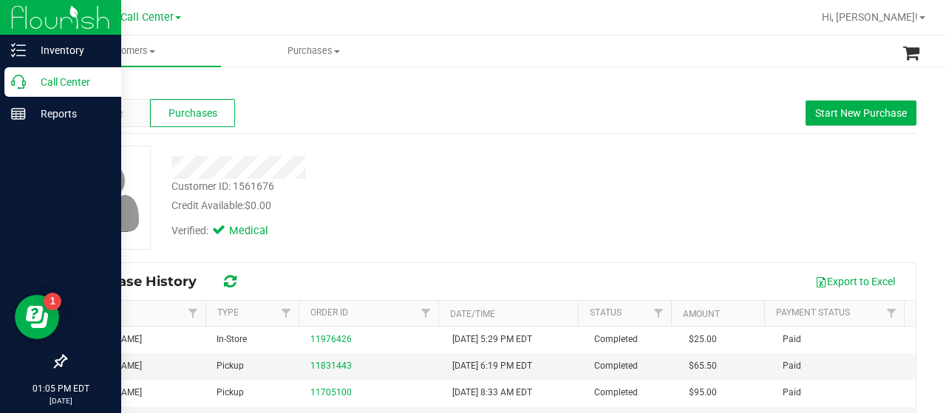
click at [31, 91] on div "Call Center" at bounding box center [62, 82] width 117 height 30
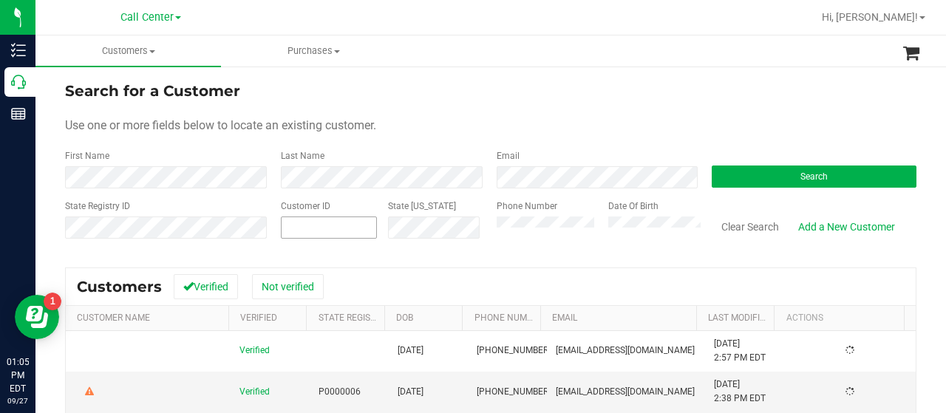
click at [310, 236] on input "text" at bounding box center [328, 227] width 95 height 21
paste input "1607474"
type input "1607474"
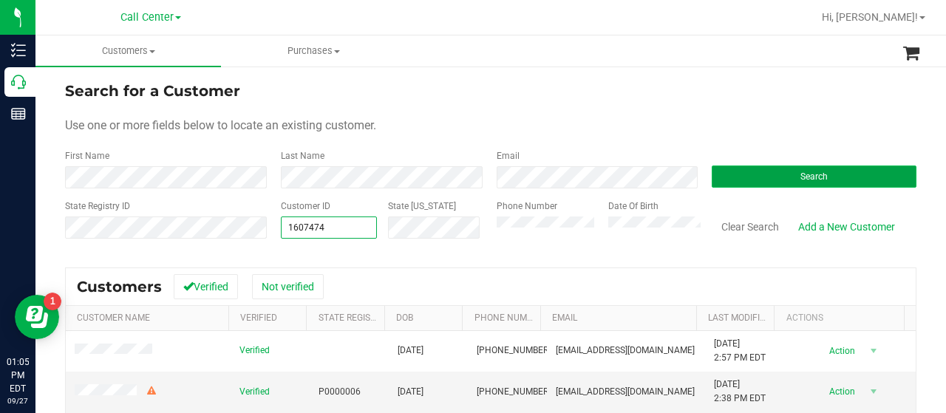
type input "1607474"
click at [726, 167] on button "Search" at bounding box center [813, 176] width 205 height 22
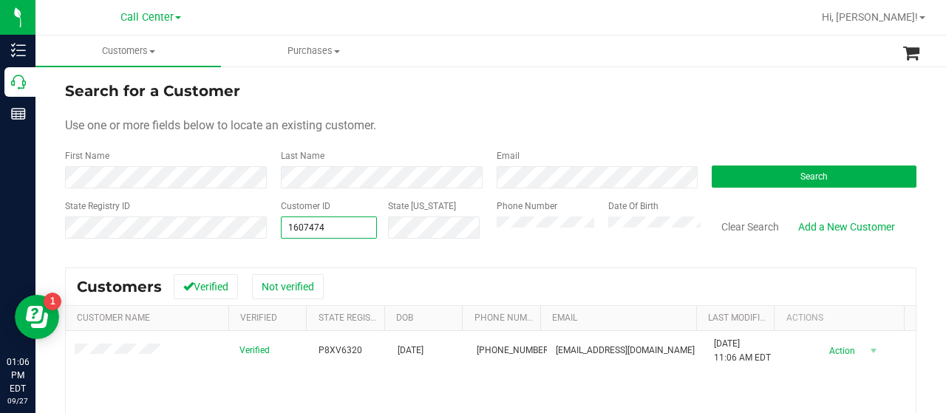
click at [248, 228] on div "State Registry ID Customer ID 1607474 1607474 State ID Phone Number Date Of Bir…" at bounding box center [490, 225] width 851 height 52
click at [297, 225] on input "text" at bounding box center [328, 227] width 95 height 21
paste input "88609"
type input "88609"
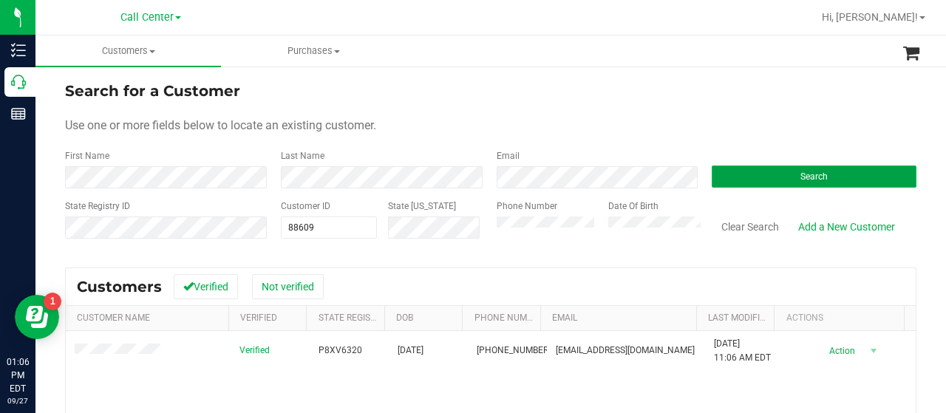
click at [776, 174] on button "Search" at bounding box center [813, 176] width 205 height 22
click at [37, 82] on div "Search for a Customer Use one or more fields below to locate an existing custom…" at bounding box center [490, 353] width 910 height 577
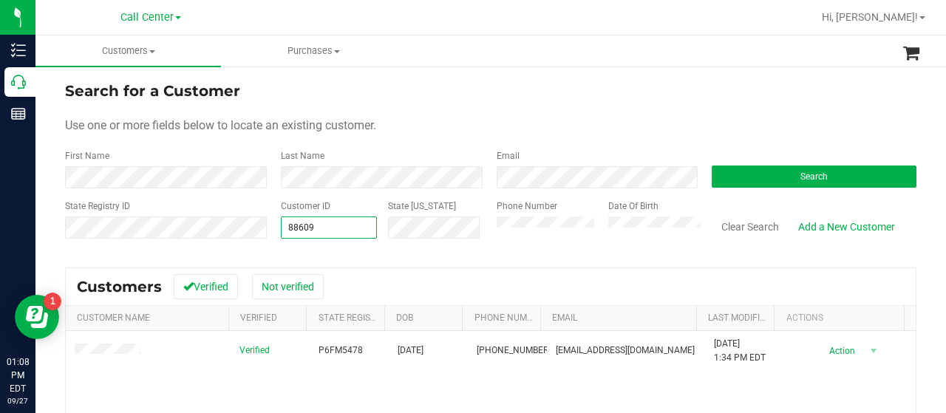
click at [222, 224] on div "State Registry ID Customer ID 88609 88609 State ID Phone Number Date Of Birth C…" at bounding box center [490, 225] width 851 height 52
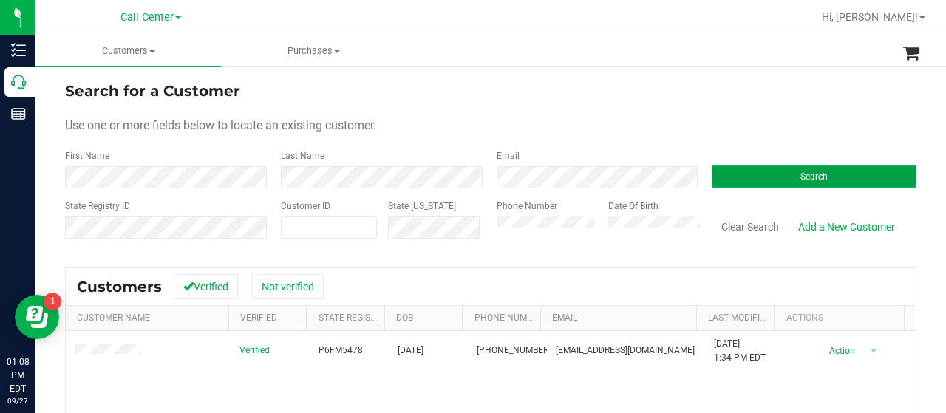
click at [804, 172] on span "Search" at bounding box center [813, 176] width 27 height 10
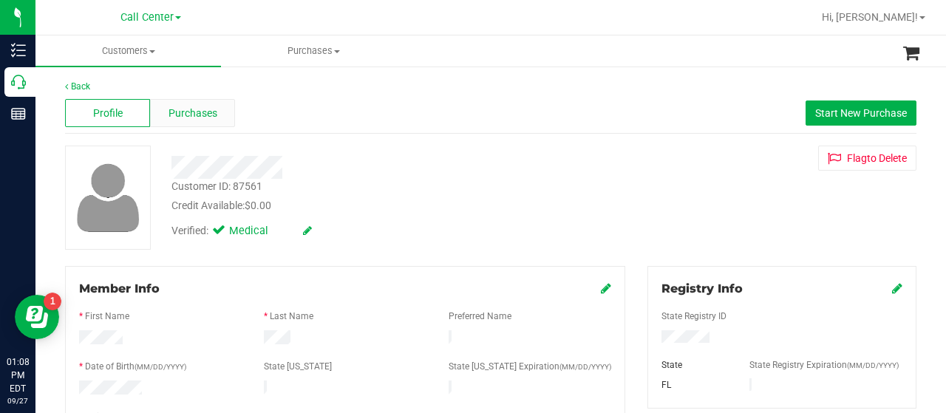
click at [180, 106] on span "Purchases" at bounding box center [192, 114] width 49 height 16
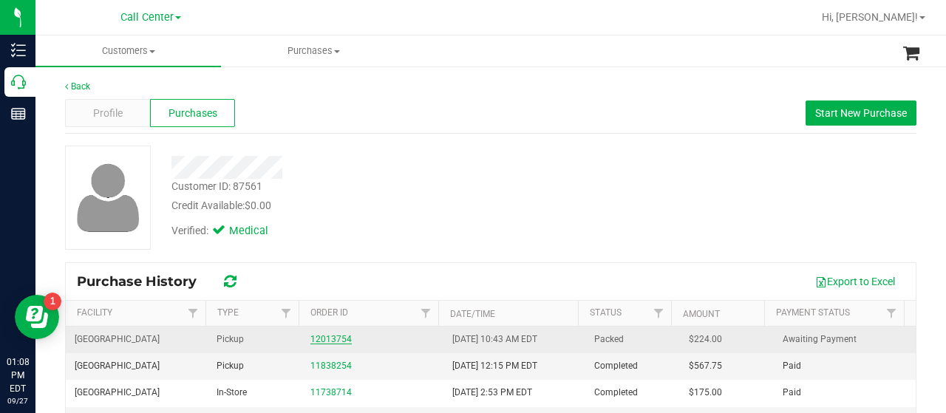
click at [315, 335] on link "12013754" at bounding box center [330, 339] width 41 height 10
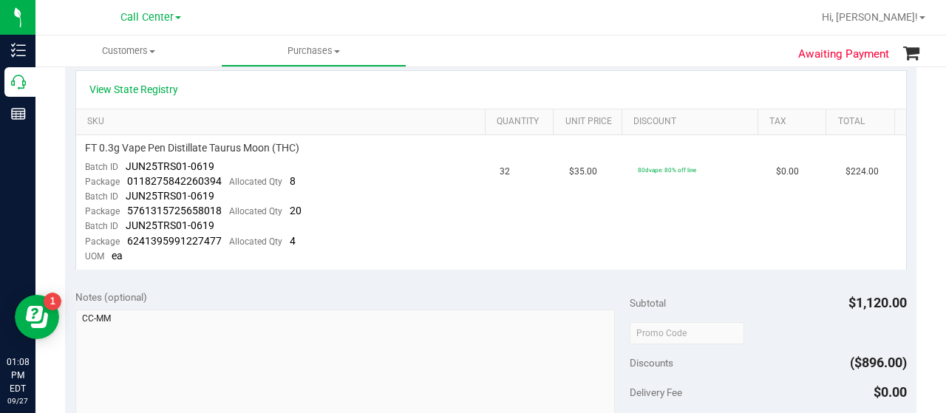
scroll to position [443, 0]
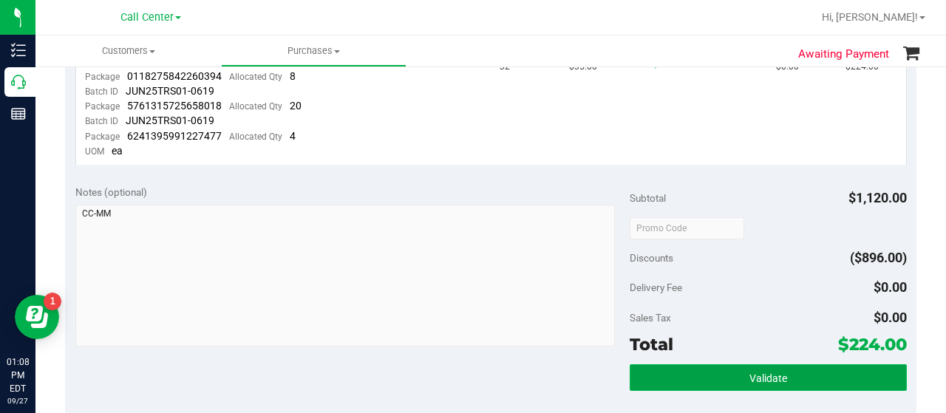
click at [666, 380] on button "Validate" at bounding box center [767, 377] width 277 height 27
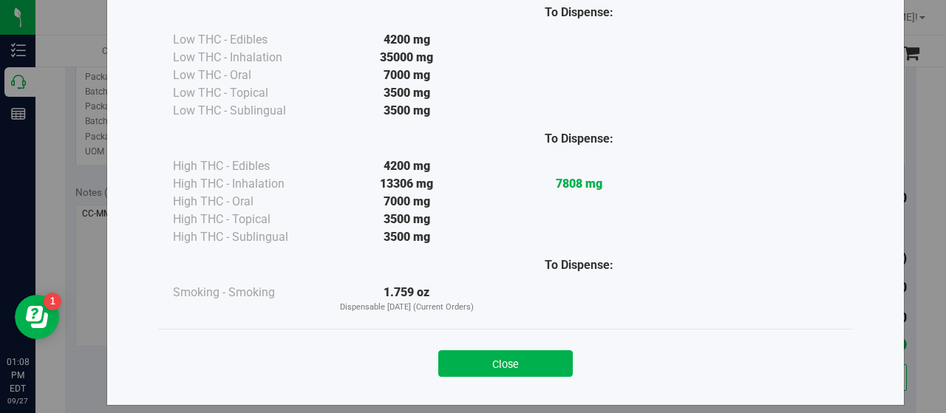
scroll to position [109, 0]
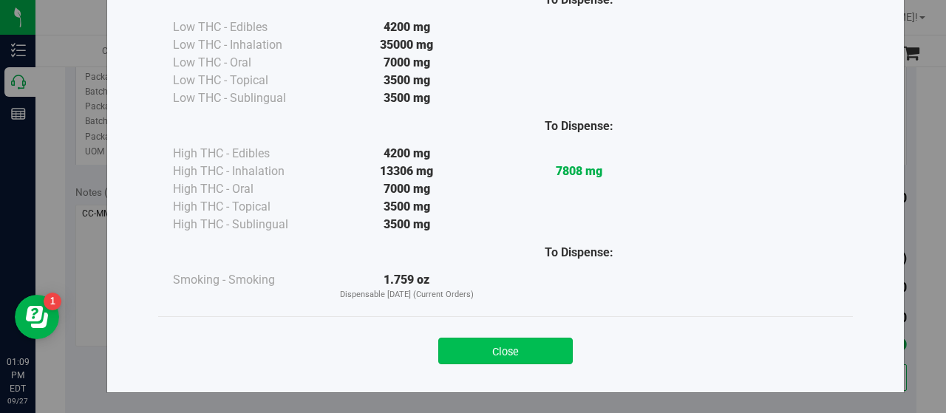
click at [511, 353] on button "Close" at bounding box center [505, 351] width 134 height 27
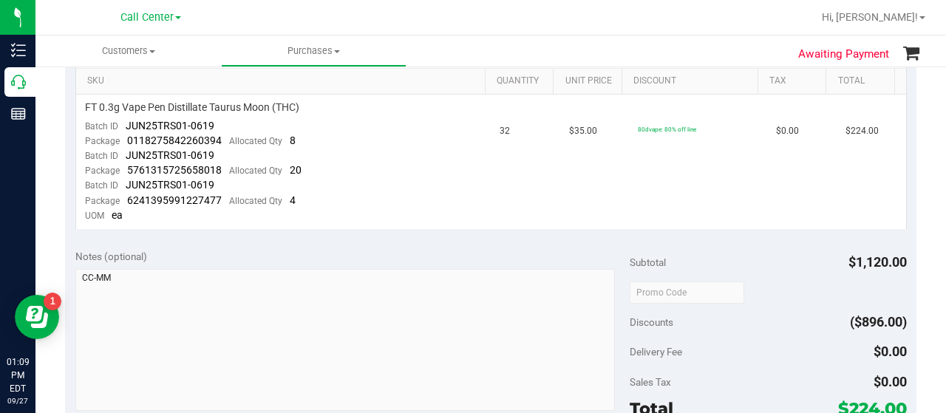
scroll to position [369, 0]
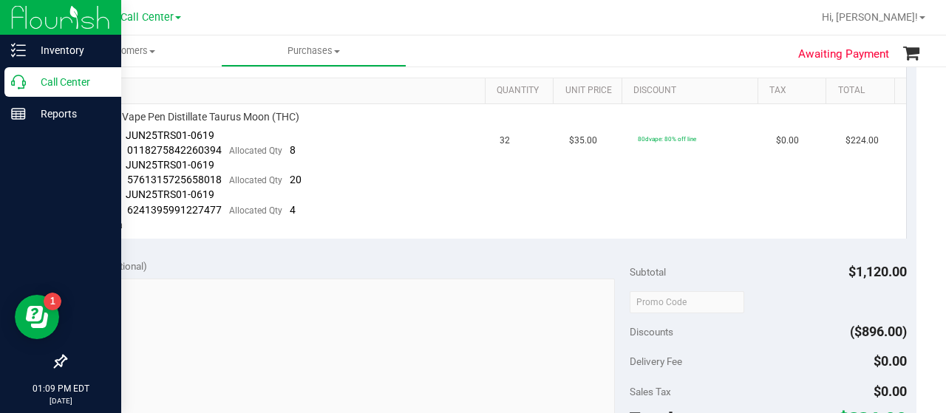
click at [40, 82] on p "Call Center" at bounding box center [70, 82] width 89 height 18
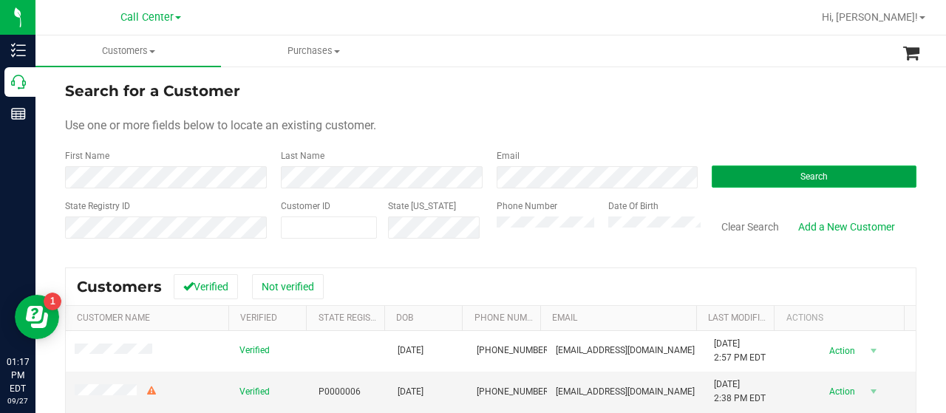
click at [734, 168] on button "Search" at bounding box center [813, 176] width 205 height 22
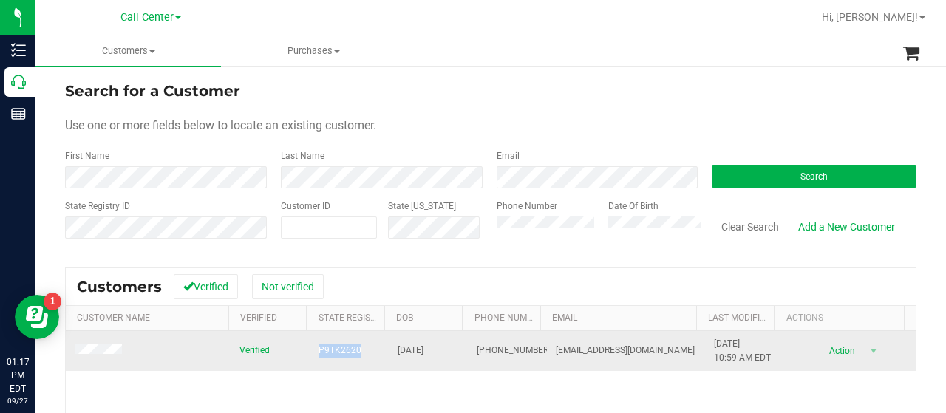
drag, startPoint x: 306, startPoint y: 350, endPoint x: 352, endPoint y: 352, distance: 45.9
click at [352, 352] on td "P9TK2620" at bounding box center [349, 351] width 79 height 40
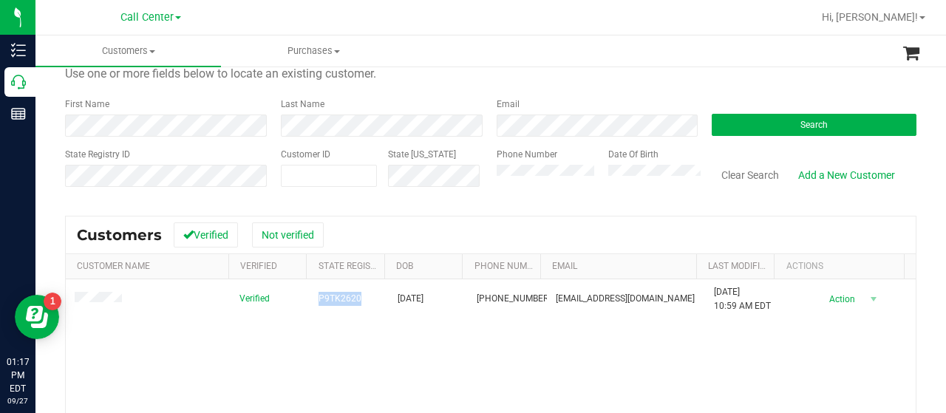
scroll to position [74, 0]
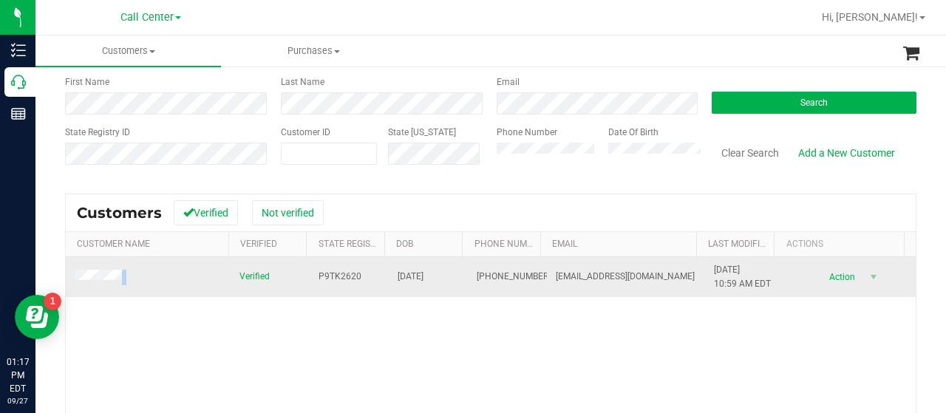
click at [112, 272] on td at bounding box center [148, 277] width 165 height 40
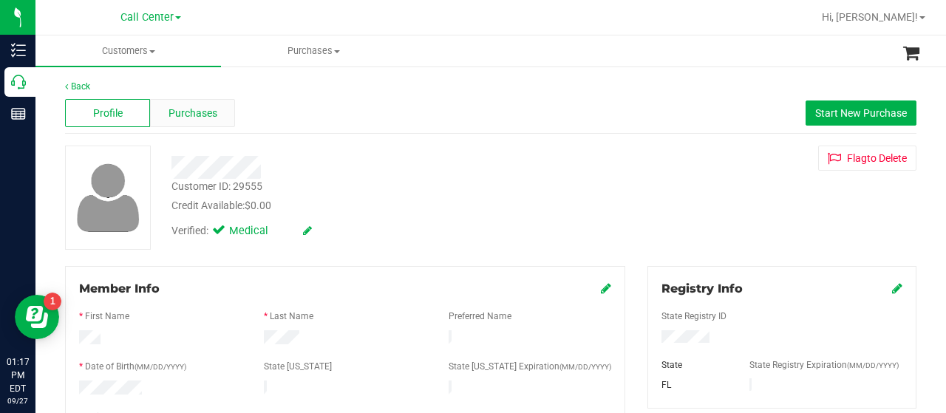
click at [194, 117] on span "Purchases" at bounding box center [192, 114] width 49 height 16
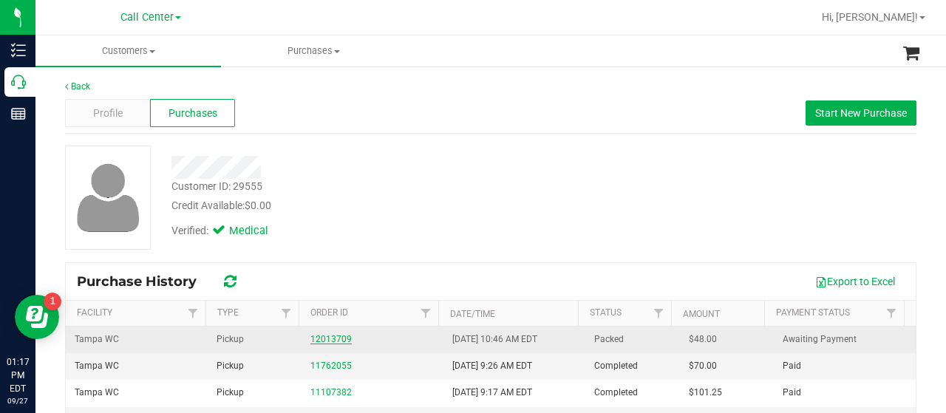
click at [332, 337] on link "12013709" at bounding box center [330, 339] width 41 height 10
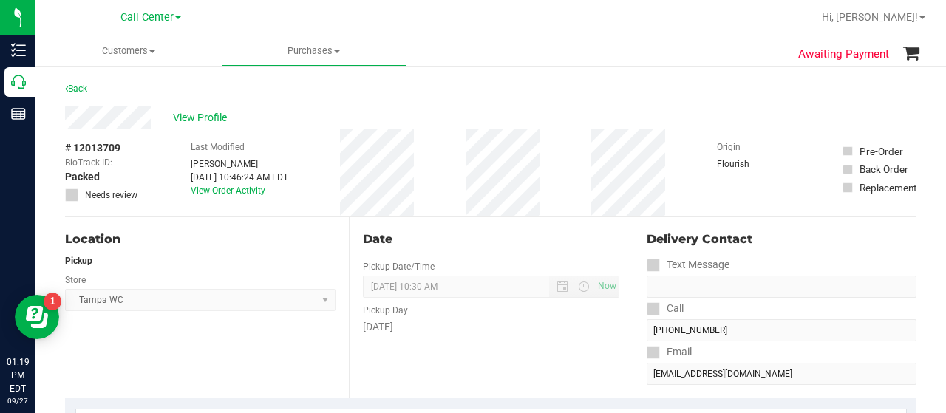
click at [79, 357] on div "Location Pickup Store Tampa WC Select Store Bonita Springs WC Boynton Beach WC …" at bounding box center [207, 307] width 284 height 181
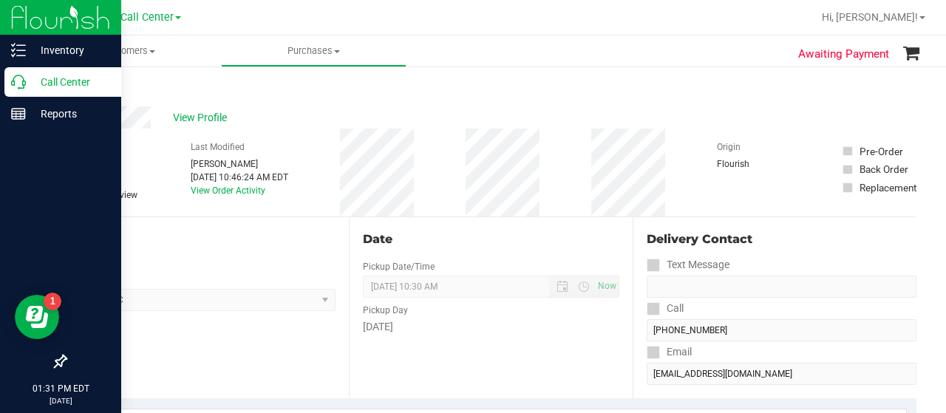
click at [12, 83] on icon at bounding box center [18, 82] width 15 height 15
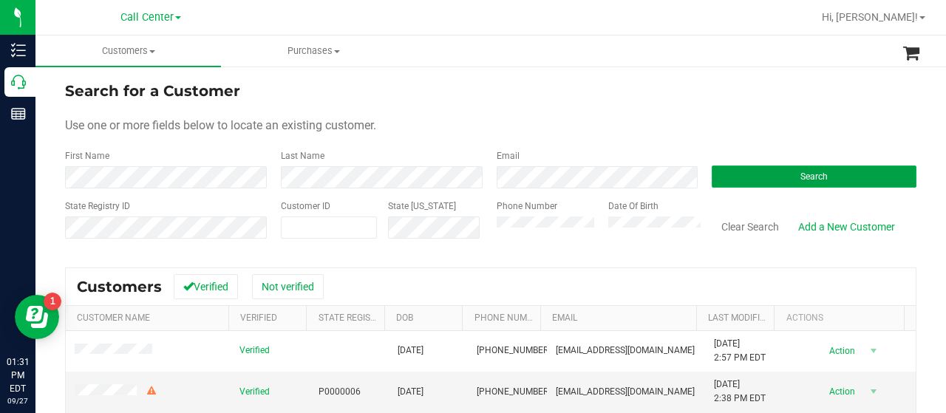
click at [726, 186] on button "Search" at bounding box center [813, 176] width 205 height 22
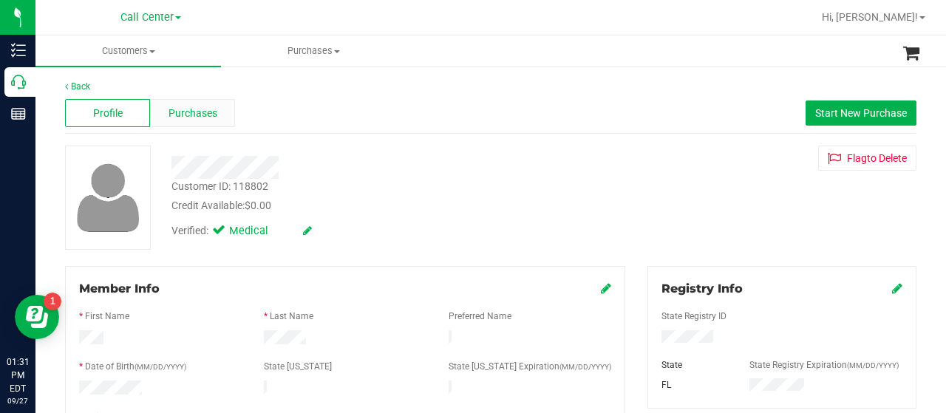
click at [185, 100] on div "Purchases" at bounding box center [192, 113] width 85 height 28
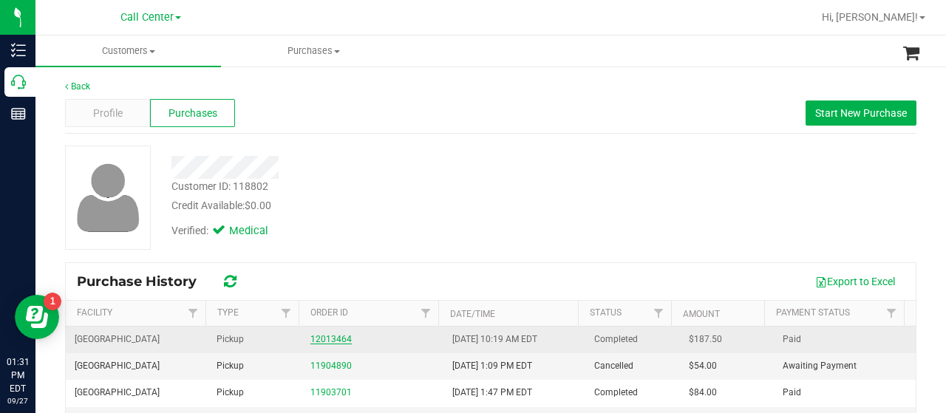
click at [310, 342] on link "12013464" at bounding box center [330, 339] width 41 height 10
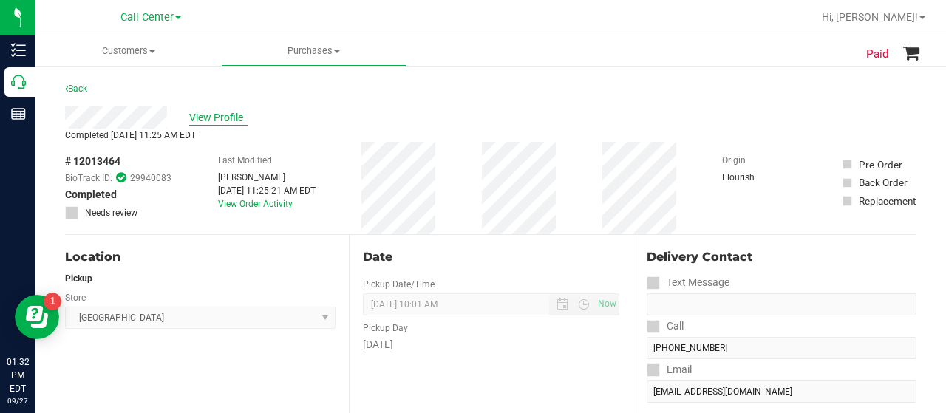
click at [225, 117] on span "View Profile" at bounding box center [218, 118] width 59 height 16
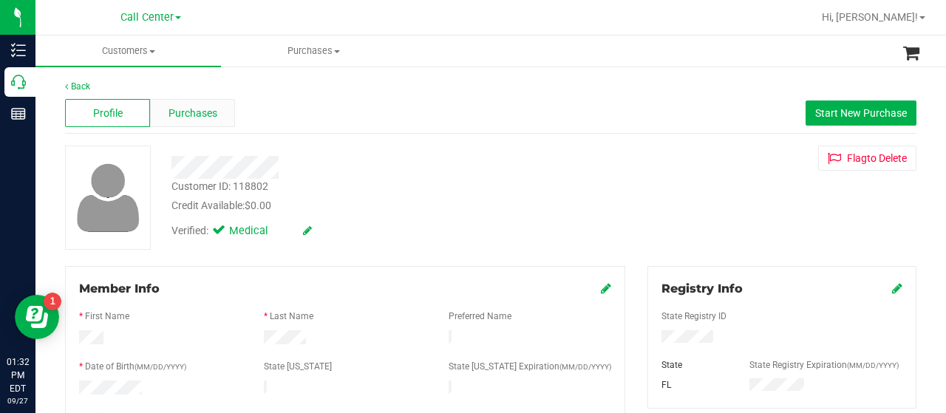
click at [197, 116] on span "Purchases" at bounding box center [192, 114] width 49 height 16
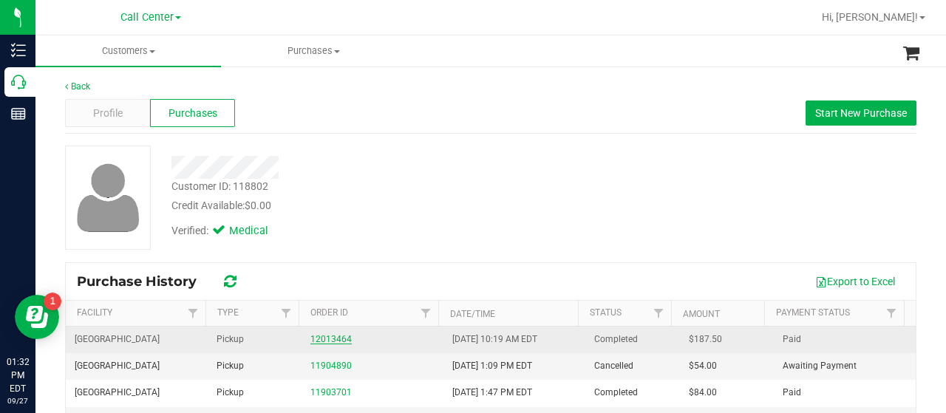
click at [321, 335] on link "12013464" at bounding box center [330, 339] width 41 height 10
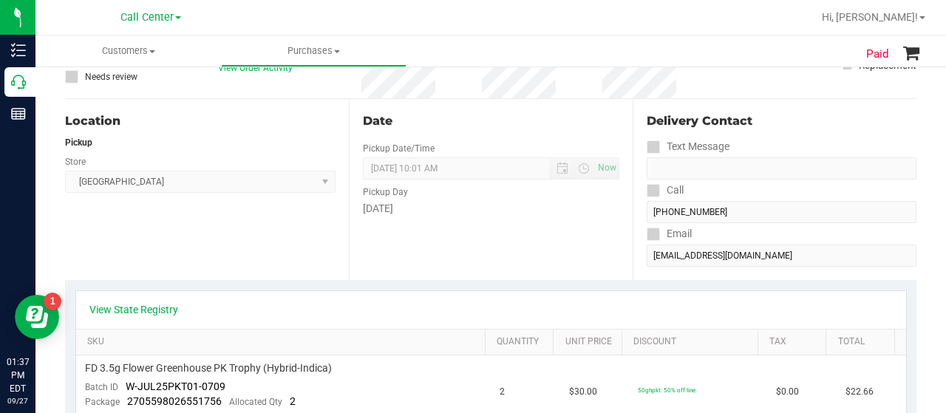
scroll to position [74, 0]
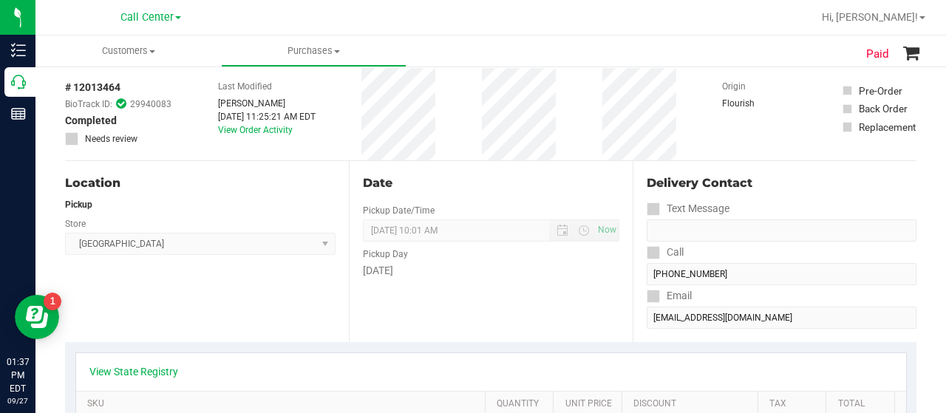
drag, startPoint x: 75, startPoint y: 89, endPoint x: 124, endPoint y: 91, distance: 49.5
click at [124, 91] on div "# 12013464 BioTrack ID: 29940083 Completed Needs review" at bounding box center [118, 113] width 106 height 66
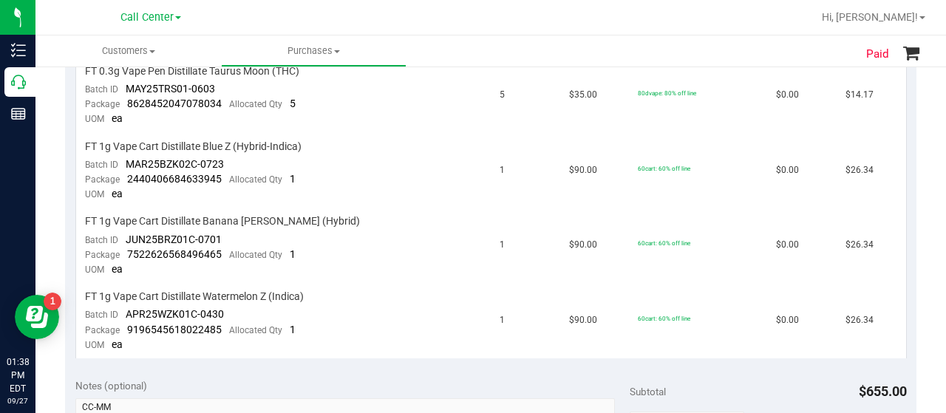
scroll to position [739, 0]
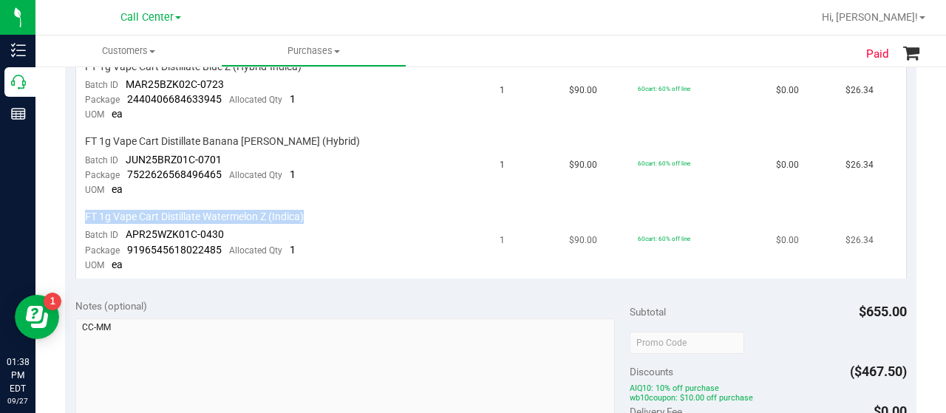
drag, startPoint x: 81, startPoint y: 212, endPoint x: 306, endPoint y: 211, distance: 224.6
click at [306, 211] on td "FT 1g Vape Cart Distillate Watermelon Z (Indica) Batch ID APR25WZK01C-0430 Pack…" at bounding box center [283, 241] width 415 height 75
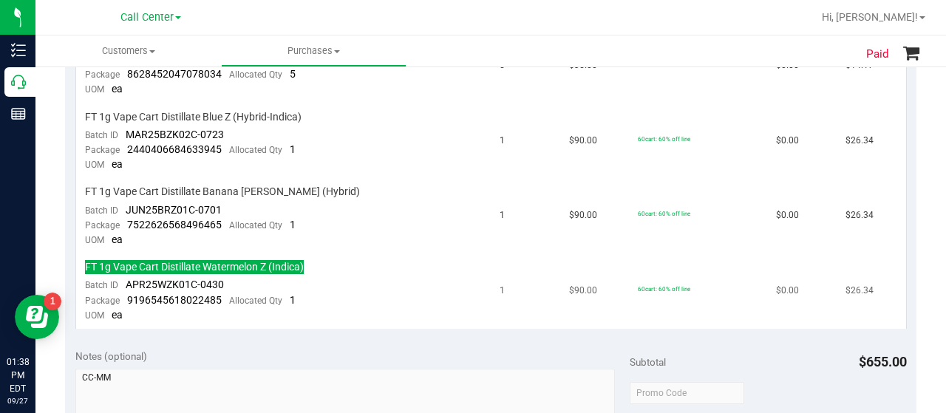
scroll to position [737, 0]
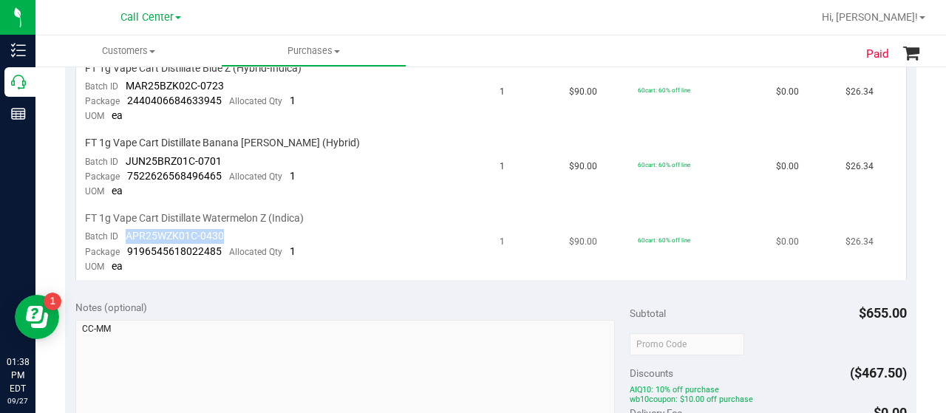
drag, startPoint x: 126, startPoint y: 228, endPoint x: 228, endPoint y: 231, distance: 102.0
click at [228, 231] on td "FT 1g Vape Cart Distillate Watermelon Z (Indica) Batch ID APR25WZK01C-0430 Pack…" at bounding box center [283, 242] width 415 height 75
drag, startPoint x: 124, startPoint y: 245, endPoint x: 219, endPoint y: 247, distance: 95.3
click at [219, 247] on div "Package 9196545618022485 Allocated Qty 1" at bounding box center [190, 252] width 211 height 15
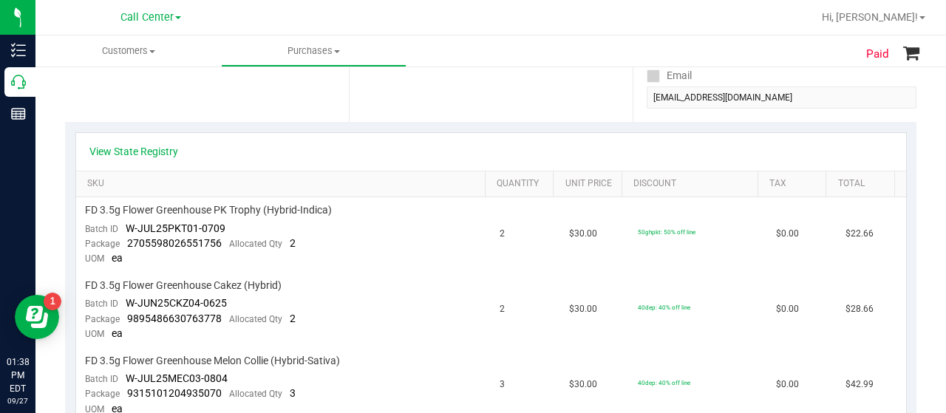
scroll to position [0, 0]
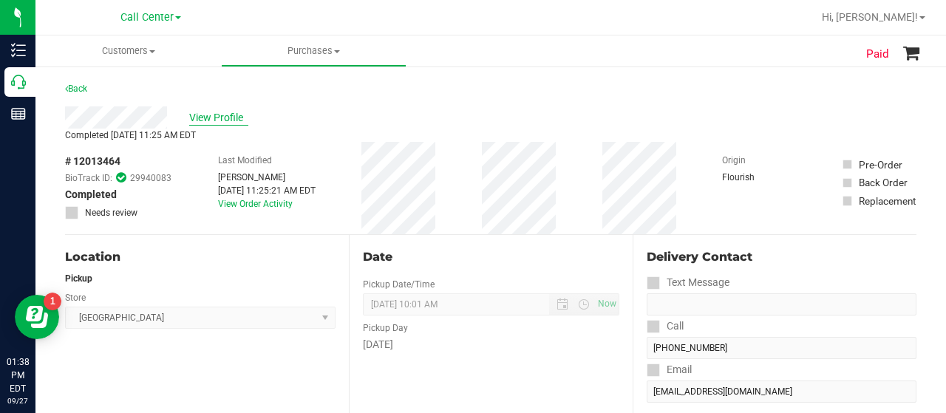
click at [236, 119] on span "View Profile" at bounding box center [218, 118] width 59 height 16
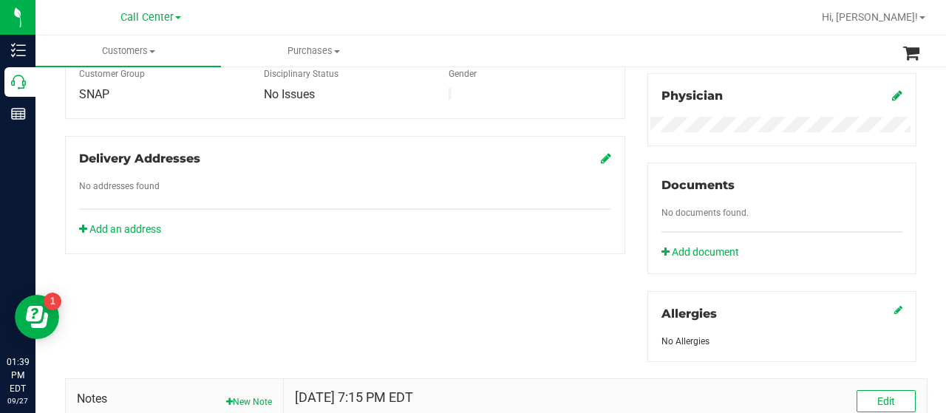
scroll to position [517, 0]
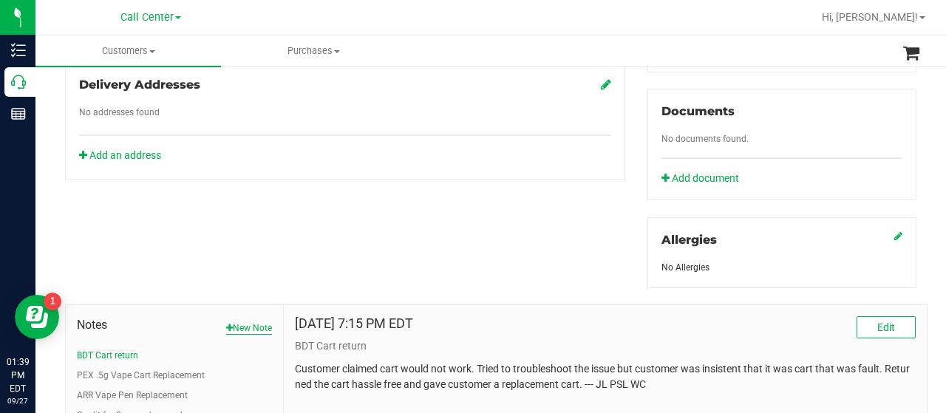
click at [253, 321] on button "New Note" at bounding box center [249, 327] width 46 height 13
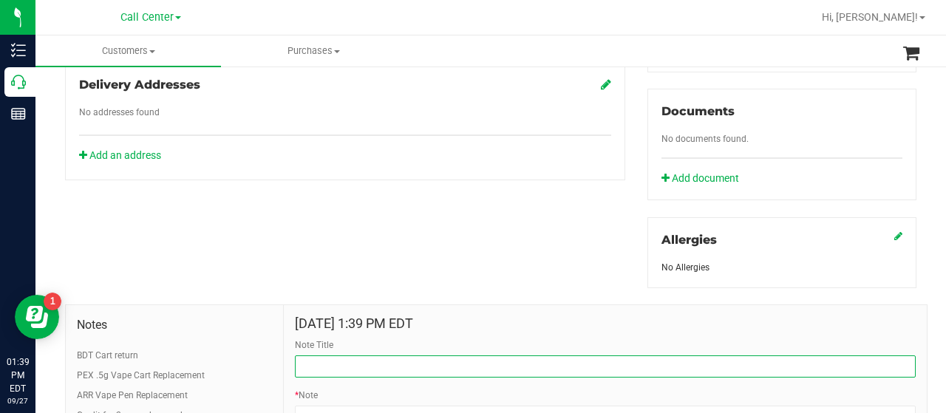
click at [321, 363] on input "Note Title" at bounding box center [605, 366] width 621 height 22
type input "product complaint"
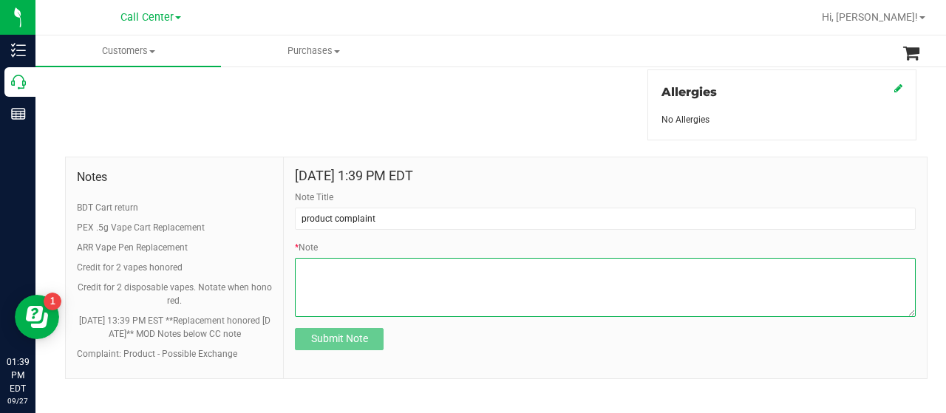
click at [344, 283] on textarea "* Note" at bounding box center [605, 287] width 621 height 59
paste textarea "Completed By: Melissa Moser Contact Reasons: feedback.complaint.product1 Order …"
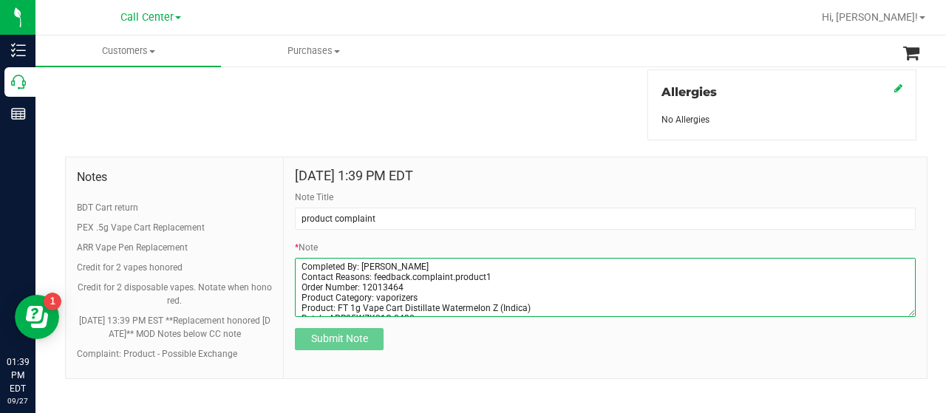
scroll to position [62, 0]
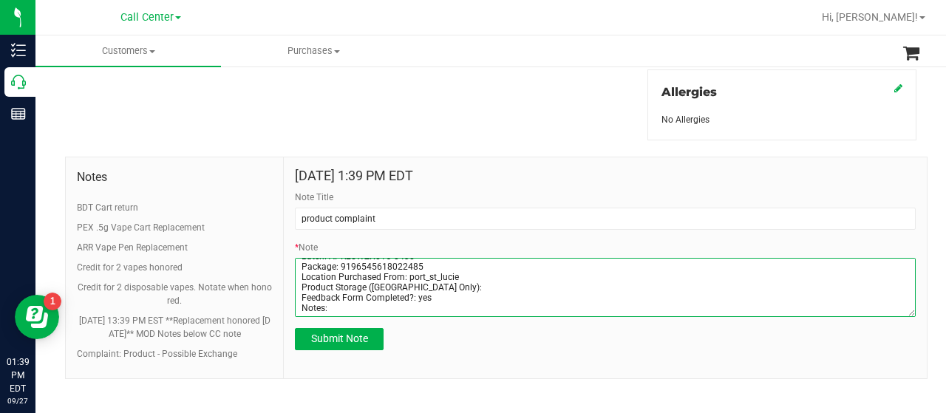
click at [333, 307] on textarea "* Note" at bounding box center [605, 287] width 621 height 59
paste textarea "pci stating she shopped for 1g watermelon z and when she got home she noticed i…"
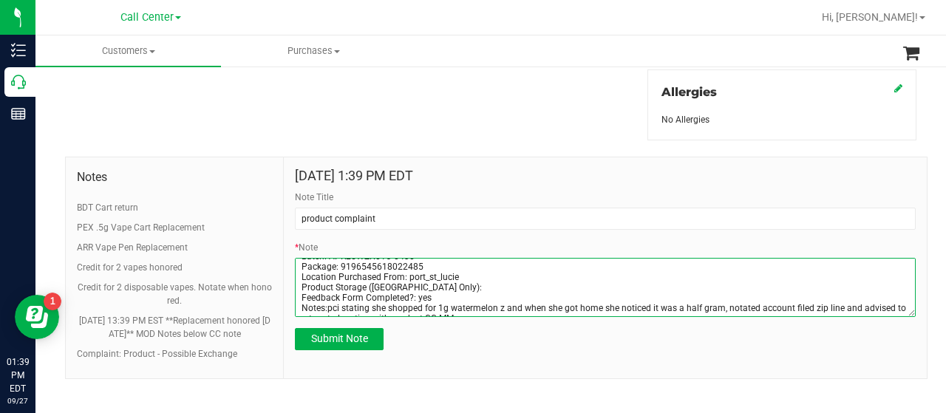
scroll to position [72, 0]
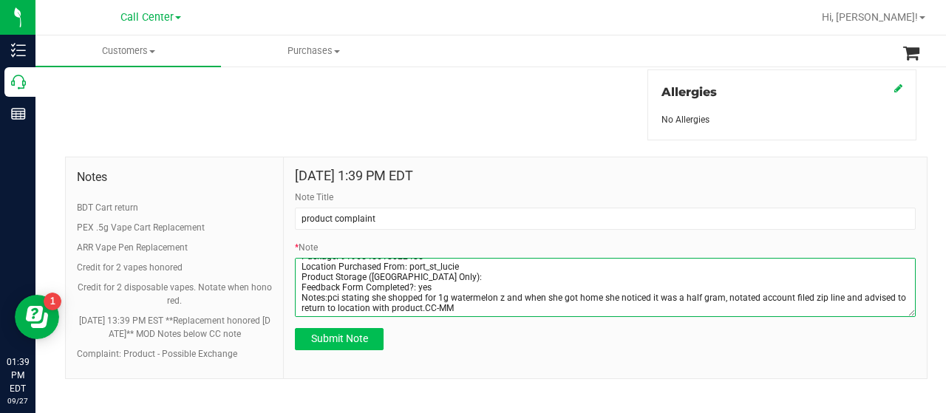
type textarea "Completed By: Melissa Moser Contact Reasons: feedback.complaint.product1 Order …"
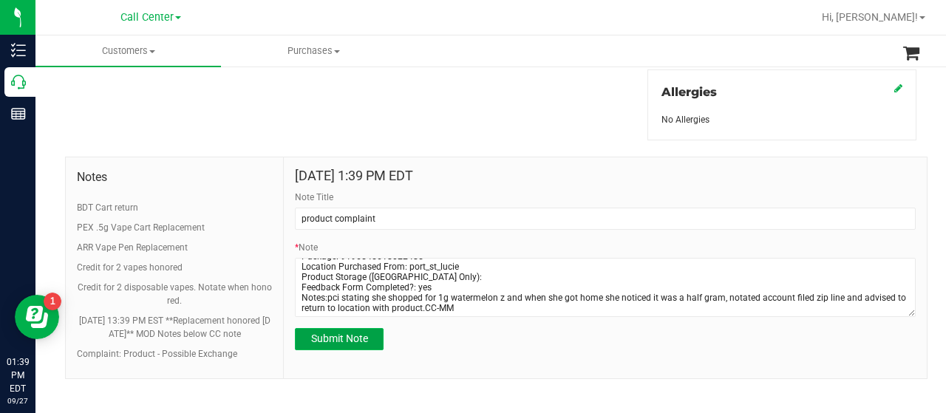
click at [360, 347] on button "Submit Note" at bounding box center [339, 339] width 89 height 22
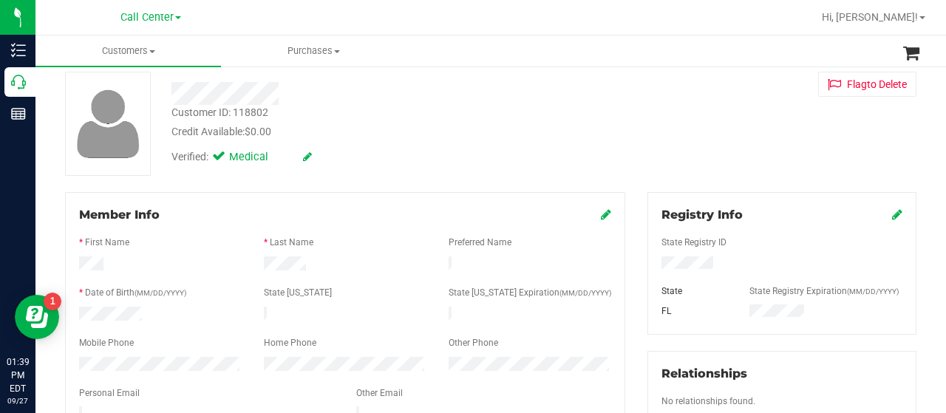
scroll to position [0, 0]
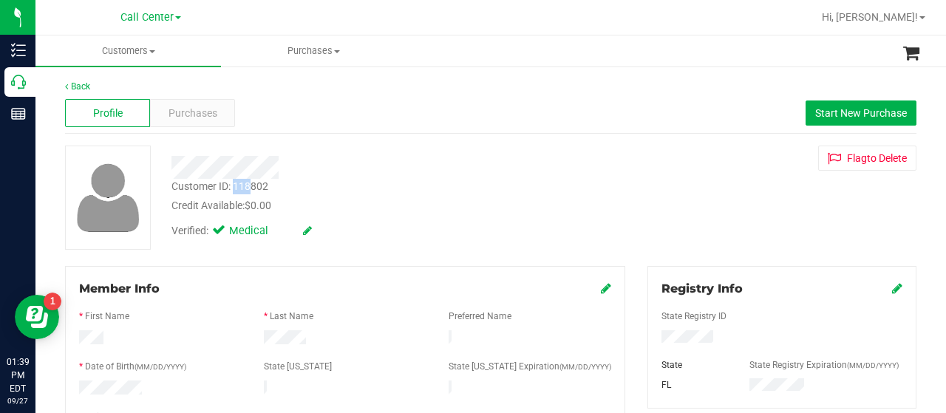
drag, startPoint x: 235, startPoint y: 187, endPoint x: 267, endPoint y: 188, distance: 32.5
click at [270, 190] on div "Customer ID: 118802 Credit Available: $0.00" at bounding box center [378, 196] width 437 height 35
click at [267, 188] on div "Customer ID: 118802" at bounding box center [219, 187] width 97 height 16
drag, startPoint x: 232, startPoint y: 186, endPoint x: 270, endPoint y: 188, distance: 38.5
click at [270, 188] on div "Customer ID: 118802 Credit Available: $0.00" at bounding box center [378, 196] width 437 height 35
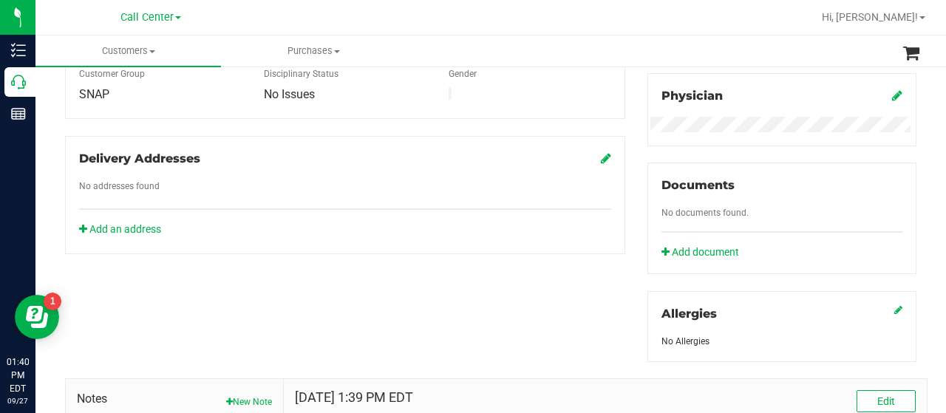
scroll to position [706, 0]
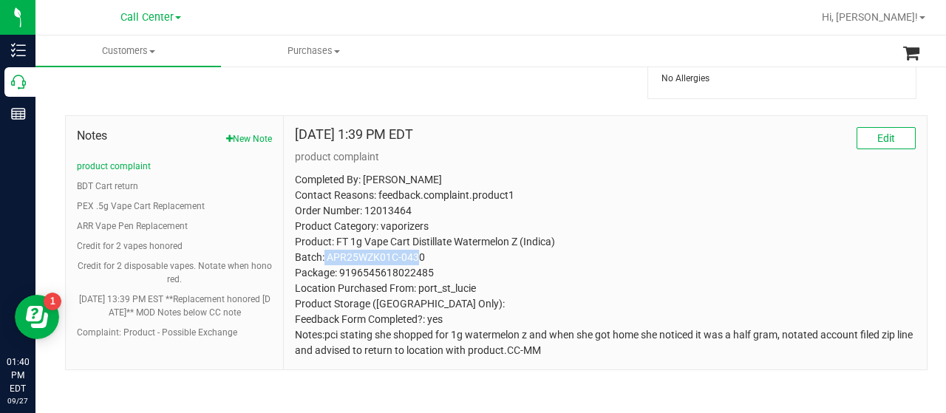
drag, startPoint x: 371, startPoint y: 252, endPoint x: 423, endPoint y: 252, distance: 51.7
click at [418, 251] on p "Completed By: Melissa Moser Contact Reasons: feedback.complaint.product1 Order …" at bounding box center [605, 265] width 621 height 186
click at [424, 252] on p "Completed By: Melissa Moser Contact Reasons: feedback.complaint.product1 Order …" at bounding box center [605, 265] width 621 height 186
drag, startPoint x: 389, startPoint y: 252, endPoint x: 343, endPoint y: 252, distance: 46.5
click at [343, 252] on p "Completed By: Melissa Moser Contact Reasons: feedback.complaint.product1 Order …" at bounding box center [605, 265] width 621 height 186
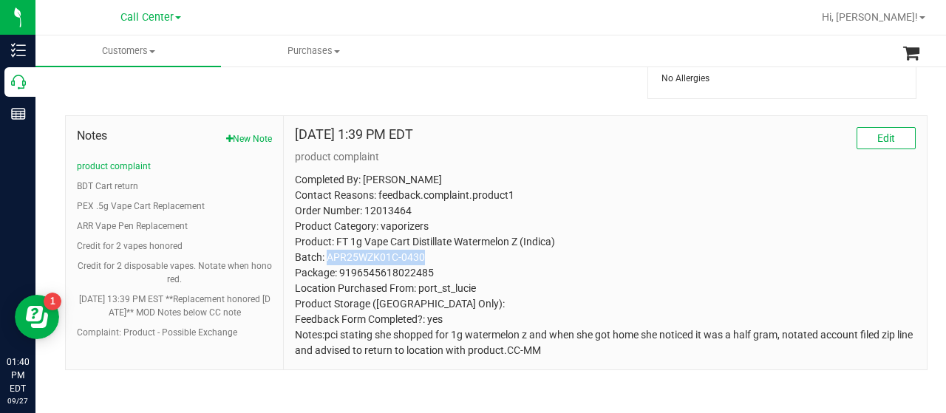
drag, startPoint x: 324, startPoint y: 250, endPoint x: 427, endPoint y: 251, distance: 103.4
click at [427, 251] on p "Completed By: Melissa Moser Contact Reasons: feedback.complaint.product1 Order …" at bounding box center [605, 265] width 621 height 186
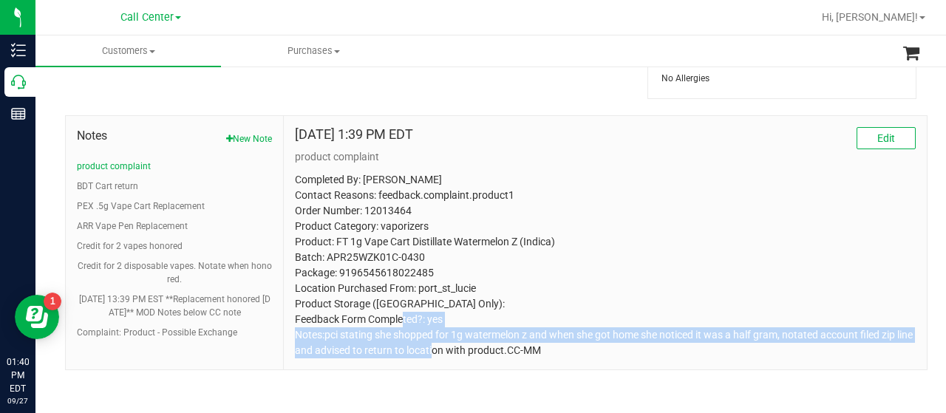
drag, startPoint x: 321, startPoint y: 332, endPoint x: 513, endPoint y: 358, distance: 194.6
click at [513, 358] on div "Sep 27, 2025 1:39 PM EDT Edit product complaint Completed By: Melissa Moser Con…" at bounding box center [605, 242] width 643 height 253
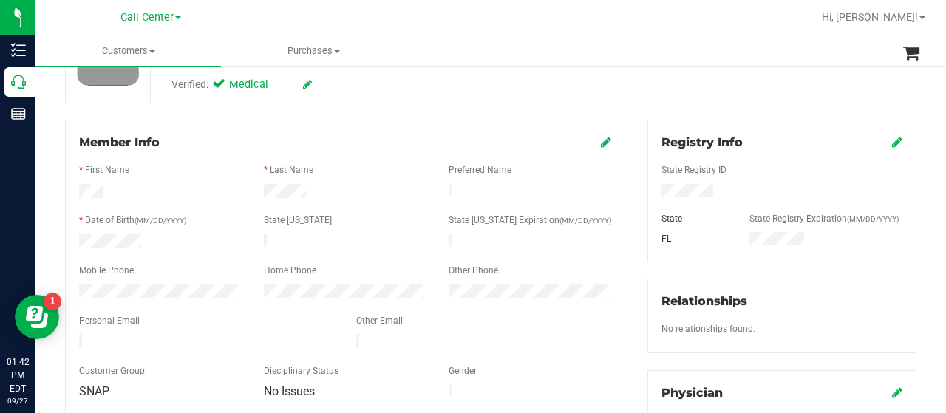
scroll to position [41, 0]
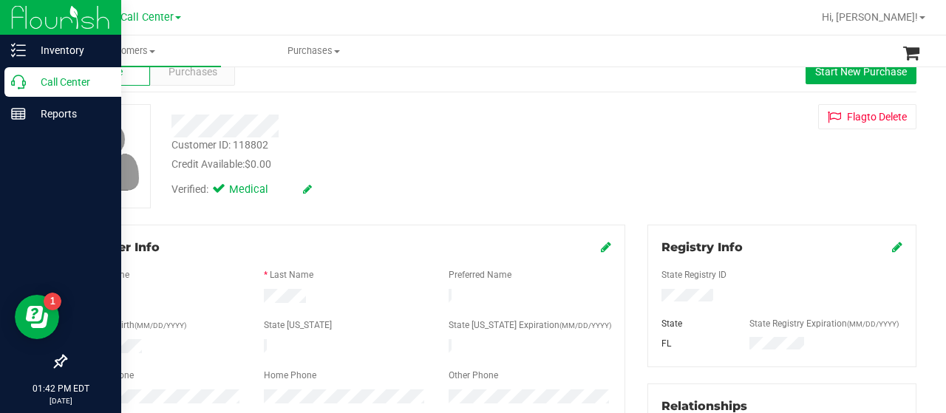
click at [33, 84] on p "Call Center" at bounding box center [70, 82] width 89 height 18
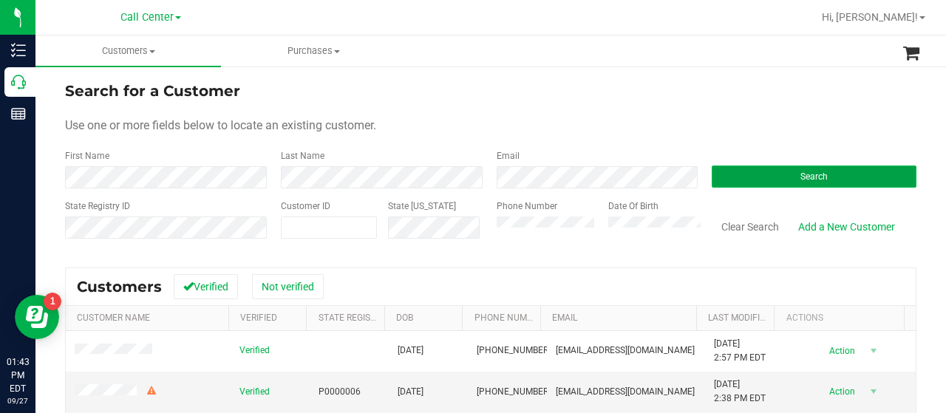
click at [732, 169] on button "Search" at bounding box center [813, 176] width 205 height 22
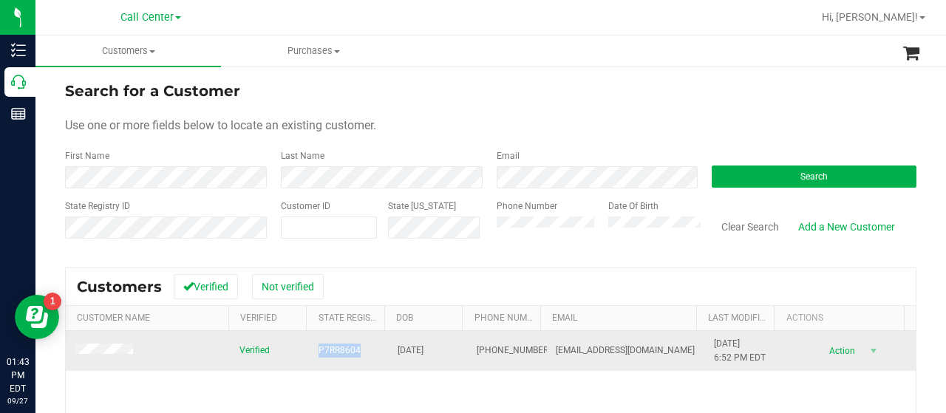
drag, startPoint x: 308, startPoint y: 350, endPoint x: 363, endPoint y: 352, distance: 55.4
click at [363, 352] on td "P7RR8604" at bounding box center [349, 351] width 79 height 40
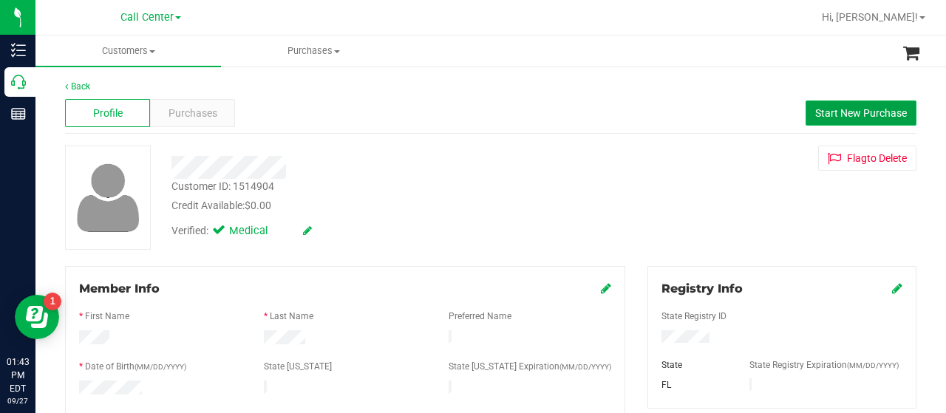
click at [811, 100] on button "Start New Purchase" at bounding box center [860, 112] width 111 height 25
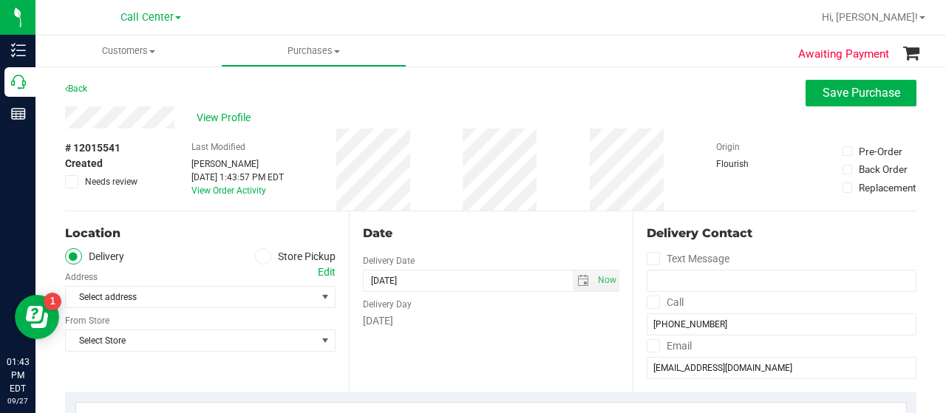
click at [270, 256] on label "Store Pickup" at bounding box center [295, 256] width 81 height 17
click at [263, 260] on span at bounding box center [263, 256] width 17 height 17
click at [0, 0] on input "Store Pickup" at bounding box center [0, 0] width 0 height 0
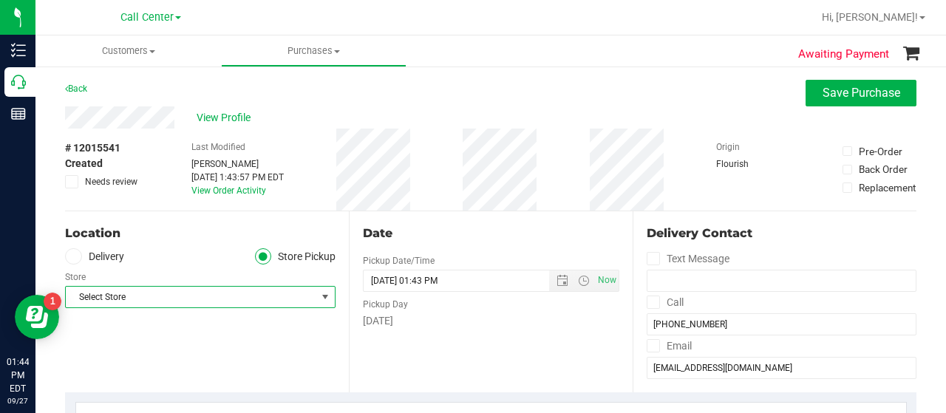
click at [245, 298] on span "Select Store" at bounding box center [191, 297] width 250 height 21
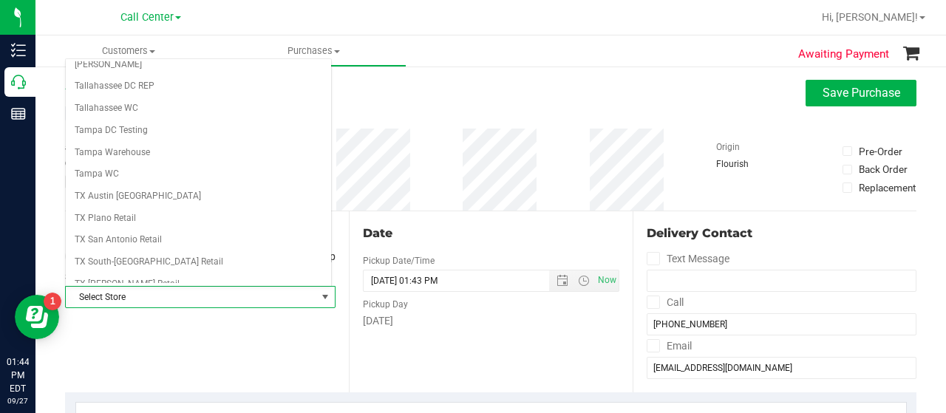
scroll to position [1045, 0]
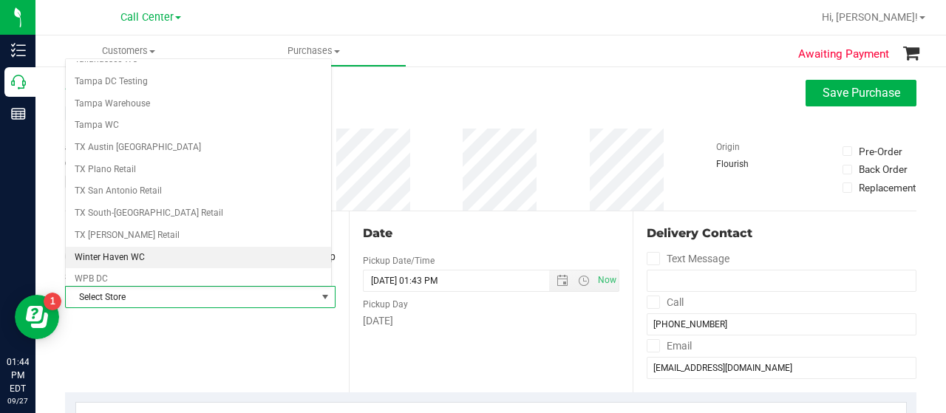
click at [154, 247] on li "Winter Haven WC" at bounding box center [198, 258] width 265 height 22
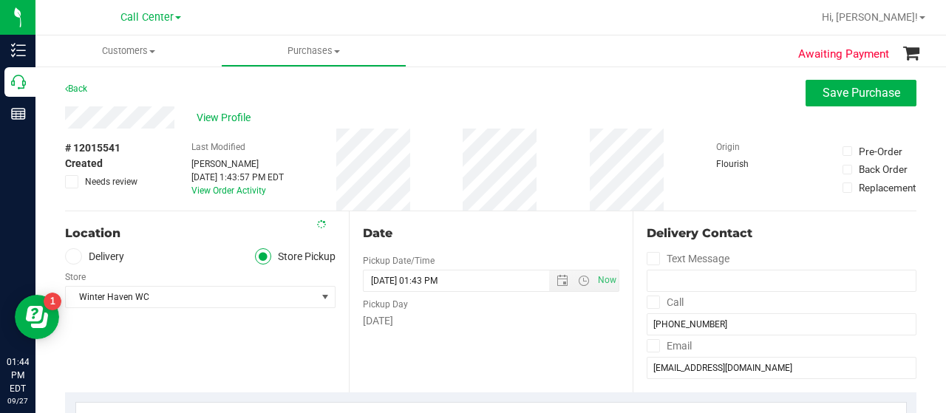
click at [185, 361] on div "Location Delivery Store Pickup Store Winter Haven WC Select Store Bonita Spring…" at bounding box center [207, 301] width 284 height 181
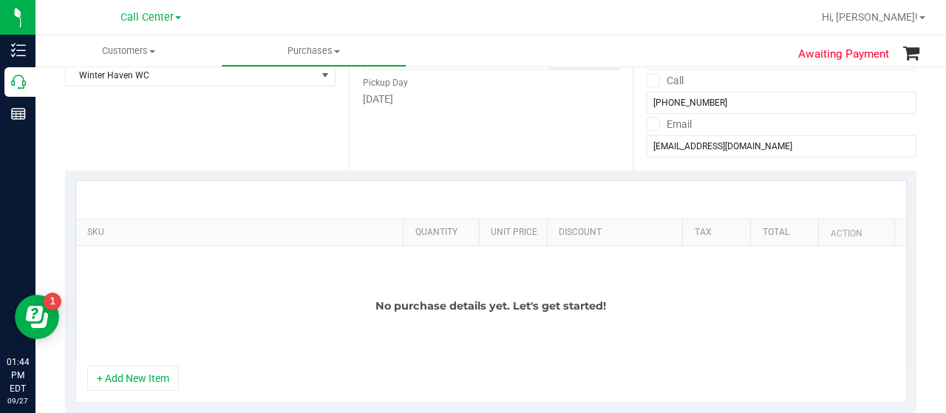
scroll to position [369, 0]
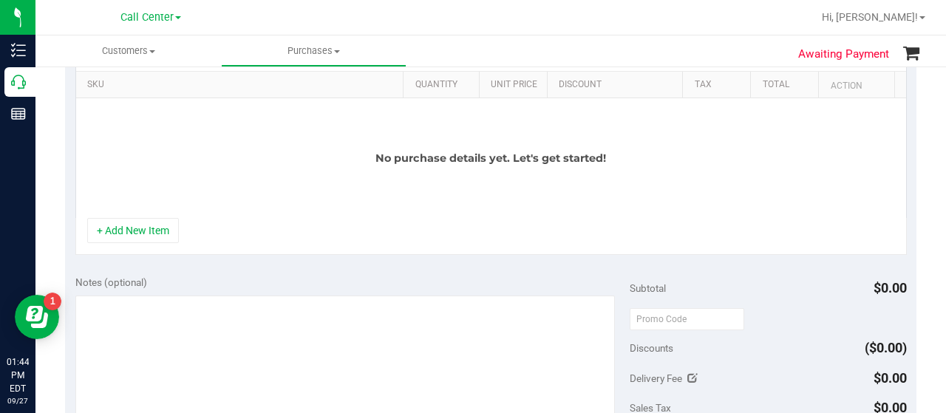
click at [162, 245] on div "+ Add New Item" at bounding box center [490, 236] width 831 height 37
click at [166, 243] on div "+ Add New Item" at bounding box center [490, 236] width 831 height 37
click at [168, 236] on button "+ Add New Item" at bounding box center [133, 230] width 92 height 25
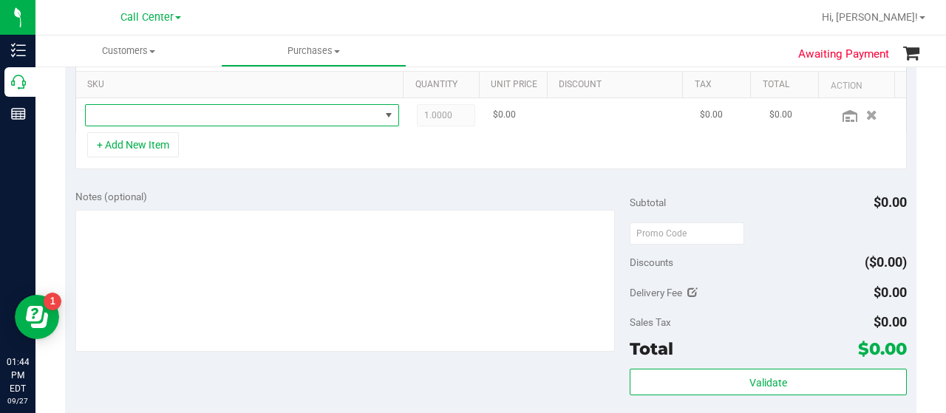
drag, startPoint x: 357, startPoint y: 106, endPoint x: 350, endPoint y: 115, distance: 11.1
click at [357, 106] on span "NO DATA FOUND" at bounding box center [233, 115] width 294 height 21
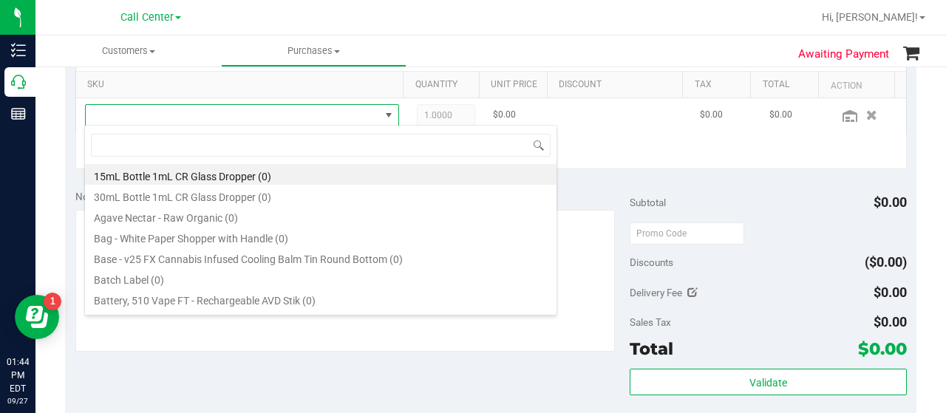
scroll to position [21, 298]
type input "mango"
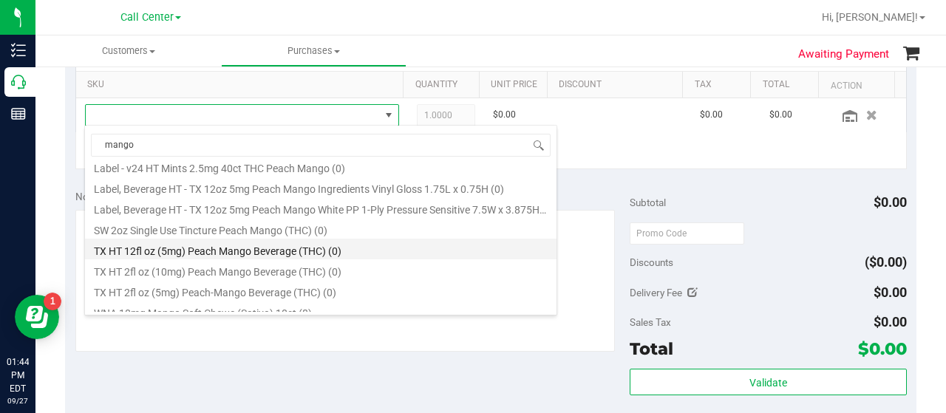
scroll to position [618, 0]
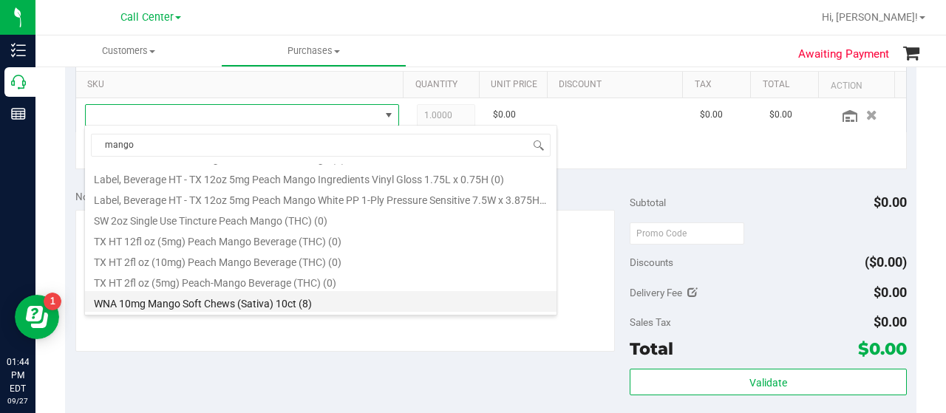
click at [313, 308] on li "WNA 10mg Mango Soft Chews (Sativa) 10ct (8)" at bounding box center [320, 301] width 471 height 21
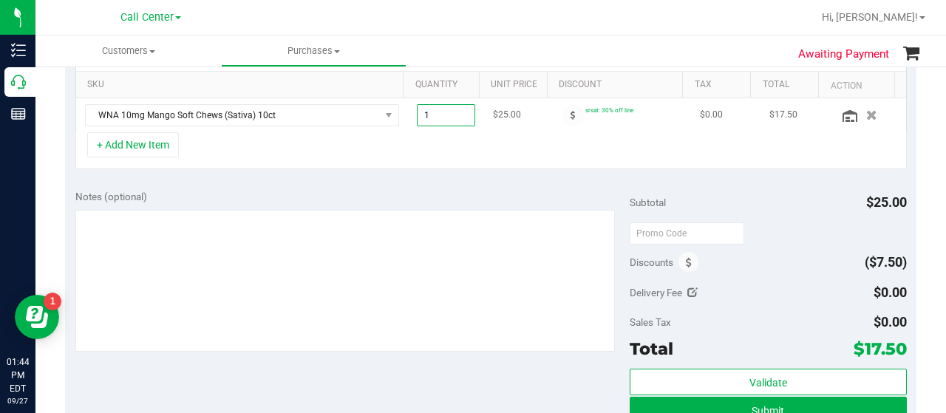
click at [434, 112] on span "1.00 1" at bounding box center [446, 115] width 59 height 22
type input "2"
type input "2.00"
click at [439, 134] on div "+ Add New Item" at bounding box center [490, 150] width 831 height 37
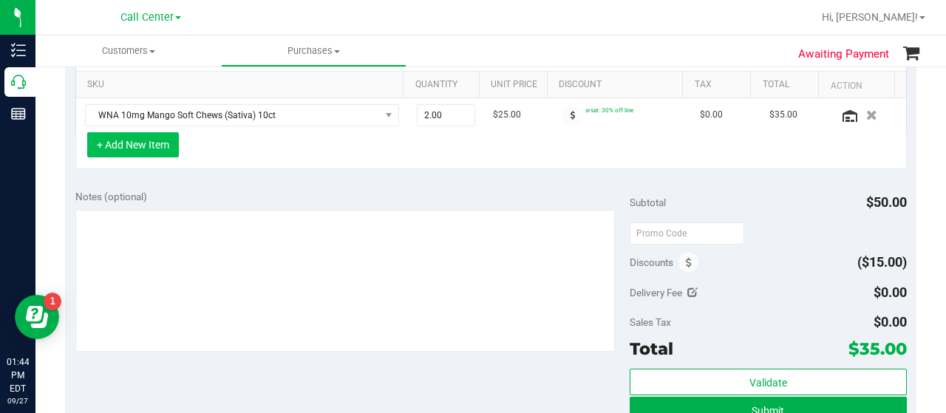
click at [170, 145] on button "+ Add New Item" at bounding box center [133, 144] width 92 height 25
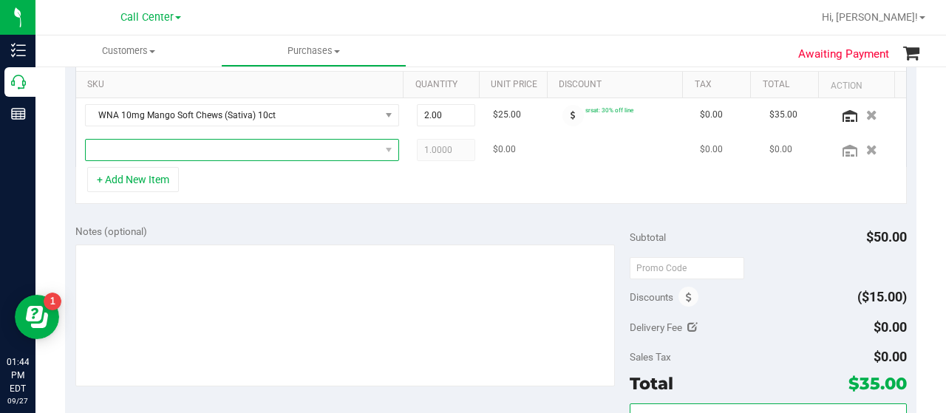
click at [185, 150] on span "NO DATA FOUND" at bounding box center [233, 150] width 294 height 21
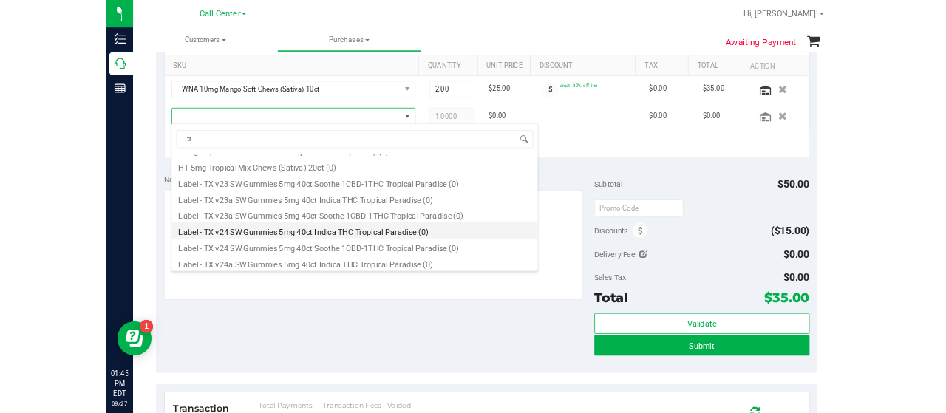
scroll to position [0, 0]
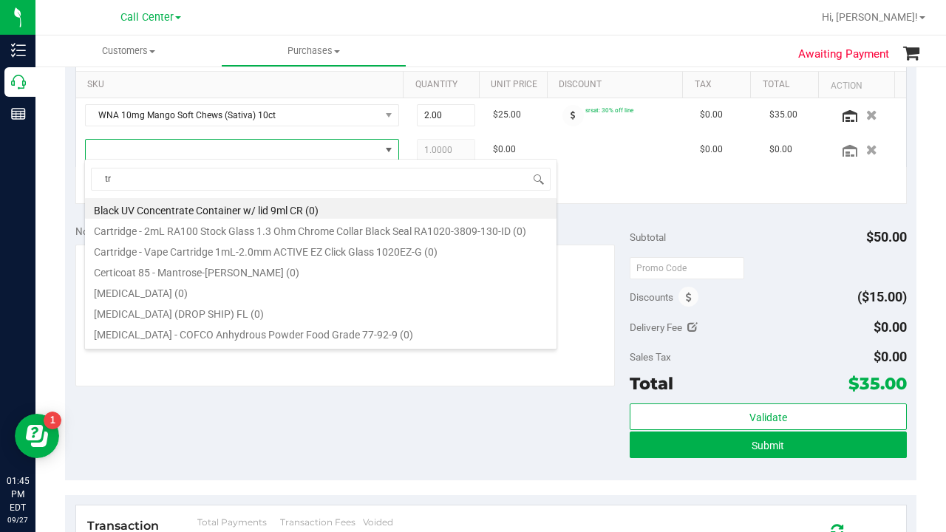
type input "tr0"
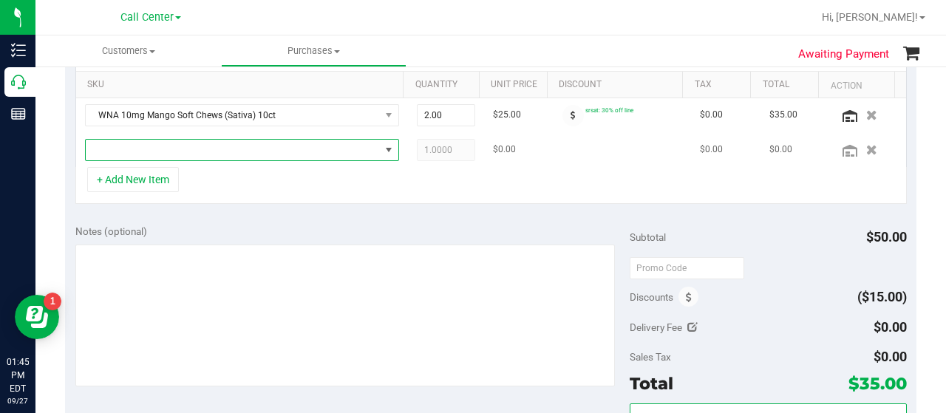
click at [305, 148] on span "NO DATA FOUND" at bounding box center [233, 150] width 294 height 21
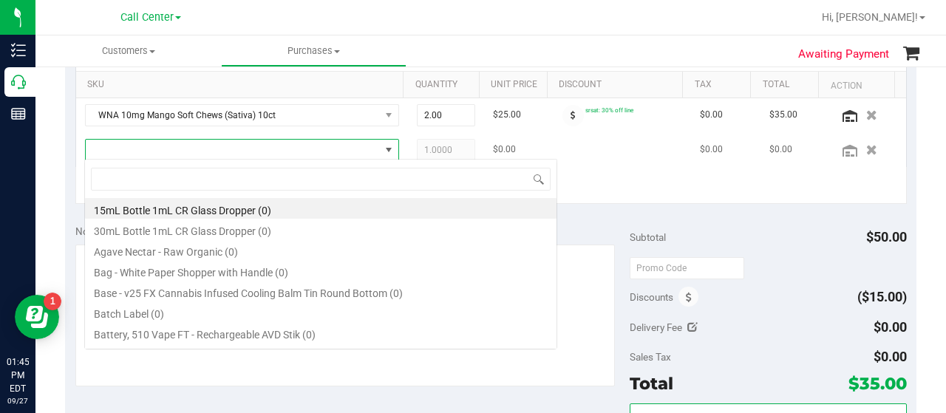
scroll to position [21, 298]
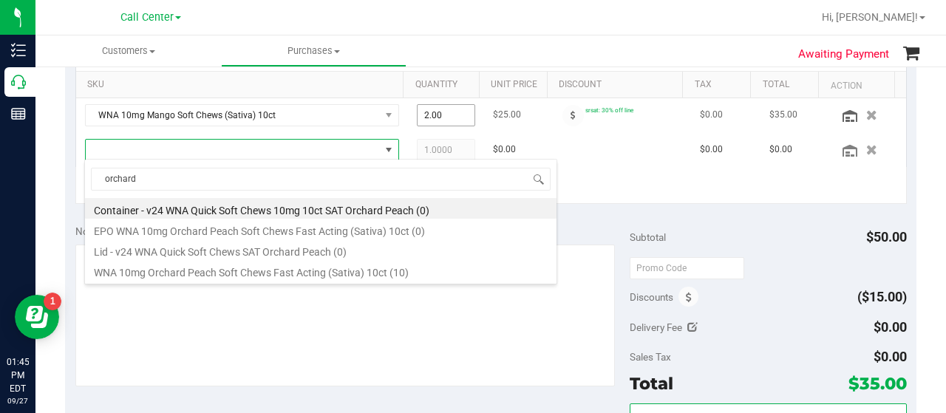
type input "orchard"
click at [443, 115] on span "2.00 2" at bounding box center [446, 115] width 59 height 22
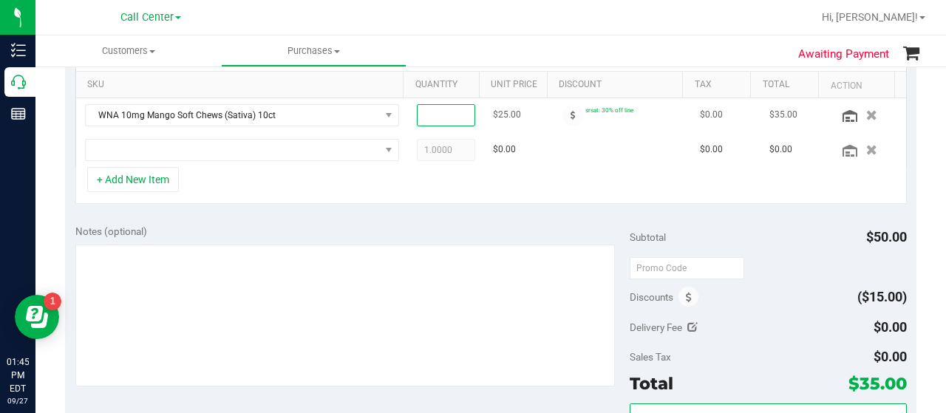
type input "4"
type input "3"
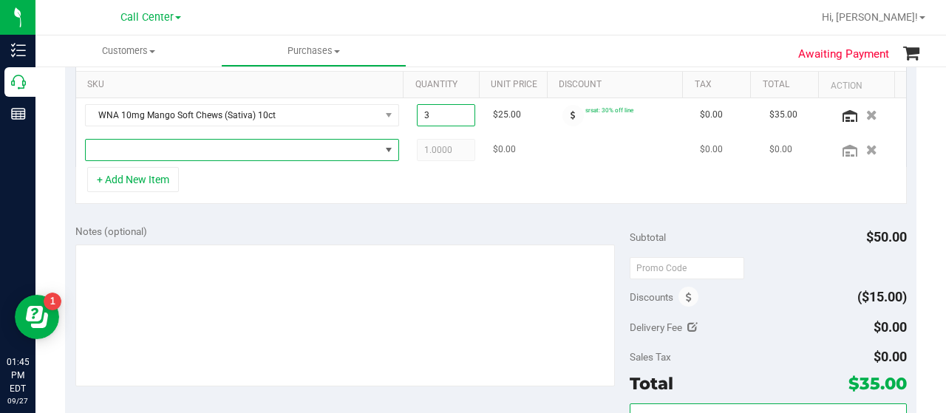
type input "3.00"
click at [383, 147] on span "NO DATA FOUND" at bounding box center [389, 150] width 12 height 12
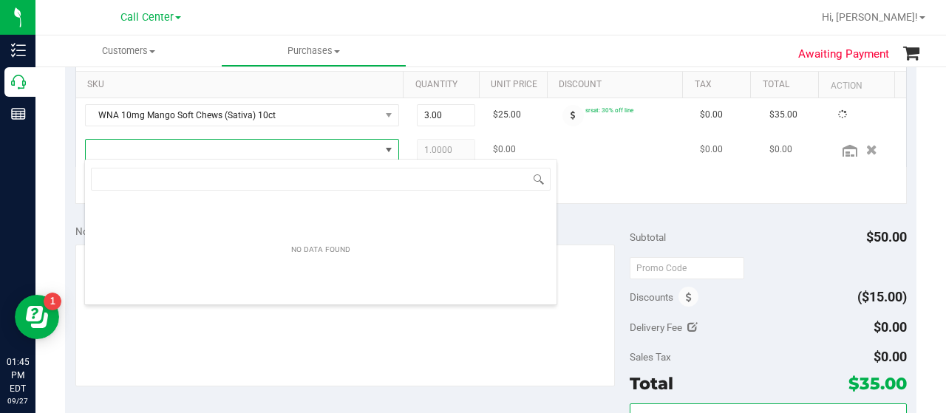
scroll to position [21, 305]
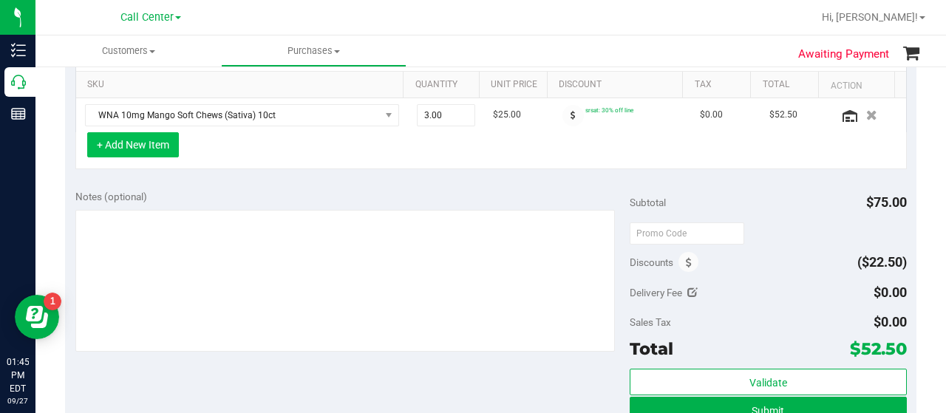
click at [128, 139] on button "+ Add New Item" at bounding box center [133, 144] width 92 height 25
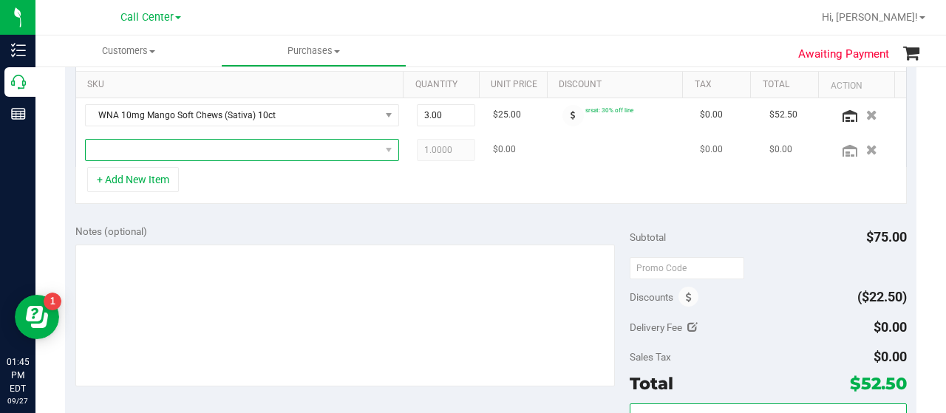
click at [197, 146] on span "NO DATA FOUND" at bounding box center [233, 150] width 294 height 21
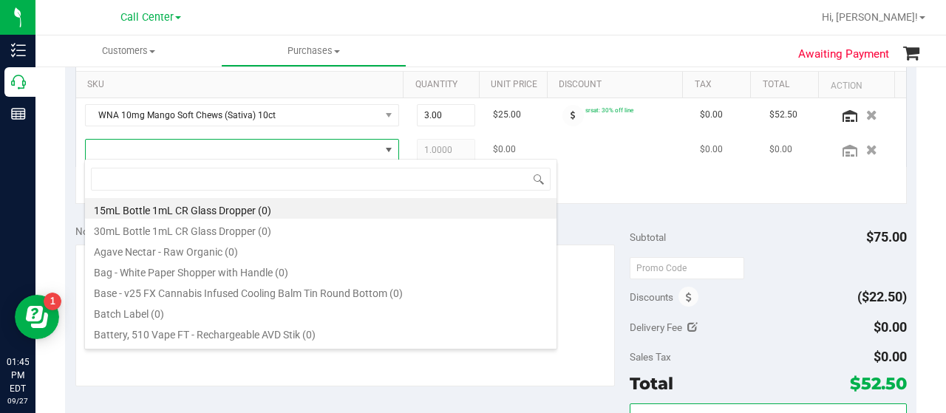
scroll to position [21, 298]
type input "orchard"
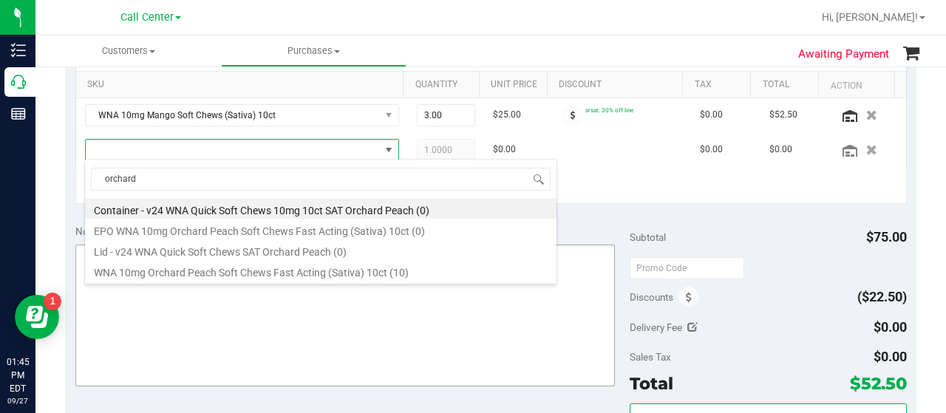
drag, startPoint x: 272, startPoint y: 270, endPoint x: 274, endPoint y: 298, distance: 28.2
click at [272, 270] on li "WNA 10mg Orchard Peach Soft Chews Fast Acting (Sativa) 10ct (10)" at bounding box center [320, 270] width 471 height 21
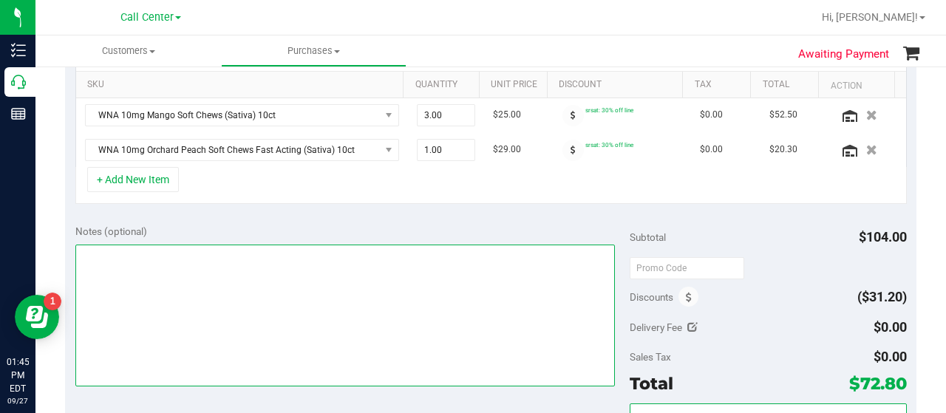
click at [476, 317] on textarea at bounding box center [344, 316] width 539 height 142
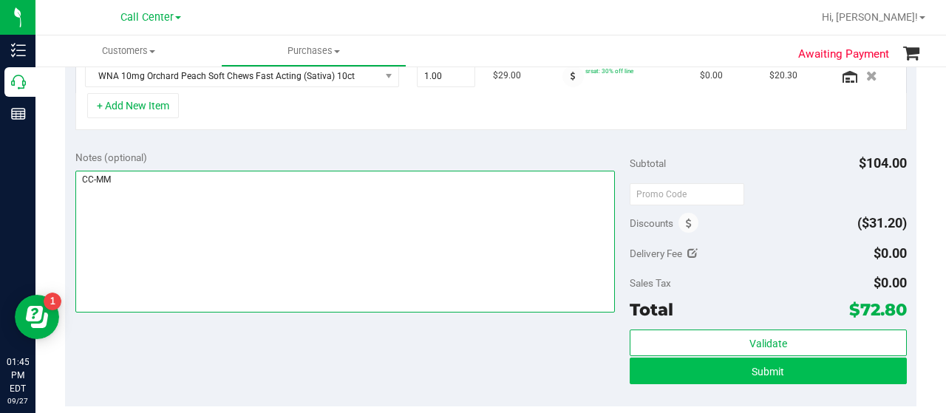
type textarea "CC-MM"
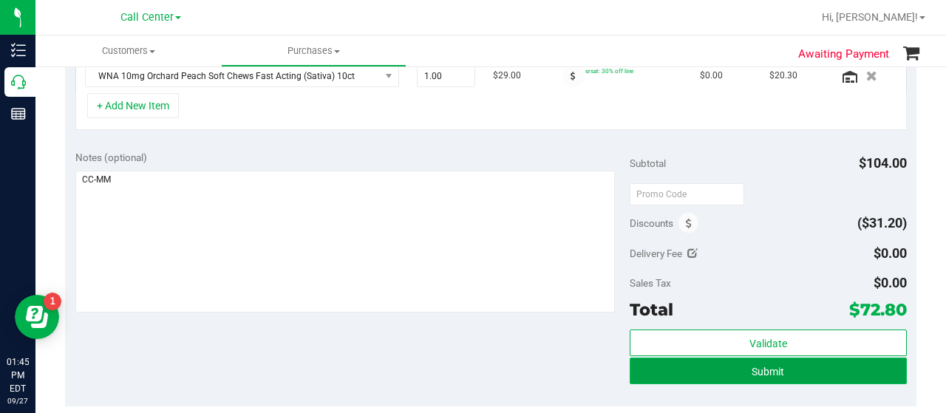
click at [681, 363] on button "Submit" at bounding box center [767, 371] width 277 height 27
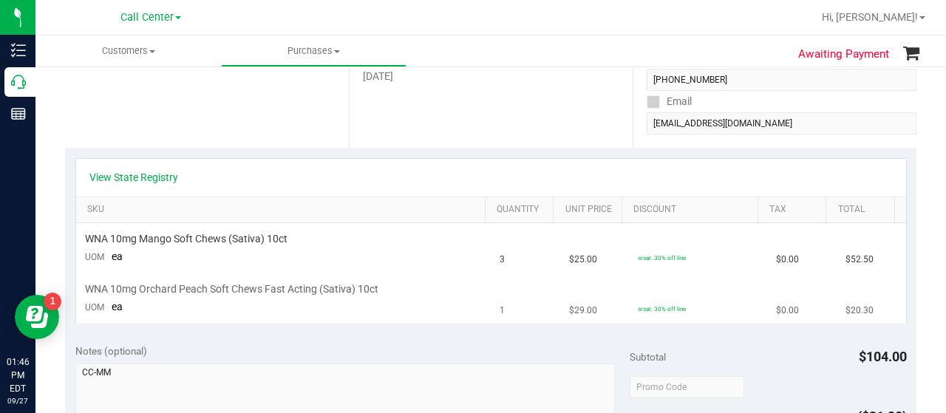
scroll to position [124, 0]
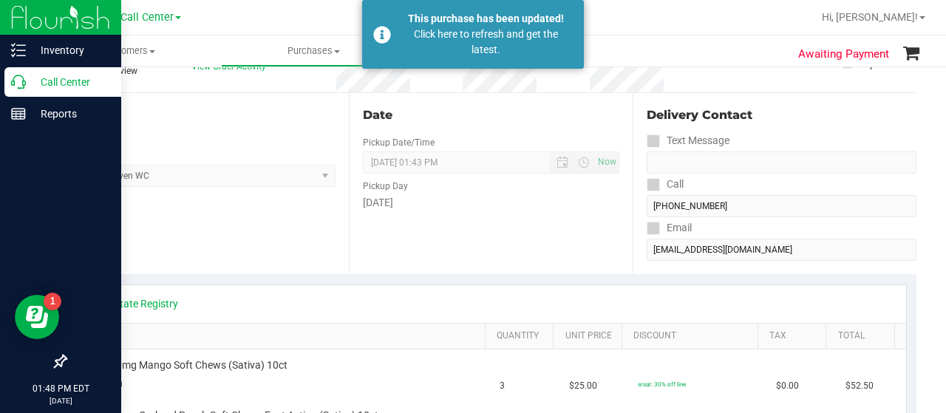
click at [21, 84] on icon at bounding box center [18, 82] width 15 height 15
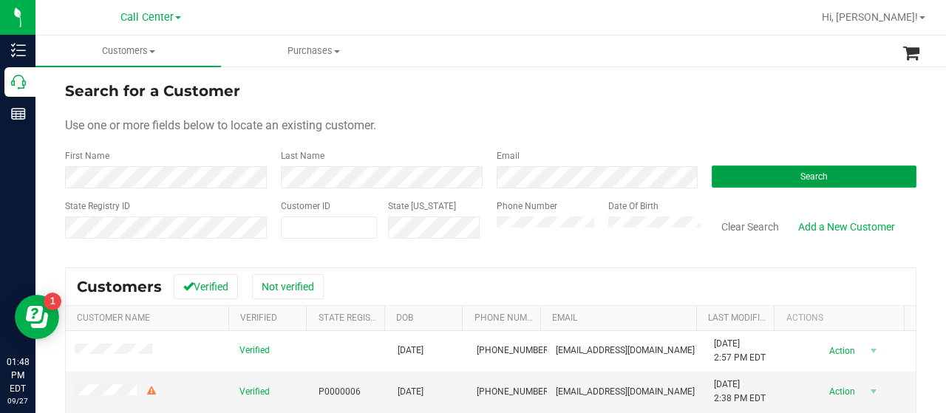
click at [714, 168] on button "Search" at bounding box center [813, 176] width 205 height 22
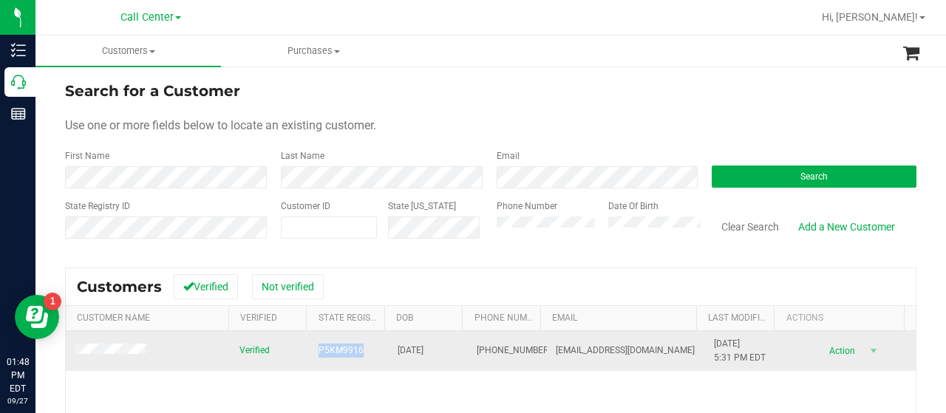
drag, startPoint x: 307, startPoint y: 352, endPoint x: 362, endPoint y: 352, distance: 55.4
click at [362, 352] on td "P5KM9916" at bounding box center [349, 351] width 79 height 40
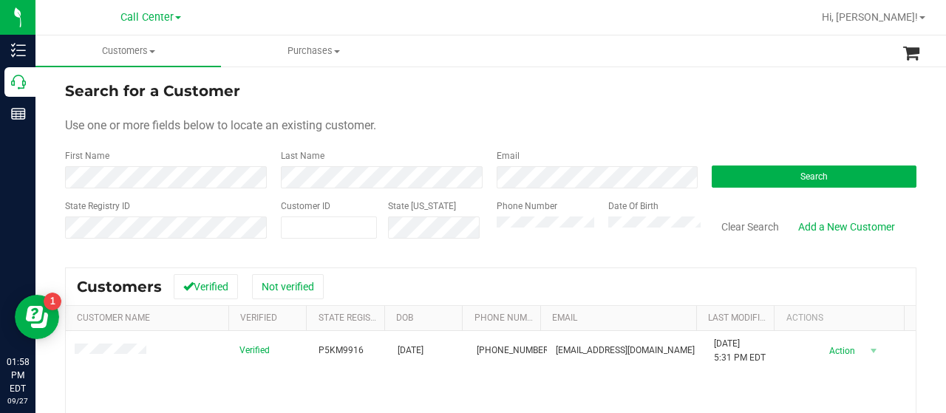
click at [447, 230] on div "State Registry ID Customer ID State ID Phone Number Date Of Birth Clear Search …" at bounding box center [490, 225] width 851 height 52
click at [711, 167] on button "Search" at bounding box center [813, 176] width 205 height 22
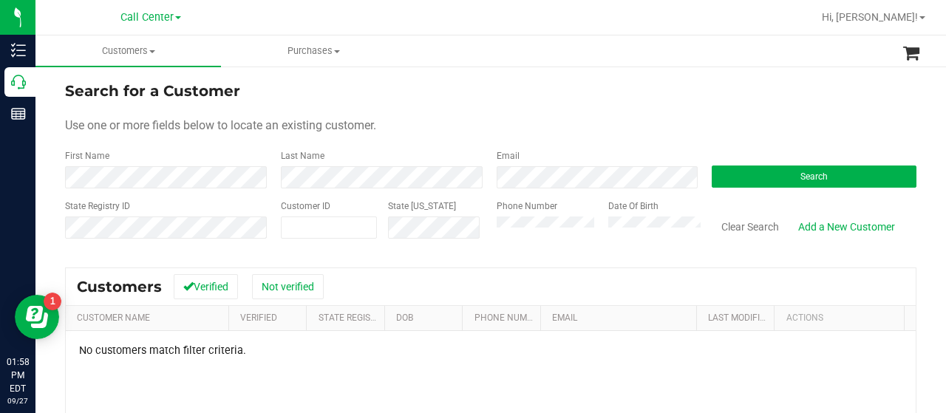
click at [511, 225] on div "Phone Number" at bounding box center [546, 225] width 100 height 52
drag, startPoint x: 554, startPoint y: 239, endPoint x: 480, endPoint y: 238, distance: 73.9
click at [485, 237] on div "Phone Number Date Of Birth" at bounding box center [593, 225] width 216 height 52
click at [744, 181] on button "Search" at bounding box center [813, 176] width 205 height 22
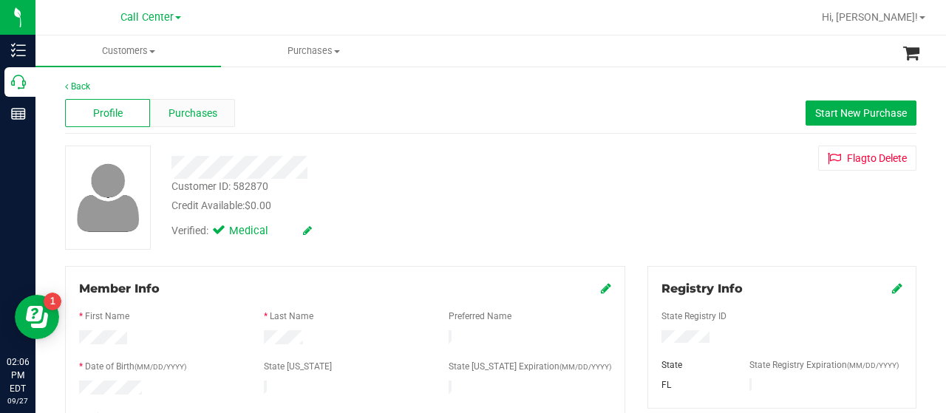
click at [179, 112] on span "Purchases" at bounding box center [192, 114] width 49 height 16
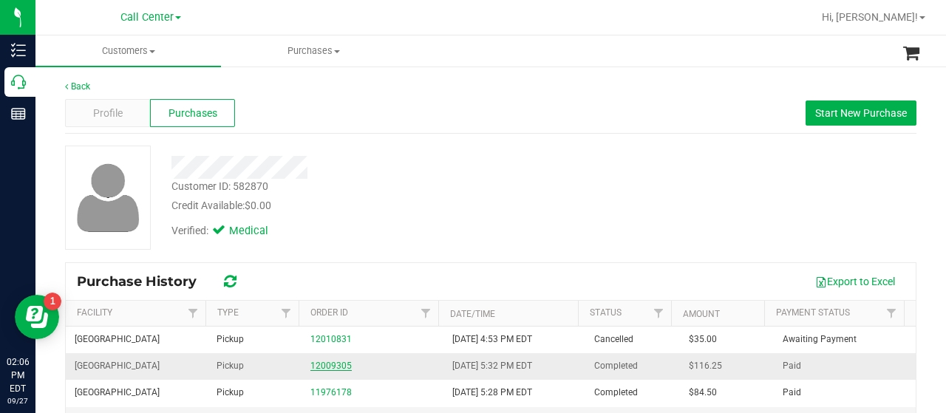
click at [325, 363] on link "12009305" at bounding box center [330, 366] width 41 height 10
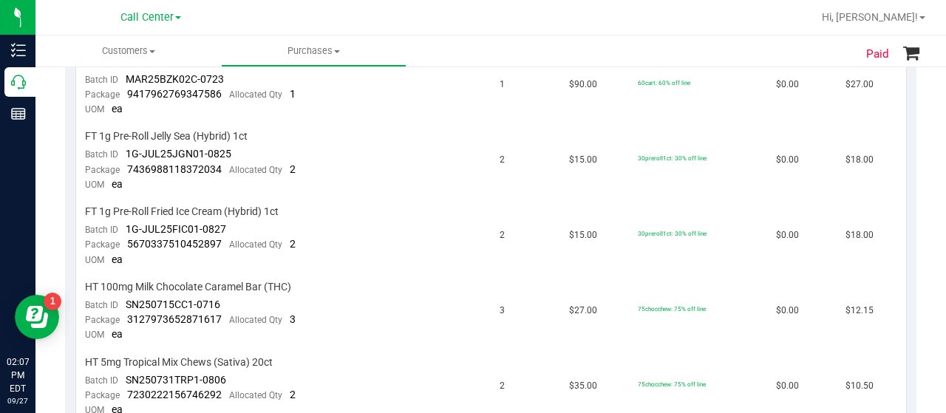
scroll to position [148, 0]
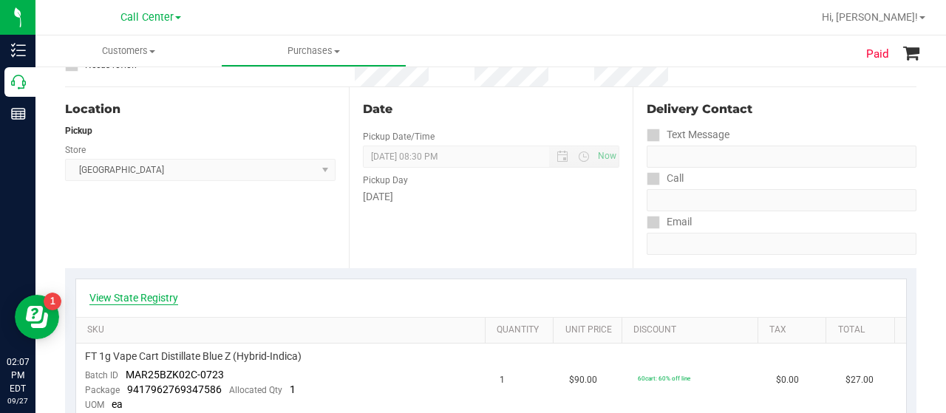
click at [136, 303] on link "View State Registry" at bounding box center [133, 297] width 89 height 15
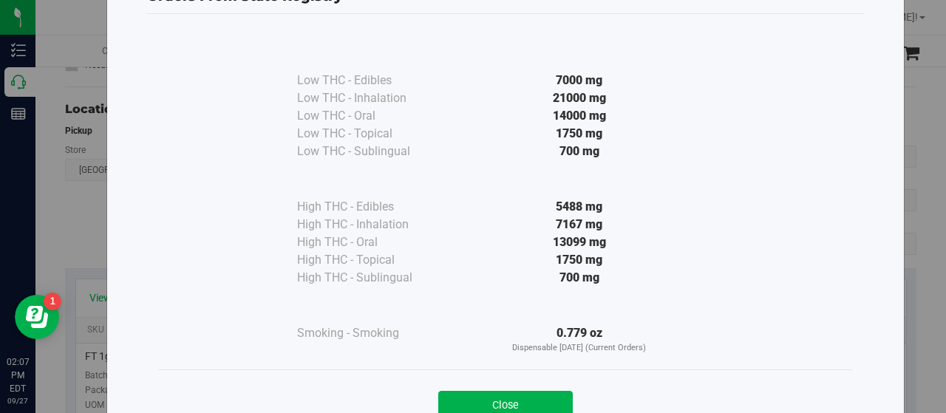
scroll to position [109, 0]
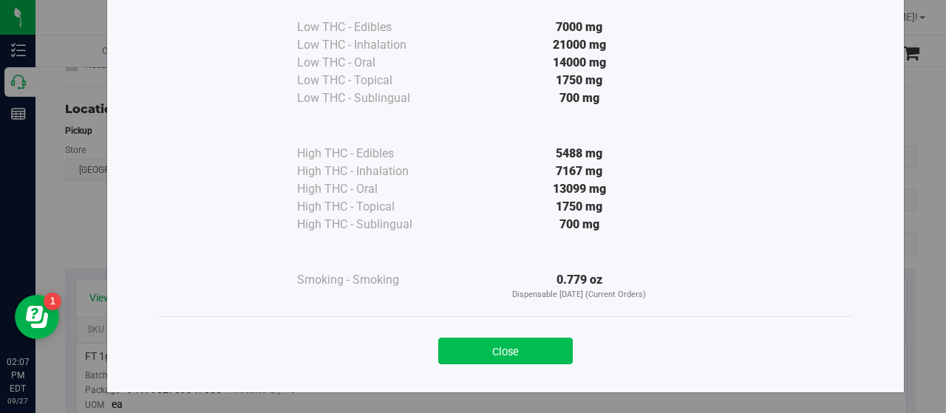
click at [489, 342] on button "Close" at bounding box center [505, 351] width 134 height 27
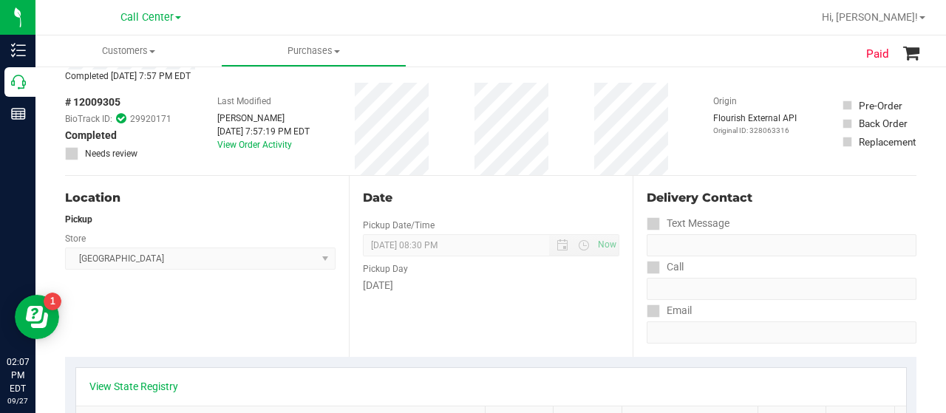
scroll to position [0, 0]
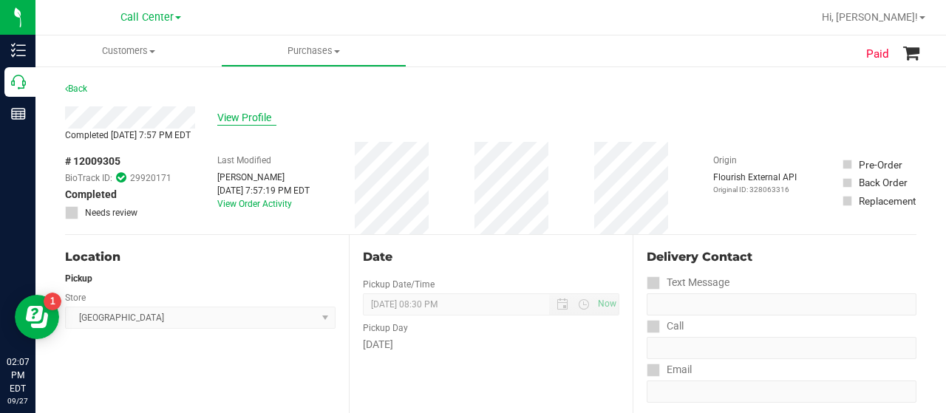
click at [262, 117] on span "View Profile" at bounding box center [246, 118] width 59 height 16
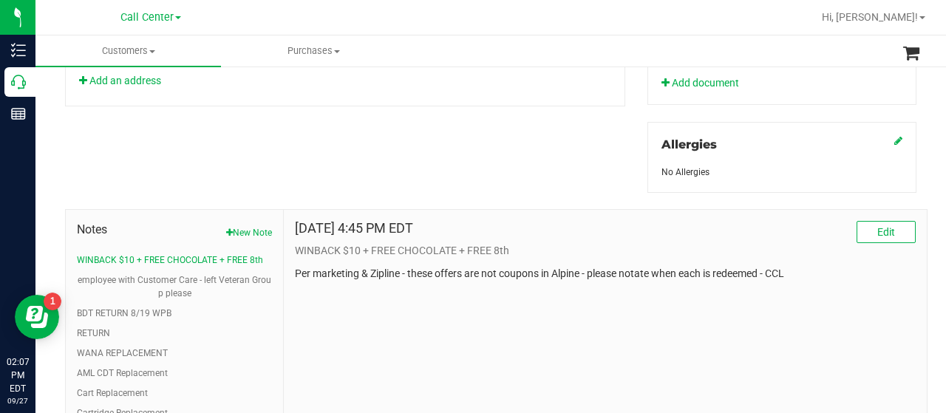
scroll to position [680, 0]
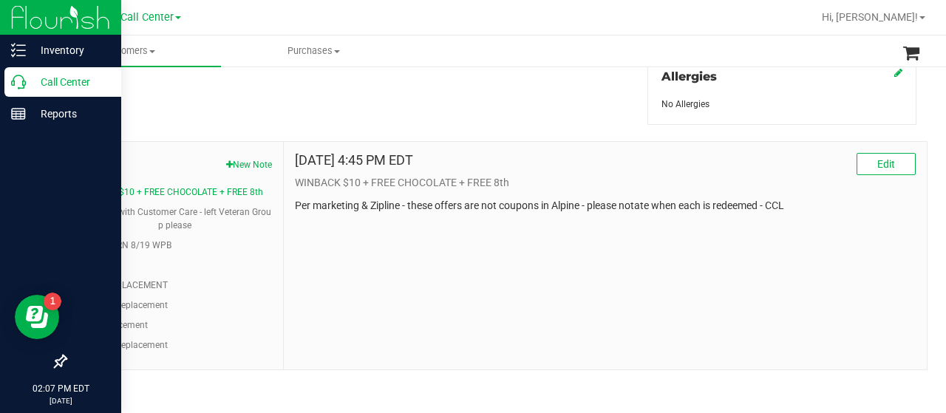
click at [16, 79] on icon at bounding box center [18, 82] width 15 height 15
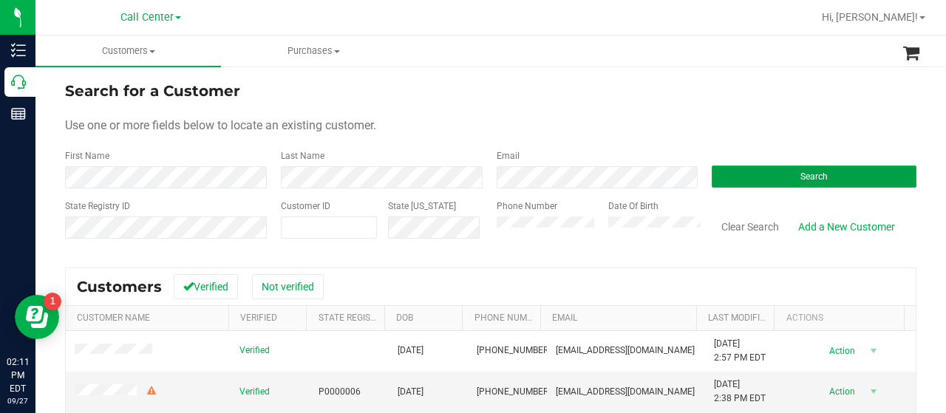
click at [787, 177] on button "Search" at bounding box center [813, 176] width 205 height 22
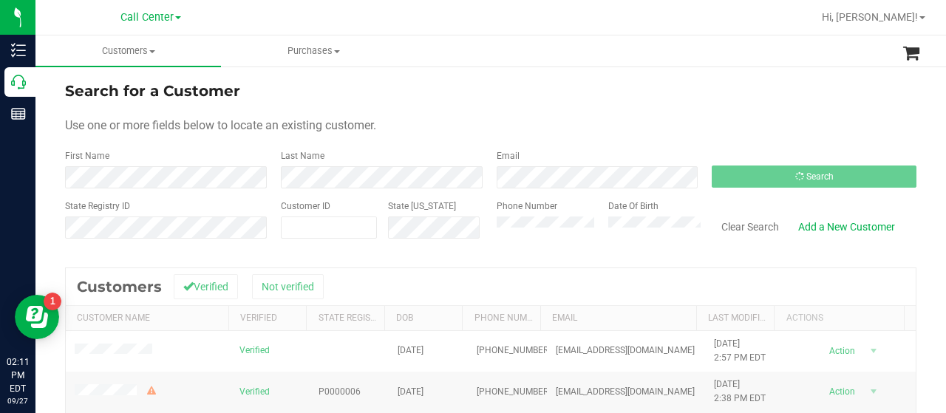
click at [372, 245] on div "State Registry ID Customer ID State ID Phone Number Date Of Birth Clear Search …" at bounding box center [490, 225] width 851 height 52
click at [0, 0] on input "text" at bounding box center [0, 0] width 0 height 0
paste input "1579557"
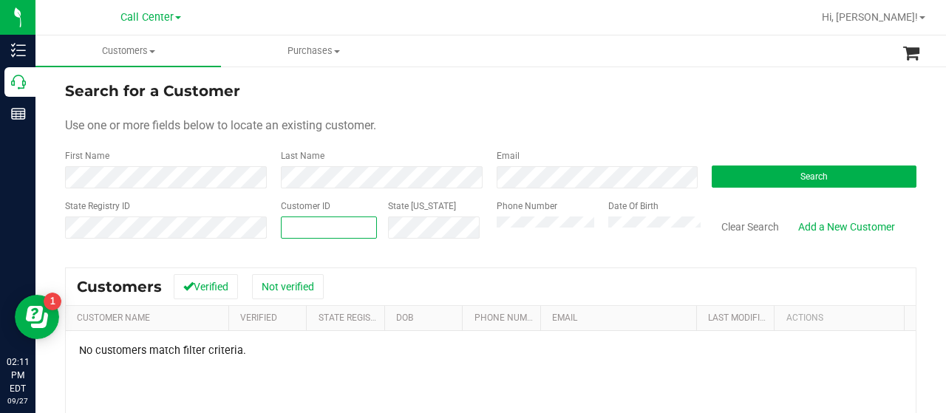
type input "1579557"
click at [727, 162] on div "Search" at bounding box center [808, 168] width 216 height 39
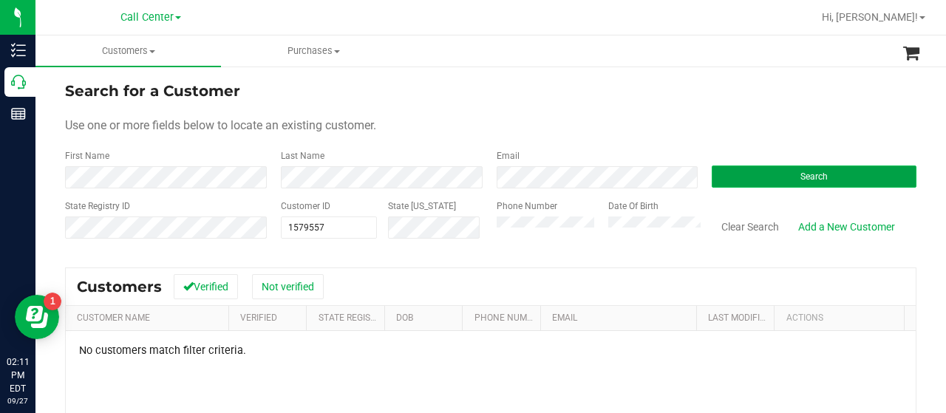
click at [726, 168] on button "Search" at bounding box center [813, 176] width 205 height 22
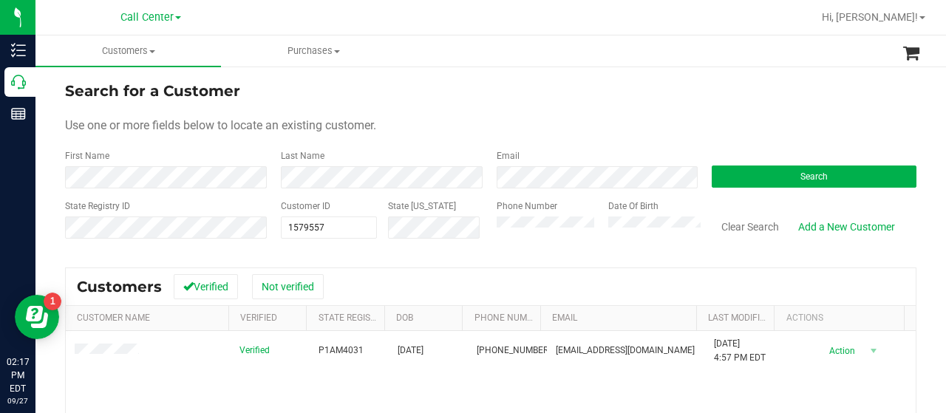
click at [96, 147] on form "Search for a Customer Use one or more fields below to locate an existing custom…" at bounding box center [490, 166] width 851 height 172
click at [265, 231] on div "State Registry ID Customer ID 1579557 1579557 State ID Phone Number Date Of Bir…" at bounding box center [490, 225] width 851 height 52
click at [730, 173] on button "Search" at bounding box center [813, 176] width 205 height 22
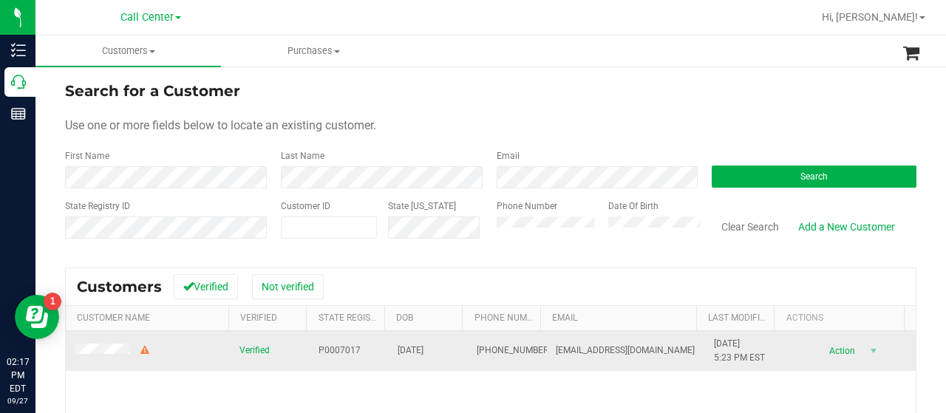
click at [94, 356] on span at bounding box center [113, 352] width 77 height 16
click at [105, 344] on span at bounding box center [113, 352] width 77 height 16
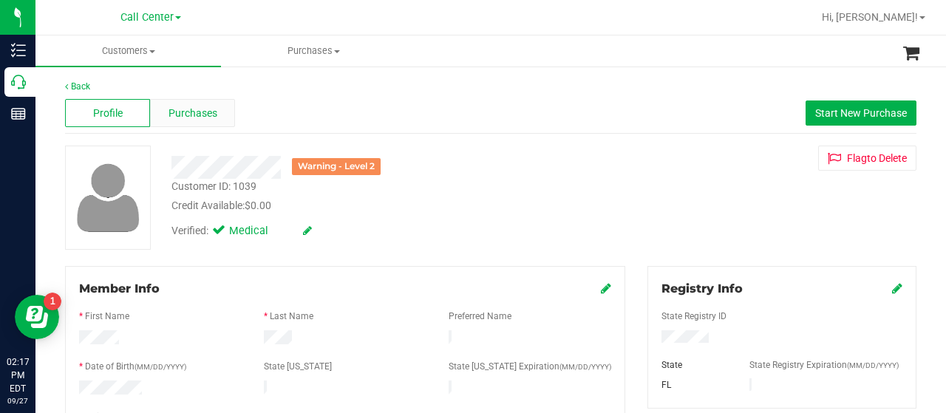
click at [205, 113] on span "Purchases" at bounding box center [192, 114] width 49 height 16
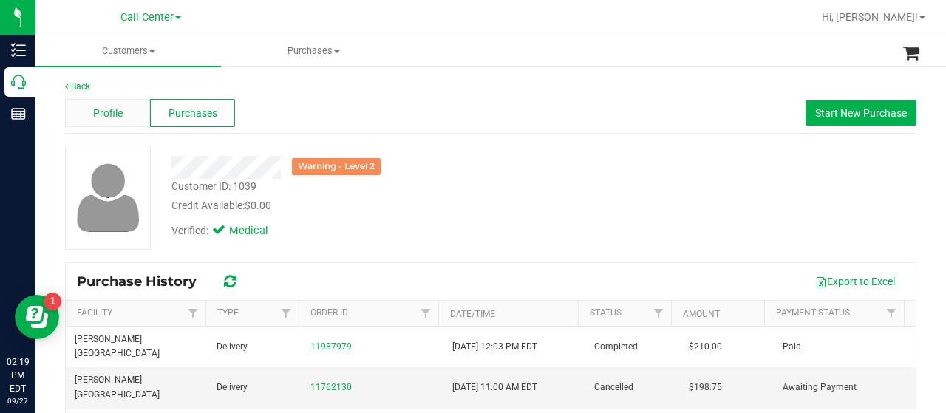
click at [99, 113] on span "Profile" at bounding box center [108, 114] width 30 height 16
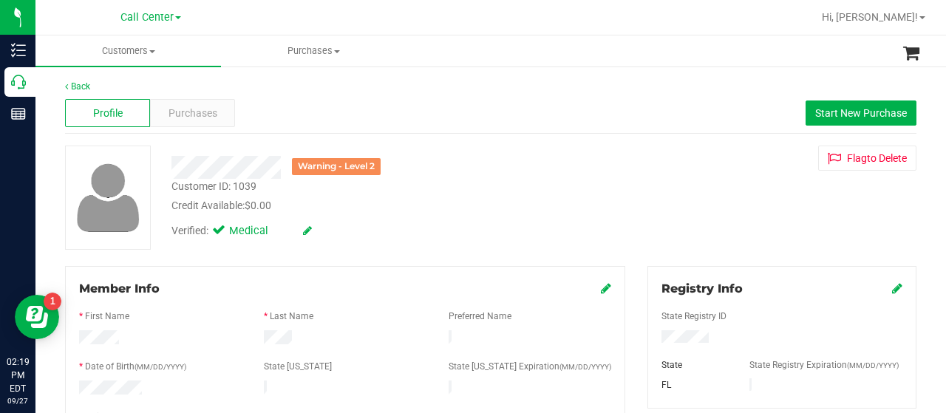
click at [704, 341] on div at bounding box center [781, 338] width 263 height 16
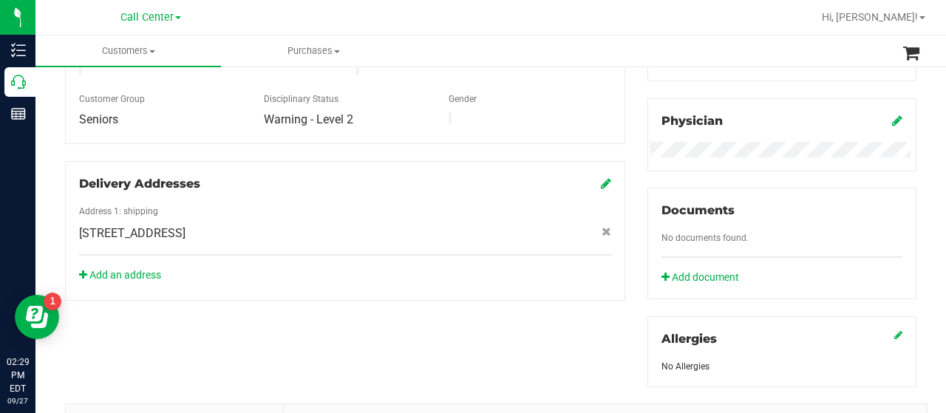
scroll to position [356, 0]
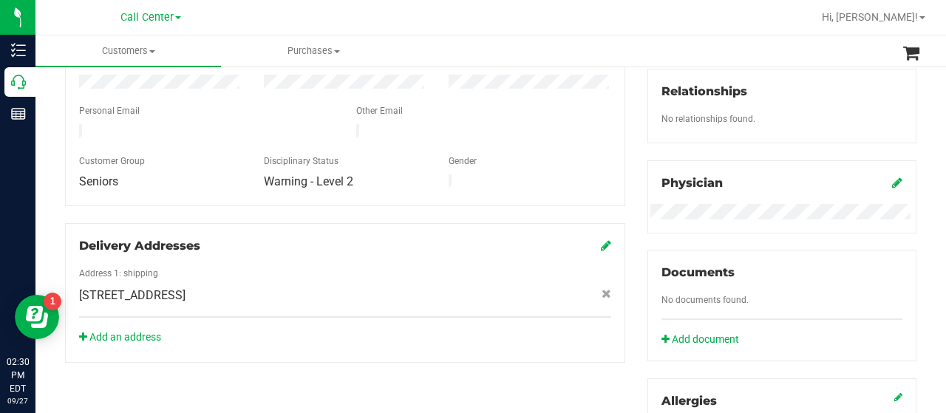
drag, startPoint x: 72, startPoint y: 283, endPoint x: 318, endPoint y: 288, distance: 245.3
click at [318, 288] on div "4376 Beechwood Lake Dr , Naples , FL 34112" at bounding box center [345, 296] width 554 height 18
drag, startPoint x: 306, startPoint y: 281, endPoint x: 90, endPoint y: 284, distance: 215.8
click at [79, 287] on span "4376 Beechwood Lake Dr , Naples , FL 34112" at bounding box center [132, 296] width 106 height 18
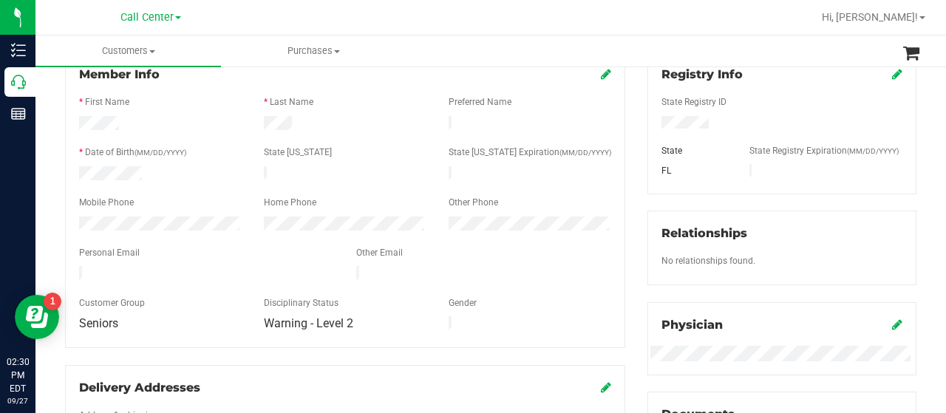
scroll to position [208, 0]
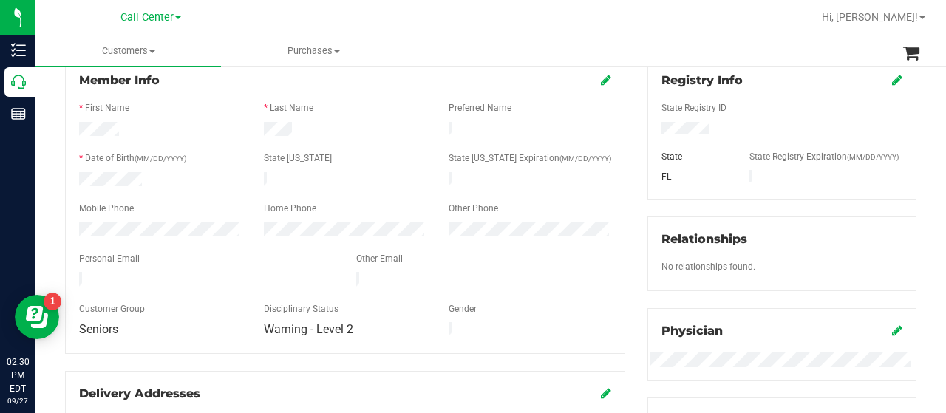
click at [160, 228] on div at bounding box center [160, 231] width 185 height 18
drag, startPoint x: 77, startPoint y: 228, endPoint x: 66, endPoint y: 221, distance: 12.3
click at [66, 221] on div "Member Info * First Name * Last Name Preferred Name * Date of Birth (MM/DD/YYYY…" at bounding box center [345, 206] width 560 height 296
drag, startPoint x: 77, startPoint y: 273, endPoint x: 223, endPoint y: 273, distance: 146.3
click at [223, 273] on div at bounding box center [206, 281] width 277 height 18
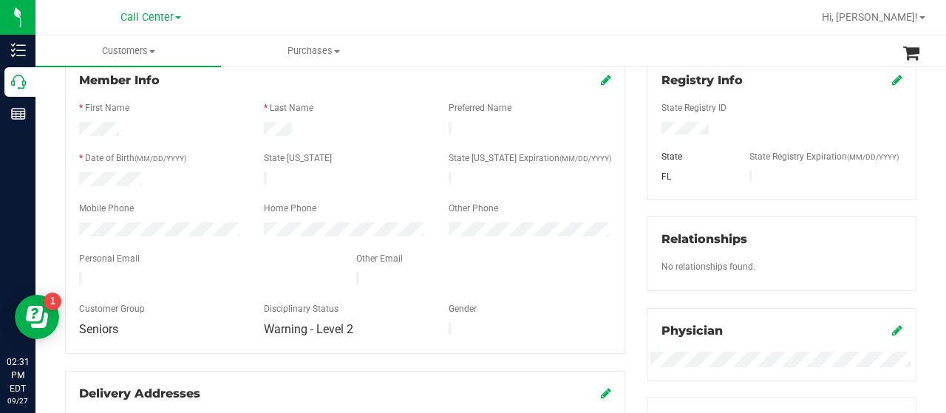
drag, startPoint x: 645, startPoint y: 129, endPoint x: 731, endPoint y: 126, distance: 86.5
click at [731, 126] on div at bounding box center [781, 130] width 263 height 16
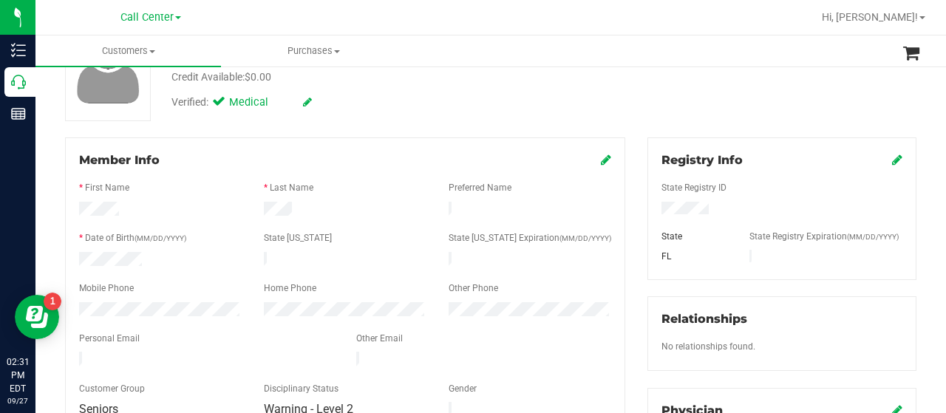
scroll to position [61, 0]
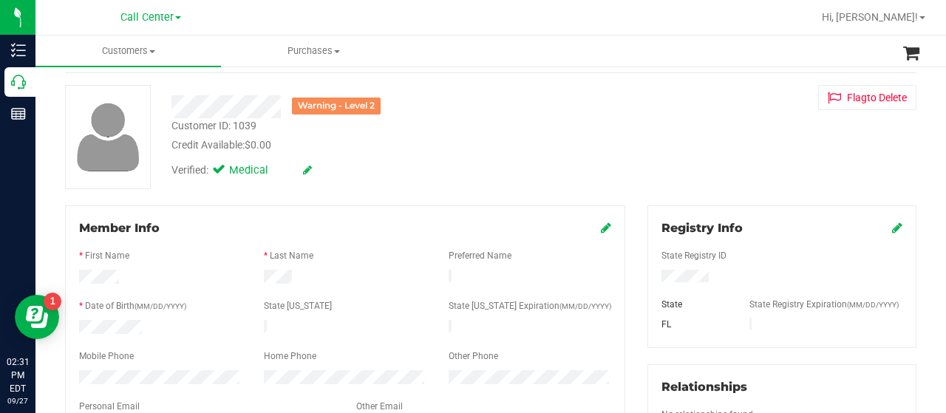
drag, startPoint x: 170, startPoint y: 101, endPoint x: 282, endPoint y: 106, distance: 112.4
click at [291, 103] on div "Warning - Level 2" at bounding box center [378, 106] width 437 height 23
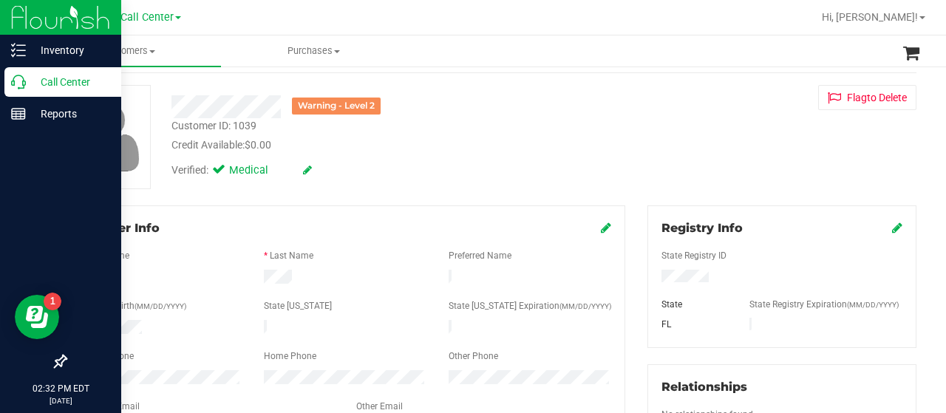
click at [13, 85] on icon at bounding box center [18, 82] width 15 height 15
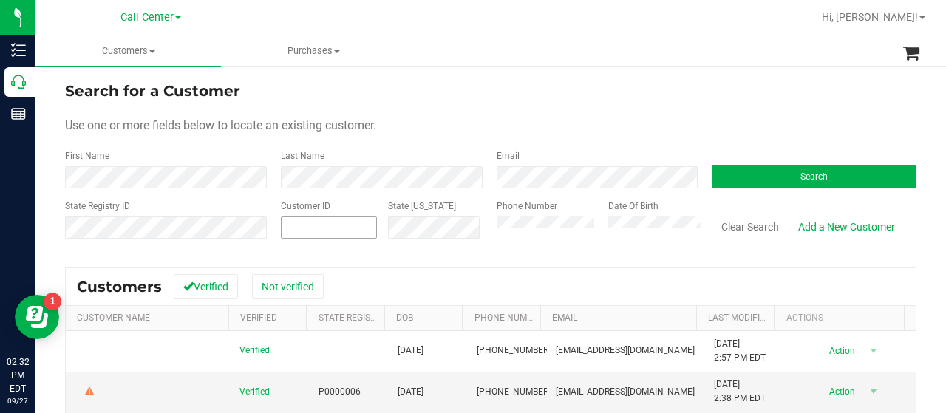
click at [336, 217] on span at bounding box center [329, 227] width 96 height 22
paste input "42212"
type input "42212"
click at [764, 175] on button "Search" at bounding box center [813, 176] width 205 height 22
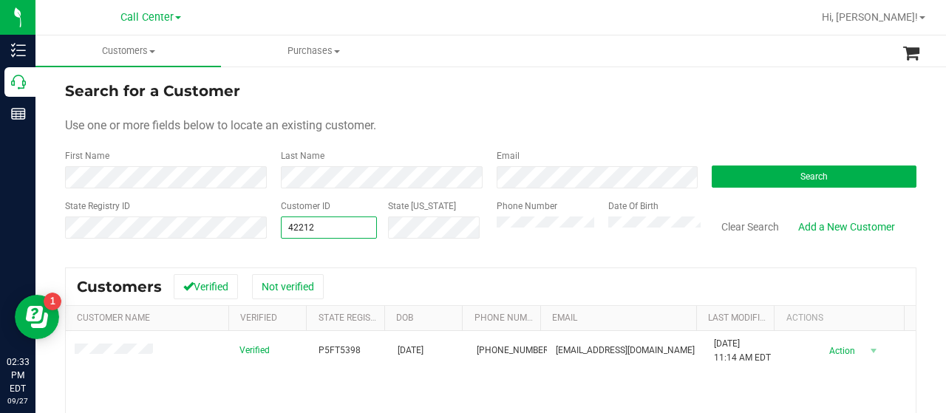
click at [264, 228] on div "State Registry ID Customer ID 42212 42212 State ID Phone Number Date Of Birth C…" at bounding box center [490, 225] width 851 height 52
click at [135, 144] on form "Search for a Customer Use one or more fields below to locate an existing custom…" at bounding box center [490, 166] width 851 height 172
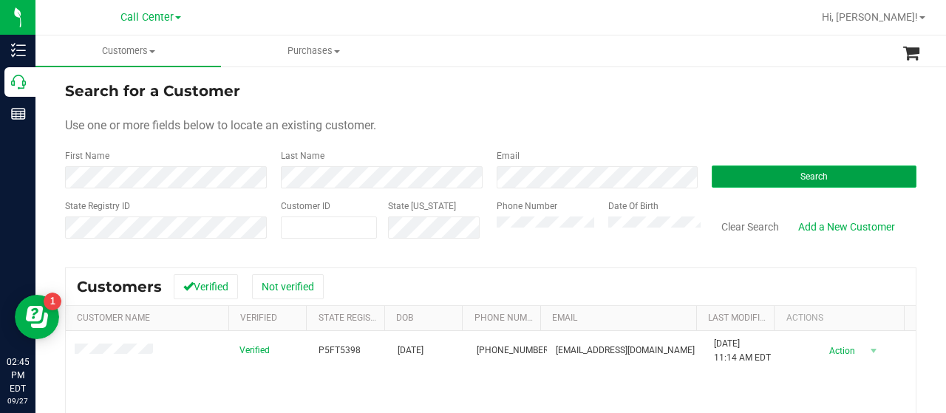
click at [759, 169] on button "Search" at bounding box center [813, 176] width 205 height 22
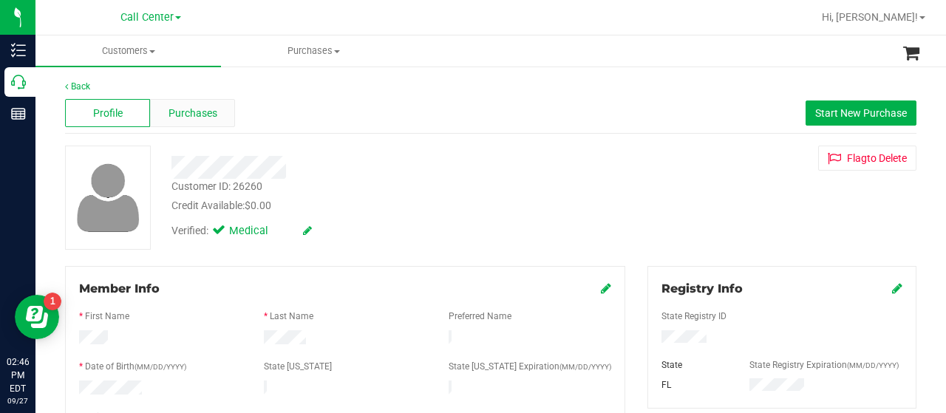
click at [173, 125] on div "Purchases" at bounding box center [192, 113] width 85 height 28
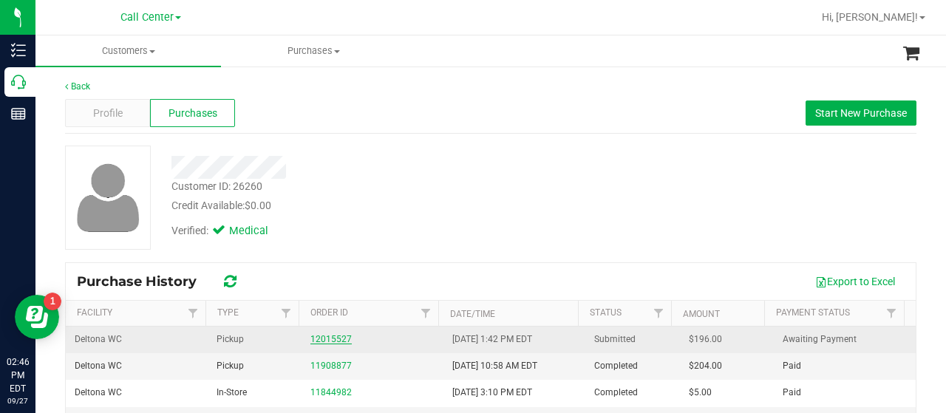
click at [315, 334] on link "12015527" at bounding box center [330, 339] width 41 height 10
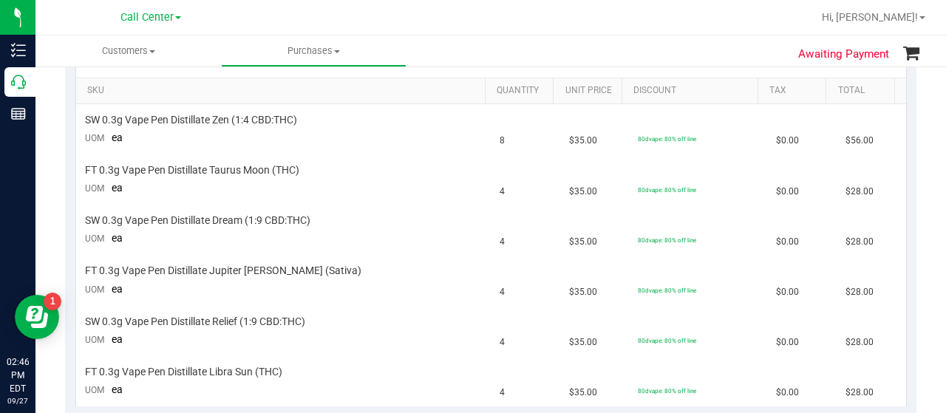
scroll to position [296, 0]
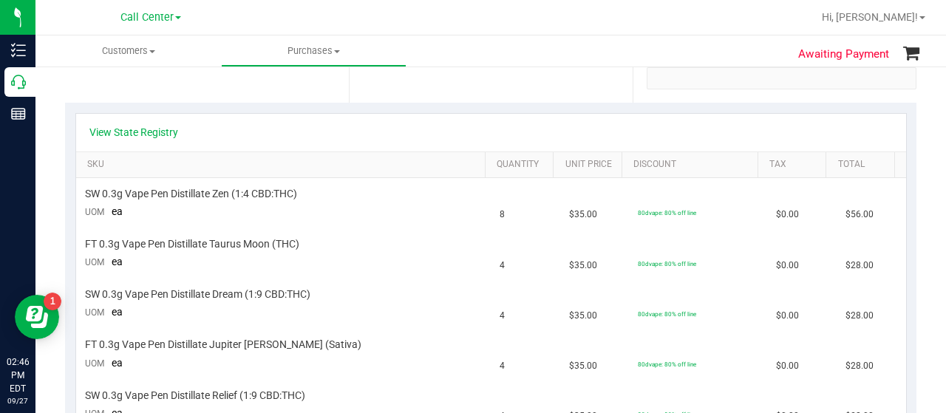
click at [133, 139] on div "View State Registry" at bounding box center [491, 133] width 830 height 38
click at [135, 135] on link "View State Registry" at bounding box center [133, 132] width 89 height 15
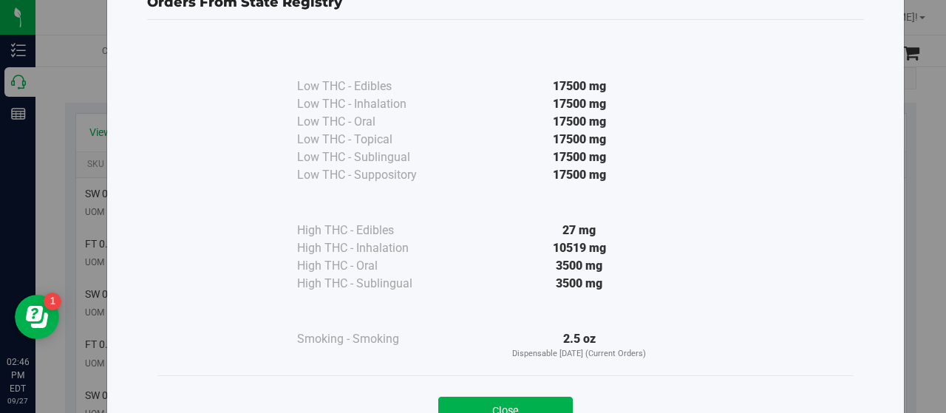
scroll to position [109, 0]
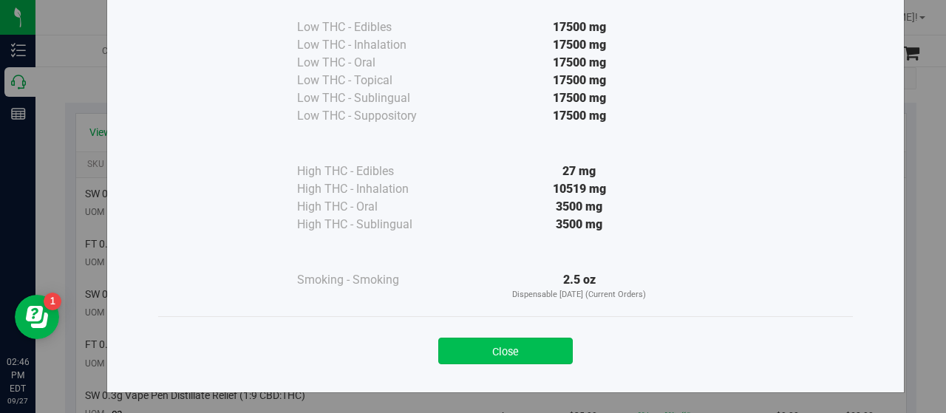
click at [440, 356] on button "Close" at bounding box center [505, 351] width 134 height 27
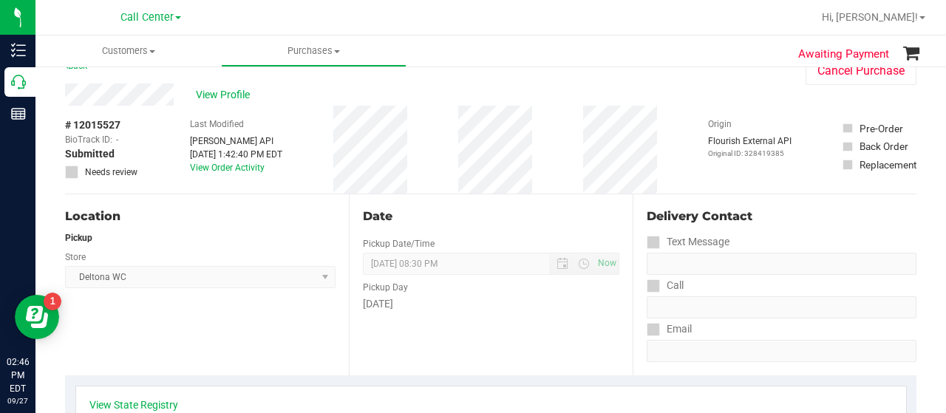
scroll to position [0, 0]
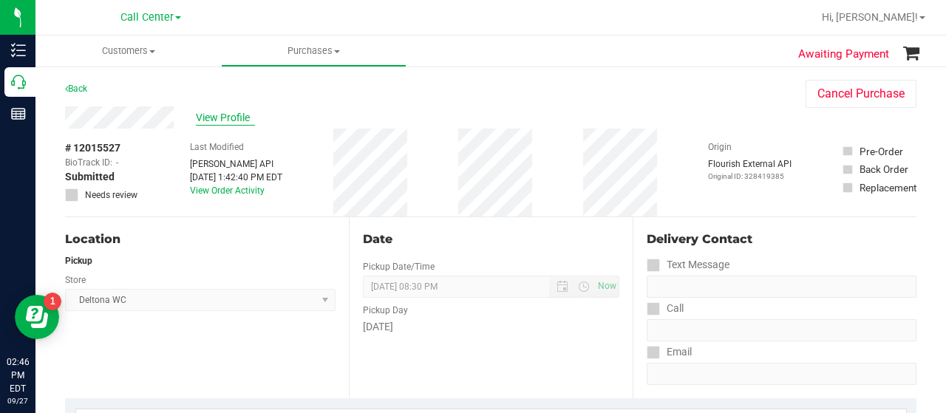
click at [223, 114] on span "View Profile" at bounding box center [225, 118] width 59 height 16
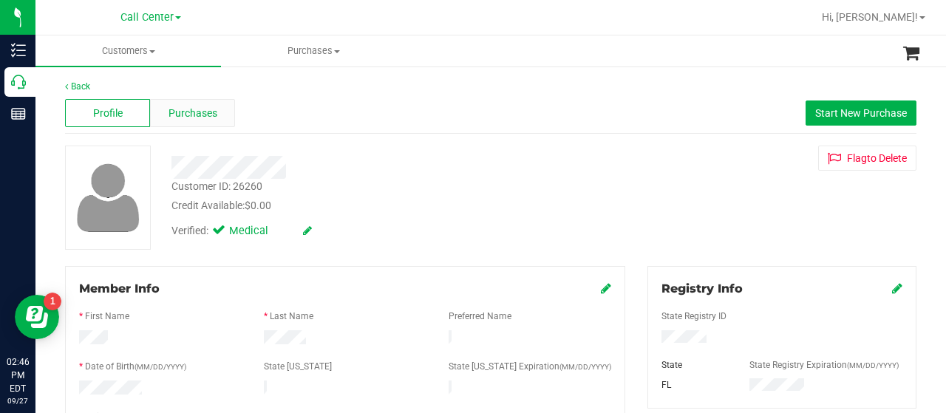
click at [186, 119] on span "Purchases" at bounding box center [192, 114] width 49 height 16
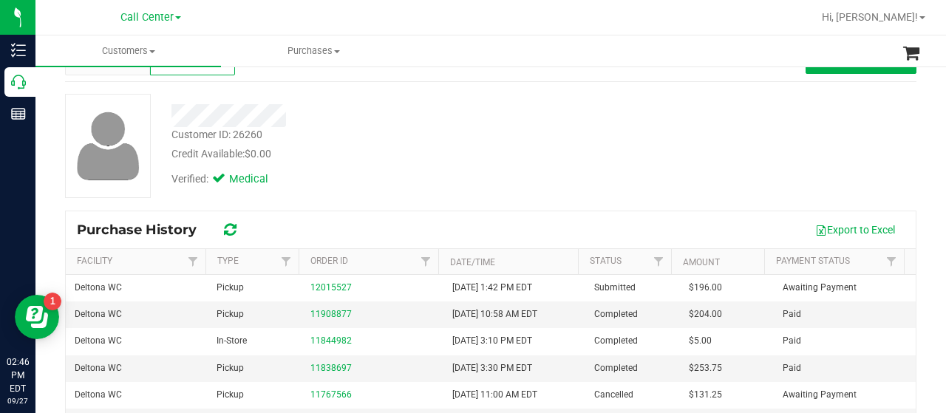
scroll to position [74, 0]
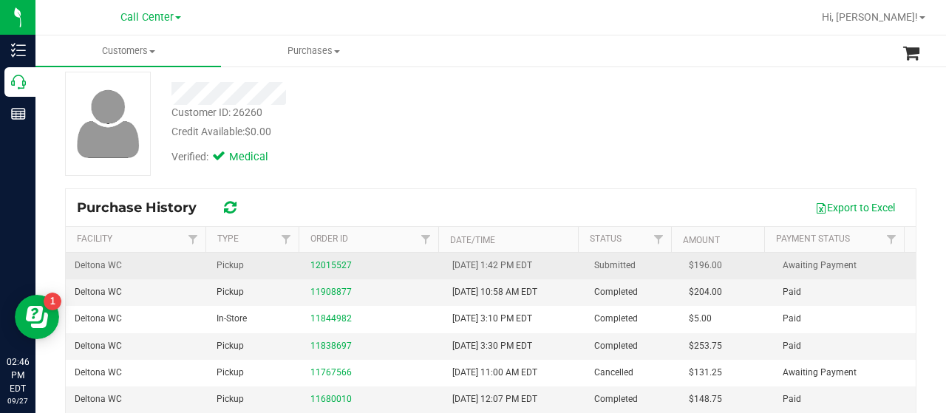
click at [327, 270] on div "12015527" at bounding box center [372, 266] width 124 height 14
click at [327, 268] on link "12015527" at bounding box center [330, 265] width 41 height 10
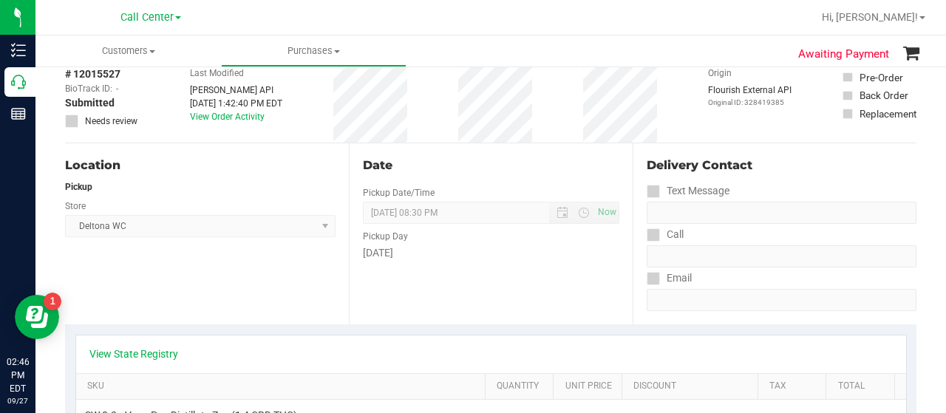
click at [132, 250] on div "Location Pickup Store Deltona WC Select Store Bonita Springs WC Boynton Beach W…" at bounding box center [207, 233] width 284 height 181
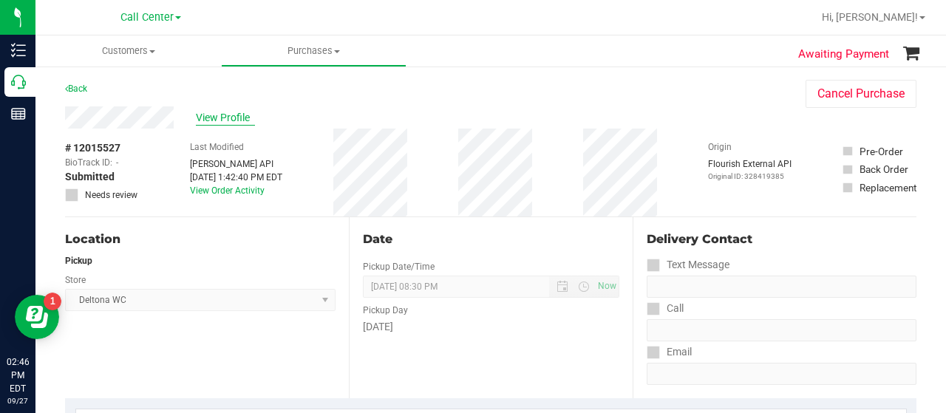
click at [213, 116] on span "View Profile" at bounding box center [225, 118] width 59 height 16
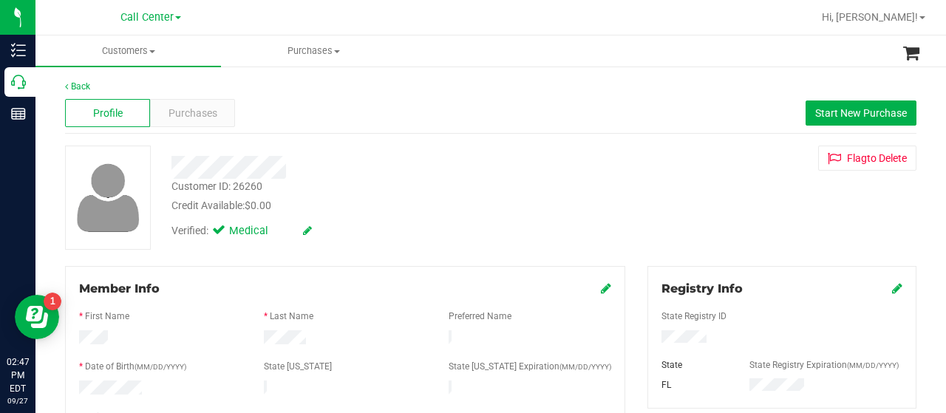
click at [65, 199] on div at bounding box center [108, 198] width 86 height 104
click at [205, 113] on span "Purchases" at bounding box center [192, 114] width 49 height 16
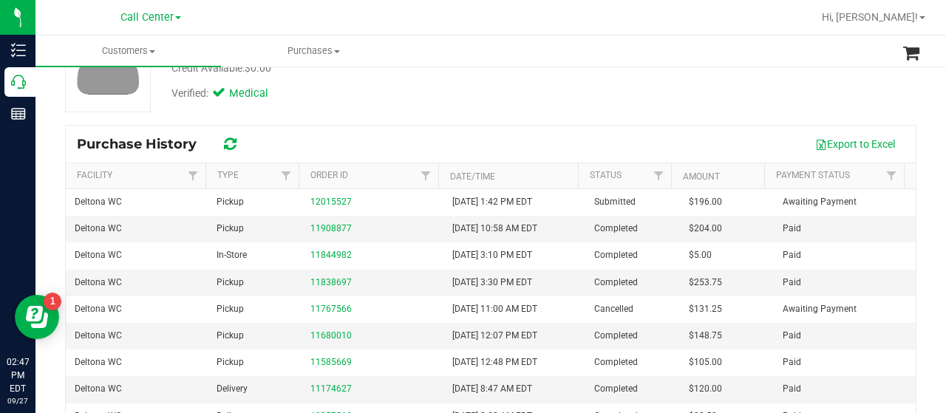
scroll to position [222, 0]
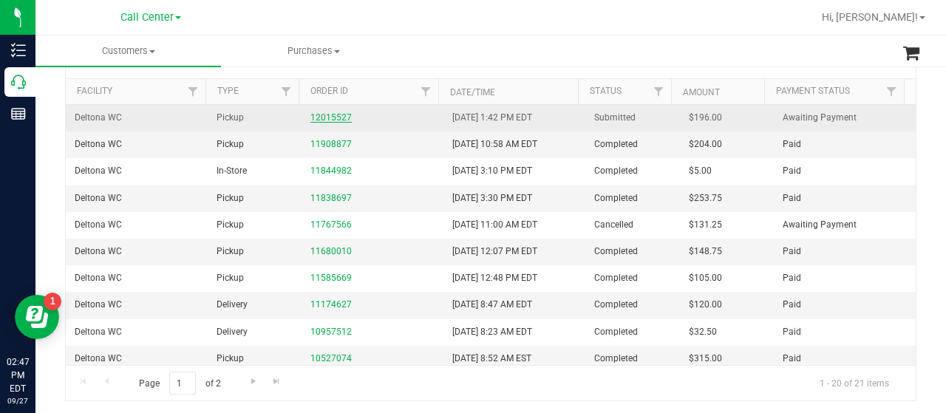
click at [310, 115] on link "12015527" at bounding box center [330, 117] width 41 height 10
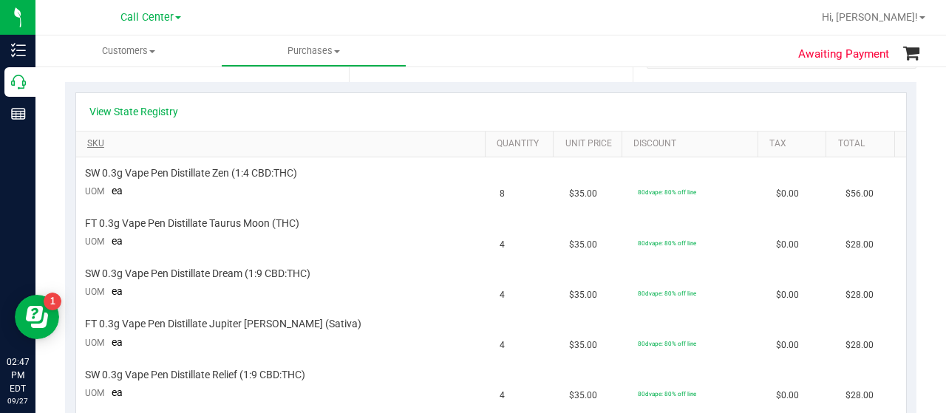
scroll to position [296, 0]
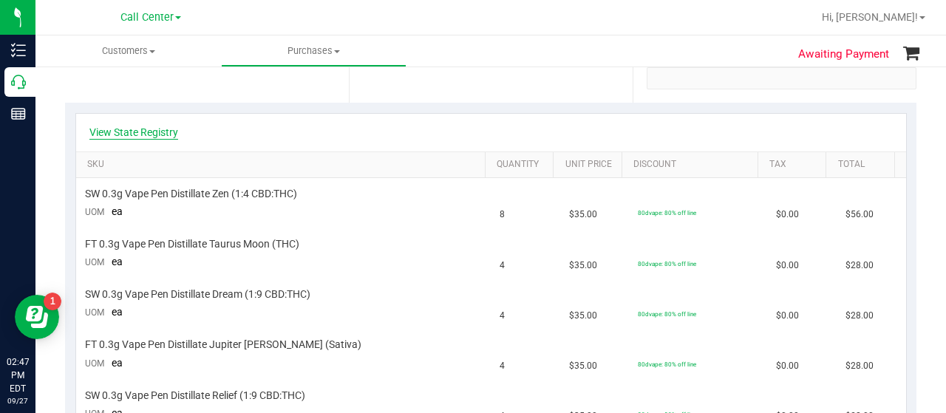
click at [142, 132] on link "View State Registry" at bounding box center [133, 132] width 89 height 15
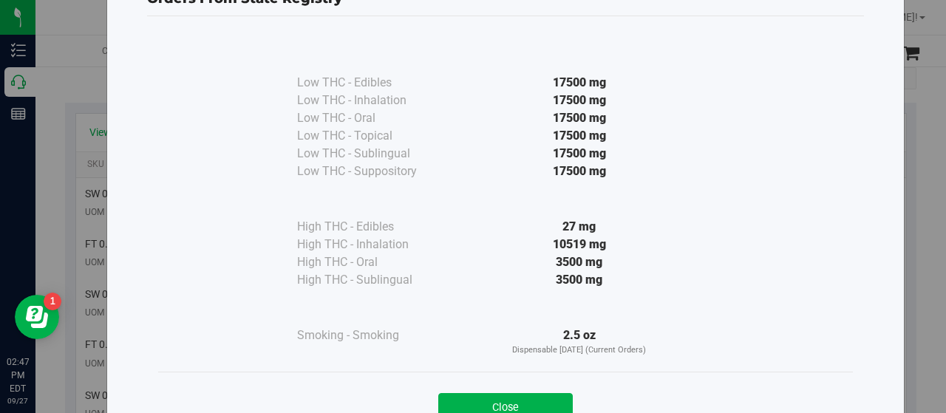
scroll to position [109, 0]
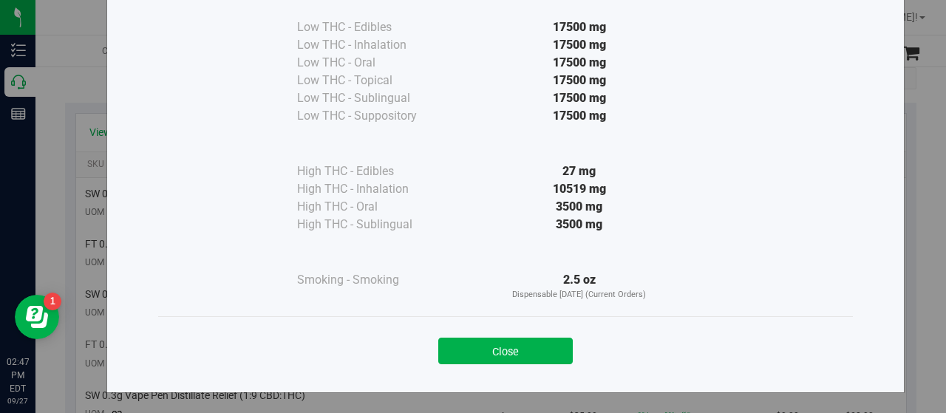
click at [454, 344] on button "Close" at bounding box center [505, 351] width 134 height 27
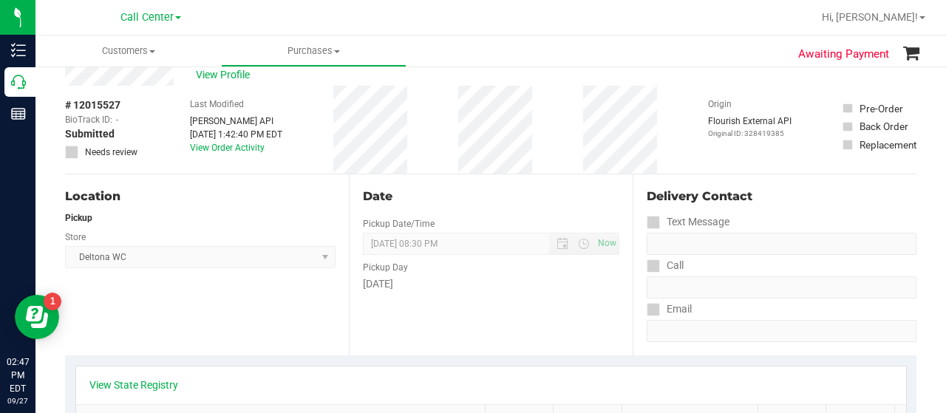
scroll to position [0, 0]
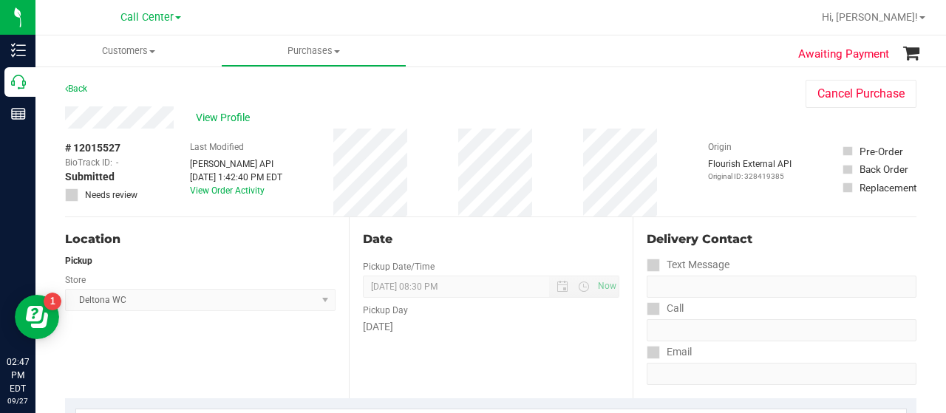
click at [93, 364] on div "Location Pickup Store Deltona WC Select Store Bonita Springs WC Boynton Beach W…" at bounding box center [207, 307] width 284 height 181
click at [123, 335] on div "Location Pickup Store Deltona WC Select Store Bonita Springs WC Boynton Beach W…" at bounding box center [207, 307] width 284 height 181
click at [232, 112] on span "View Profile" at bounding box center [225, 118] width 59 height 16
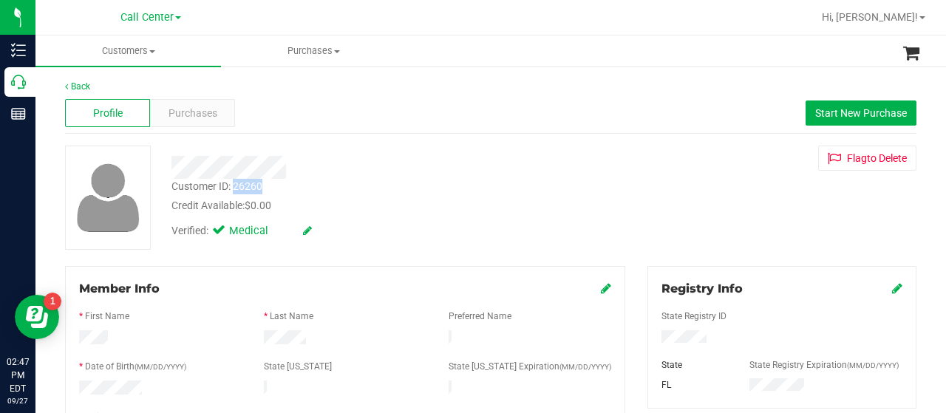
drag, startPoint x: 233, startPoint y: 189, endPoint x: 266, endPoint y: 192, distance: 33.4
click at [266, 192] on div "Customer ID: 26260 Credit Available: $0.00" at bounding box center [378, 196] width 437 height 35
click at [59, 189] on div at bounding box center [107, 198] width 106 height 104
drag, startPoint x: 234, startPoint y: 187, endPoint x: 267, endPoint y: 188, distance: 33.3
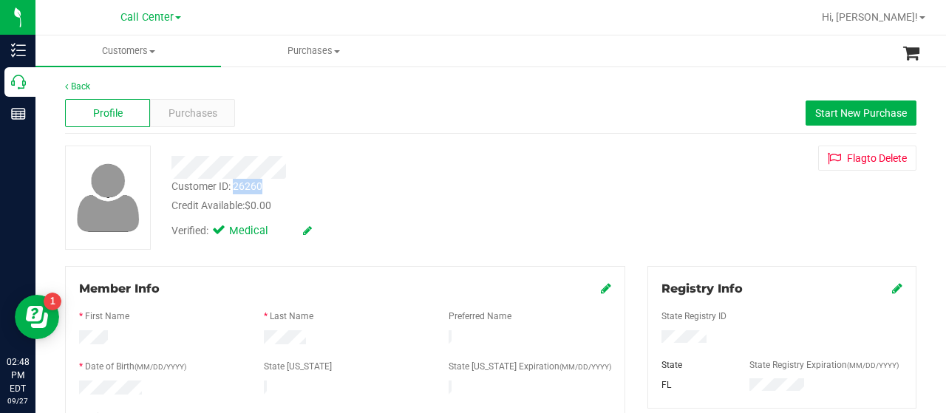
click at [267, 188] on div "Customer ID: 26260 Credit Available: $0.00" at bounding box center [378, 196] width 437 height 35
drag, startPoint x: 263, startPoint y: 188, endPoint x: 242, endPoint y: 190, distance: 20.7
click at [242, 190] on div "Customer ID: 26260" at bounding box center [216, 187] width 91 height 16
drag, startPoint x: 232, startPoint y: 187, endPoint x: 267, endPoint y: 184, distance: 35.6
click at [267, 184] on div "Customer ID: 26260 Credit Available: $0.00" at bounding box center [378, 196] width 437 height 35
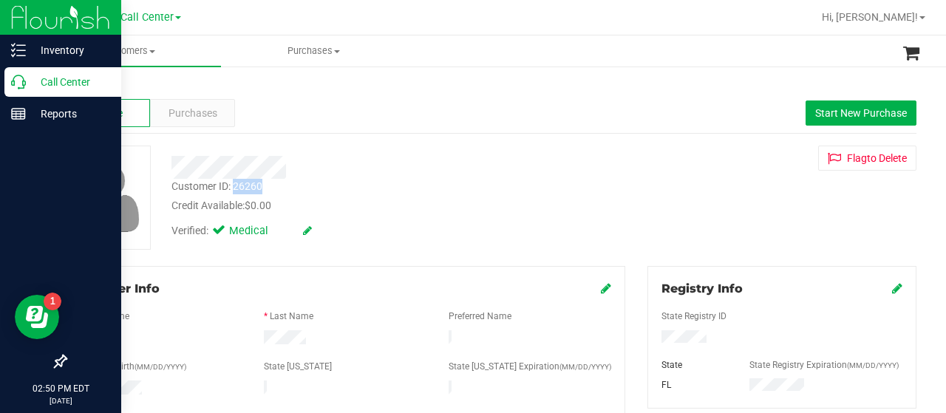
click at [34, 85] on p "Call Center" at bounding box center [70, 82] width 89 height 18
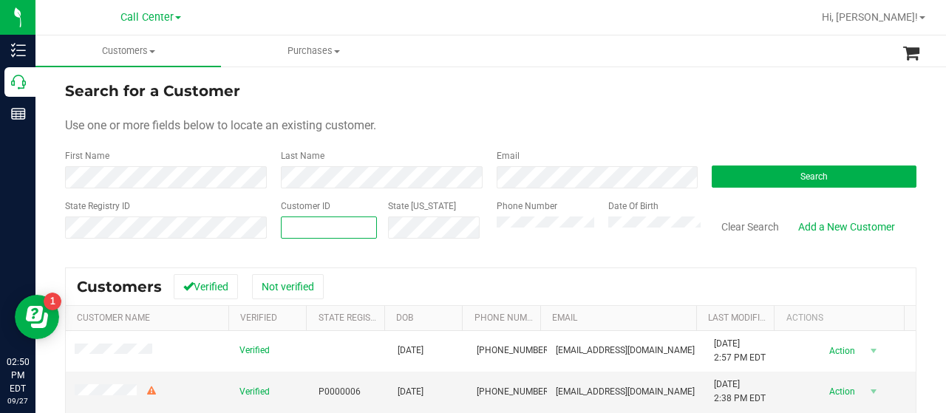
click at [313, 227] on input "text" at bounding box center [328, 227] width 95 height 21
paste input "1554697"
type input "1554697"
drag, startPoint x: 772, startPoint y: 177, endPoint x: 723, endPoint y: 137, distance: 63.0
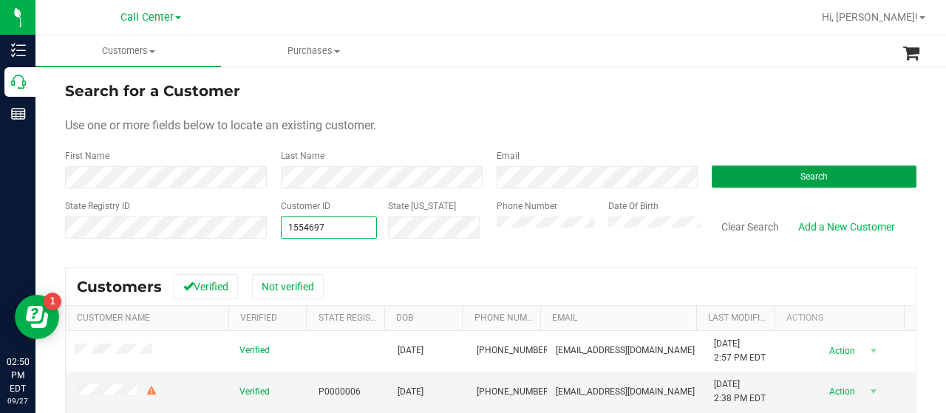
click at [771, 177] on button "Search" at bounding box center [813, 176] width 205 height 22
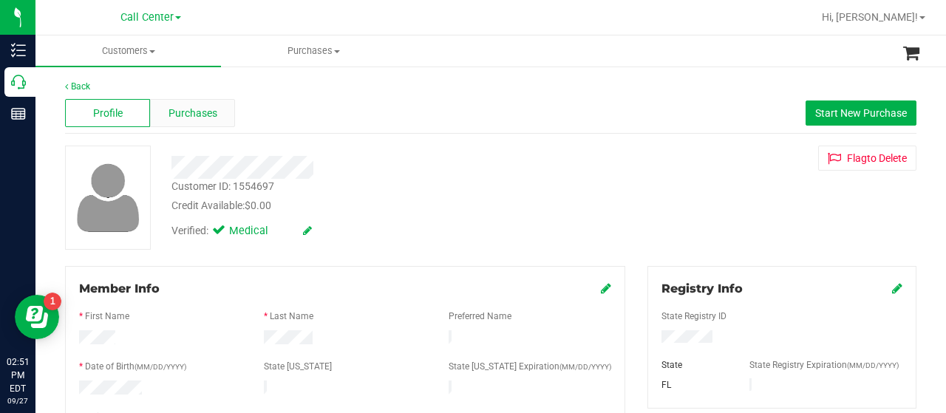
click at [177, 115] on span "Purchases" at bounding box center [192, 114] width 49 height 16
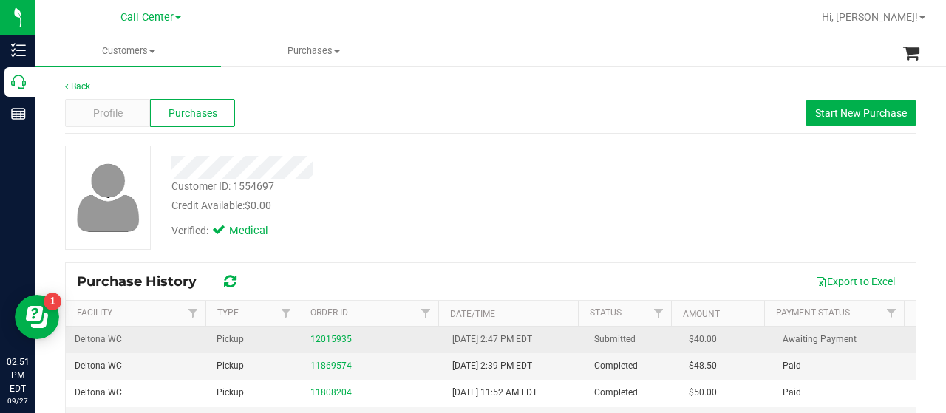
click at [316, 334] on link "12015935" at bounding box center [330, 339] width 41 height 10
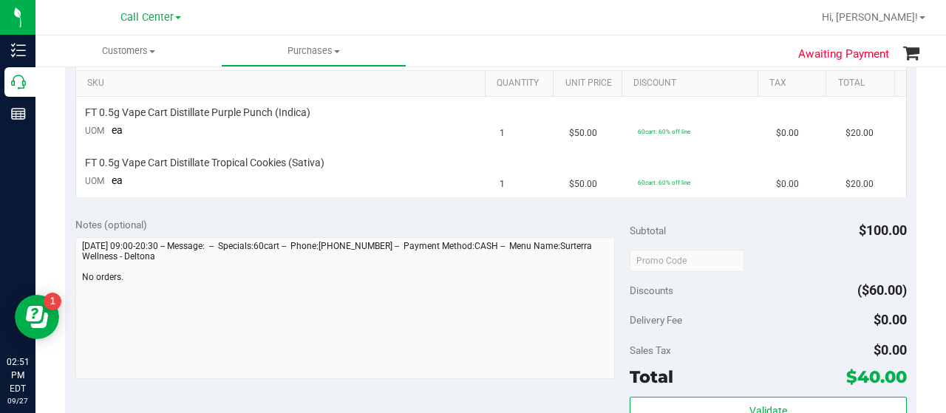
scroll to position [296, 0]
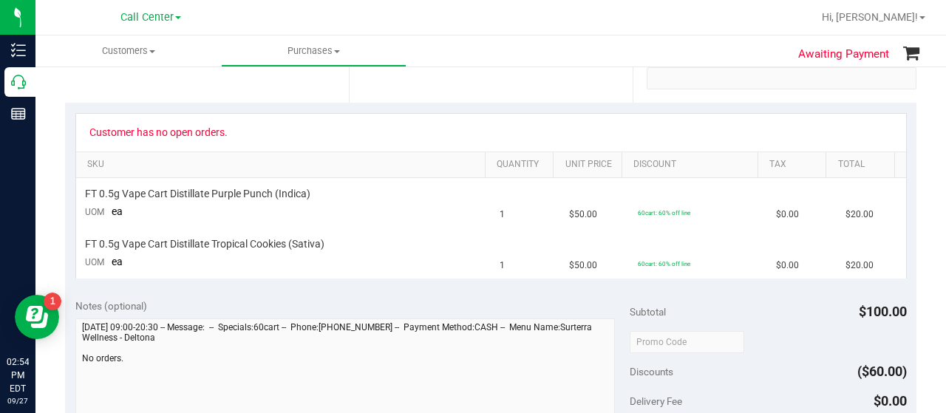
click at [72, 103] on div "Customer has no open orders. SKU Quantity Unit Price Discount Tax Total FT 0.5g…" at bounding box center [490, 195] width 851 height 185
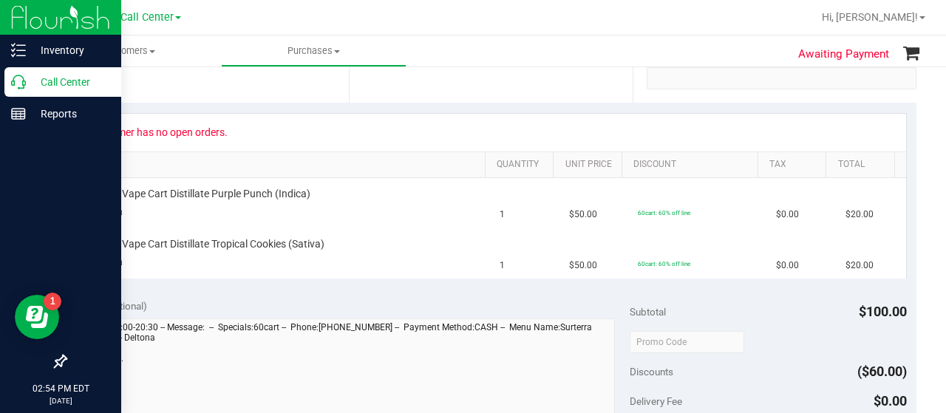
click at [18, 78] on icon at bounding box center [18, 82] width 15 height 15
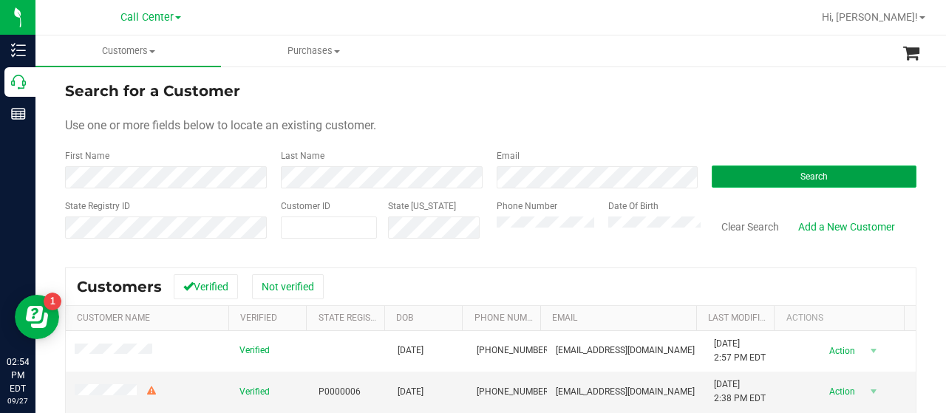
click at [749, 170] on button "Search" at bounding box center [813, 176] width 205 height 22
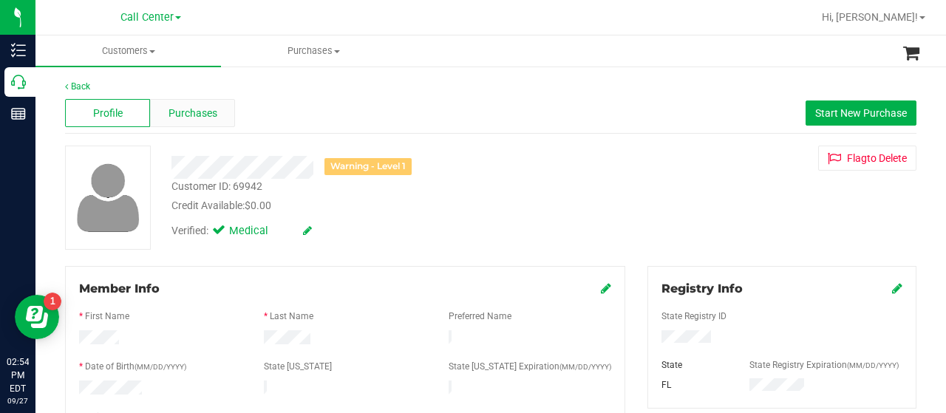
click at [169, 107] on span "Purchases" at bounding box center [192, 114] width 49 height 16
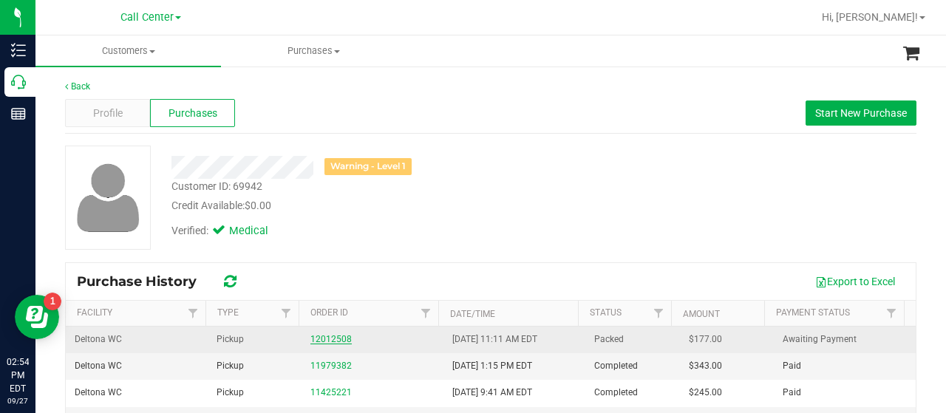
click at [325, 335] on link "12012508" at bounding box center [330, 339] width 41 height 10
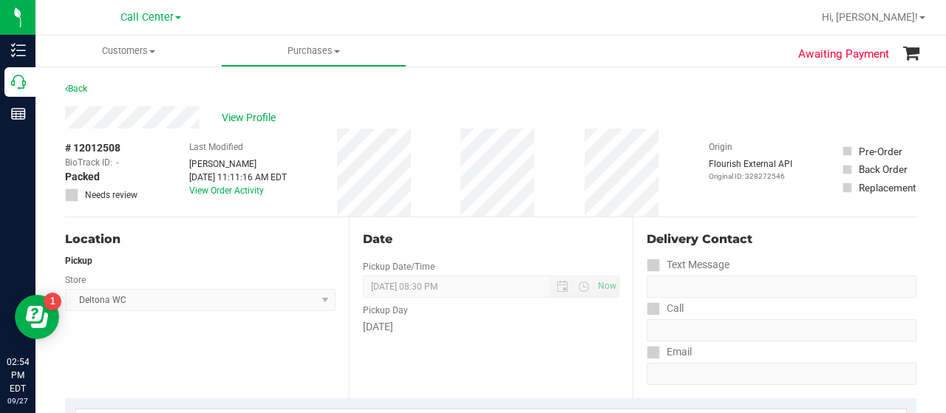
click at [117, 346] on div "Location Pickup Store Deltona WC Select Store Bonita Springs WC Boynton Beach W…" at bounding box center [207, 307] width 284 height 181
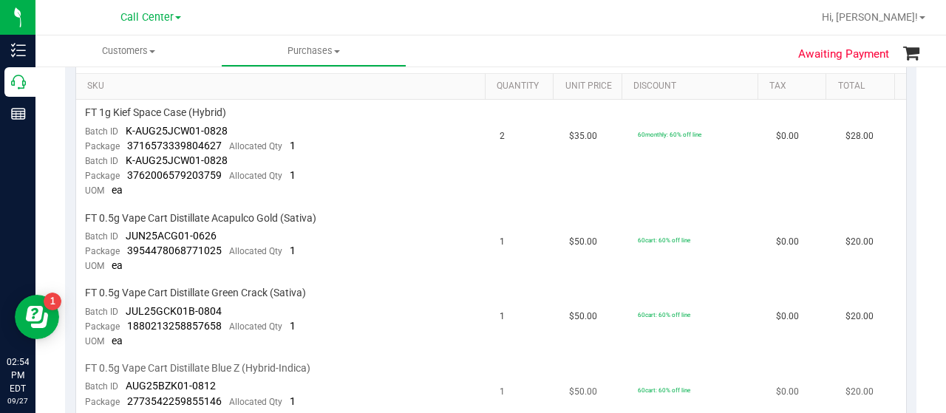
scroll to position [369, 0]
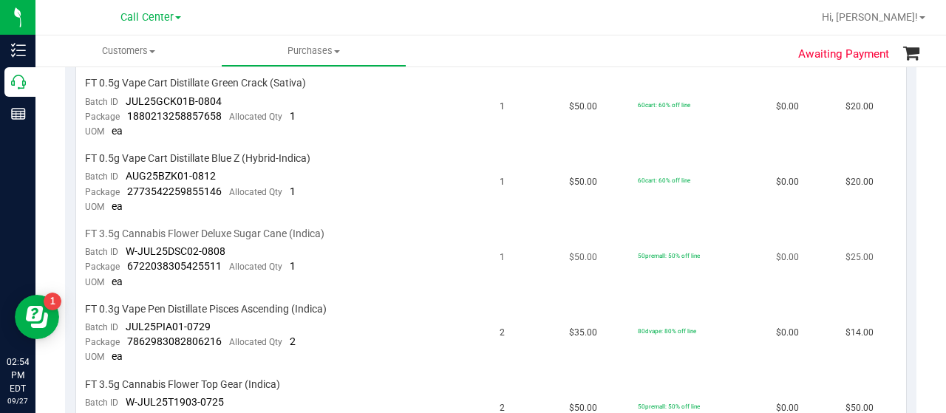
scroll to position [591, 0]
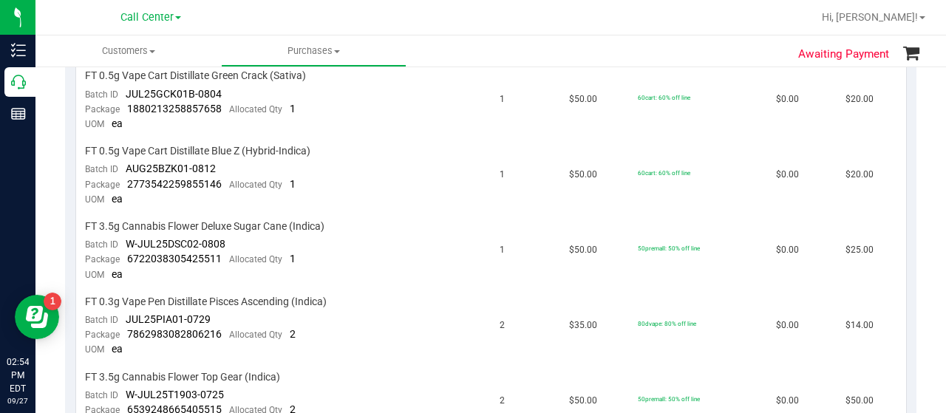
click at [71, 257] on div "View State Registry SKU Quantity Unit Price Discount Tax Total FT 1g Kief Space…" at bounding box center [490, 127] width 851 height 641
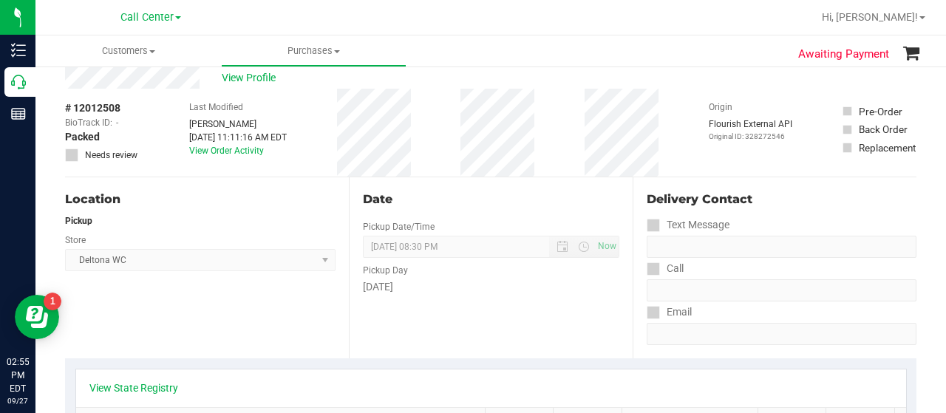
scroll to position [0, 0]
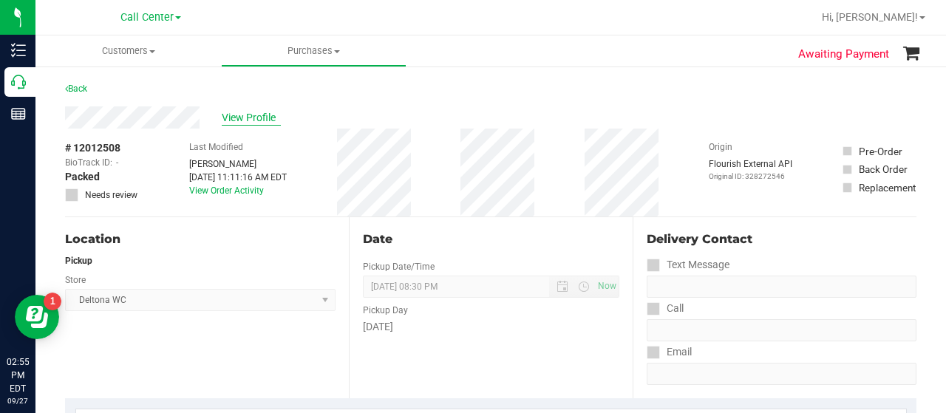
click at [268, 112] on span "View Profile" at bounding box center [251, 118] width 59 height 16
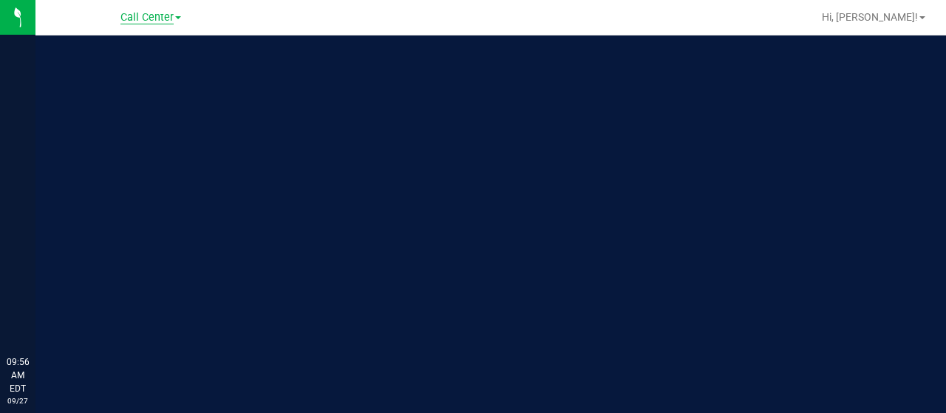
click at [132, 22] on span "Call Center" at bounding box center [146, 17] width 53 height 13
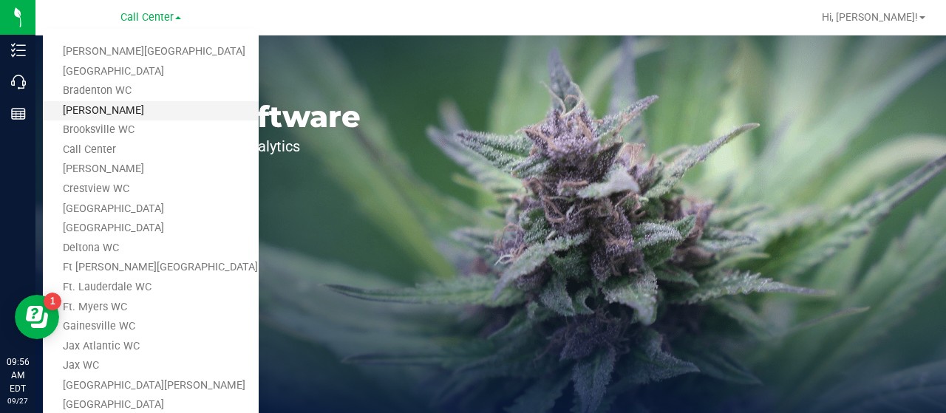
click at [109, 107] on link "[PERSON_NAME]" at bounding box center [151, 111] width 216 height 20
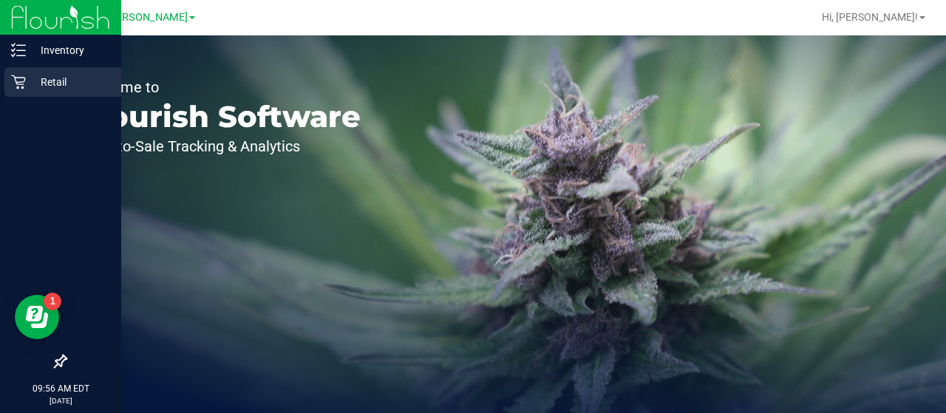
click at [14, 91] on div "Retail" at bounding box center [62, 82] width 117 height 30
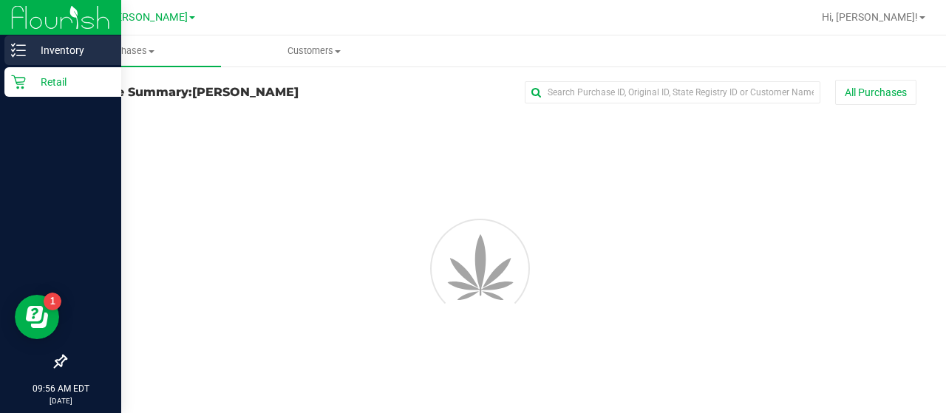
click at [44, 61] on div "Inventory" at bounding box center [62, 50] width 117 height 30
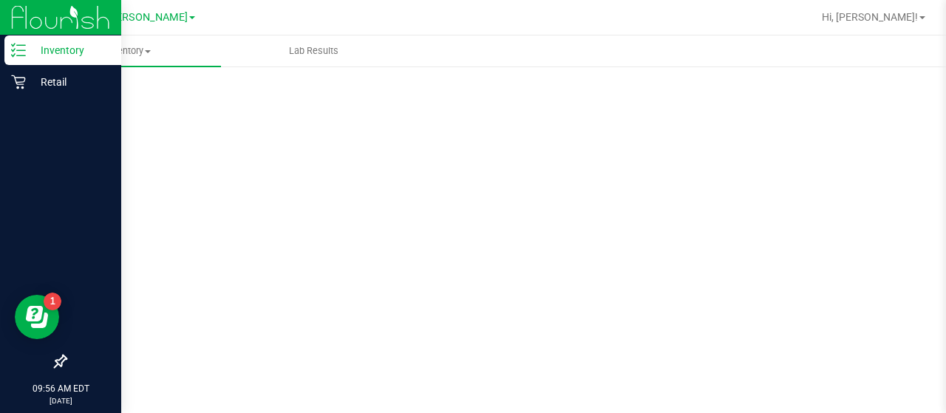
click at [52, 48] on p "Inventory" at bounding box center [70, 50] width 89 height 18
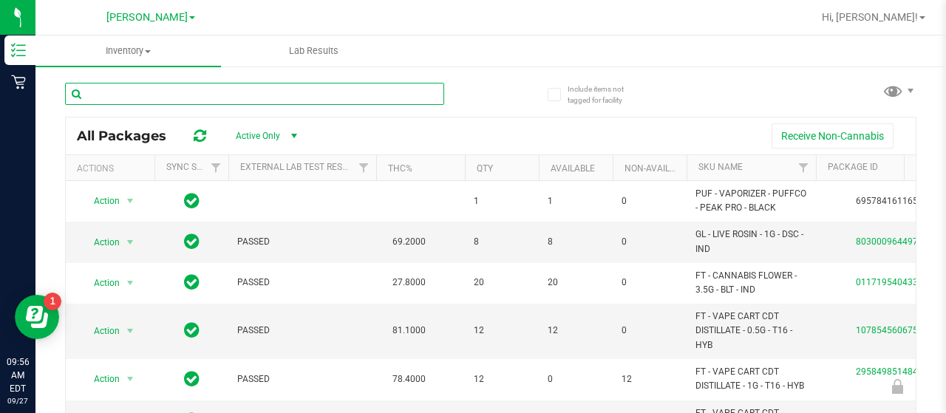
click at [121, 97] on input "text" at bounding box center [254, 94] width 379 height 22
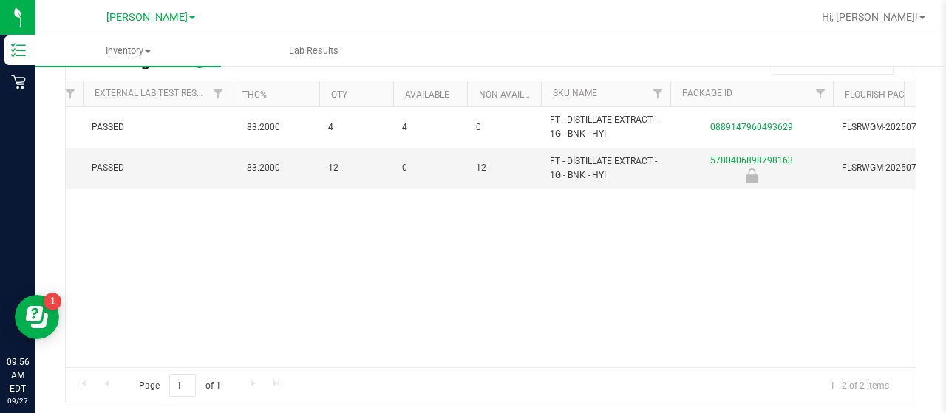
scroll to position [0, 147]
type input "bnk"
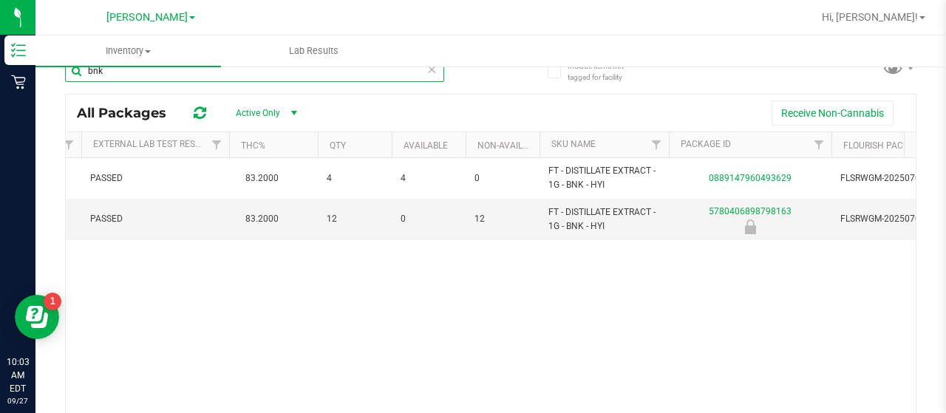
scroll to position [0, 0]
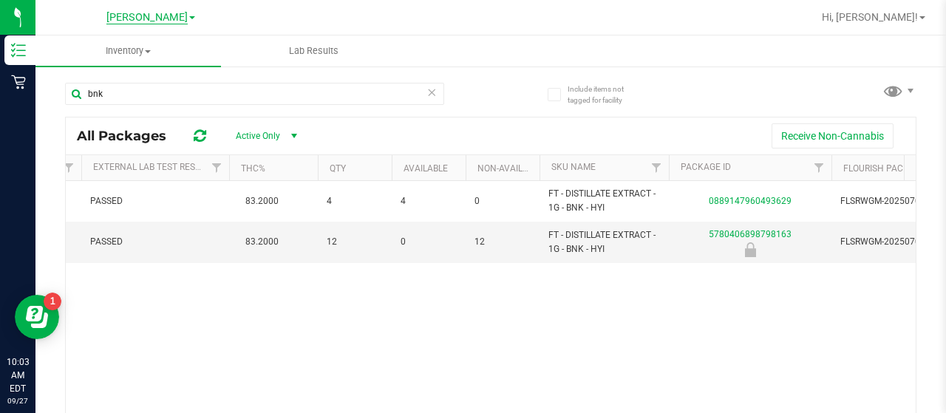
click at [143, 16] on span "[PERSON_NAME]" at bounding box center [146, 17] width 81 height 13
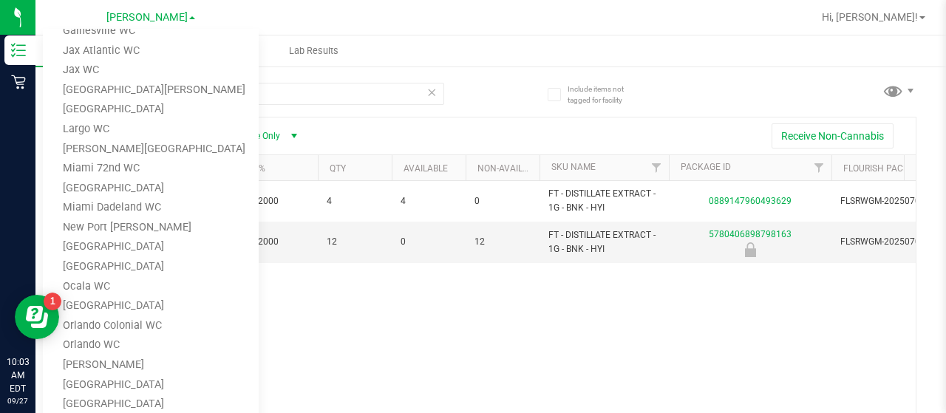
scroll to position [550, 0]
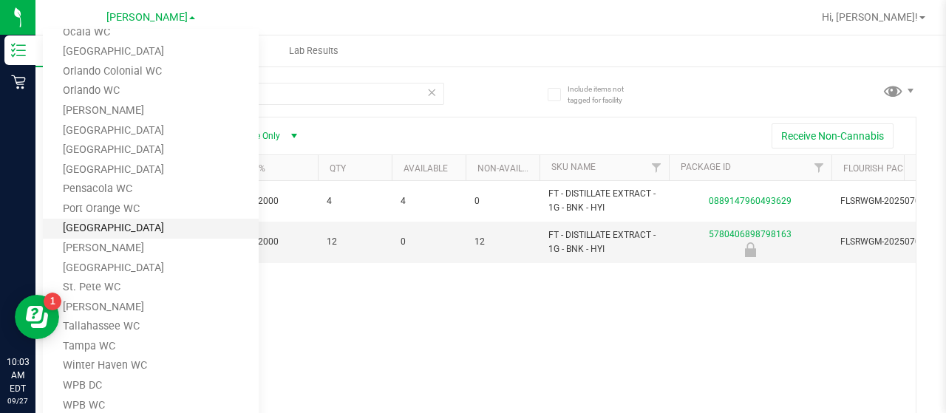
click at [103, 233] on link "[GEOGRAPHIC_DATA]" at bounding box center [151, 229] width 216 height 20
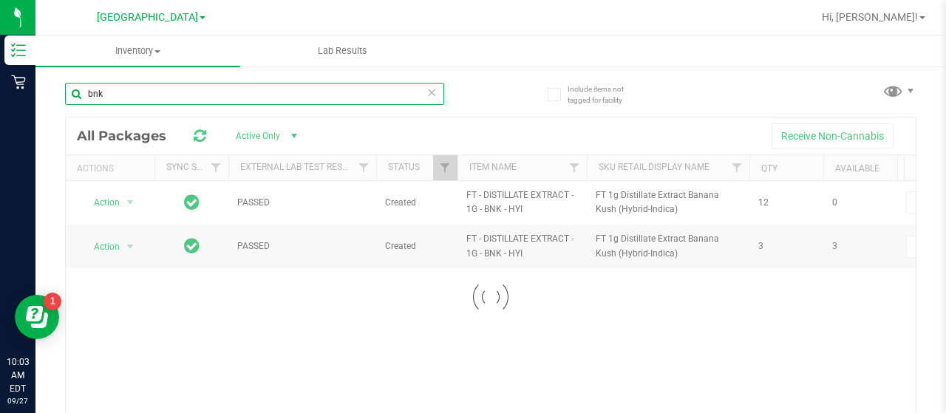
click at [120, 92] on input "bnk" at bounding box center [254, 94] width 379 height 22
type input "b"
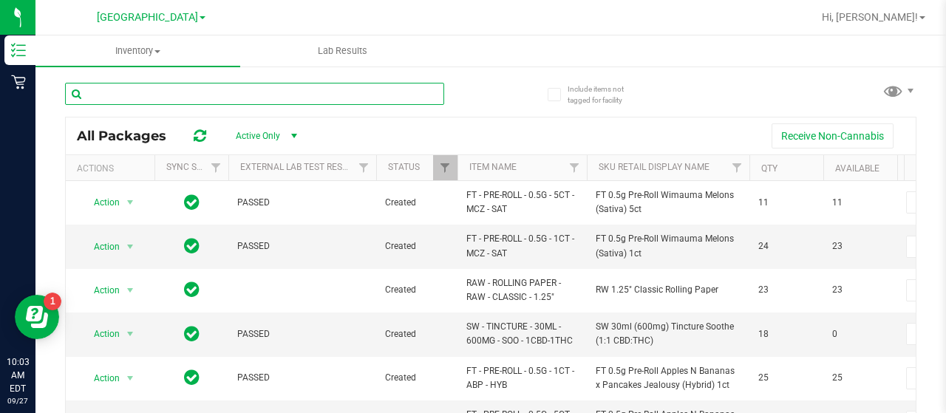
click at [205, 91] on input "text" at bounding box center [254, 94] width 379 height 22
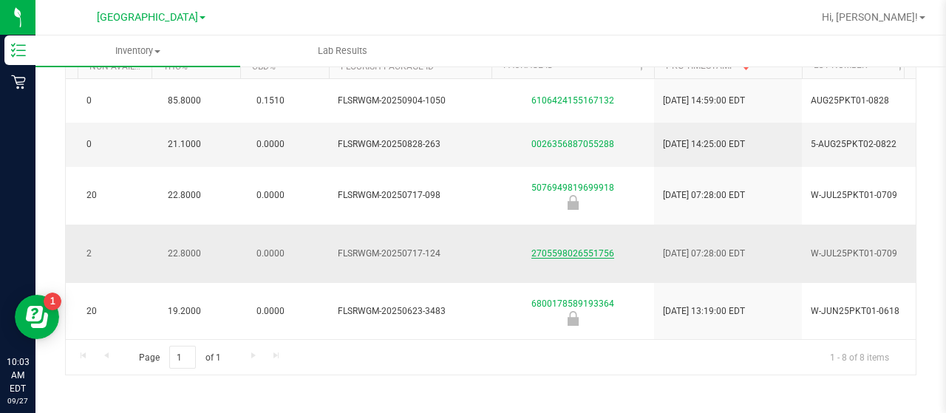
type input "pkt"
click at [564, 248] on link "2705598026551756" at bounding box center [572, 253] width 83 height 10
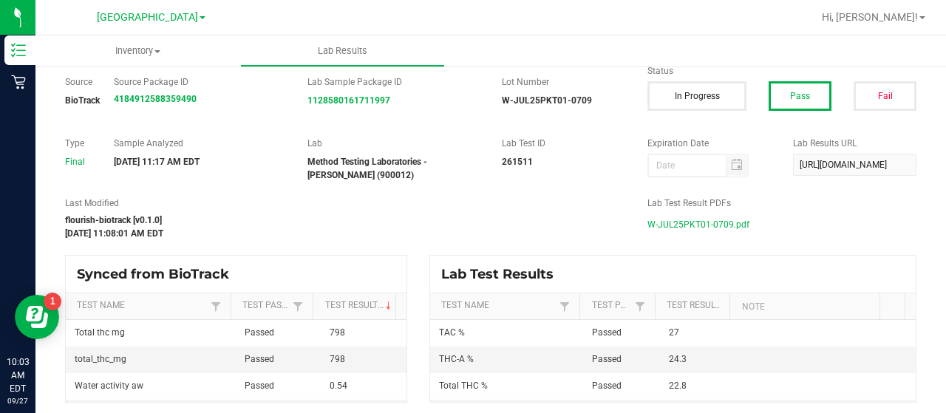
click at [677, 222] on span "W-JUL25PKT01-0709.pdf" at bounding box center [698, 225] width 102 height 22
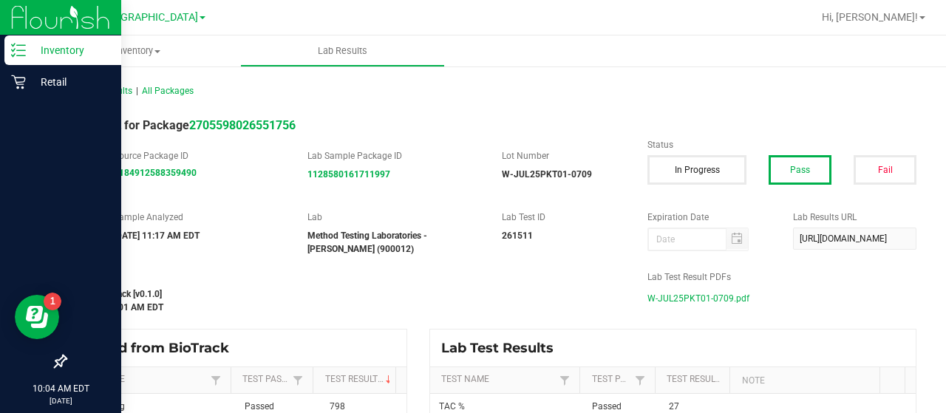
click at [29, 52] on p "Inventory" at bounding box center [70, 50] width 89 height 18
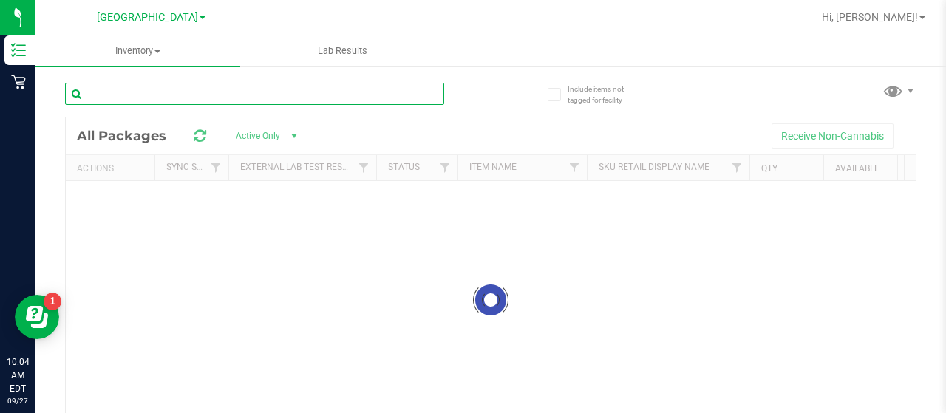
click at [129, 98] on input "text" at bounding box center [254, 94] width 379 height 22
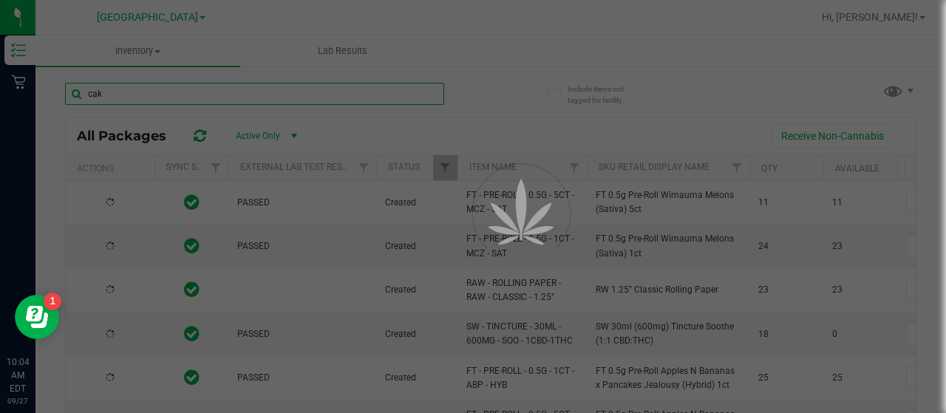
type input "cake"
type input "2026-03-16"
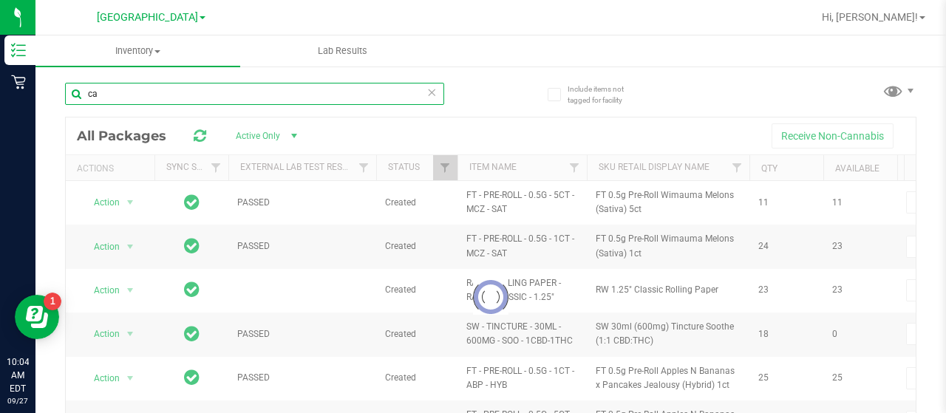
type input "c"
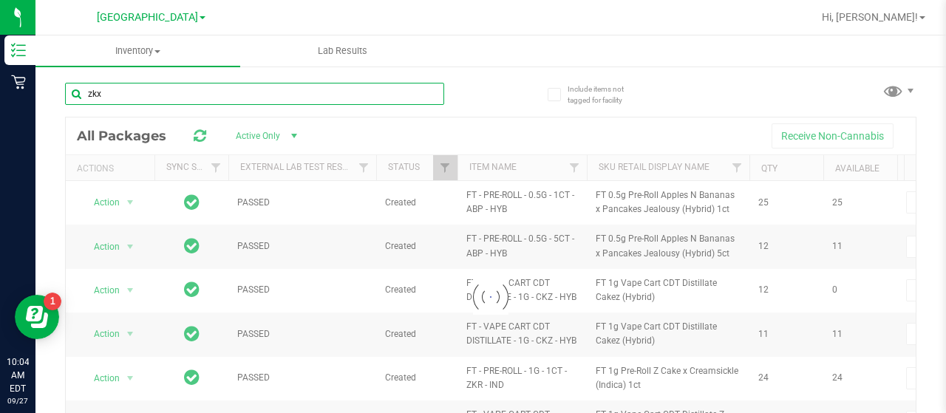
type input "zk"
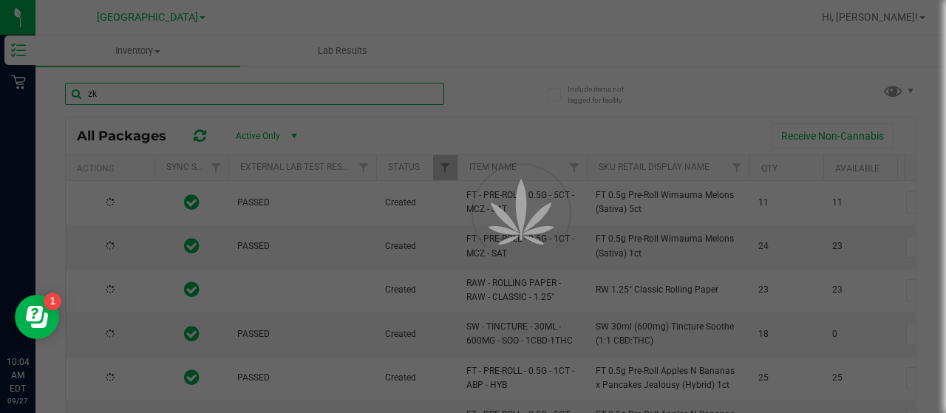
type input "2026-03-16"
type input "z"
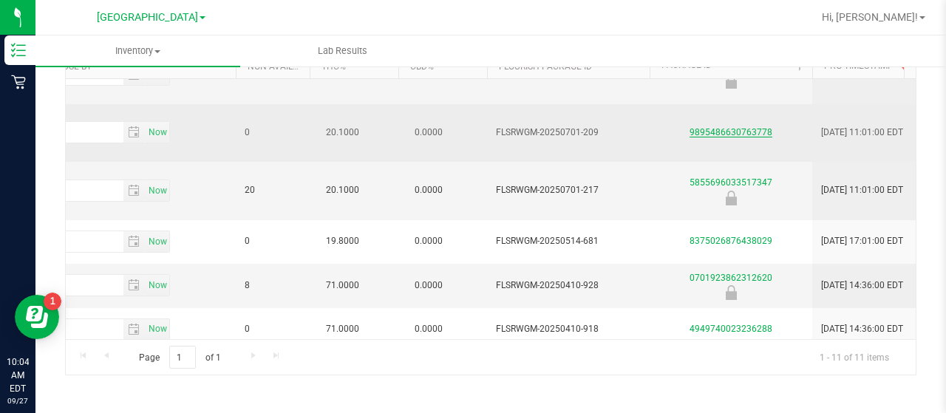
type input "ckz"
click at [730, 129] on link "9895486630763778" at bounding box center [730, 132] width 83 height 10
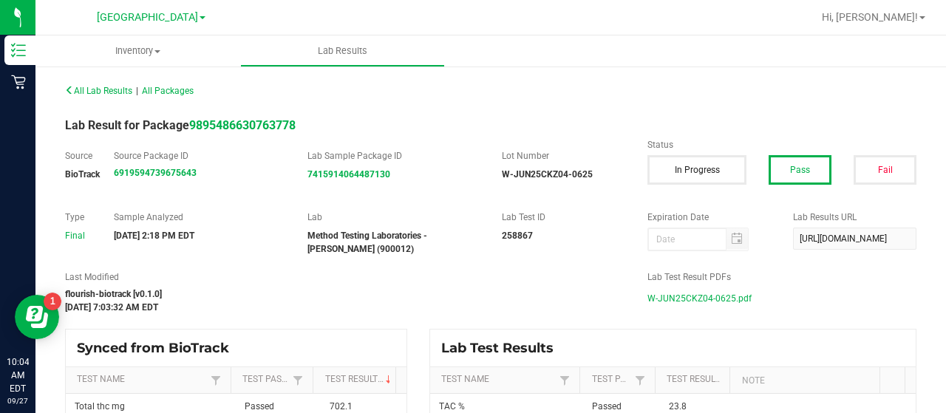
click at [669, 299] on span "W-JUN25CKZ04-0625.pdf" at bounding box center [699, 298] width 104 height 22
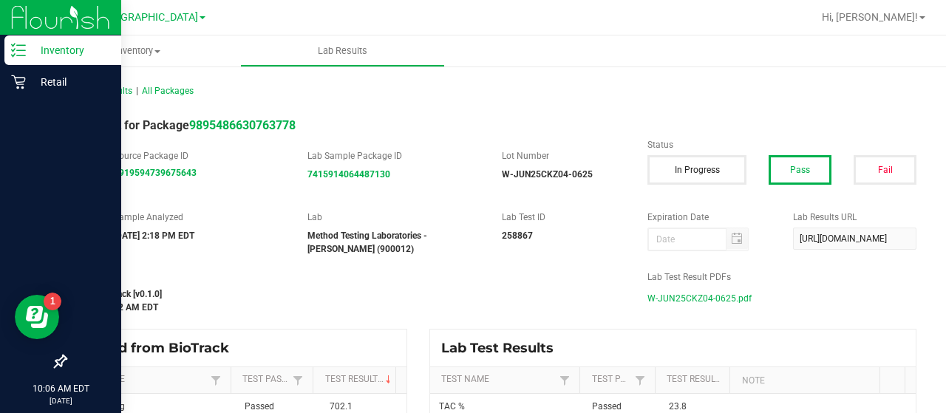
click at [33, 52] on p "Inventory" at bounding box center [70, 50] width 89 height 18
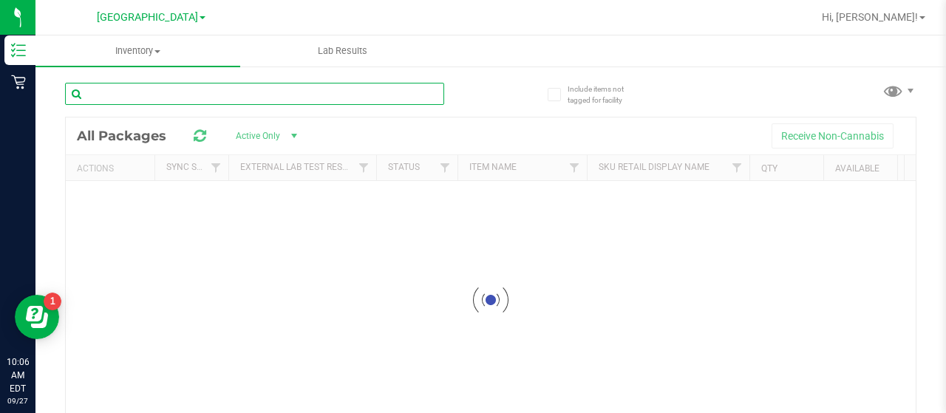
click at [144, 102] on input "text" at bounding box center [254, 94] width 379 height 22
type input "mec"
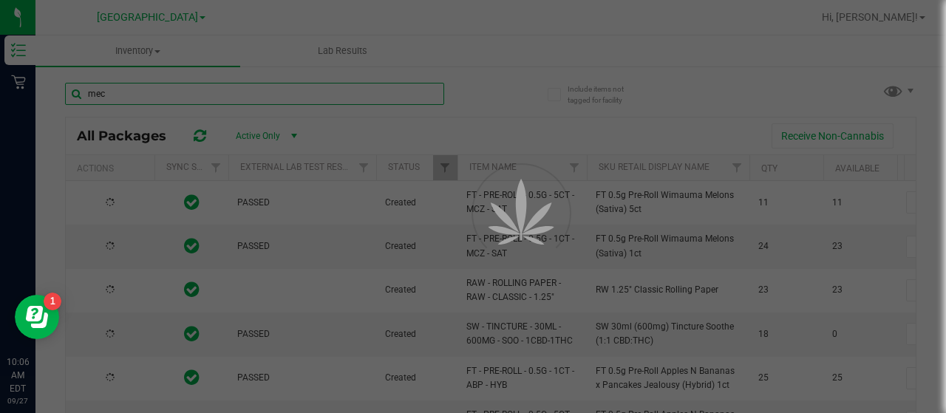
type input "2026-03-16"
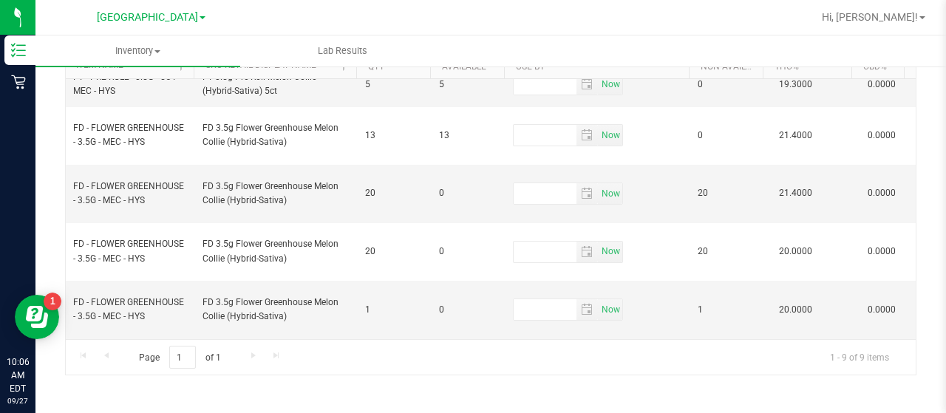
scroll to position [0, 442]
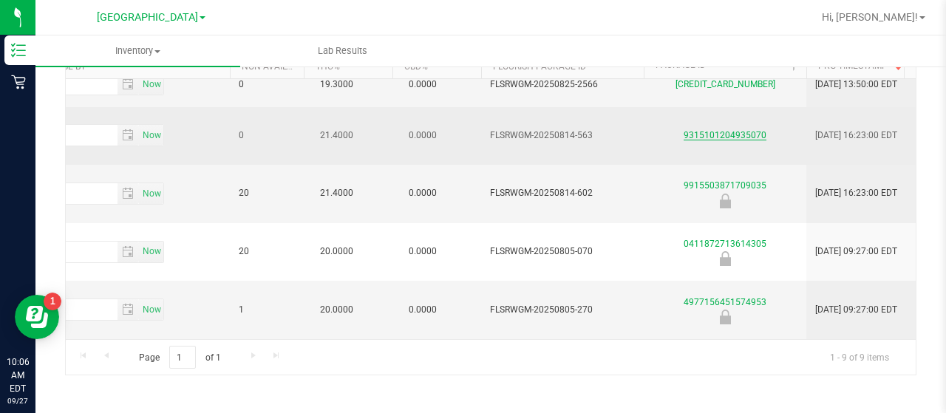
type input "mec"
click at [693, 140] on link "9315101204935070" at bounding box center [724, 135] width 83 height 10
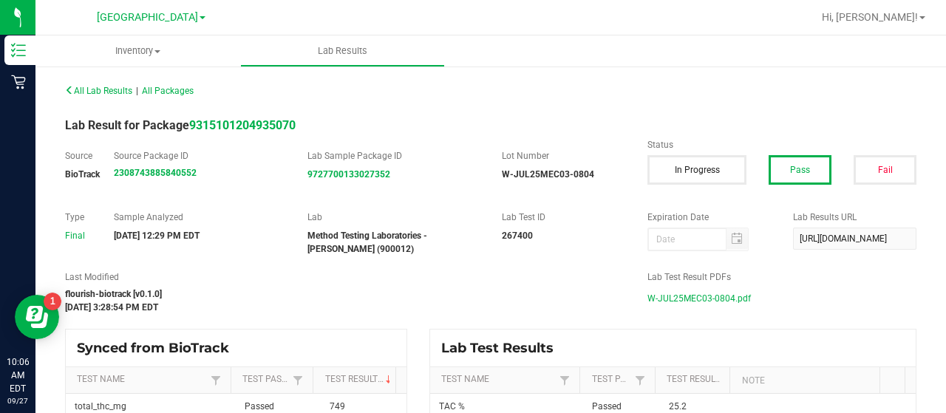
click at [655, 298] on span "W-JUL25MEC03-0804.pdf" at bounding box center [698, 298] width 103 height 22
click at [120, 22] on span "[GEOGRAPHIC_DATA]" at bounding box center [147, 17] width 101 height 13
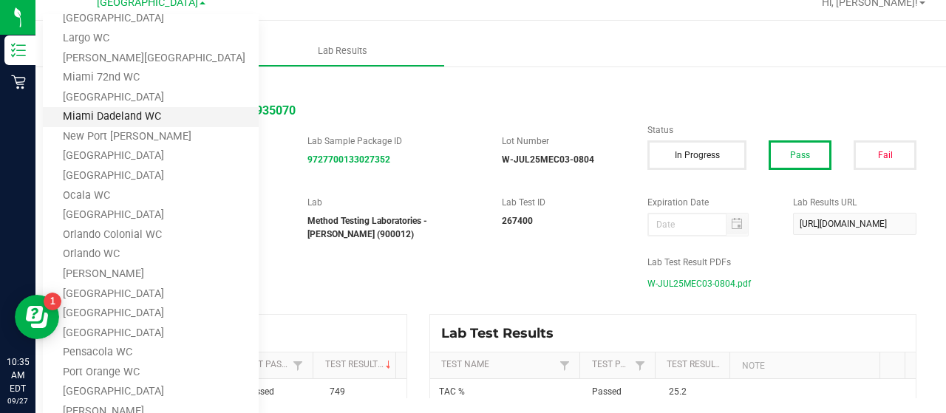
scroll to position [476, 0]
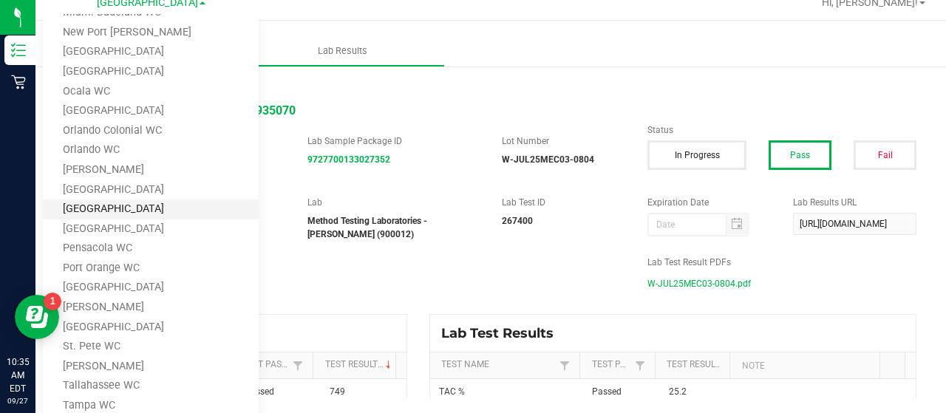
click at [100, 208] on link "[GEOGRAPHIC_DATA]" at bounding box center [151, 209] width 216 height 20
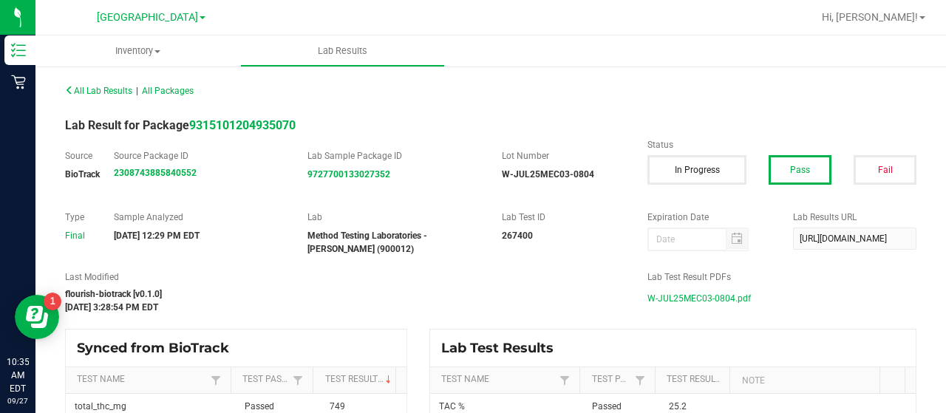
scroll to position [0, 0]
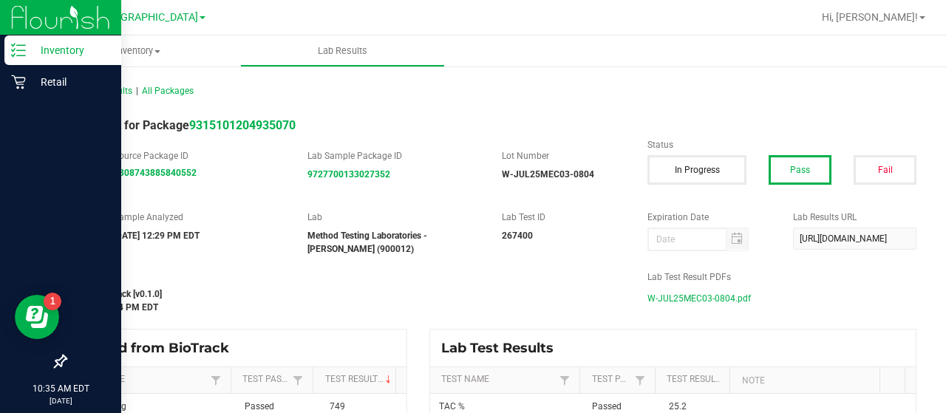
click at [26, 52] on p "Inventory" at bounding box center [70, 50] width 89 height 18
click at [30, 50] on p "Inventory" at bounding box center [70, 50] width 89 height 18
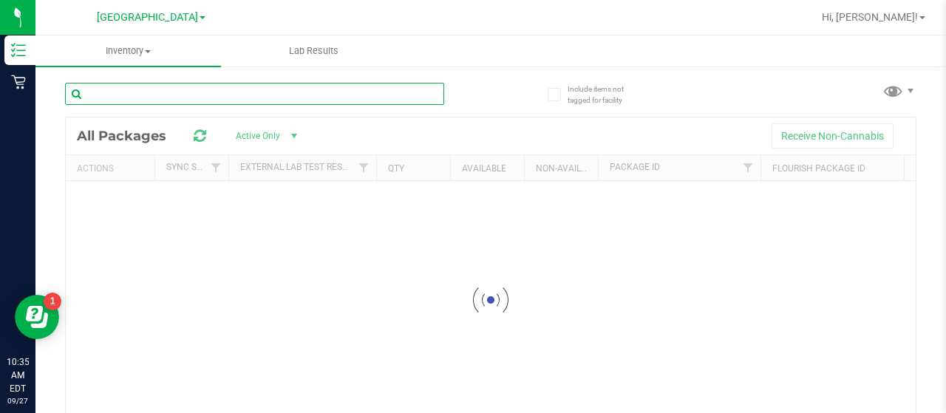
click at [157, 97] on input "text" at bounding box center [254, 94] width 379 height 22
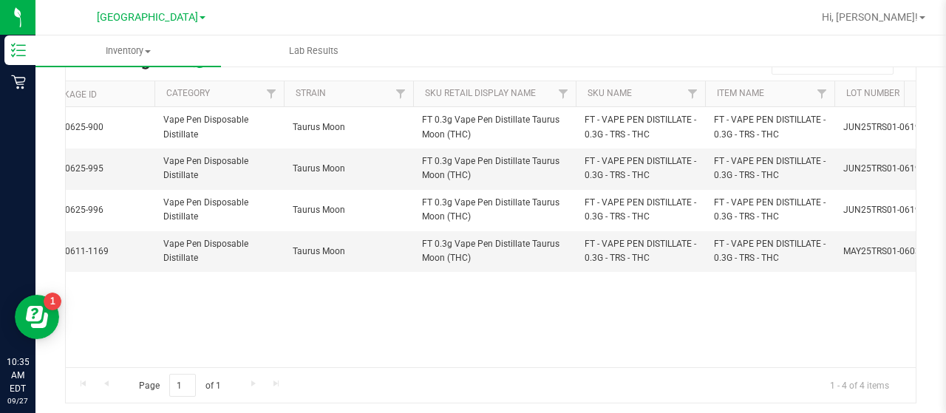
scroll to position [0, 801]
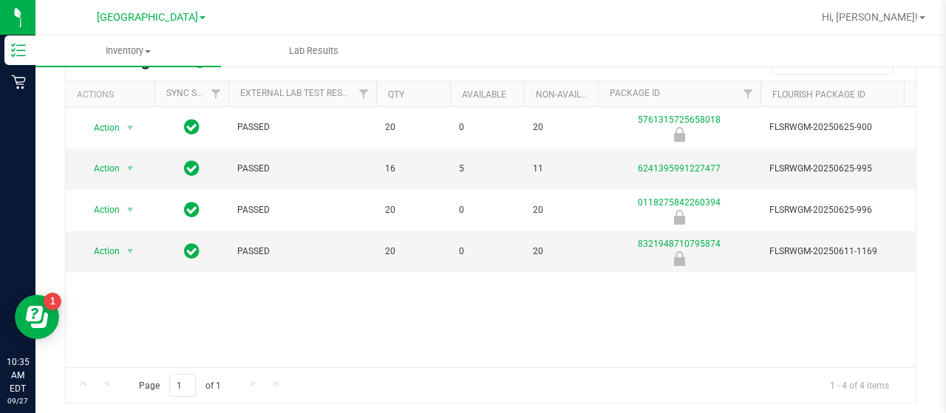
type input "trs"
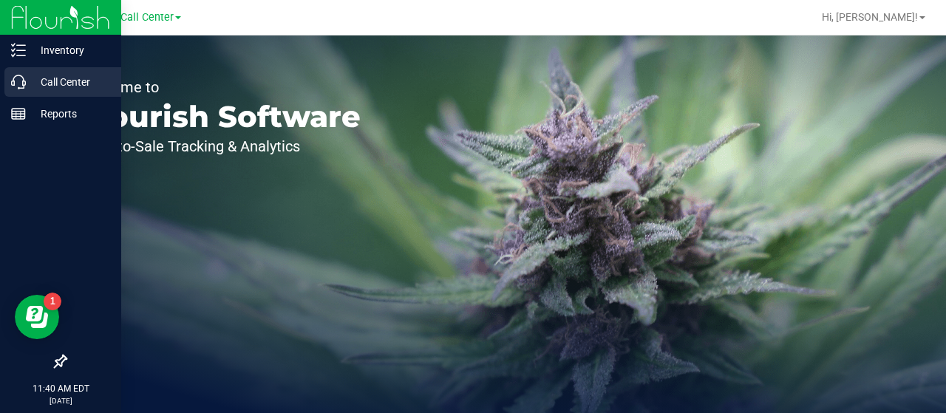
click at [13, 91] on div "Call Center" at bounding box center [62, 82] width 117 height 30
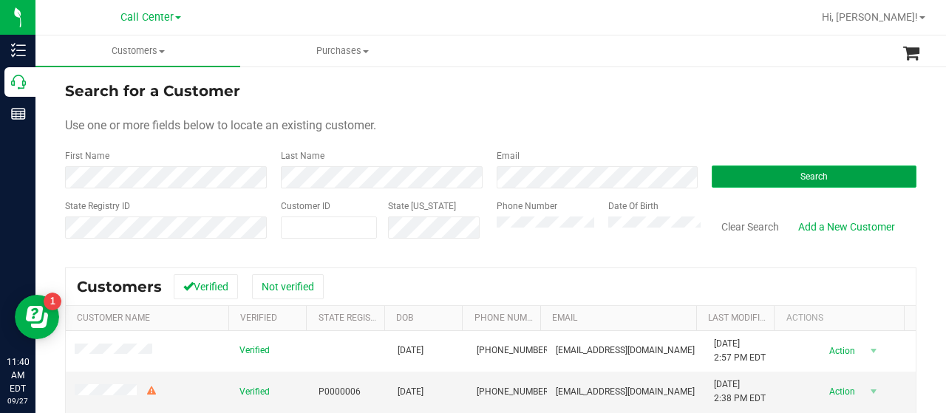
click at [740, 180] on button "Search" at bounding box center [813, 176] width 205 height 22
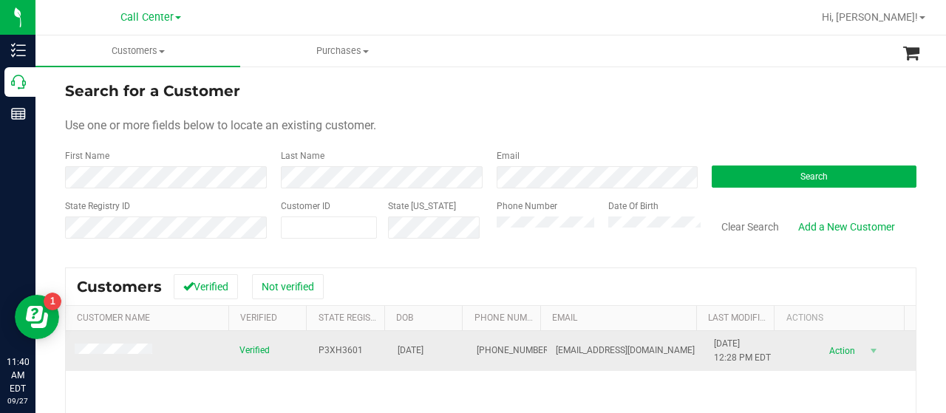
click at [121, 343] on td at bounding box center [148, 351] width 165 height 40
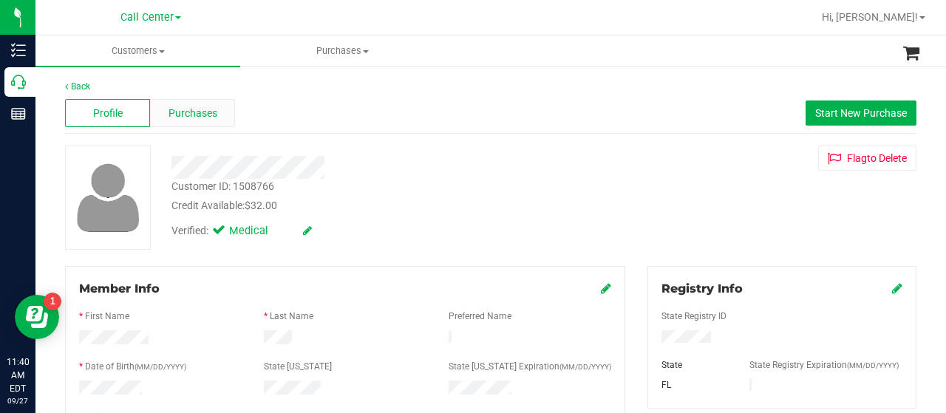
click at [171, 109] on span "Purchases" at bounding box center [192, 114] width 49 height 16
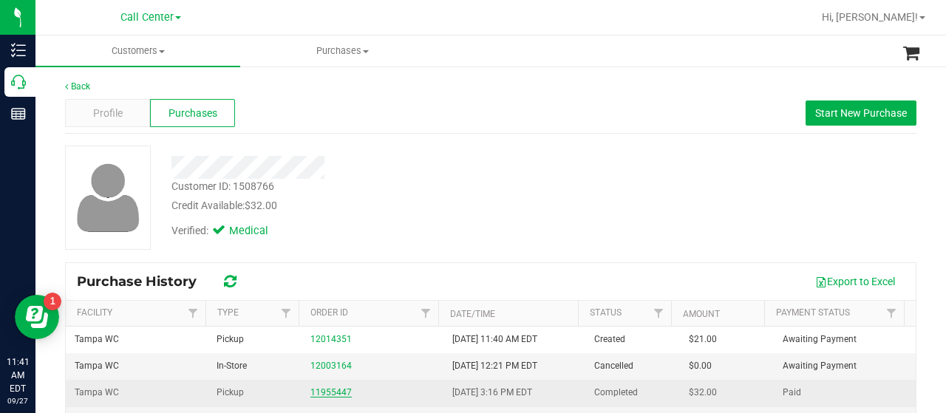
click at [332, 389] on link "11955447" at bounding box center [330, 392] width 41 height 10
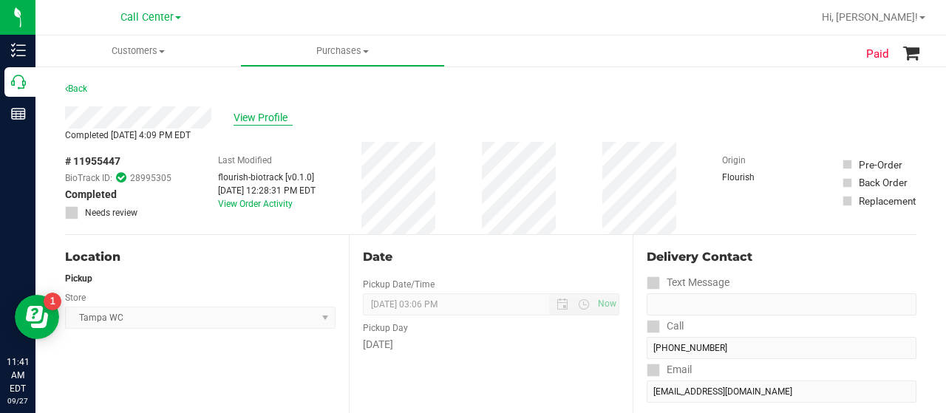
click at [251, 122] on span "View Profile" at bounding box center [262, 118] width 59 height 16
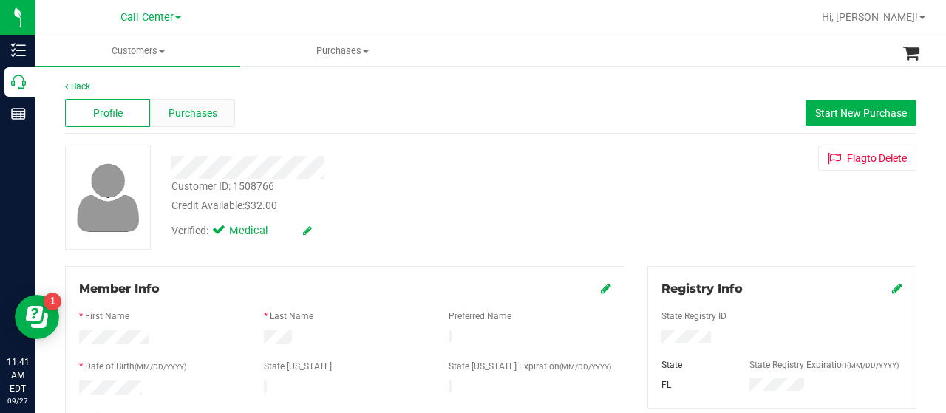
click at [206, 110] on span "Purchases" at bounding box center [192, 114] width 49 height 16
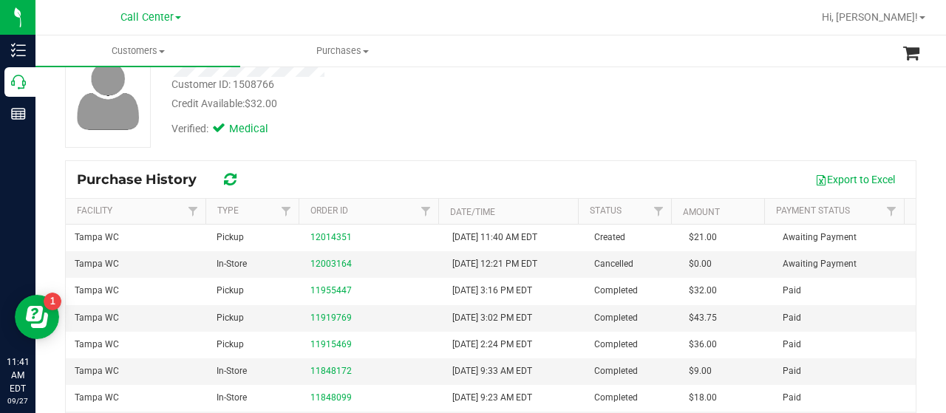
scroll to position [148, 0]
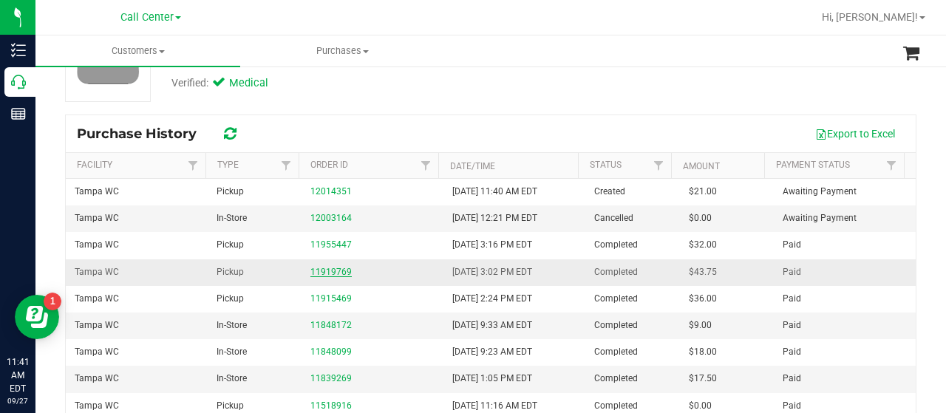
click at [310, 271] on link "11919769" at bounding box center [330, 272] width 41 height 10
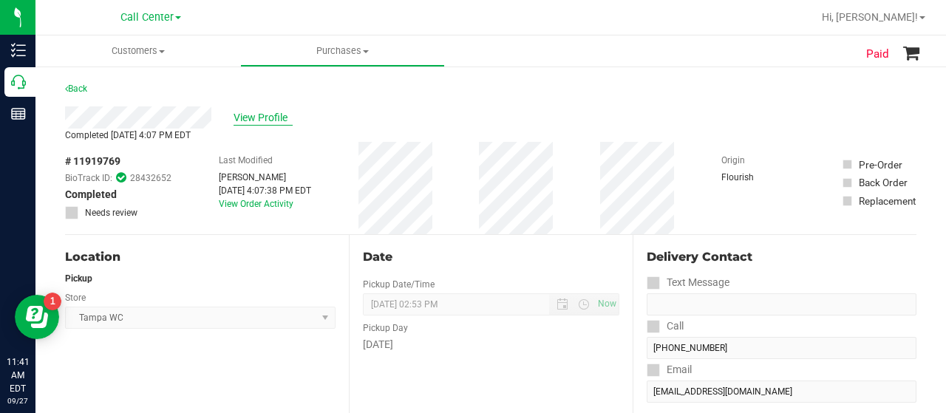
click at [250, 115] on span "View Profile" at bounding box center [262, 118] width 59 height 16
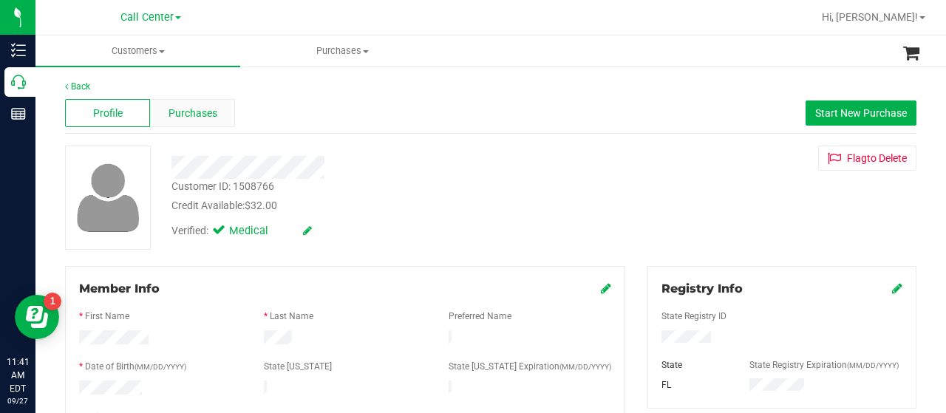
click at [173, 102] on div "Purchases" at bounding box center [192, 113] width 85 height 28
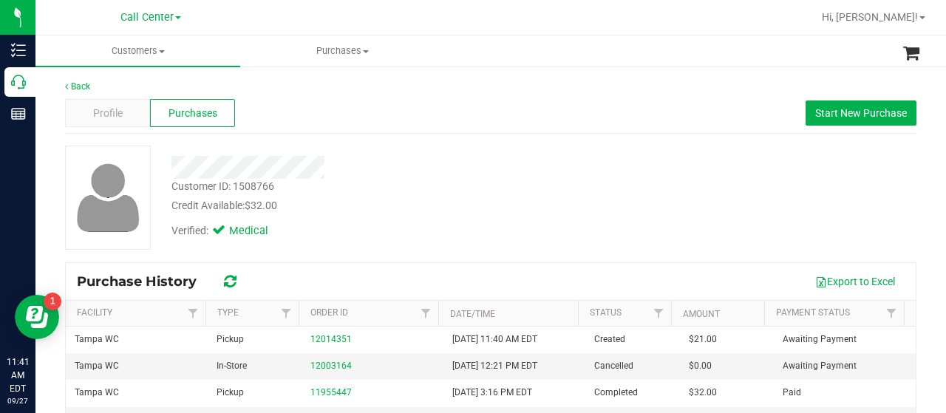
scroll to position [74, 0]
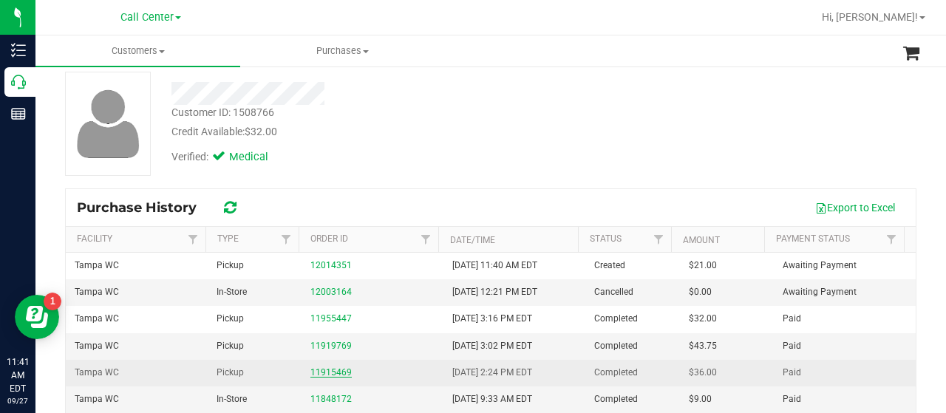
click at [318, 373] on link "11915469" at bounding box center [330, 372] width 41 height 10
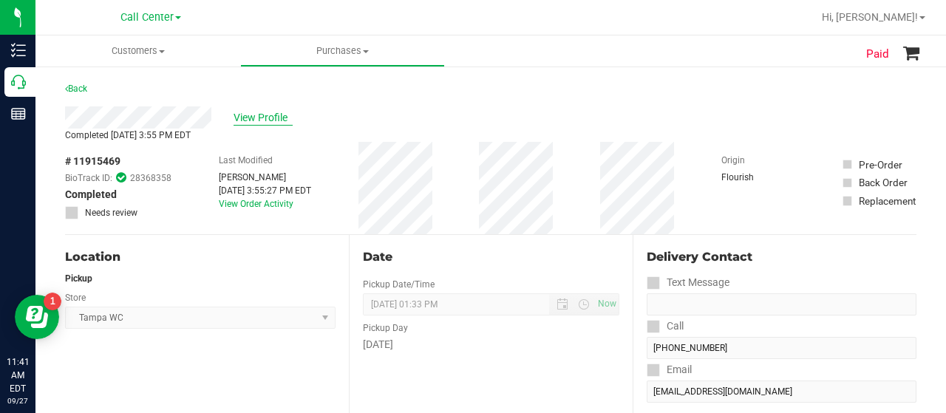
click at [260, 118] on span "View Profile" at bounding box center [262, 118] width 59 height 16
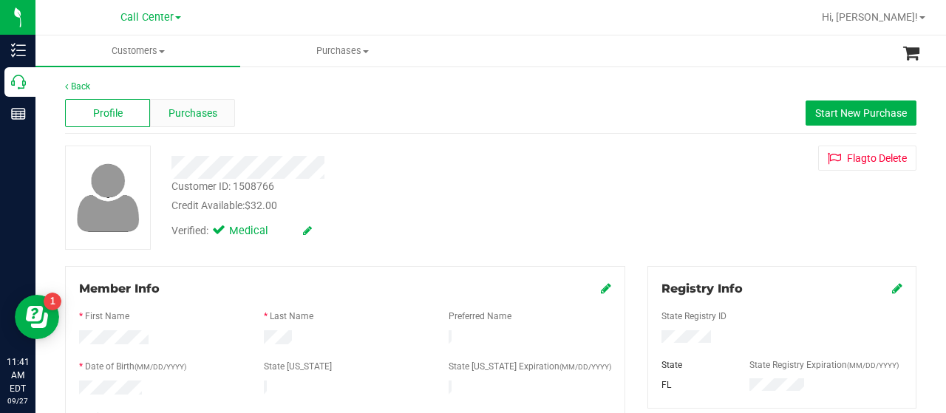
click at [194, 109] on span "Purchases" at bounding box center [192, 114] width 49 height 16
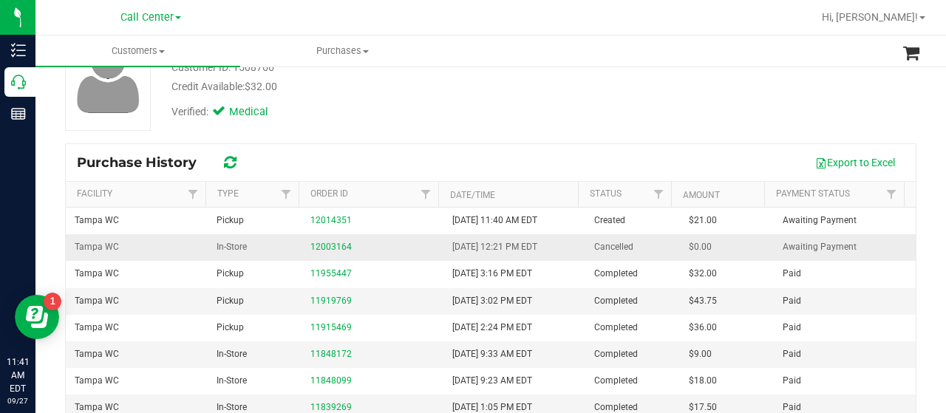
scroll to position [148, 0]
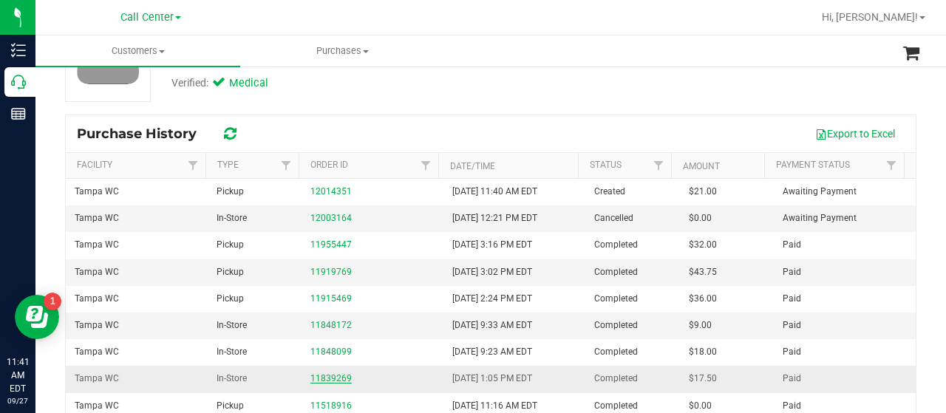
click at [340, 375] on link "11839269" at bounding box center [330, 378] width 41 height 10
